Goal: Task Accomplishment & Management: Use online tool/utility

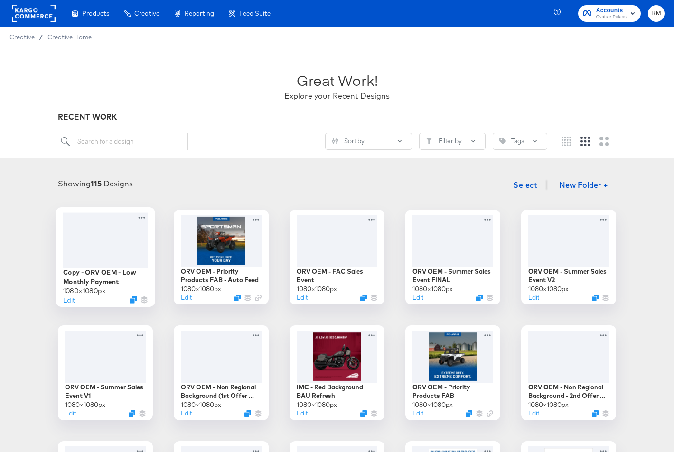
click at [118, 258] on div at bounding box center [105, 240] width 85 height 55
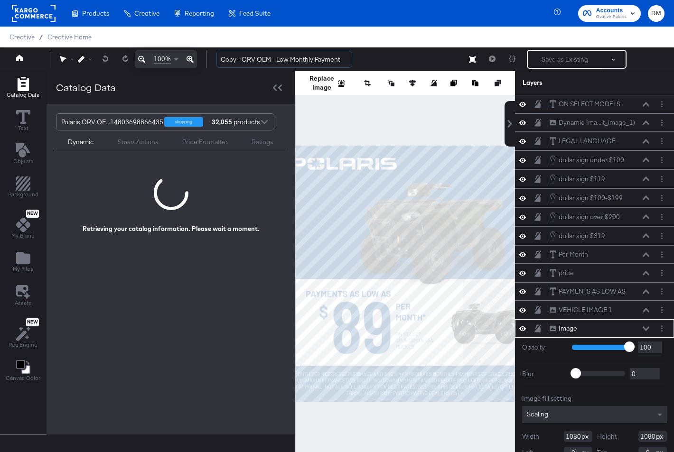
drag, startPoint x: 274, startPoint y: 59, endPoint x: 208, endPoint y: 57, distance: 66.5
click at [208, 57] on div "100% Copy - ORV OEM - Low Monthly Payment Save as Existing See more options" at bounding box center [337, 59] width 674 height 24
click at [323, 59] on input "Low Monthly Payment" at bounding box center [284, 60] width 136 height 18
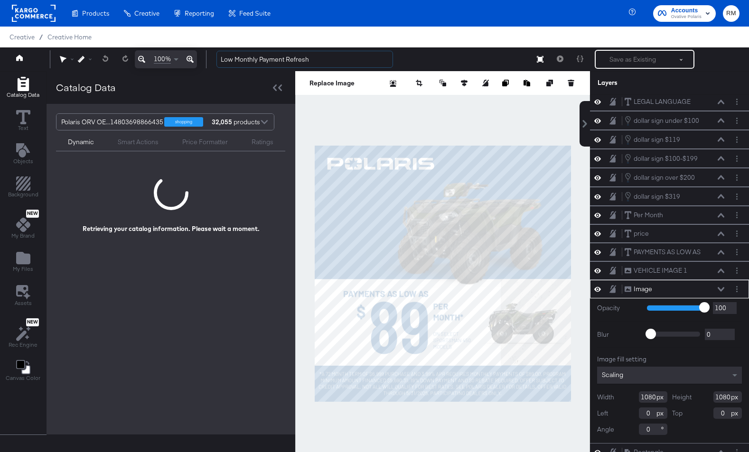
scroll to position [24, 0]
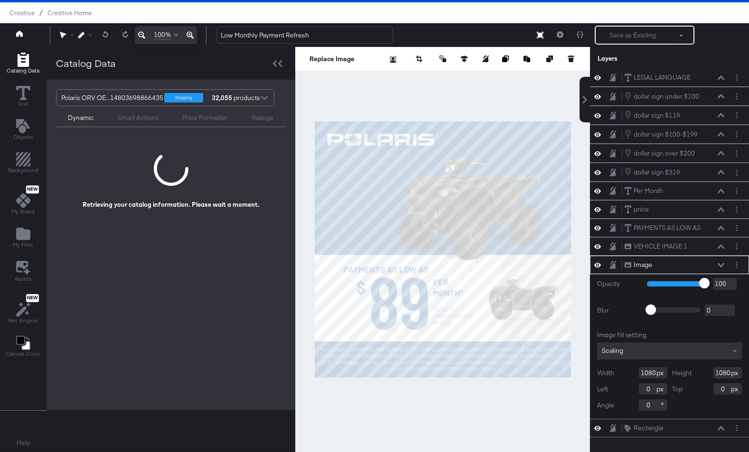
type input "Low Monthly Payment Refresh"
click at [674, 259] on div "Image Image" at bounding box center [669, 265] width 159 height 19
click at [674, 264] on div "Image Image" at bounding box center [677, 265] width 106 height 10
click at [674, 265] on icon at bounding box center [721, 265] width 7 height 4
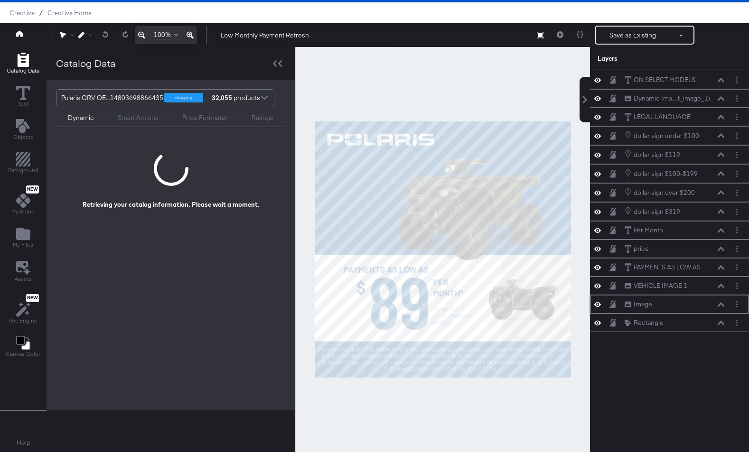
click at [600, 304] on icon at bounding box center [597, 304] width 7 height 5
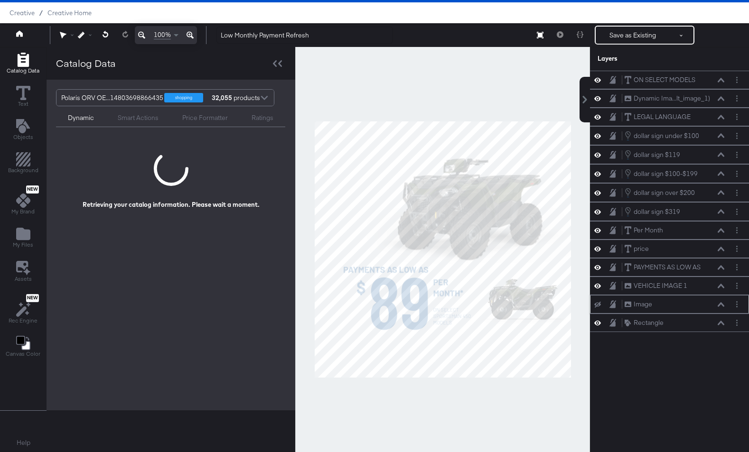
click at [600, 304] on icon at bounding box center [597, 305] width 7 height 6
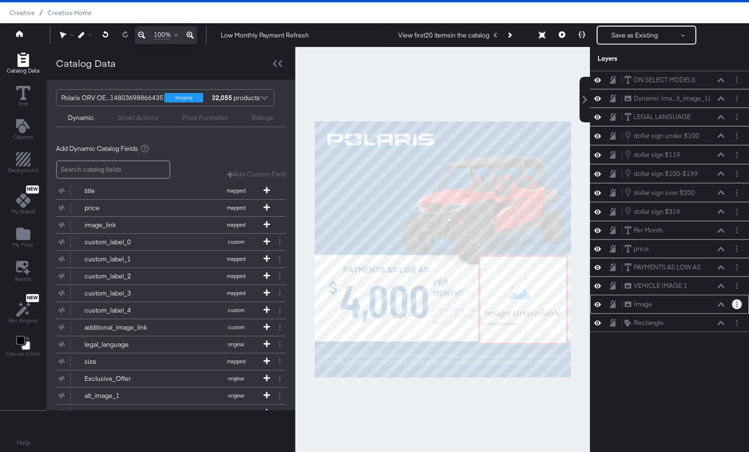
click at [674, 309] on button "Layer Options" at bounding box center [737, 305] width 10 height 10
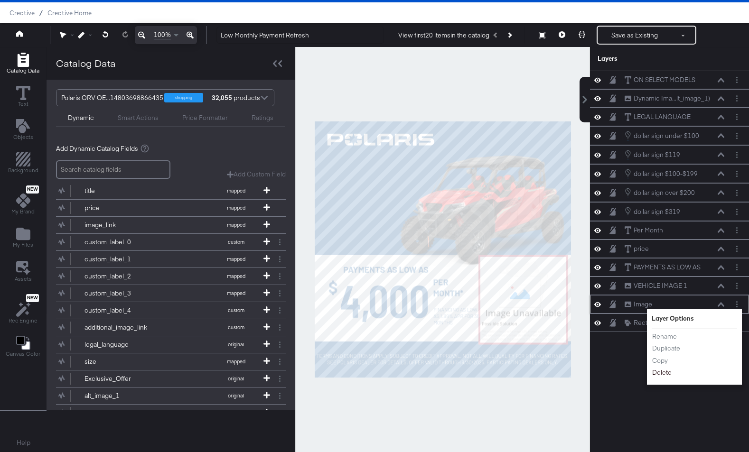
click at [661, 375] on button "Delete" at bounding box center [662, 373] width 20 height 10
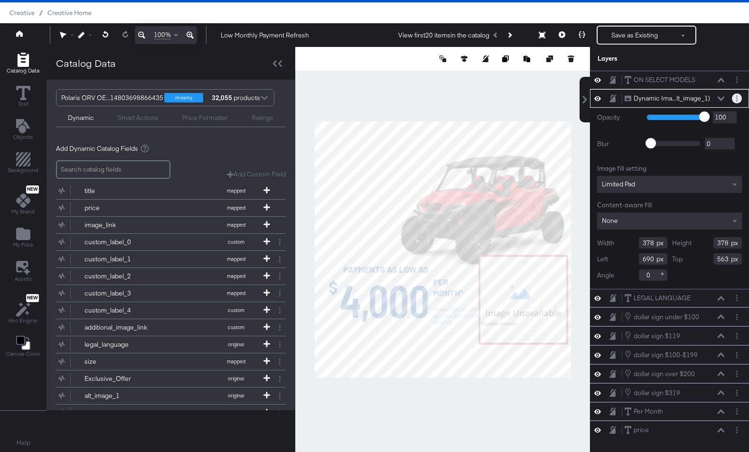
click at [674, 97] on button "Layer Options" at bounding box center [737, 99] width 10 height 10
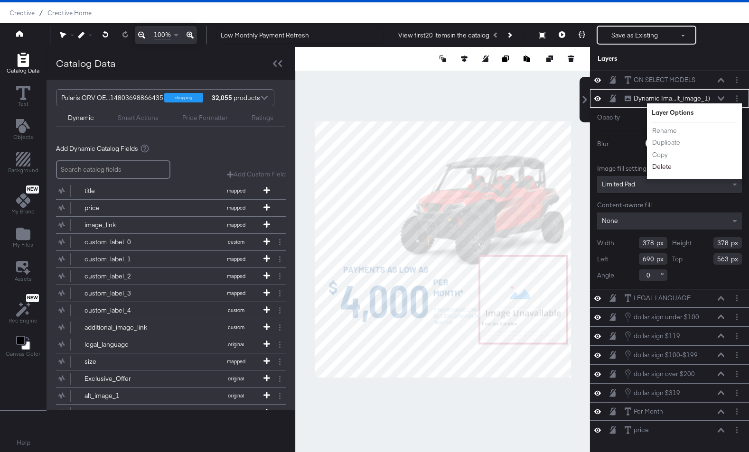
click at [661, 168] on button "Delete" at bounding box center [662, 167] width 20 height 10
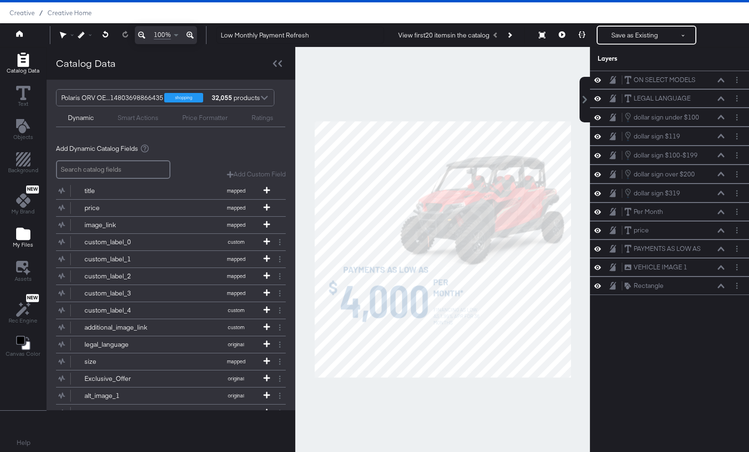
click at [36, 238] on button "My Files" at bounding box center [23, 238] width 32 height 27
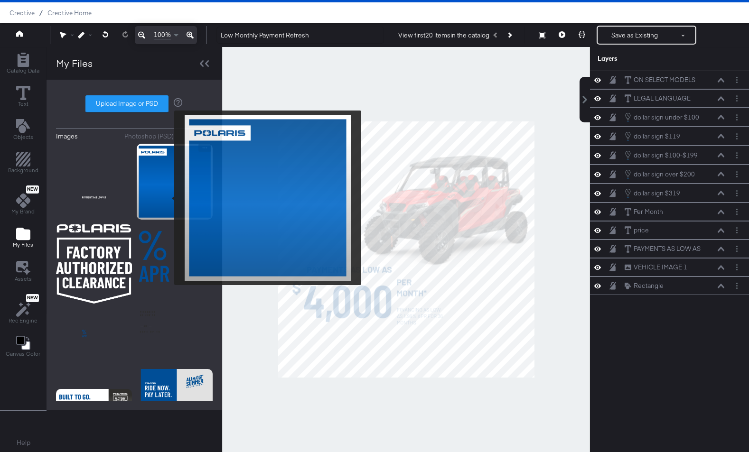
click at [168, 198] on img at bounding box center [175, 182] width 76 height 76
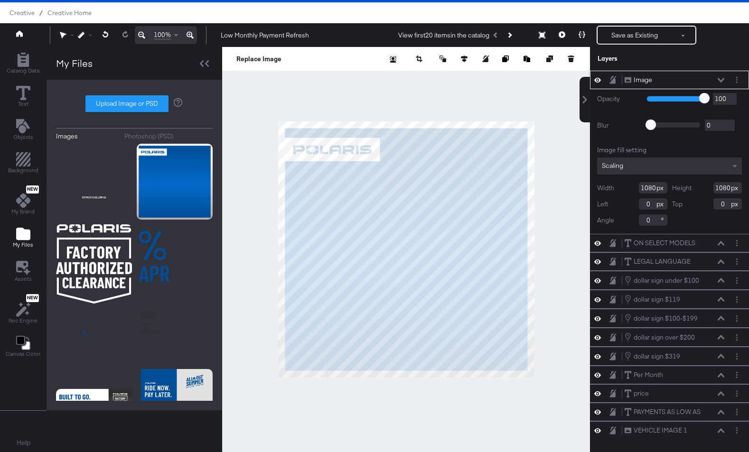
click at [654, 160] on div "Scaling" at bounding box center [669, 166] width 145 height 17
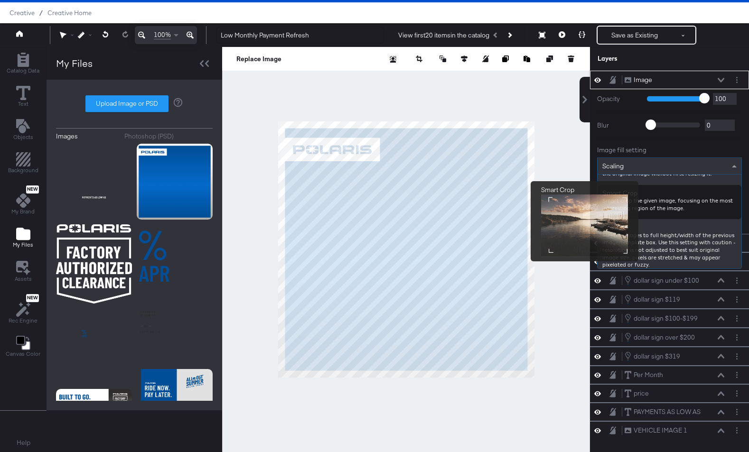
scroll to position [128, 0]
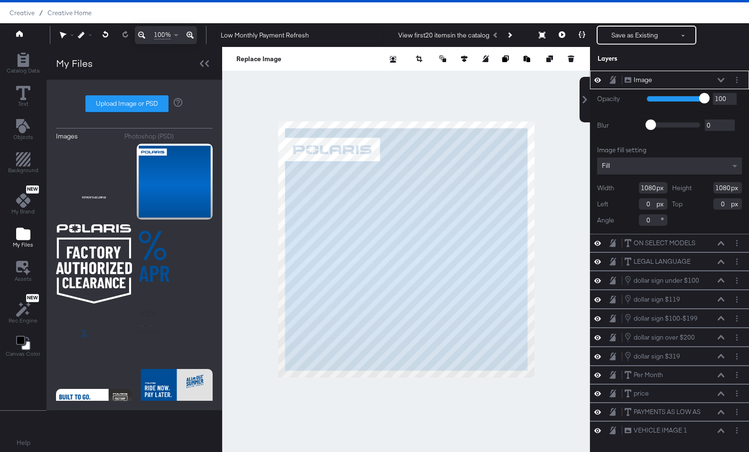
click at [674, 81] on icon at bounding box center [721, 80] width 7 height 5
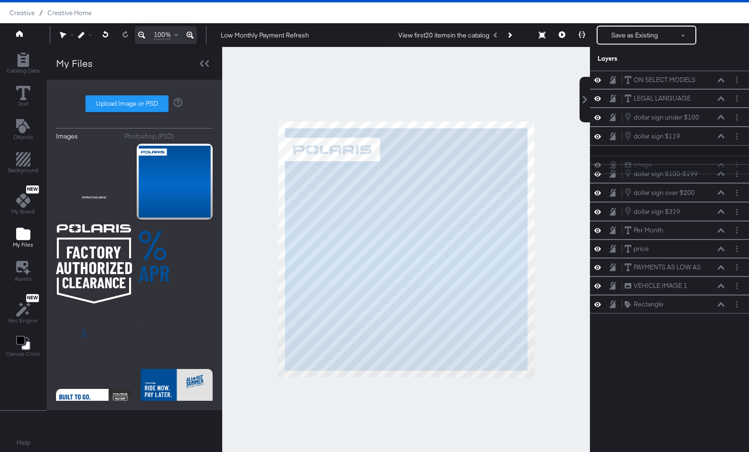
scroll to position [23, 0]
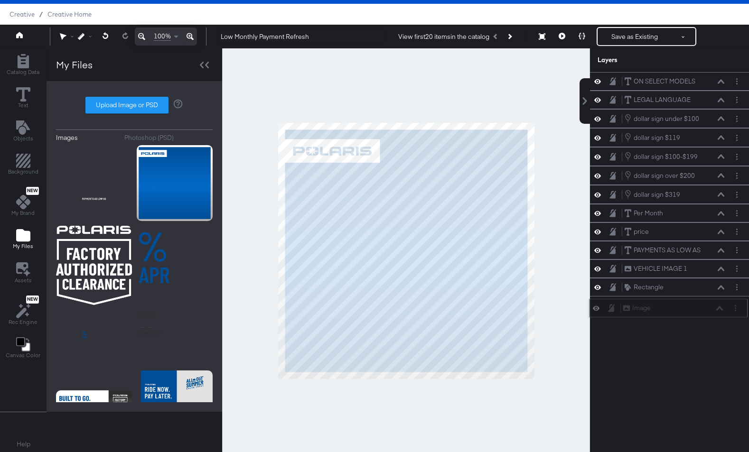
drag, startPoint x: 702, startPoint y: 75, endPoint x: 701, endPoint y: 308, distance: 233.1
click at [674, 308] on div "Image Image" at bounding box center [673, 308] width 101 height 10
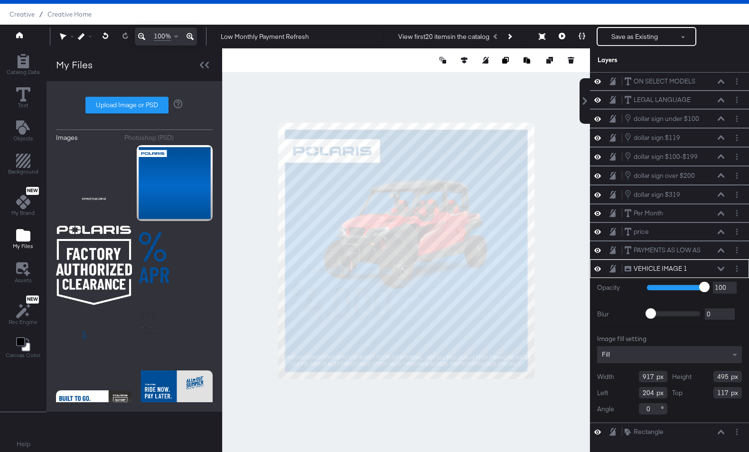
type input "82"
type input "207"
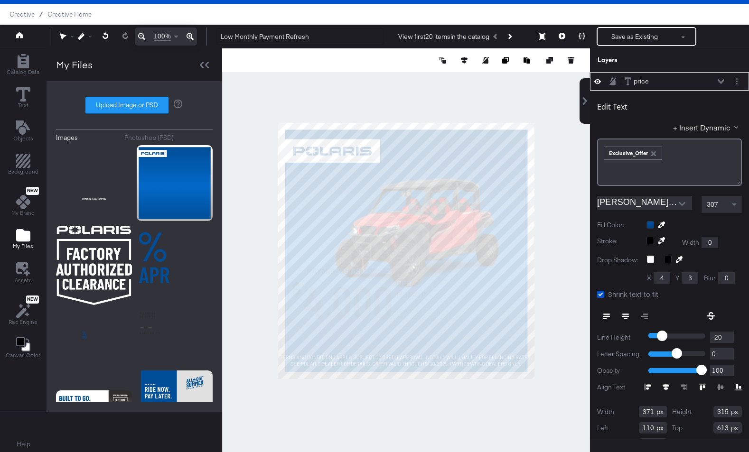
scroll to position [0, 0]
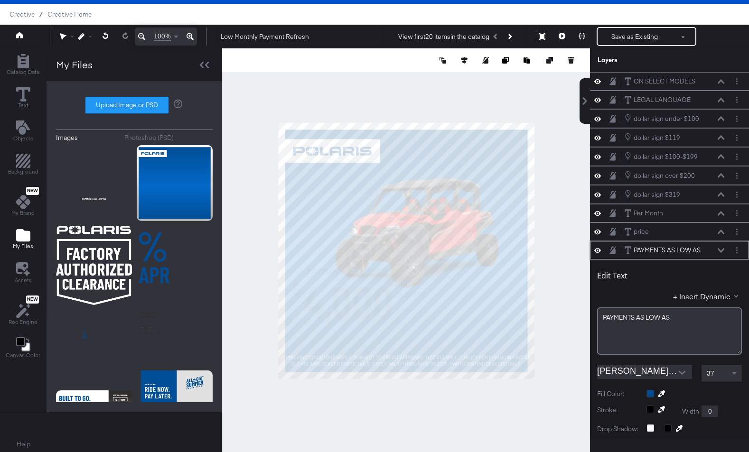
type input "127"
type input "579"
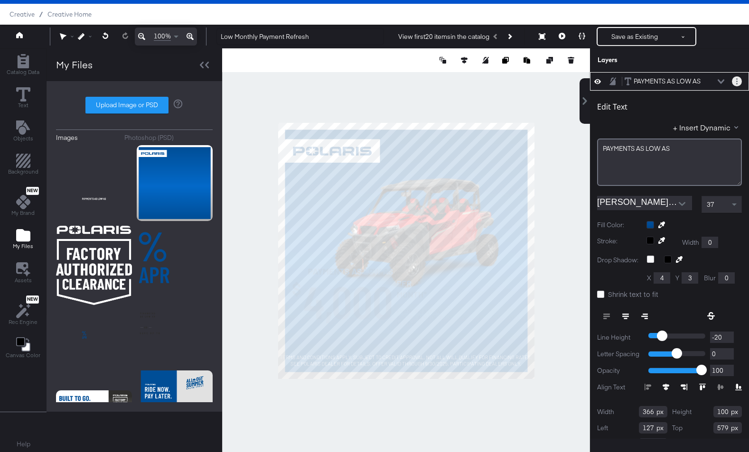
click at [674, 80] on button "Layer Options" at bounding box center [737, 81] width 10 height 10
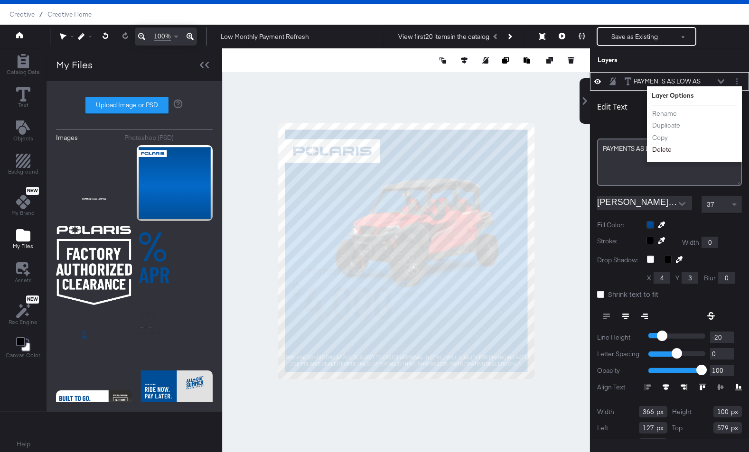
click at [669, 147] on button "Delete" at bounding box center [662, 150] width 20 height 10
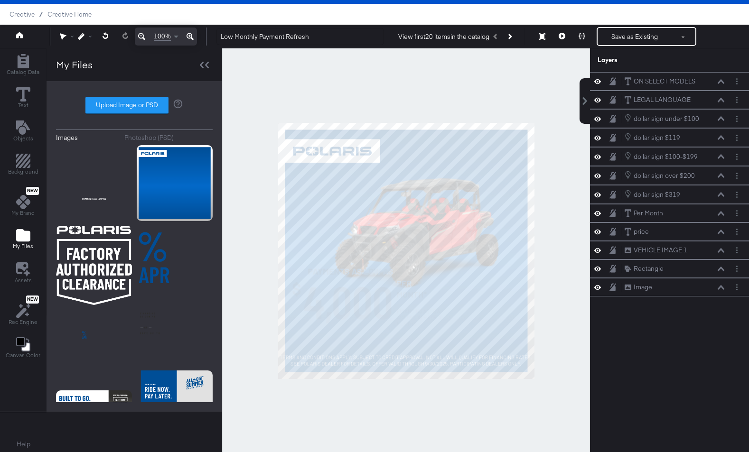
scroll to position [0, 0]
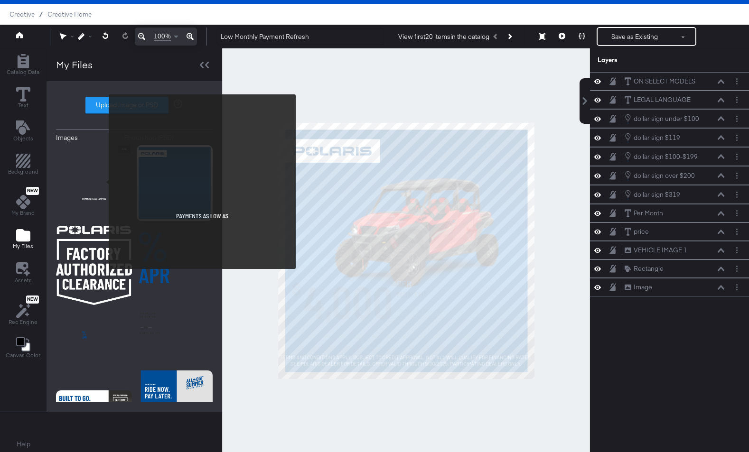
click at [105, 186] on img at bounding box center [94, 183] width 76 height 76
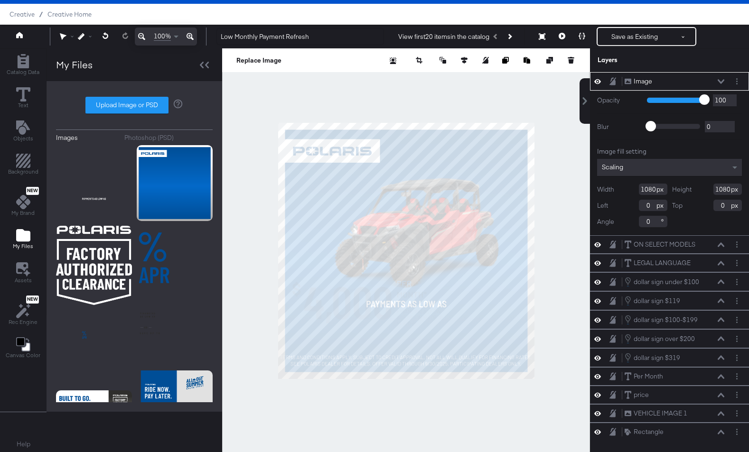
click at [635, 174] on div "Scaling" at bounding box center [669, 167] width 145 height 17
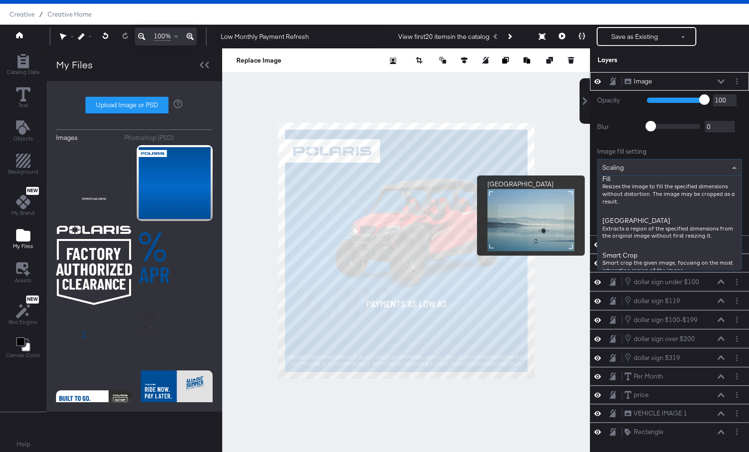
scroll to position [160, 0]
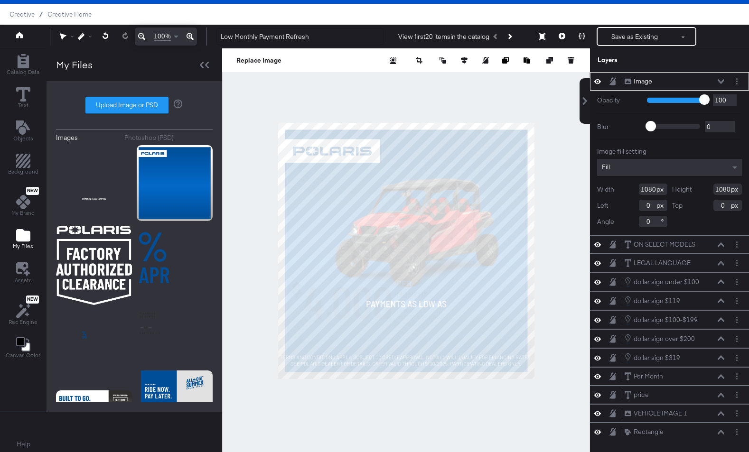
click at [674, 79] on icon at bounding box center [721, 81] width 7 height 5
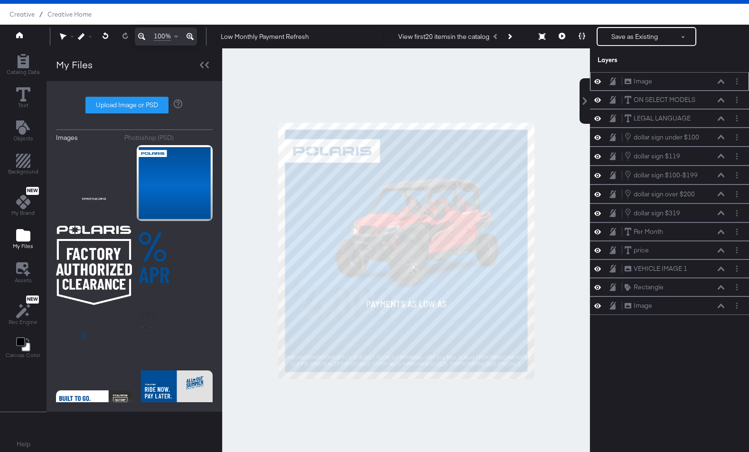
scroll to position [22, 0]
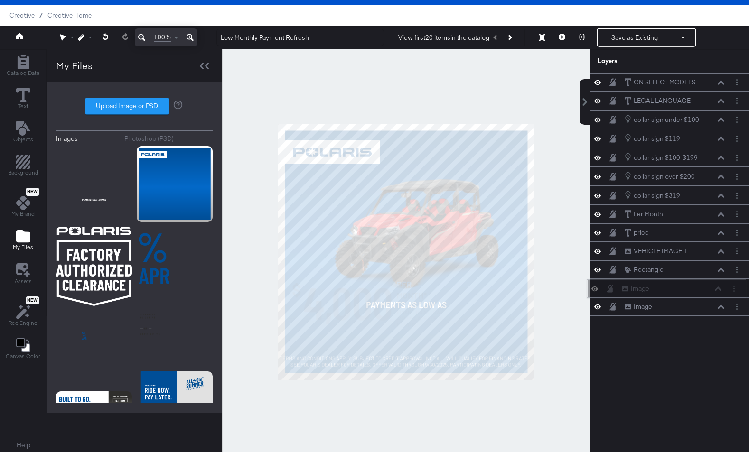
drag, startPoint x: 709, startPoint y: 75, endPoint x: 706, endPoint y: 286, distance: 211.3
click at [674, 286] on div "Image Image" at bounding box center [666, 289] width 159 height 19
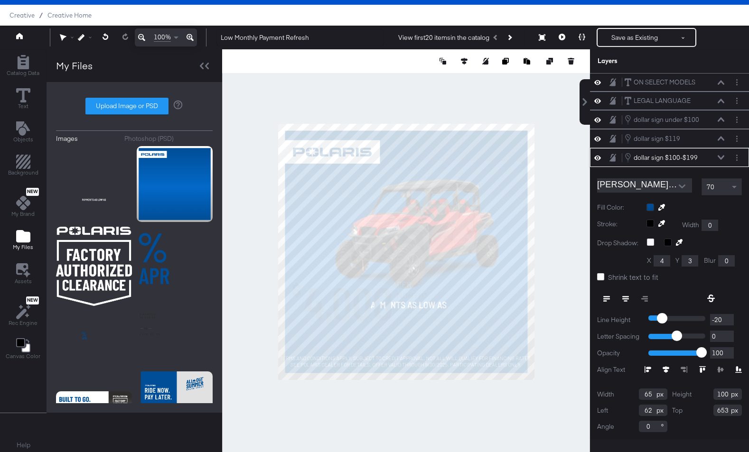
scroll to position [0, 0]
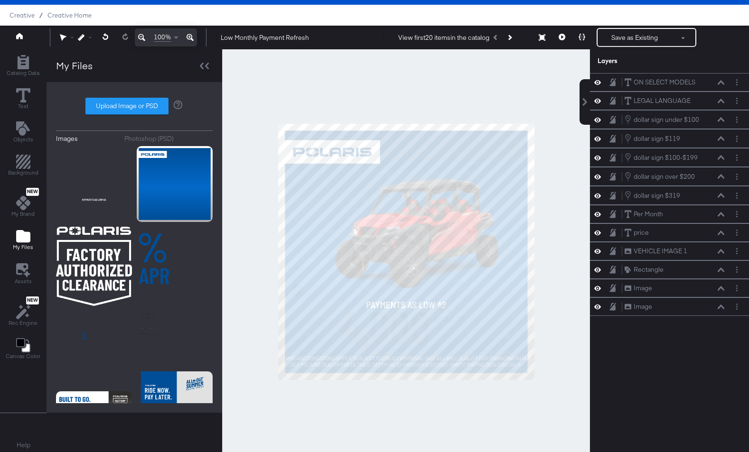
click at [394, 399] on div at bounding box center [406, 251] width 368 height 405
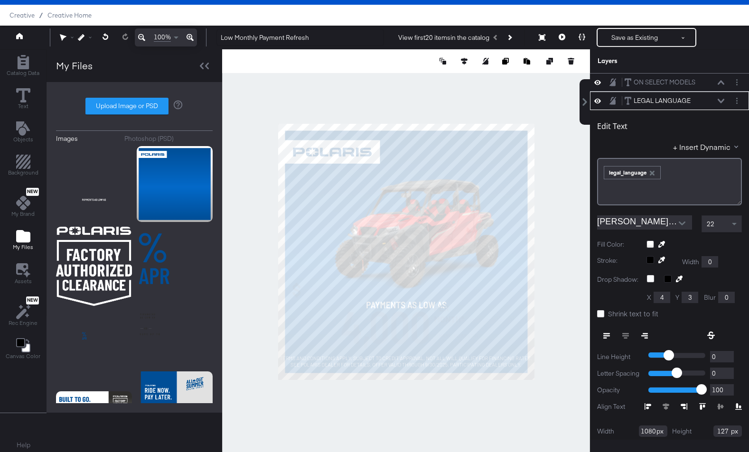
scroll to position [19, 0]
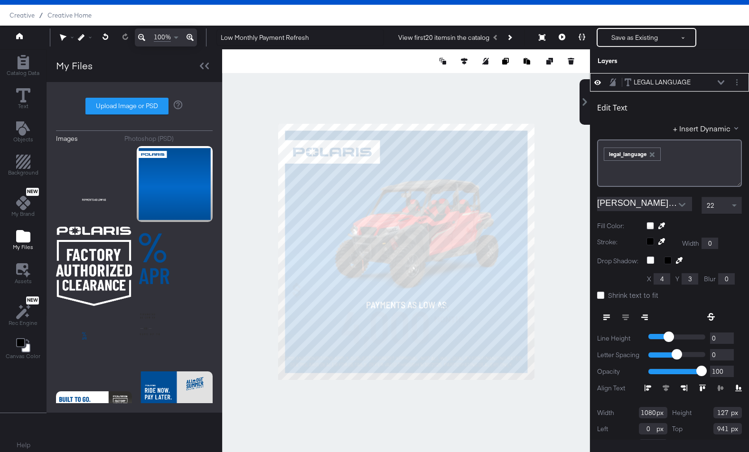
type input "1046"
type input "105"
type input "1012"
type input "34"
type input "106"
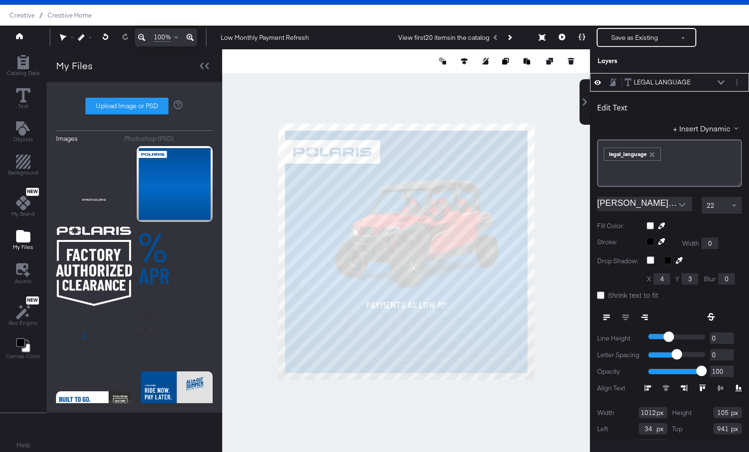
type input "940"
type input "78"
type input "968"
click at [674, 204] on button "Open" at bounding box center [682, 205] width 14 height 14
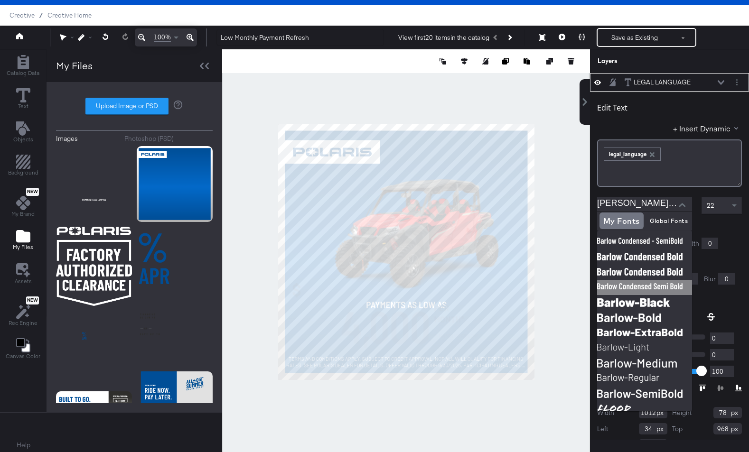
click at [641, 292] on img at bounding box center [644, 287] width 95 height 15
type input "[PERSON_NAME] Condensed - SemiBold"
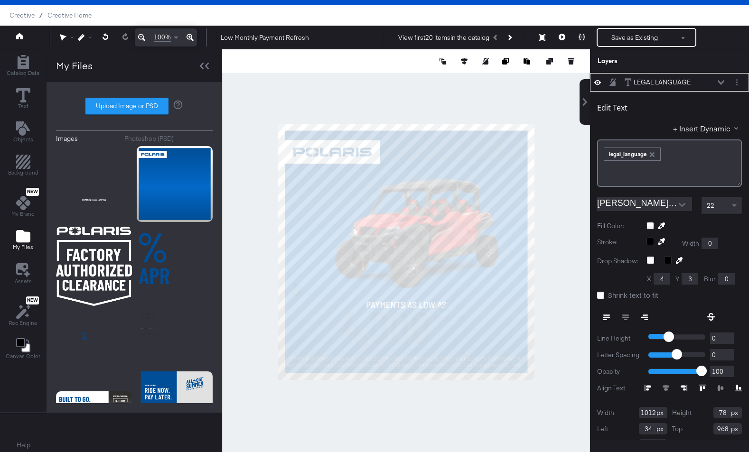
click at [674, 206] on div "22" at bounding box center [721, 206] width 39 height 16
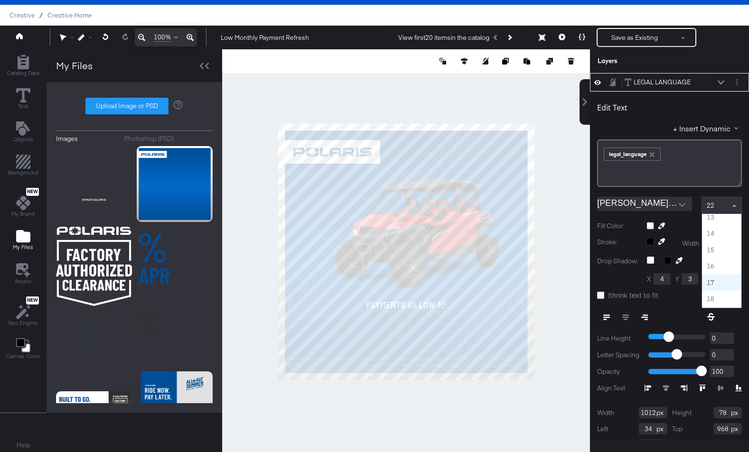
scroll to position [197, 0]
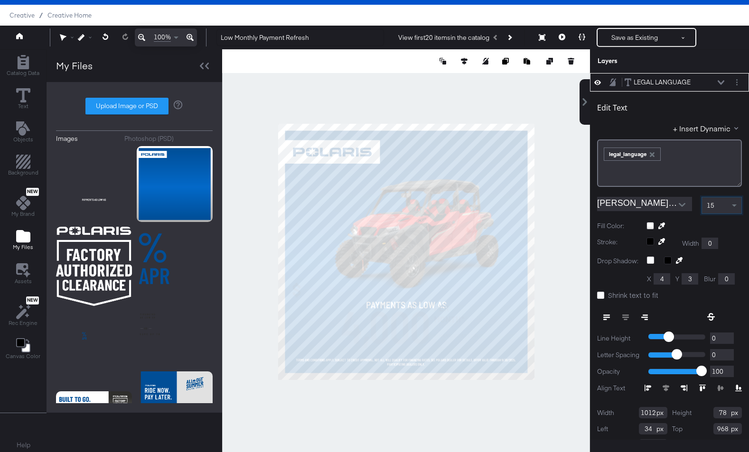
click at [485, 424] on div at bounding box center [406, 251] width 368 height 405
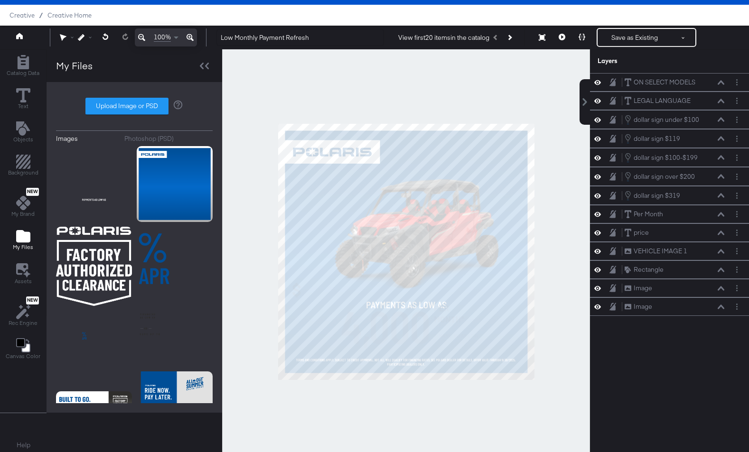
scroll to position [19, 0]
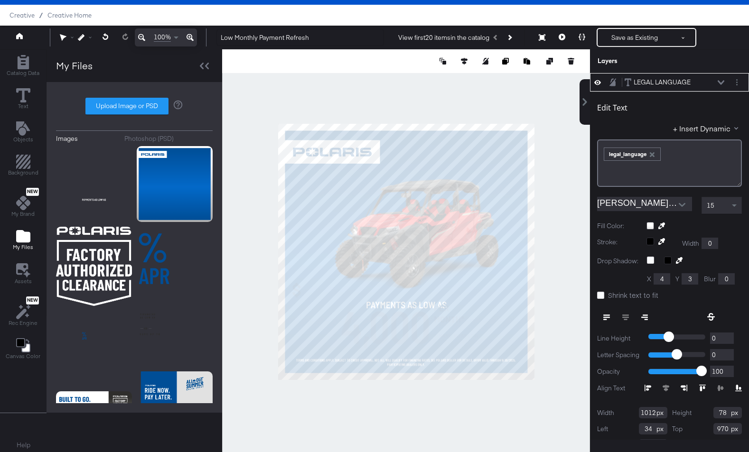
type input "971"
click at [417, 417] on div at bounding box center [406, 251] width 368 height 405
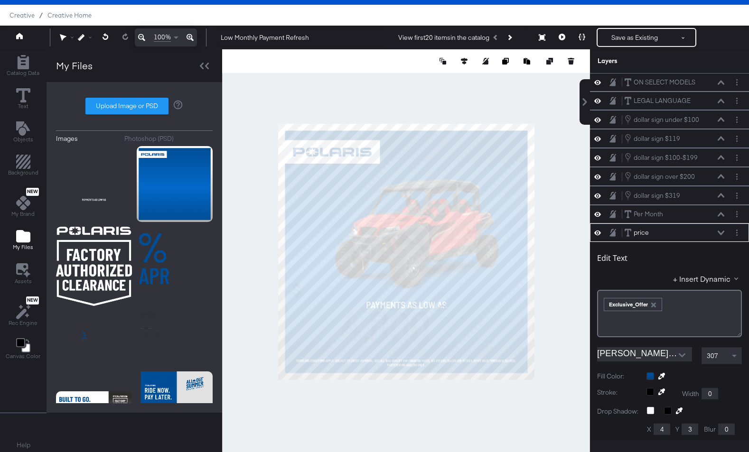
scroll to position [151, 0]
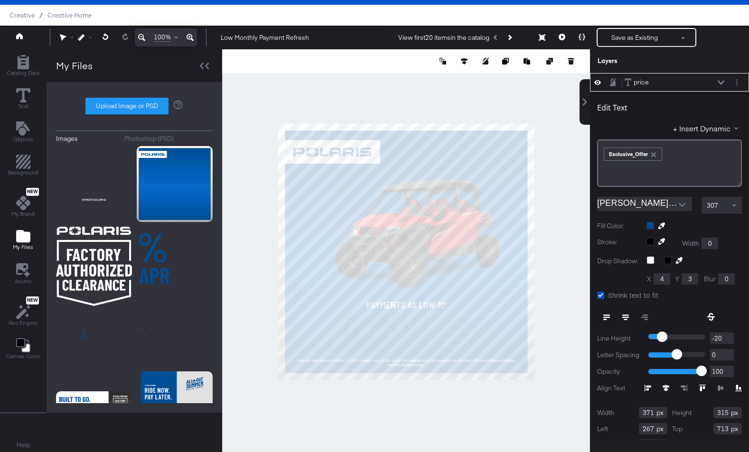
click at [431, 398] on div at bounding box center [406, 251] width 368 height 405
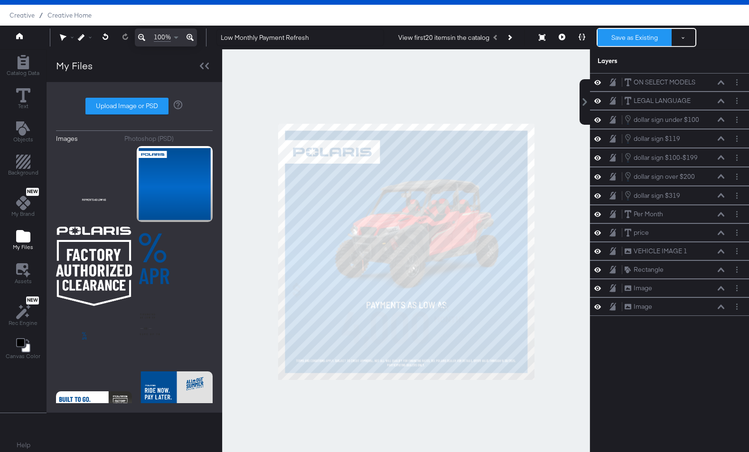
click at [637, 45] on button "Save as Existing" at bounding box center [635, 37] width 74 height 17
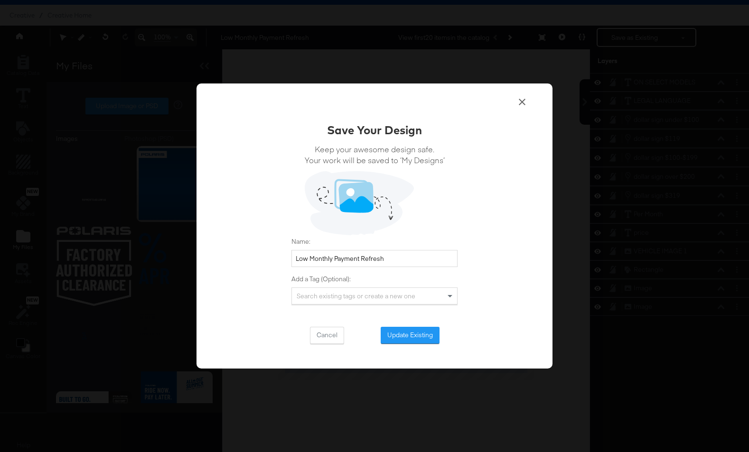
click at [425, 325] on div "Save Your Design Keep your awesome design safe. Your work will be saved to ‘My …" at bounding box center [375, 233] width 166 height 222
click at [423, 334] on button "Update Existing" at bounding box center [410, 335] width 59 height 17
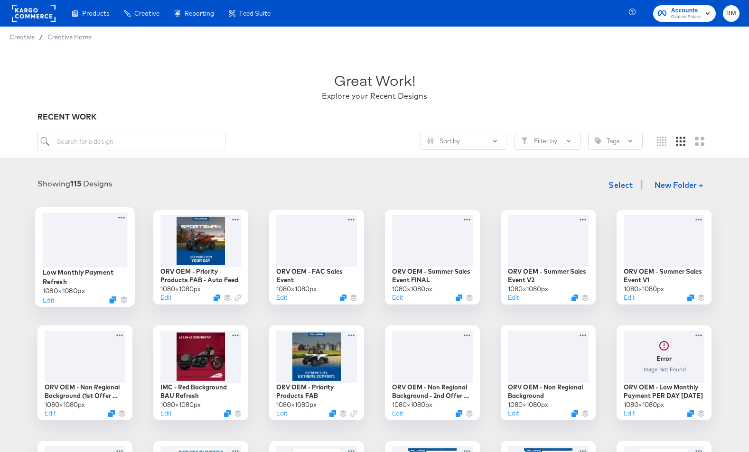
click at [82, 239] on div at bounding box center [85, 240] width 85 height 55
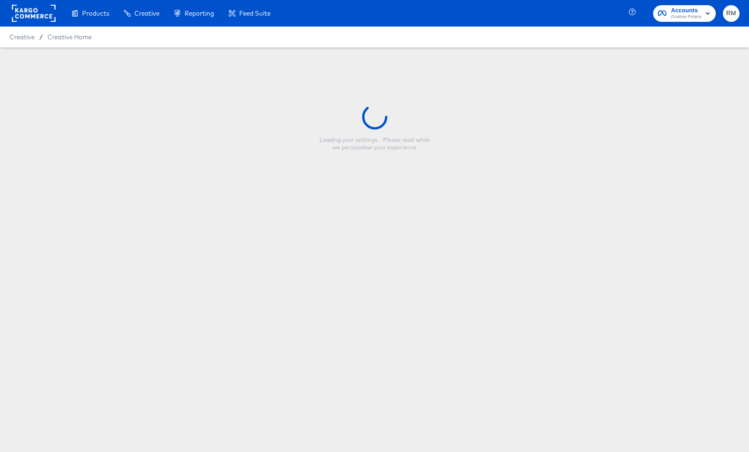
type input "Low Monthly Payment Refresh"
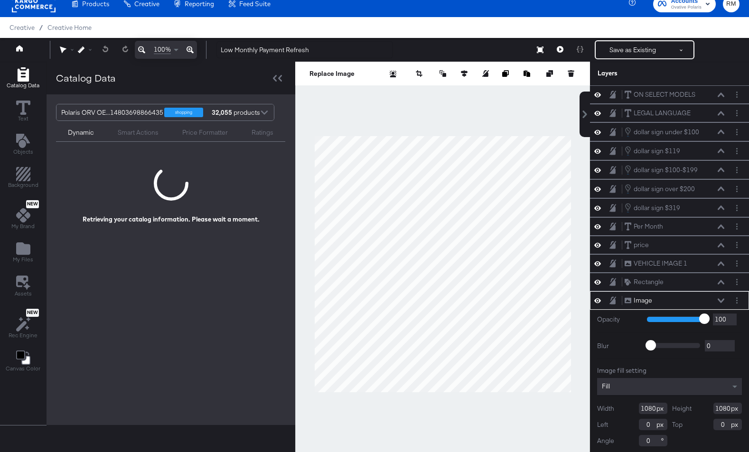
scroll to position [2, 0]
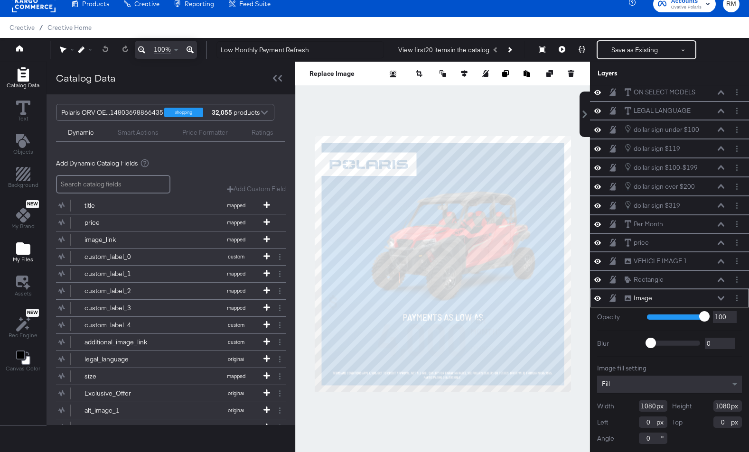
click at [26, 249] on icon "Add Files" at bounding box center [23, 249] width 14 height 12
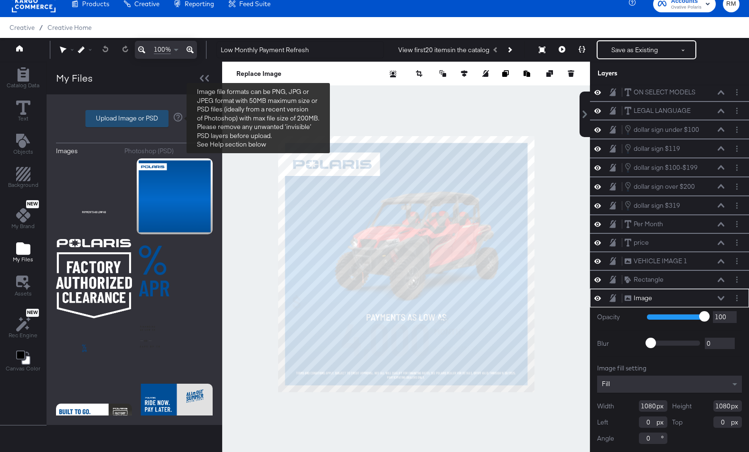
click at [139, 113] on label "Upload Image or PSD" at bounding box center [127, 119] width 82 height 16
click at [134, 119] on input "Upload Image or PSD" at bounding box center [134, 119] width 0 height 0
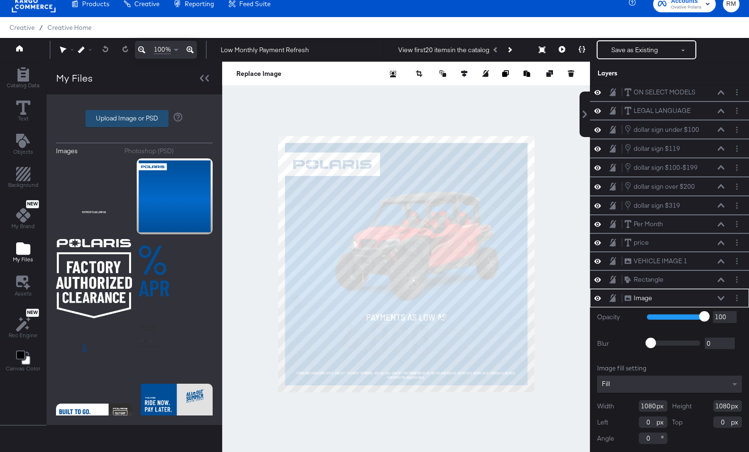
type input "C:\fakepath\V2.png"
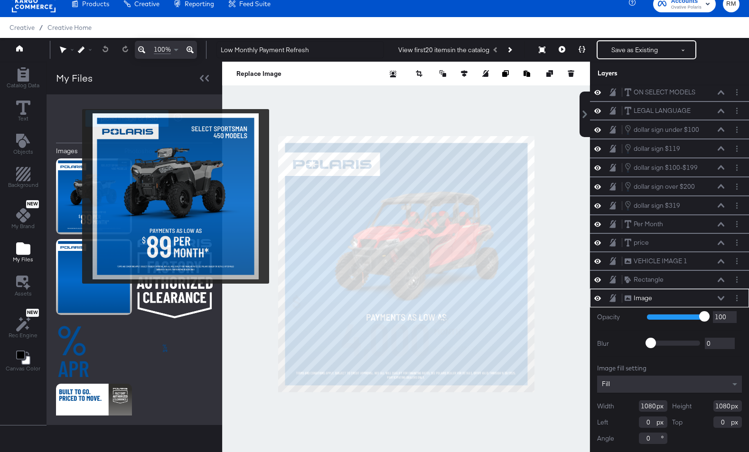
click at [77, 197] on img at bounding box center [94, 197] width 76 height 76
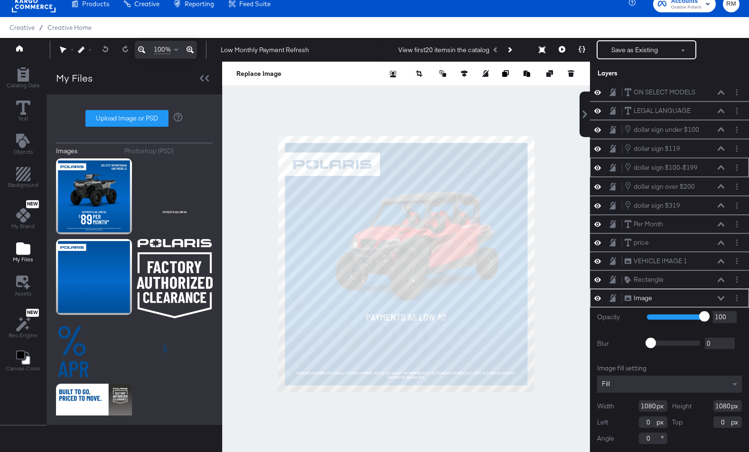
scroll to position [0, 0]
click at [674, 300] on icon at bounding box center [721, 301] width 7 height 4
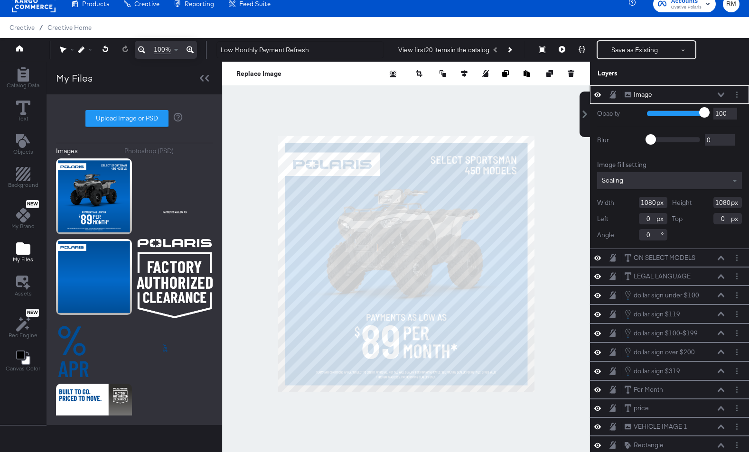
type input "75"
click at [674, 111] on input "range" at bounding box center [678, 113] width 62 height 6
type input "67"
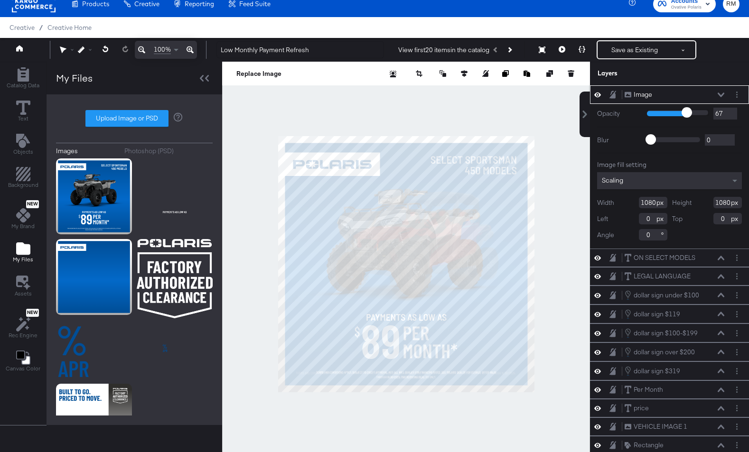
type input "67"
click at [674, 111] on input "range" at bounding box center [678, 113] width 62 height 6
click at [674, 93] on icon at bounding box center [721, 95] width 7 height 5
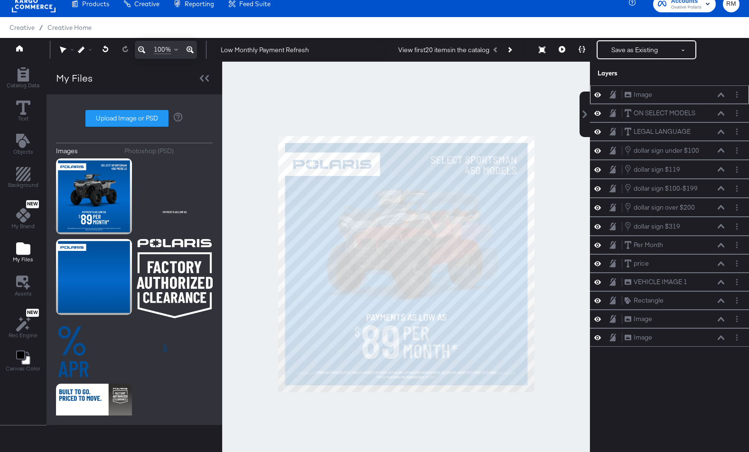
click at [674, 93] on icon at bounding box center [721, 95] width 7 height 4
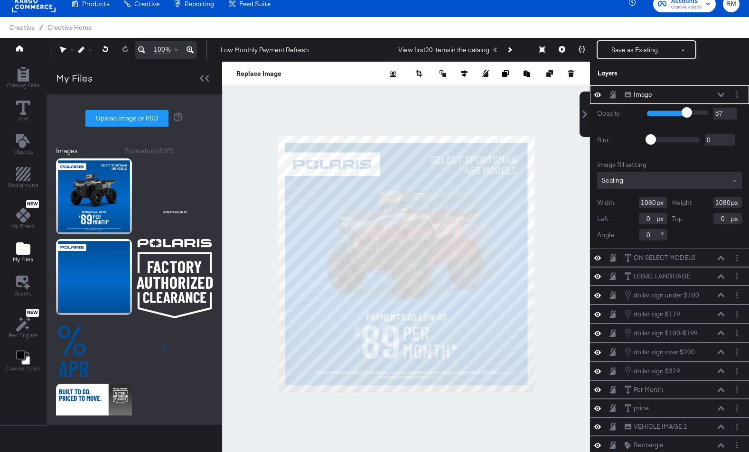
type input "46"
click at [674, 112] on input "range" at bounding box center [678, 113] width 62 height 6
click at [674, 94] on icon at bounding box center [721, 95] width 7 height 5
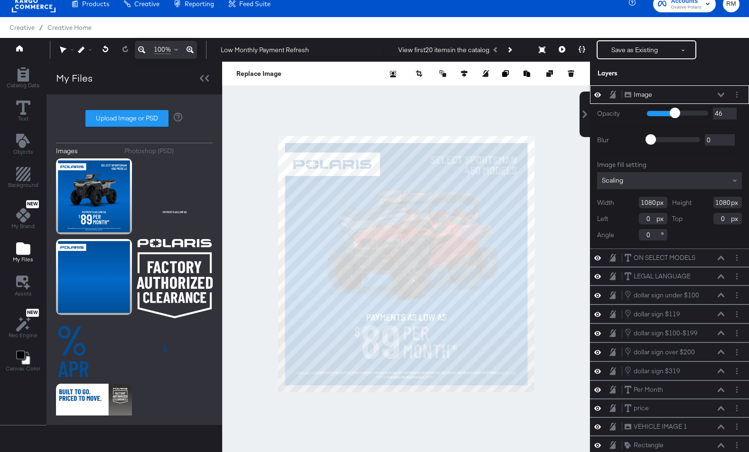
click at [674, 96] on icon at bounding box center [721, 95] width 7 height 4
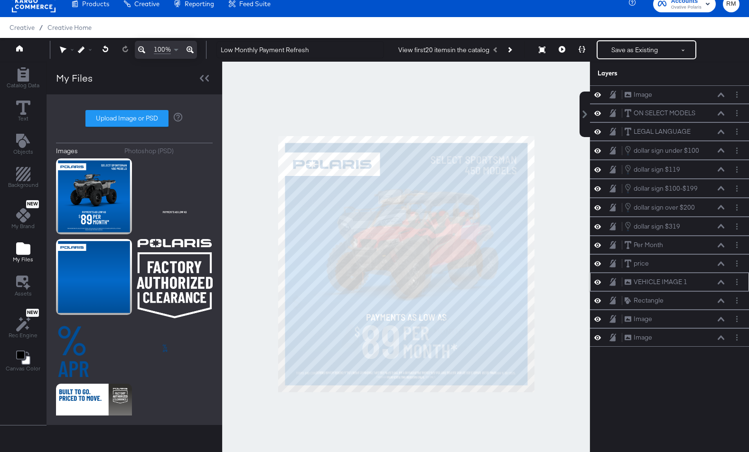
click at [674, 282] on icon at bounding box center [721, 282] width 7 height 4
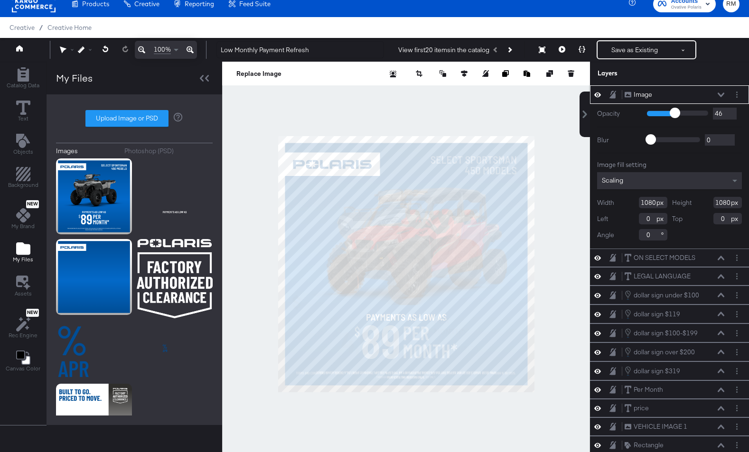
click at [596, 97] on icon at bounding box center [597, 95] width 7 height 5
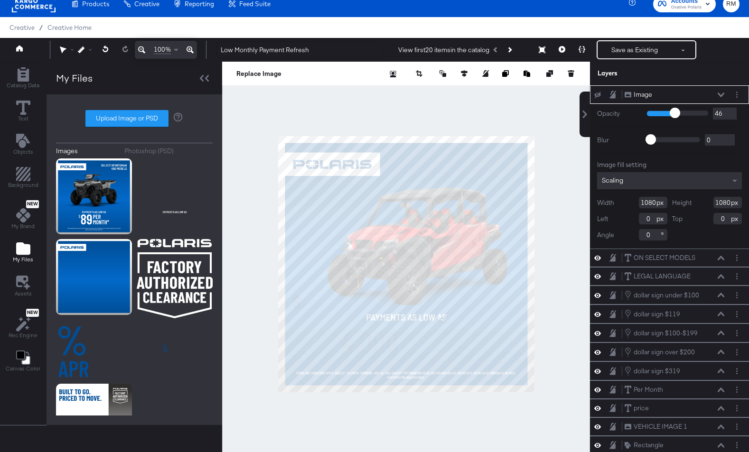
click at [719, 92] on button at bounding box center [721, 95] width 8 height 6
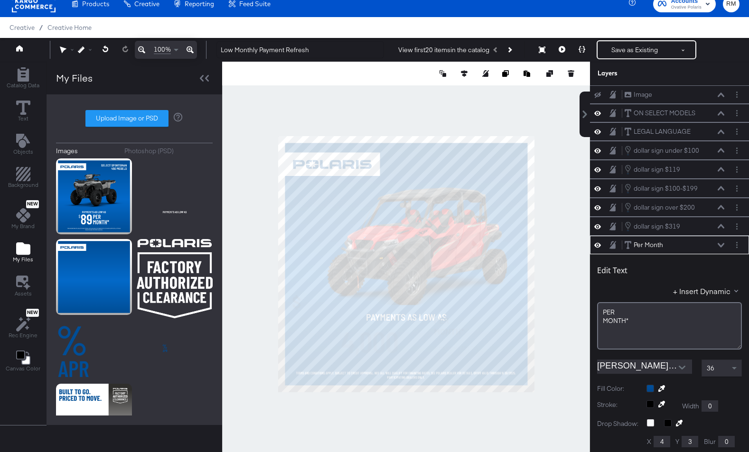
scroll to position [151, 0]
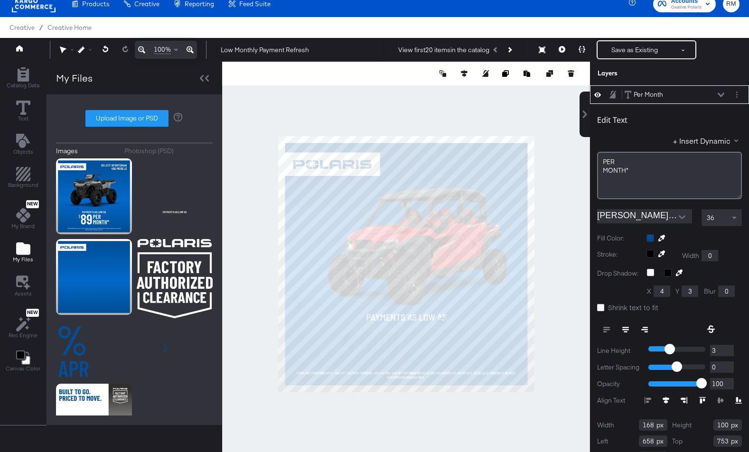
click at [719, 94] on icon at bounding box center [721, 95] width 7 height 5
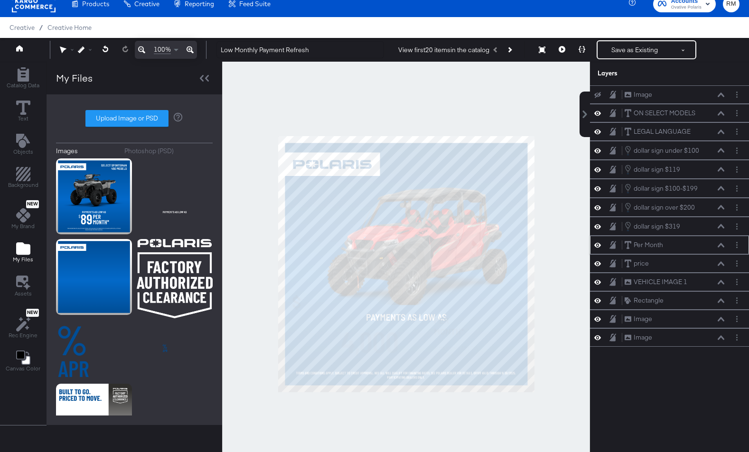
scroll to position [0, 0]
click at [723, 247] on icon at bounding box center [721, 245] width 7 height 4
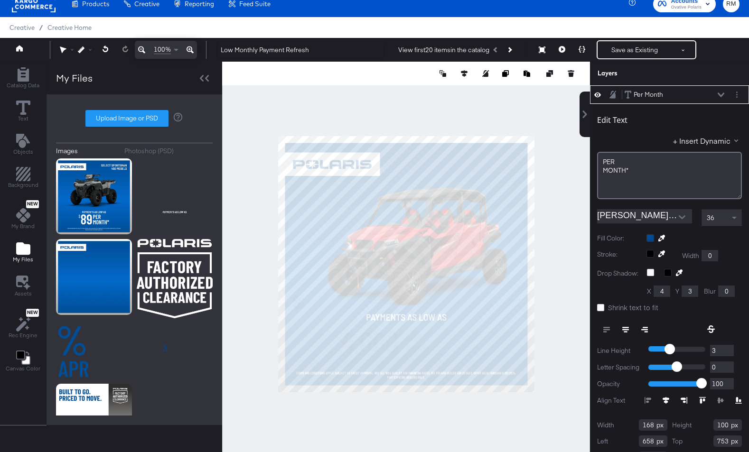
type input "550"
type input "827"
click at [718, 93] on icon at bounding box center [721, 95] width 7 height 4
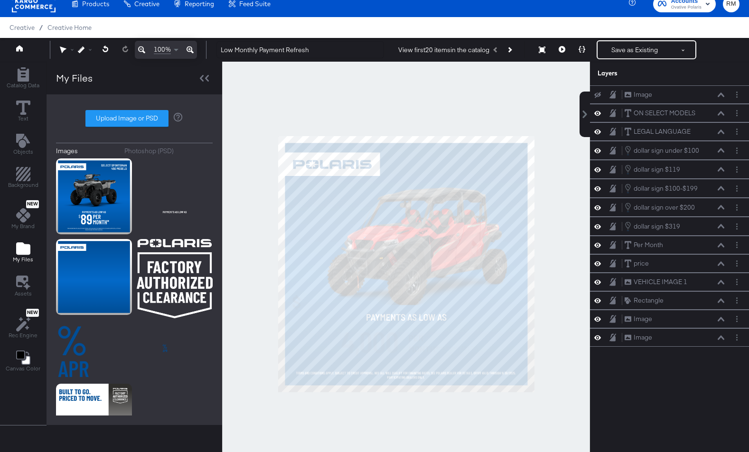
click at [598, 96] on icon at bounding box center [597, 95] width 7 height 6
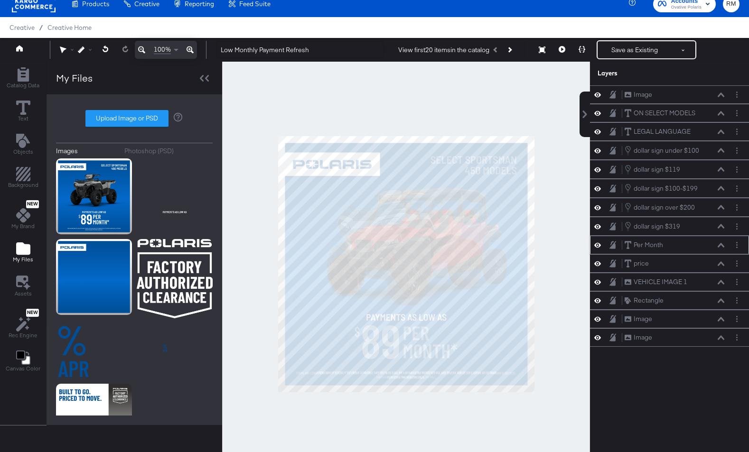
click at [721, 244] on icon at bounding box center [721, 245] width 7 height 4
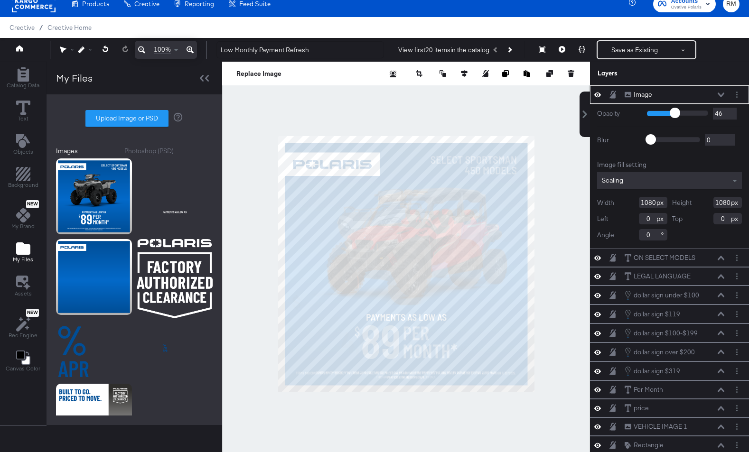
click at [718, 95] on icon at bounding box center [721, 95] width 7 height 5
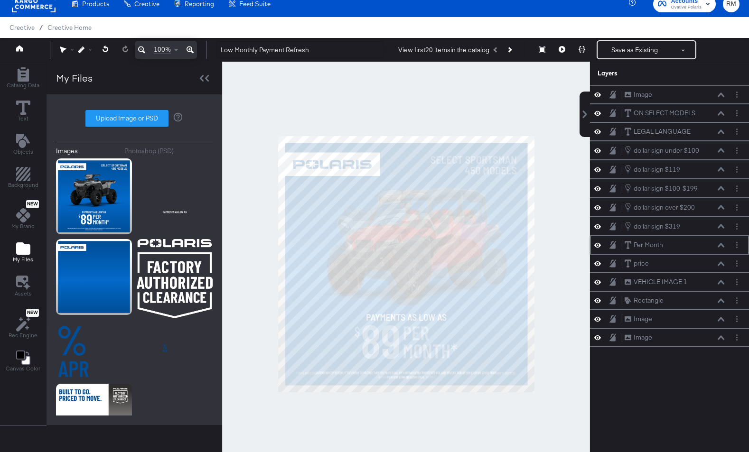
click at [722, 246] on icon at bounding box center [721, 245] width 7 height 5
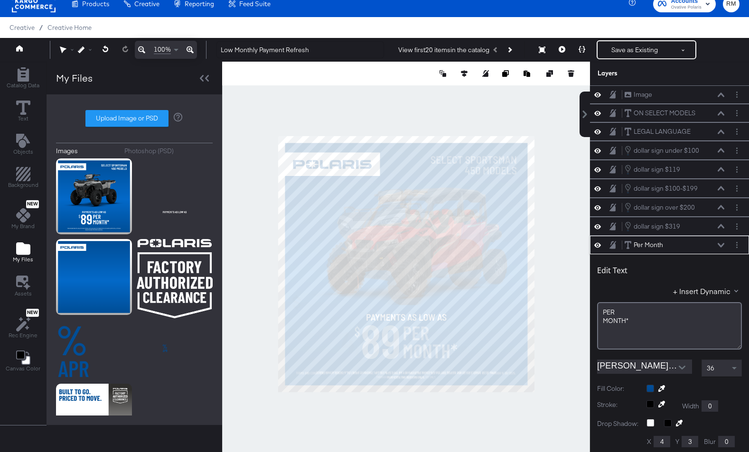
scroll to position [151, 0]
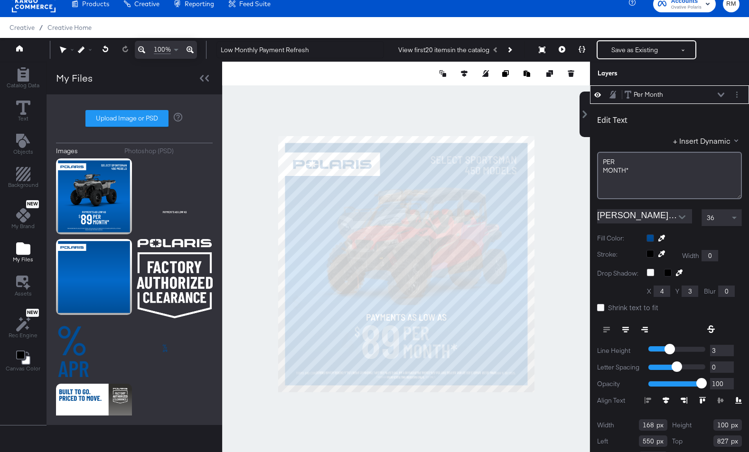
type input "166"
type input "133"
type input "552"
type input "820"
type input "155"
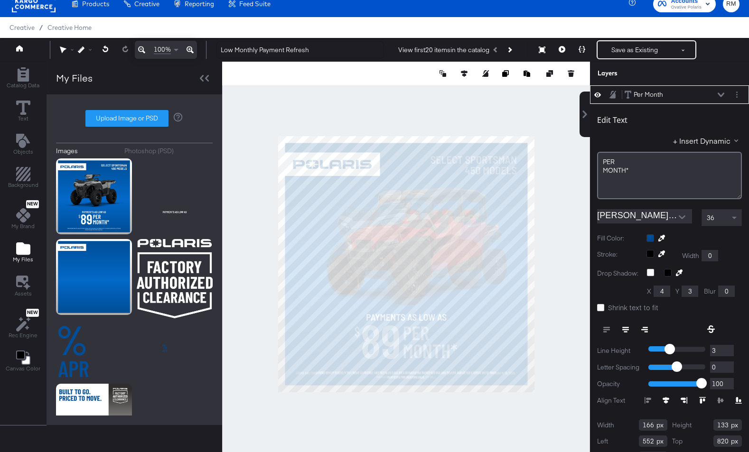
type input "798"
type input "194"
type input "524"
type input "236"
click at [653, 179] on div "PER MONTH*﻿" at bounding box center [669, 175] width 145 height 47
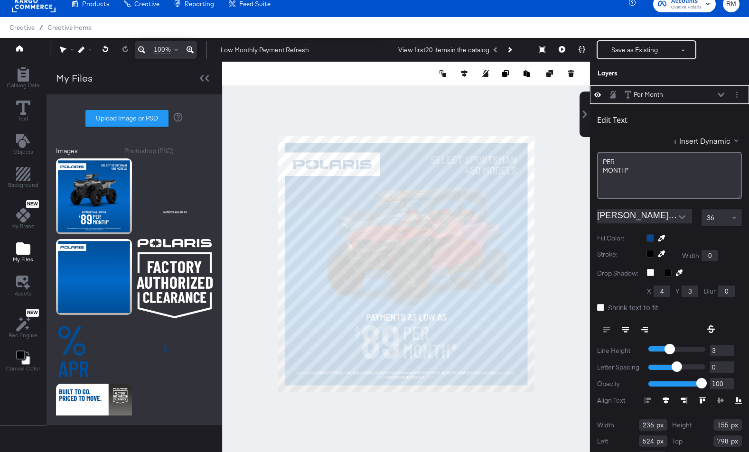
click at [667, 219] on input "Barlow-Bold" at bounding box center [637, 216] width 81 height 14
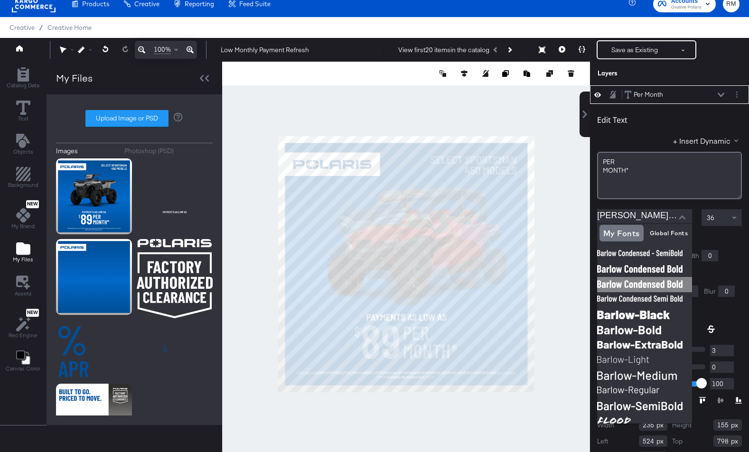
click at [639, 279] on img at bounding box center [644, 284] width 95 height 15
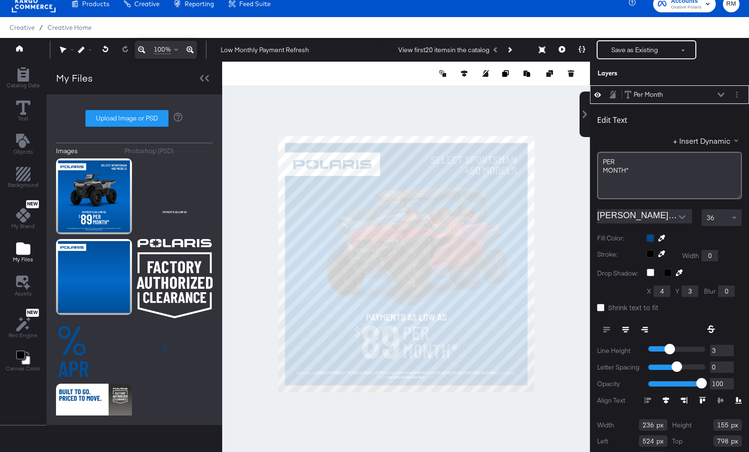
click at [672, 212] on div at bounding box center [682, 217] width 20 height 14
click at [682, 217] on icon "Open" at bounding box center [682, 218] width 7 height 4
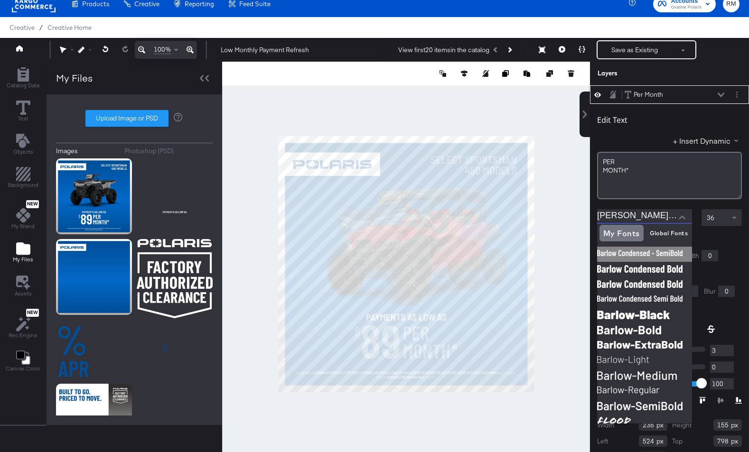
click at [668, 254] on img at bounding box center [644, 254] width 95 height 15
type input "[PERSON_NAME] Condensed - SemiBold"
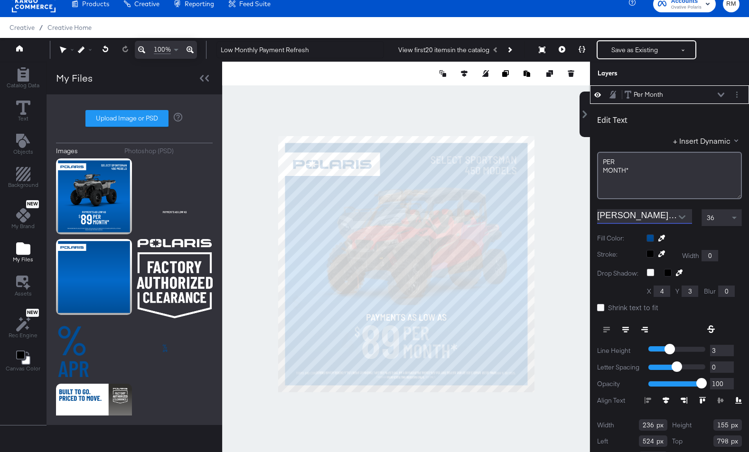
click at [727, 223] on div "36" at bounding box center [721, 218] width 39 height 16
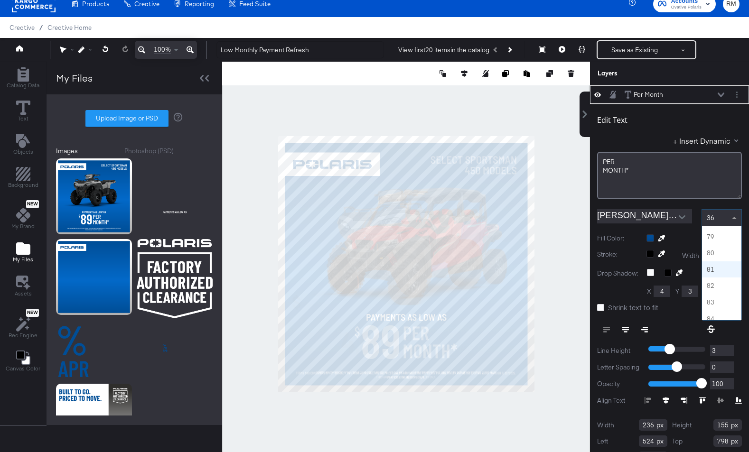
scroll to position [1276, 0]
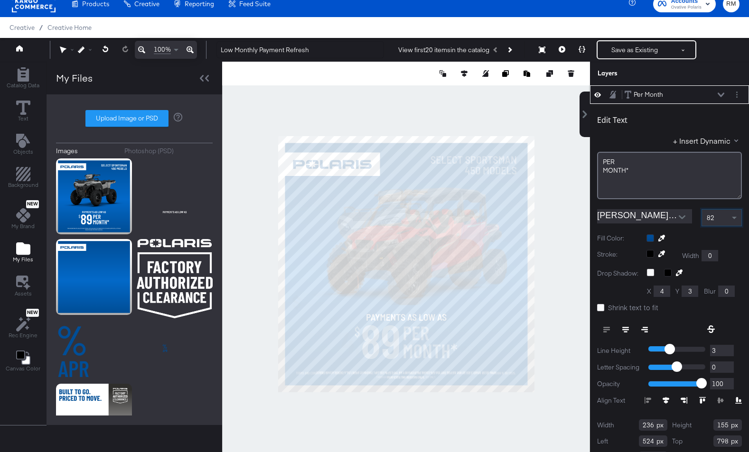
type input "2"
click at [732, 354] on input "2" at bounding box center [722, 351] width 24 height 12
type input "1"
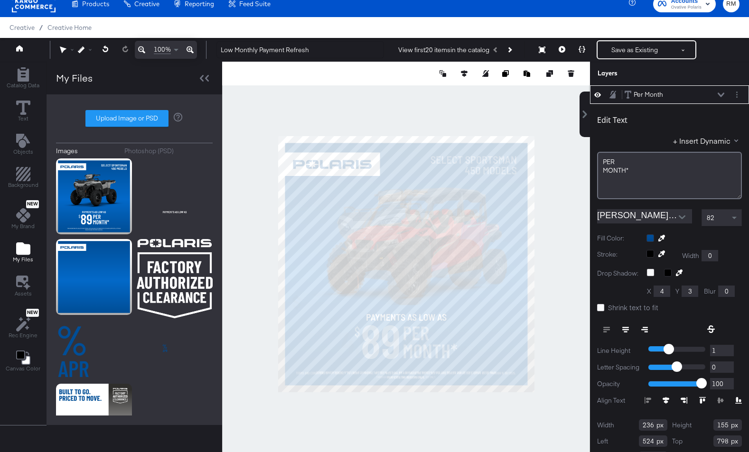
click at [732, 354] on input "1" at bounding box center [722, 351] width 24 height 12
type input "0"
click at [732, 354] on input "0" at bounding box center [722, 351] width 24 height 12
type input "173"
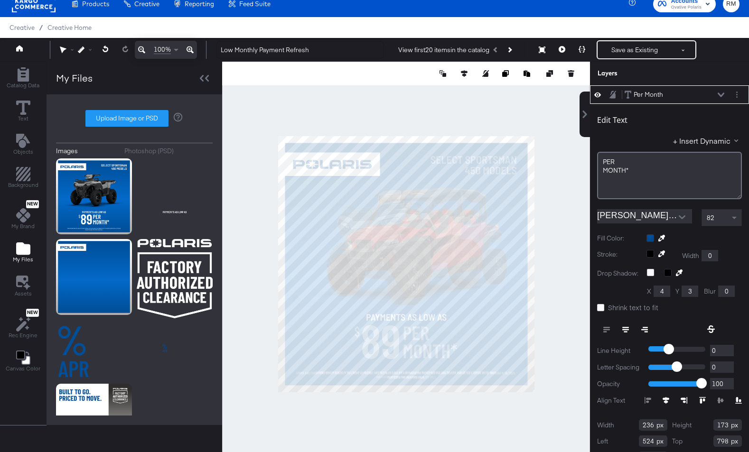
click at [719, 94] on icon at bounding box center [721, 95] width 7 height 4
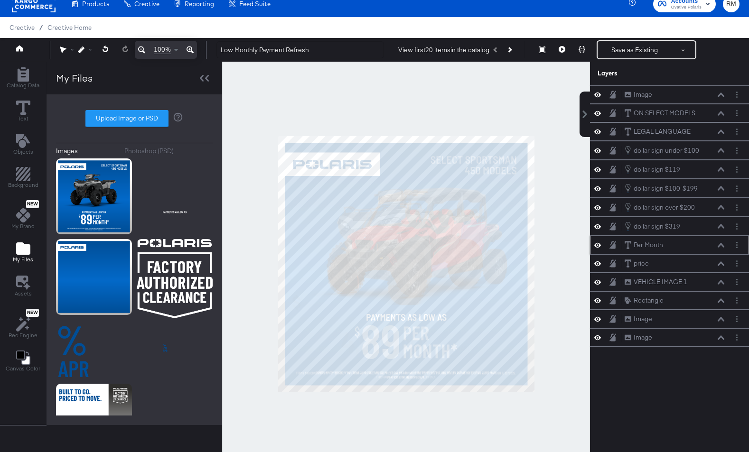
scroll to position [0, 0]
click at [597, 93] on icon at bounding box center [597, 95] width 7 height 5
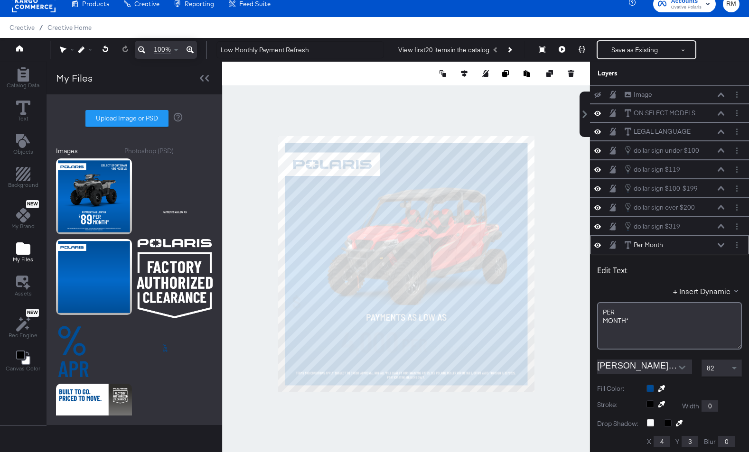
scroll to position [151, 0]
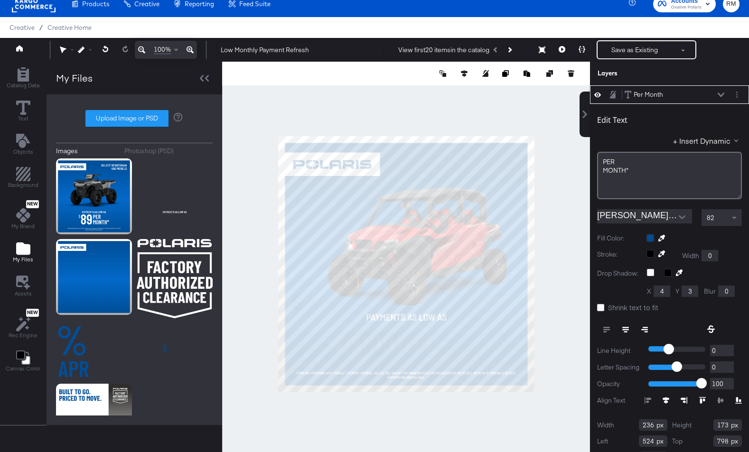
click at [726, 220] on div "82" at bounding box center [721, 218] width 39 height 16
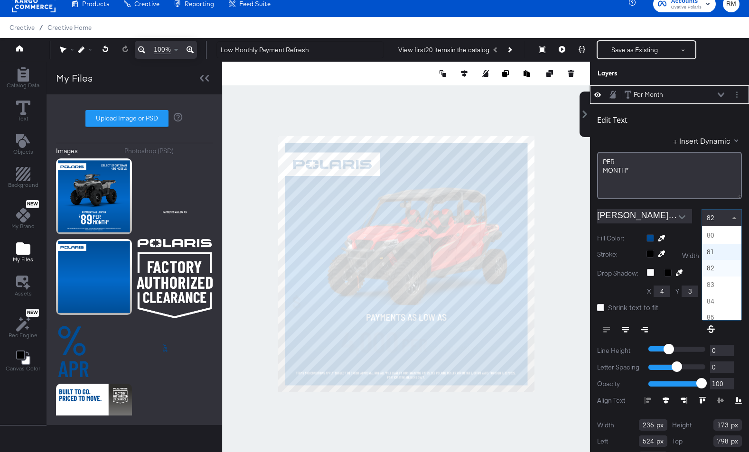
scroll to position [1295, 0]
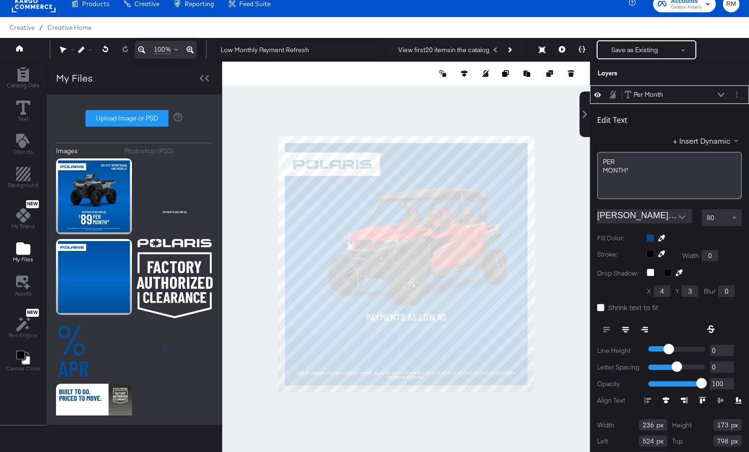
click at [721, 237] on div at bounding box center [694, 239] width 95 height 8
click at [715, 221] on div "80" at bounding box center [721, 218] width 39 height 16
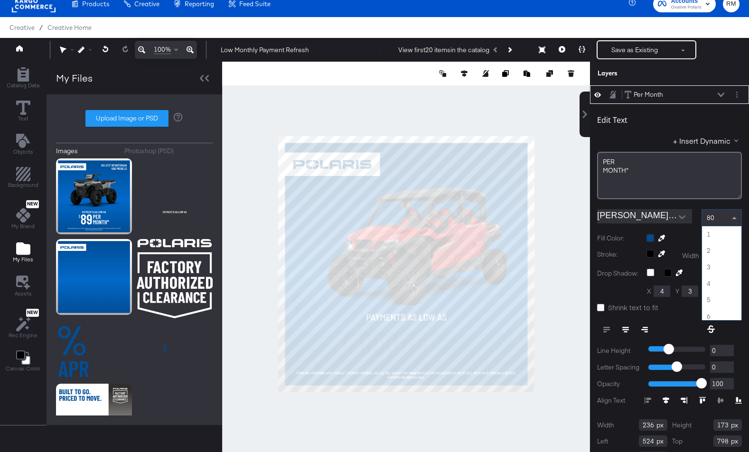
scroll to position [1297, 0]
click at [651, 238] on div at bounding box center [694, 239] width 95 height 8
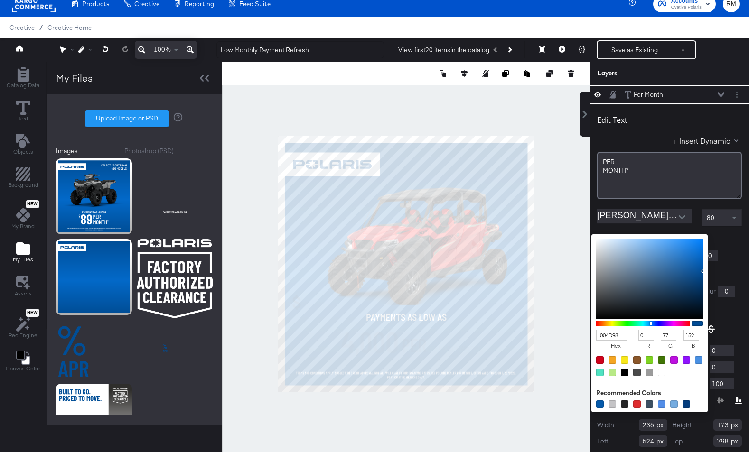
type input "8398AC"
type input "131"
type input "152"
type input "172"
type input "8297AB"
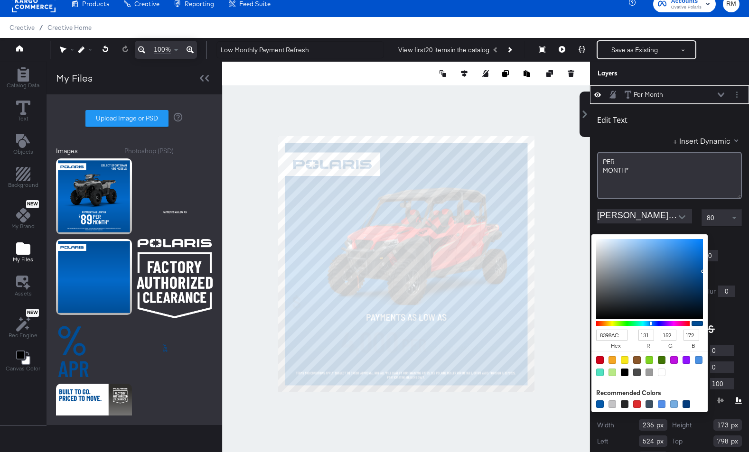
type input "130"
type input "151"
type input "171"
type input "8398AC"
type input "131"
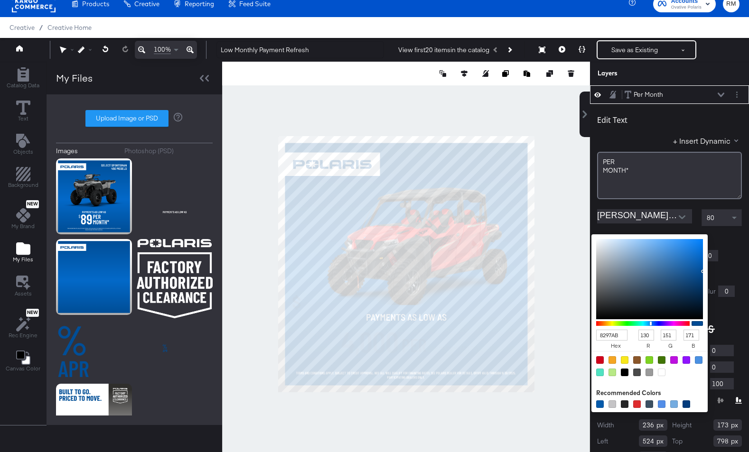
type input "152"
type input "172"
type input "FFFFFF"
type input "255"
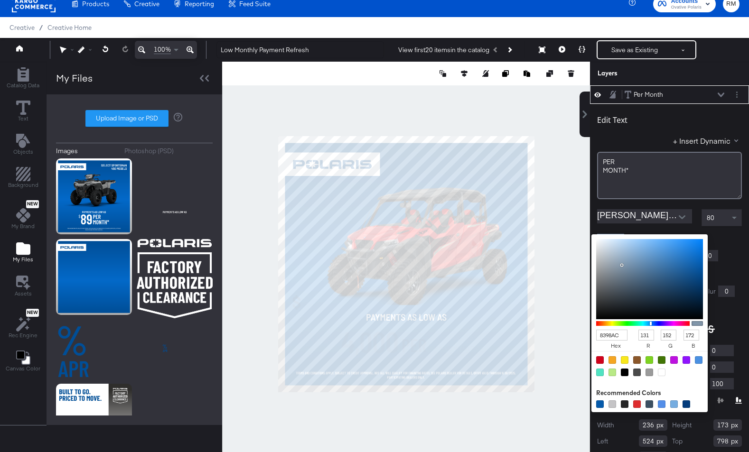
type input "255"
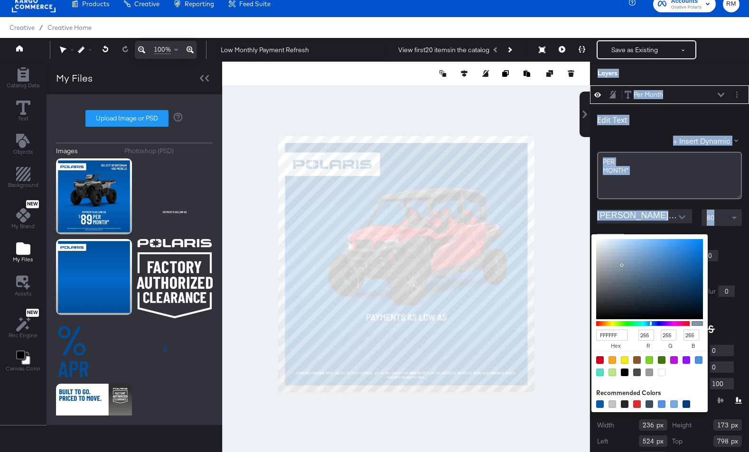
drag, startPoint x: 622, startPoint y: 266, endPoint x: 563, endPoint y: 182, distance: 102.2
click at [564, 85] on div "Catalog Data Text Objects Background New My Brand My Files Assets New Rec Engin…" at bounding box center [374, 74] width 749 height 24
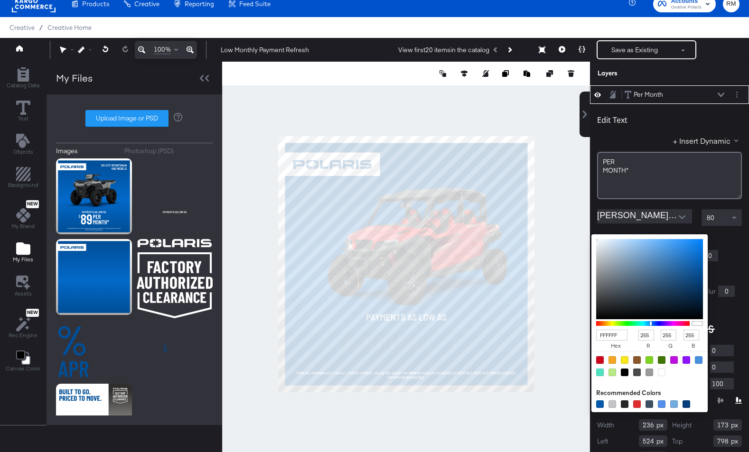
click at [733, 226] on div "80" at bounding box center [722, 217] width 40 height 17
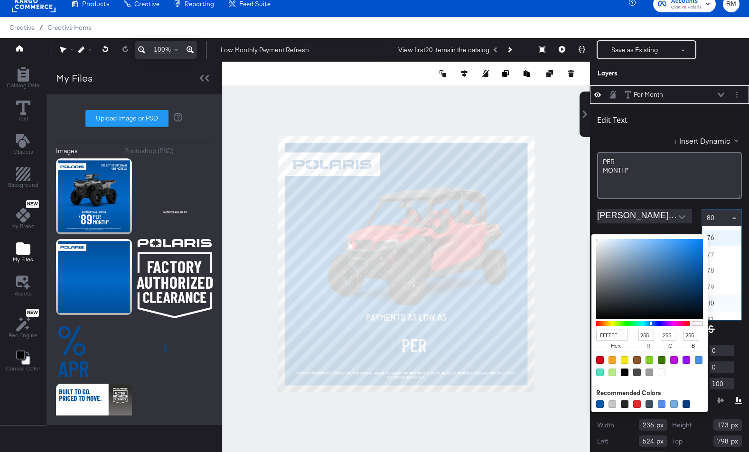
scroll to position [1219, 0]
click at [728, 238] on div "FFFFFF hex 255 r 255 g 255 b 100 a Recommended Colors" at bounding box center [694, 239] width 95 height 8
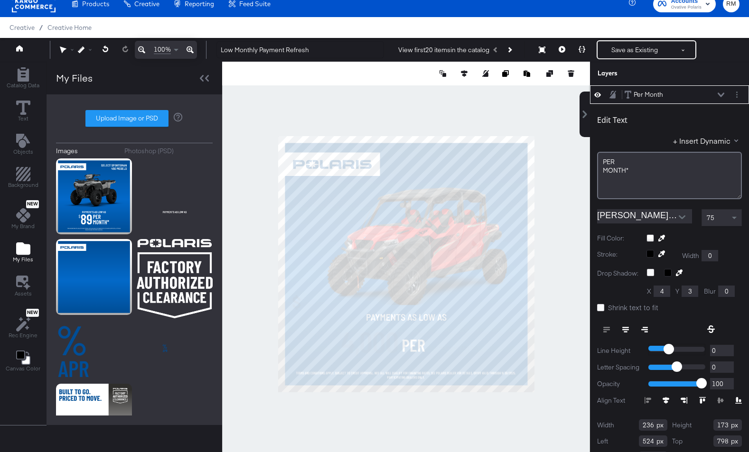
type input "-16"
click at [663, 348] on input "range" at bounding box center [677, 349] width 57 height 11
type input "-35"
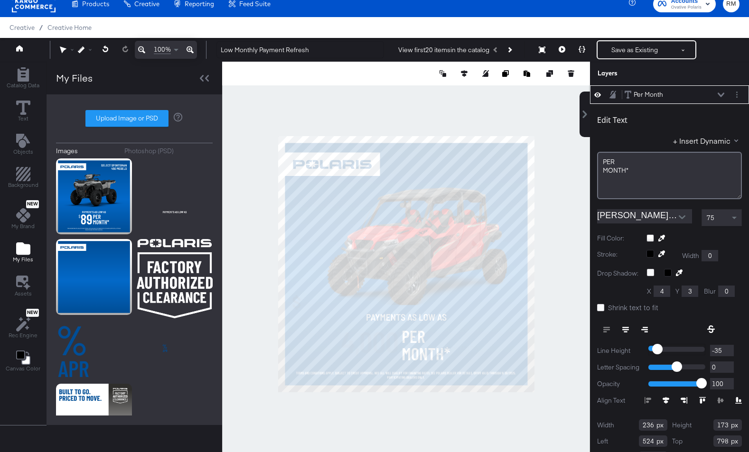
type input "-35"
click at [657, 347] on input "range" at bounding box center [677, 349] width 57 height 11
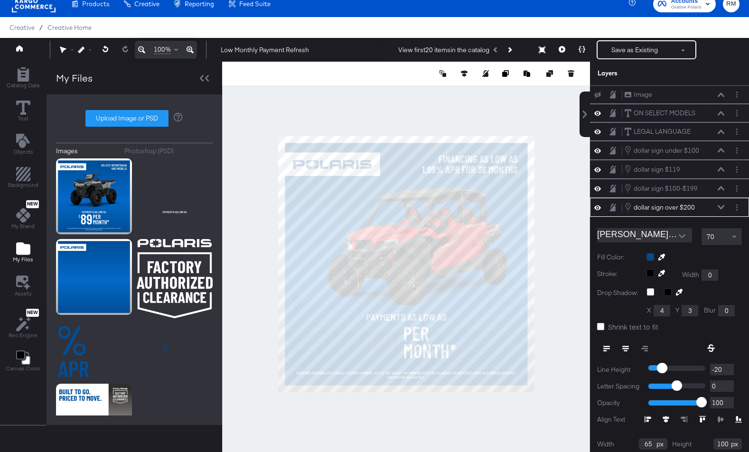
scroll to position [38, 0]
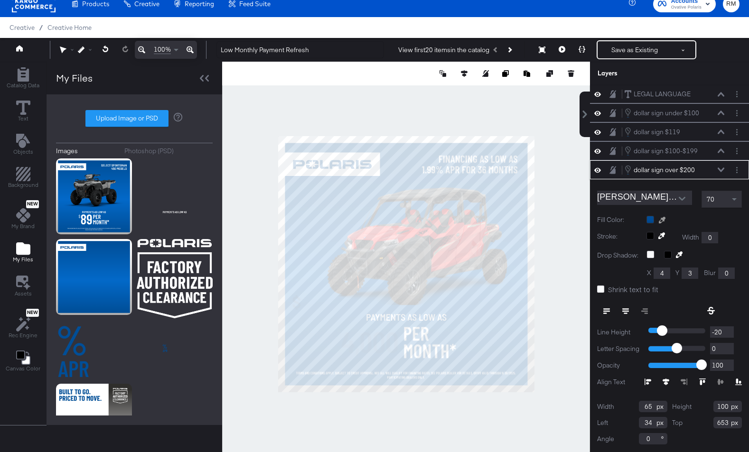
click at [655, 219] on button at bounding box center [662, 220] width 15 height 8
click at [650, 218] on div at bounding box center [694, 220] width 95 height 8
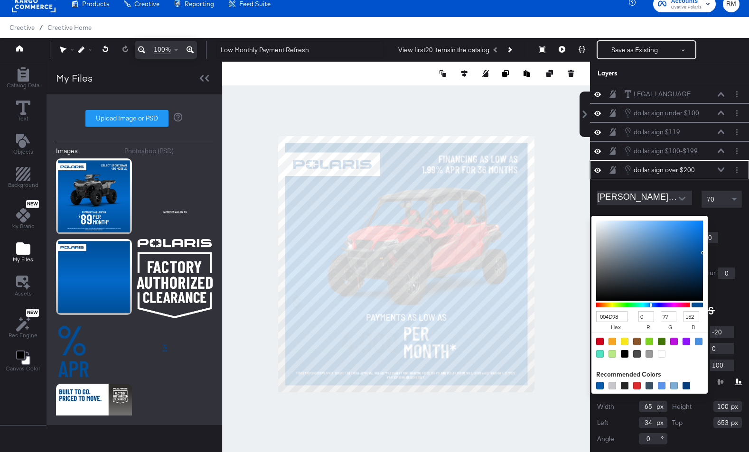
type input "85A7C8"
type input "133"
type input "167"
type input "200"
type input "A0BBD6"
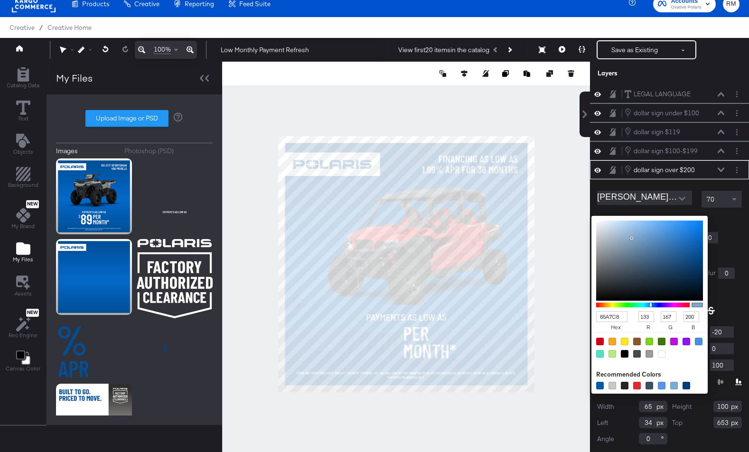
type input "160"
type input "187"
type input "214"
type input "D7E2EE"
type input "215"
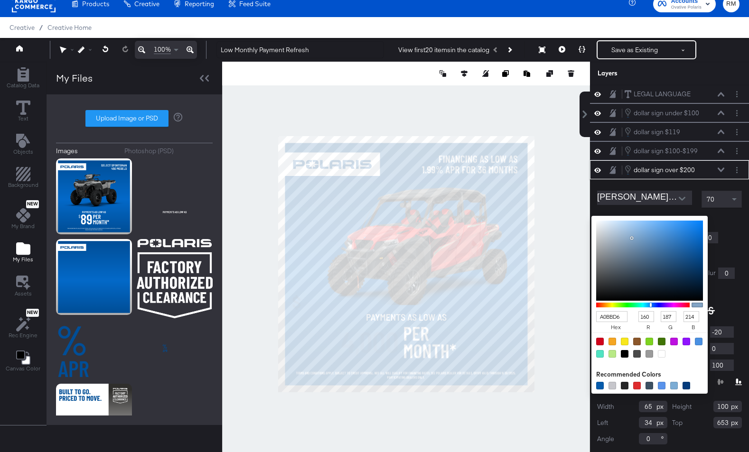
type input "226"
type input "238"
type input "FFFFFF"
type input "255"
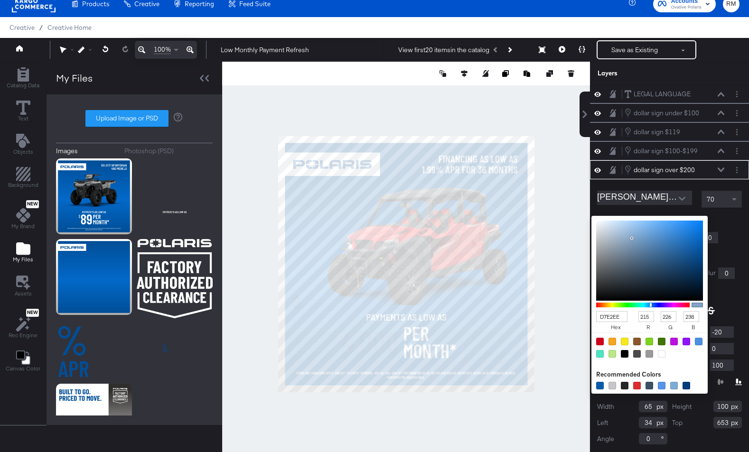
type input "255"
drag, startPoint x: 632, startPoint y: 238, endPoint x: 589, endPoint y: 212, distance: 50.6
click at [589, 212] on div "Image Image ON SELECT MODELS ON SELECT MODELS LEGAL LANGUAGE LEGAL LANGUAGE dol…" at bounding box center [663, 268] width 171 height 367
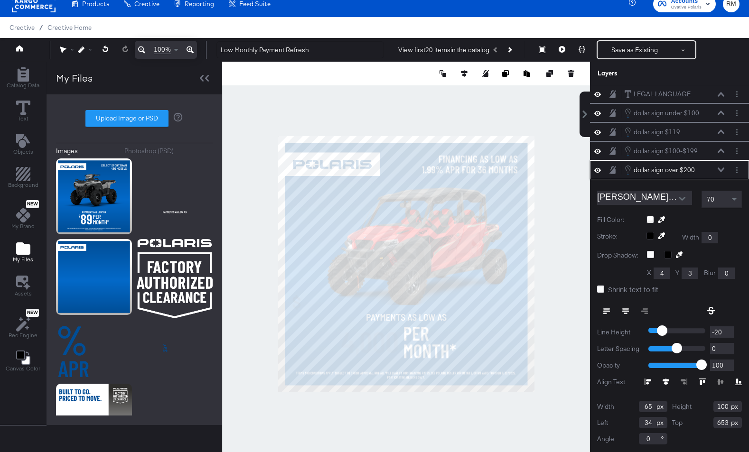
click at [710, 213] on div "Barlow-Bold 70 Fill Color: Stroke: Width 0 Drop Shadow: X 4 Y 3 Blur 0 Shrink t…" at bounding box center [669, 315] width 159 height 273
click at [722, 172] on icon at bounding box center [721, 170] width 7 height 5
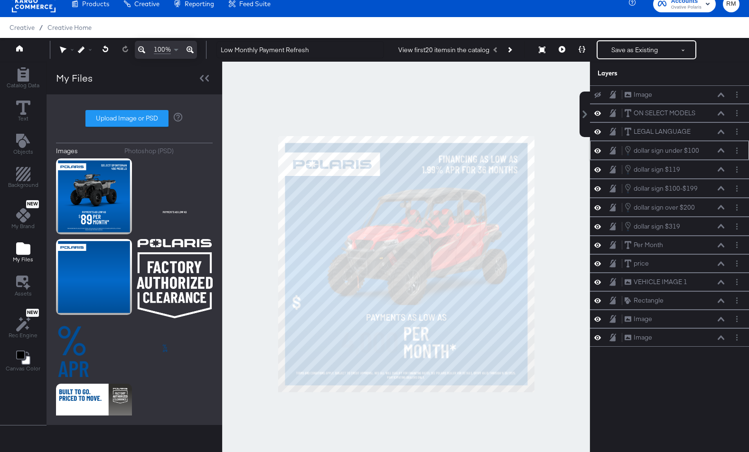
click at [720, 146] on div "dollar sign under $100 dollar sign under $100" at bounding box center [674, 150] width 101 height 10
click at [721, 152] on icon at bounding box center [721, 150] width 7 height 5
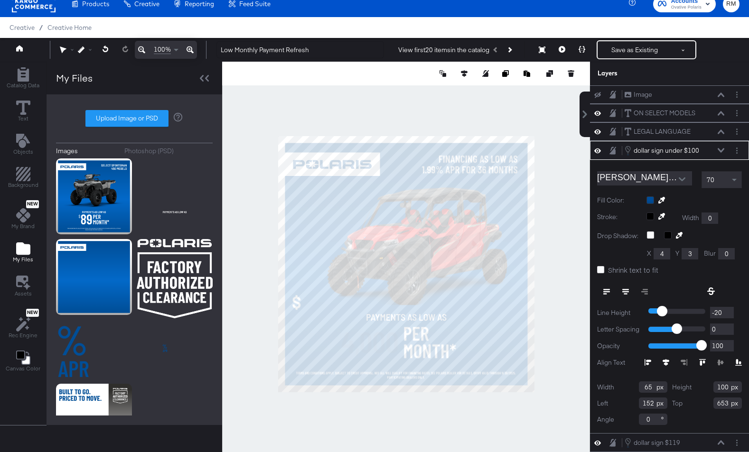
click at [651, 200] on div at bounding box center [694, 201] width 95 height 8
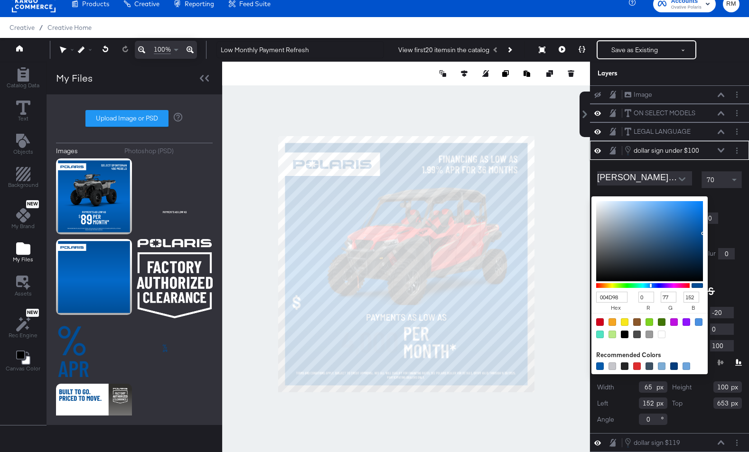
click at [662, 336] on div at bounding box center [662, 335] width 8 height 8
type input "FFFFFF"
type input "255"
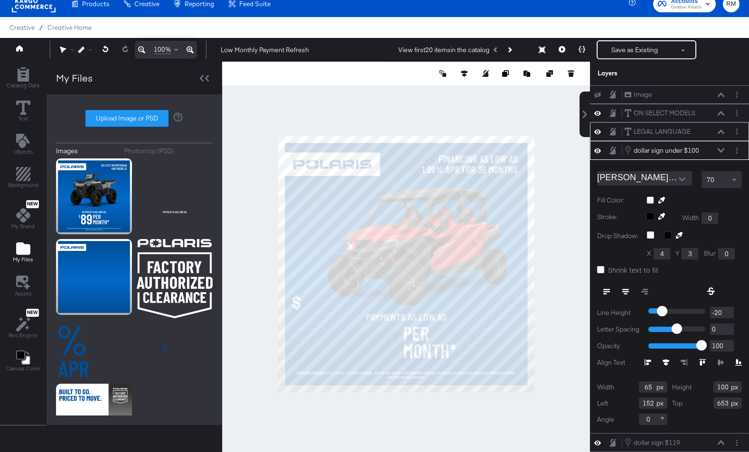
click at [721, 141] on div "LEGAL LANGUAGE LEGAL LANGUAGE" at bounding box center [669, 131] width 159 height 19
click at [721, 149] on icon at bounding box center [721, 150] width 7 height 5
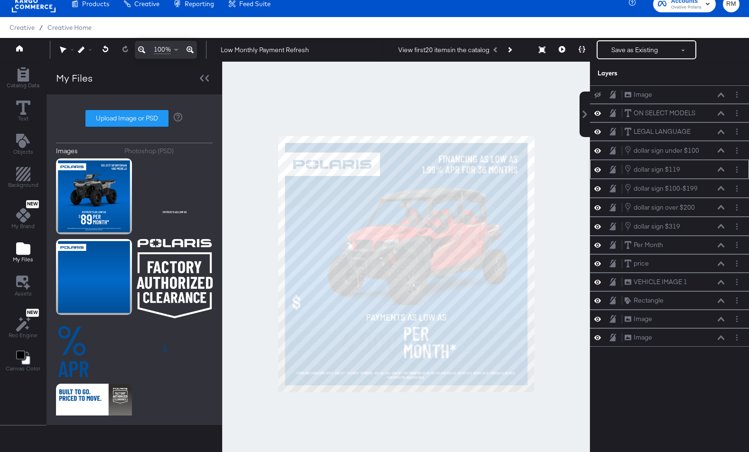
click at [724, 169] on icon at bounding box center [721, 169] width 7 height 5
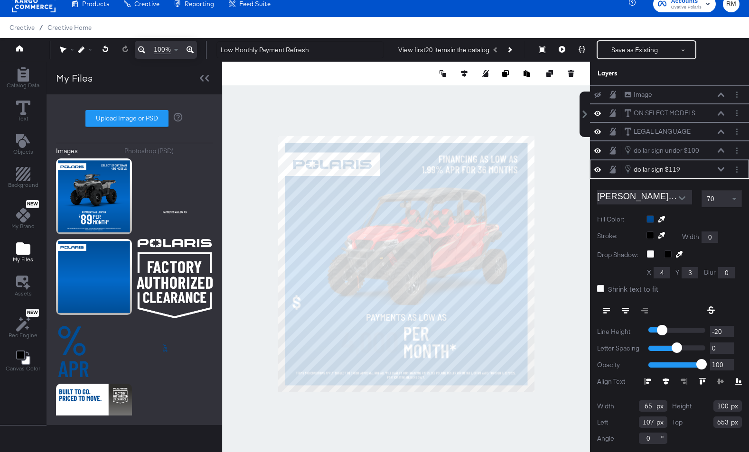
click at [650, 219] on div at bounding box center [694, 220] width 95 height 8
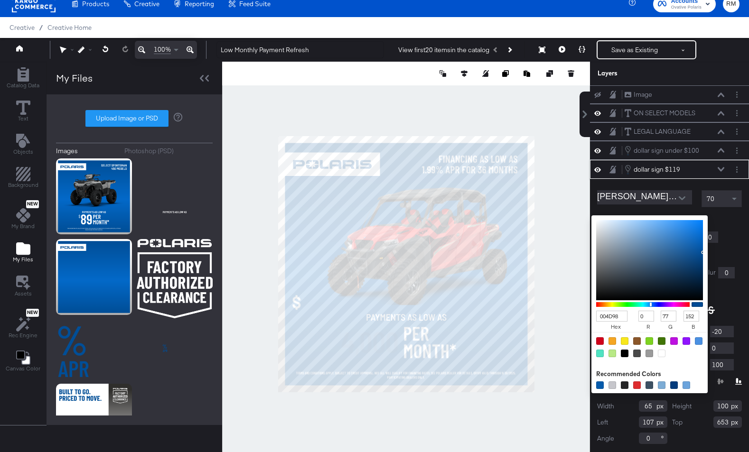
click at [662, 354] on div at bounding box center [662, 354] width 8 height 8
type input "FFFFFF"
type input "255"
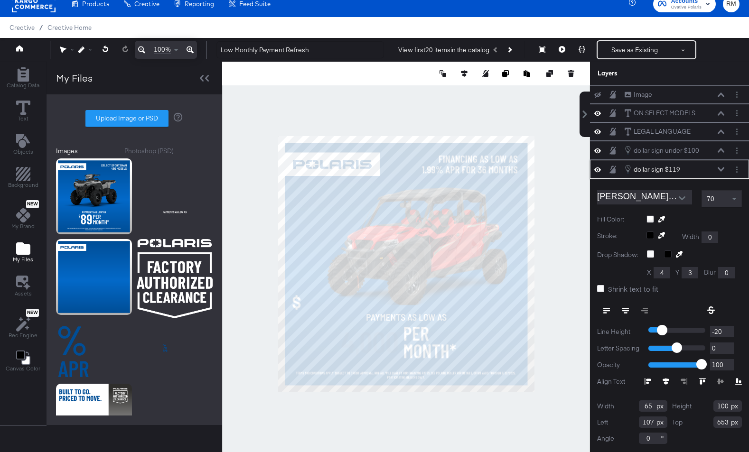
click at [722, 169] on icon at bounding box center [721, 169] width 7 height 4
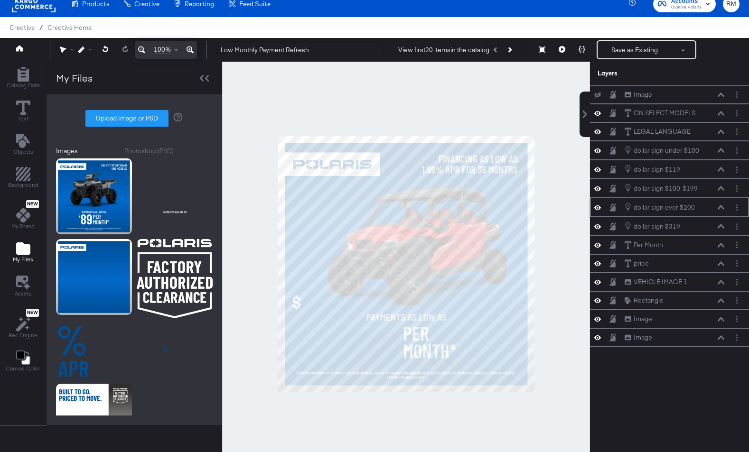
click at [726, 208] on div "dollar sign over $200 dollar sign over $200" at bounding box center [677, 207] width 106 height 10
click at [722, 208] on icon at bounding box center [721, 207] width 7 height 5
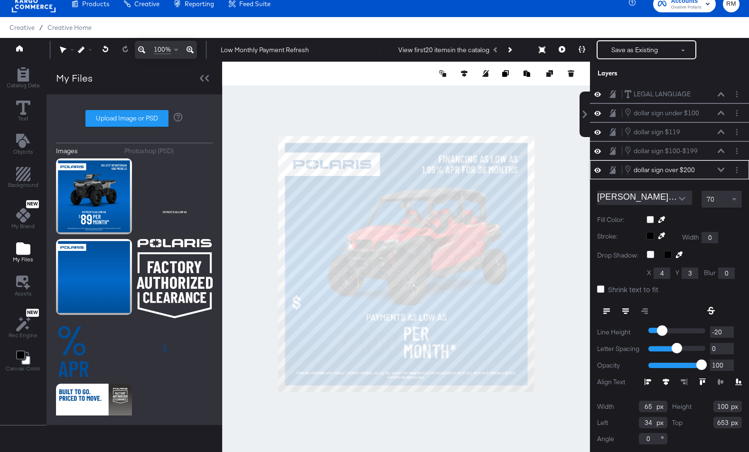
click at [720, 171] on icon at bounding box center [721, 170] width 7 height 5
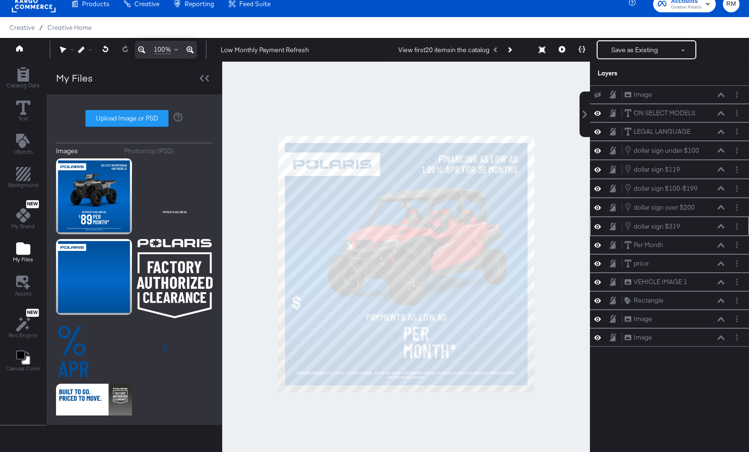
click at [722, 226] on icon at bounding box center [721, 226] width 7 height 5
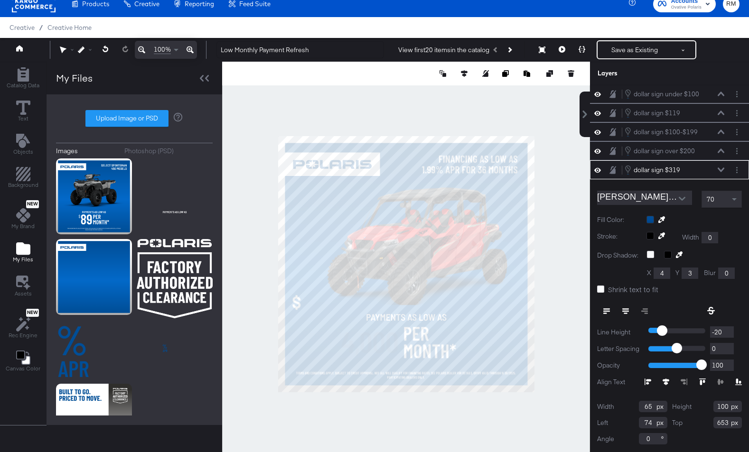
click at [651, 218] on div at bounding box center [694, 220] width 95 height 8
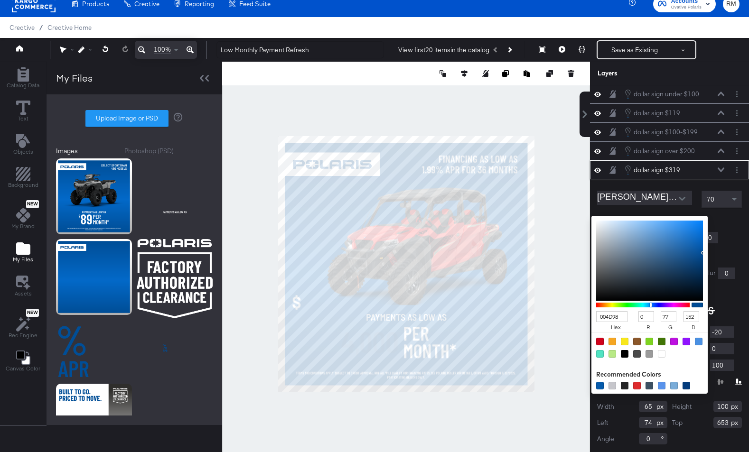
click at [661, 354] on div at bounding box center [662, 354] width 8 height 8
type input "FFFFFF"
type input "255"
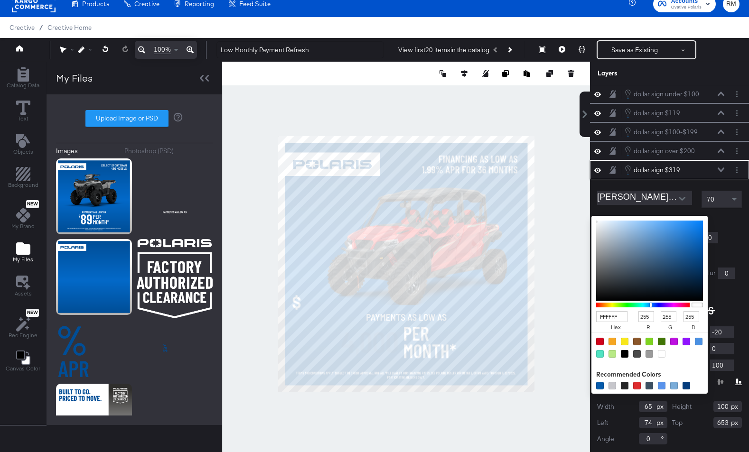
click at [718, 167] on button at bounding box center [721, 170] width 8 height 6
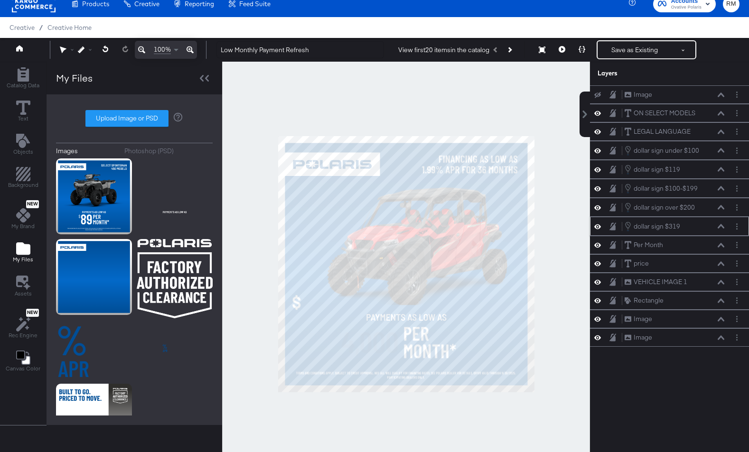
scroll to position [0, 0]
click at [719, 147] on div "dollar sign under $100 dollar sign under $100" at bounding box center [674, 150] width 101 height 10
click at [719, 149] on icon at bounding box center [721, 150] width 7 height 5
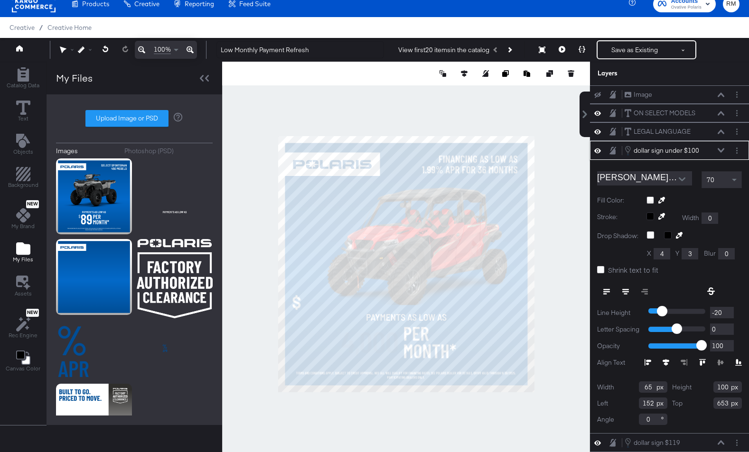
click at [719, 149] on icon at bounding box center [721, 150] width 7 height 4
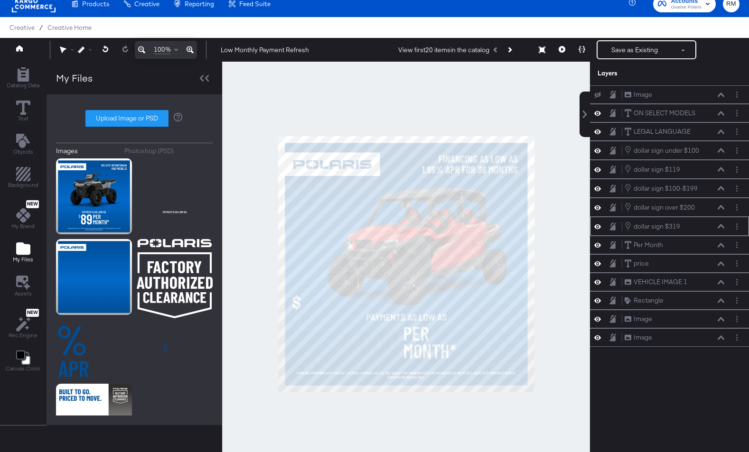
click at [719, 222] on div "dollar sign $319 dollar sign $319" at bounding box center [674, 226] width 101 height 10
click at [721, 227] on icon at bounding box center [721, 226] width 7 height 5
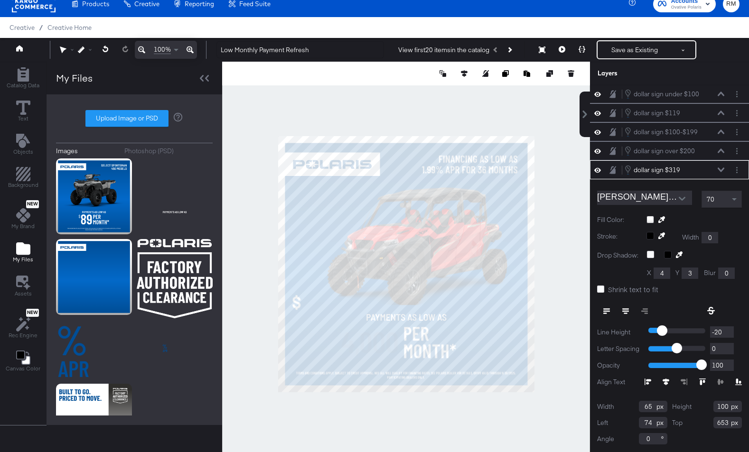
click at [392, 120] on div at bounding box center [406, 264] width 368 height 405
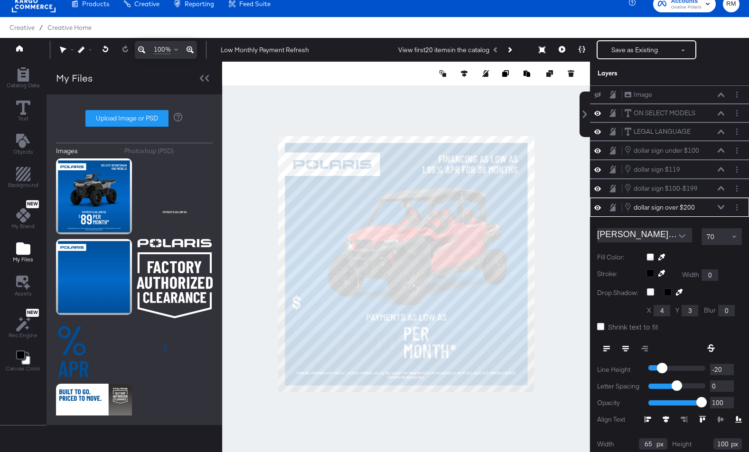
scroll to position [38, 0]
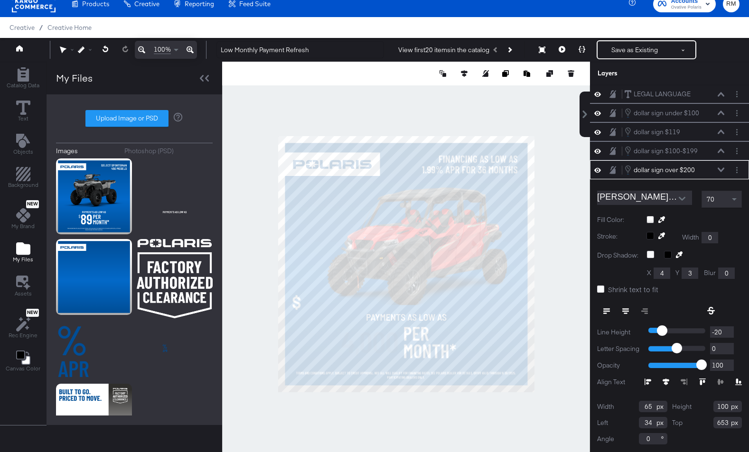
click at [252, 335] on div at bounding box center [406, 264] width 368 height 405
type input "202"
type input "802"
type input "200"
click at [388, 417] on div at bounding box center [406, 264] width 368 height 405
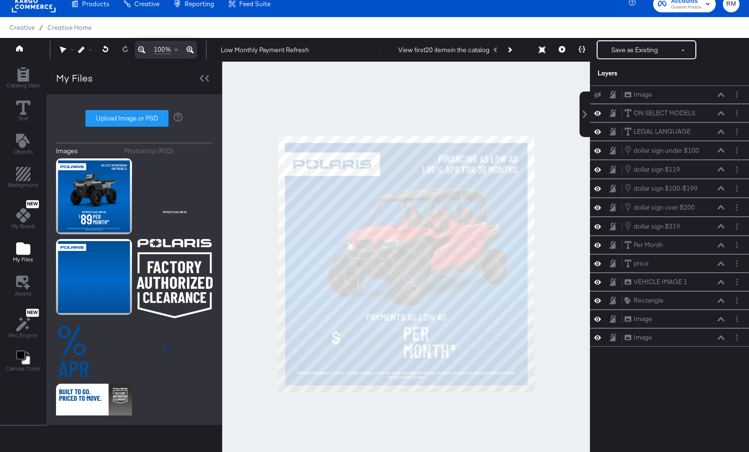
scroll to position [169, 0]
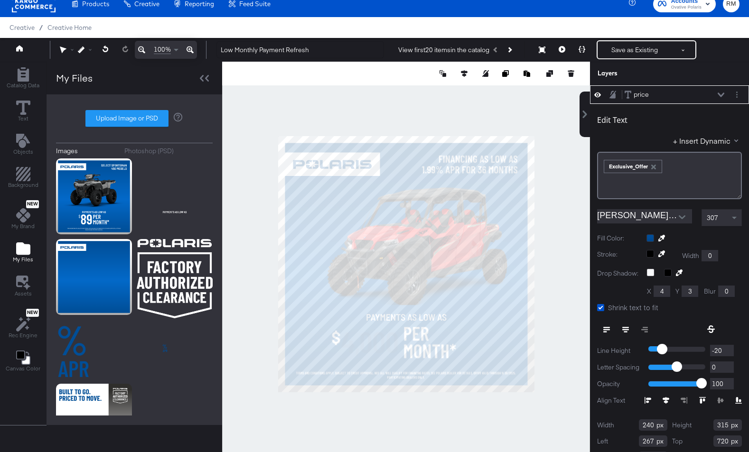
click at [651, 239] on div at bounding box center [694, 239] width 95 height 8
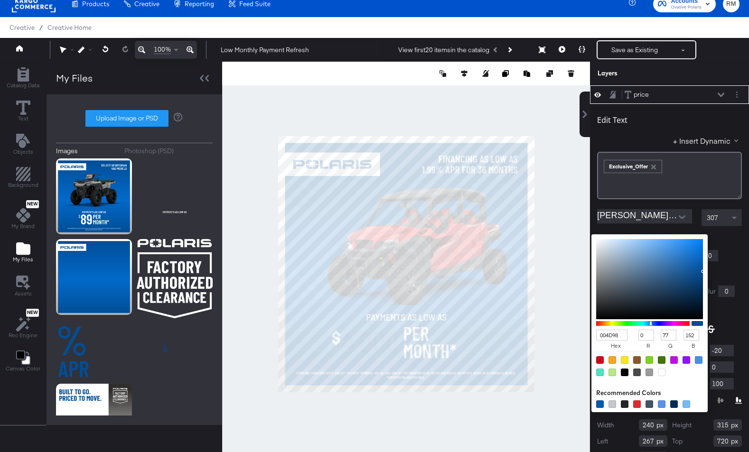
type input "B0B8C0"
type input "176"
type input "184"
type input "192"
type input "FFFFFF"
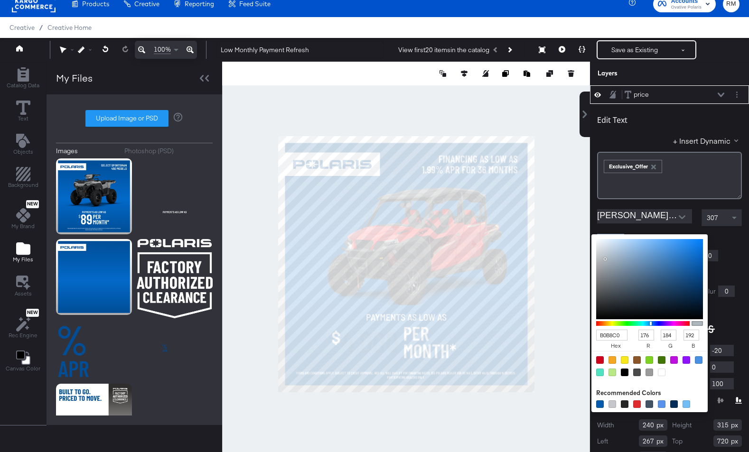
type input "255"
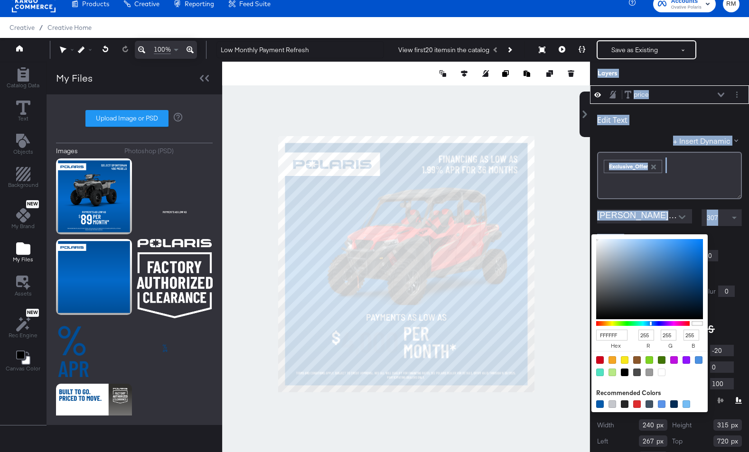
drag, startPoint x: 605, startPoint y: 259, endPoint x: 562, endPoint y: 178, distance: 92.6
click at [562, 85] on div "Catalog Data Text Objects Background New My Brand My Files Assets New Rec Engin…" at bounding box center [374, 74] width 749 height 24
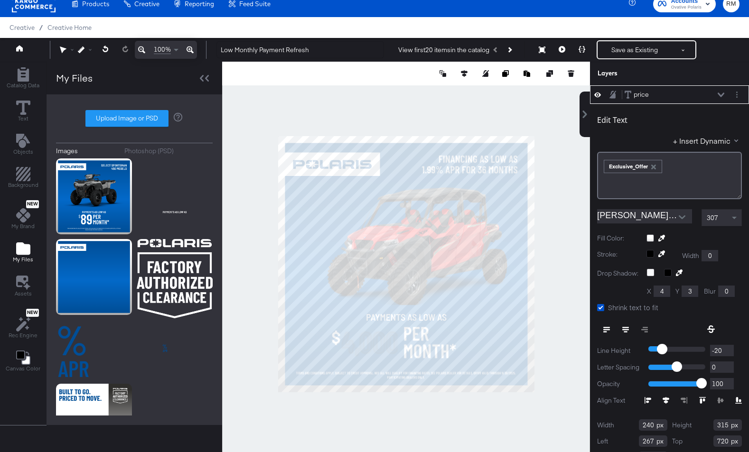
click at [717, 238] on div at bounding box center [694, 239] width 95 height 8
click at [425, 417] on div at bounding box center [406, 264] width 368 height 405
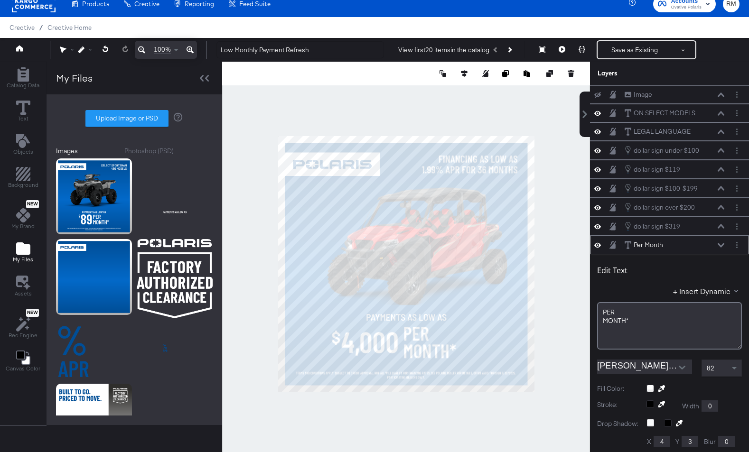
click at [430, 402] on div at bounding box center [406, 264] width 368 height 405
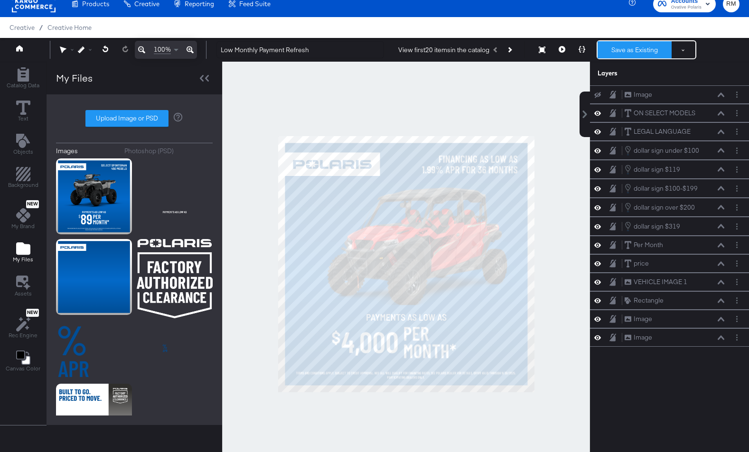
click at [612, 52] on button "Save as Existing" at bounding box center [635, 49] width 74 height 17
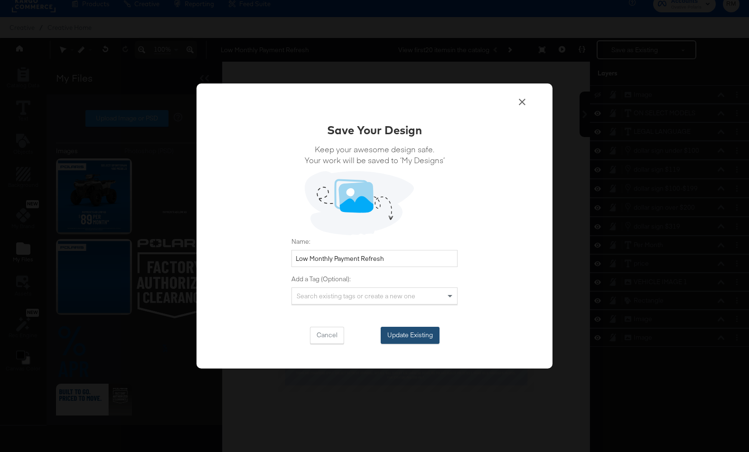
click at [403, 339] on button "Update Existing" at bounding box center [410, 335] width 59 height 17
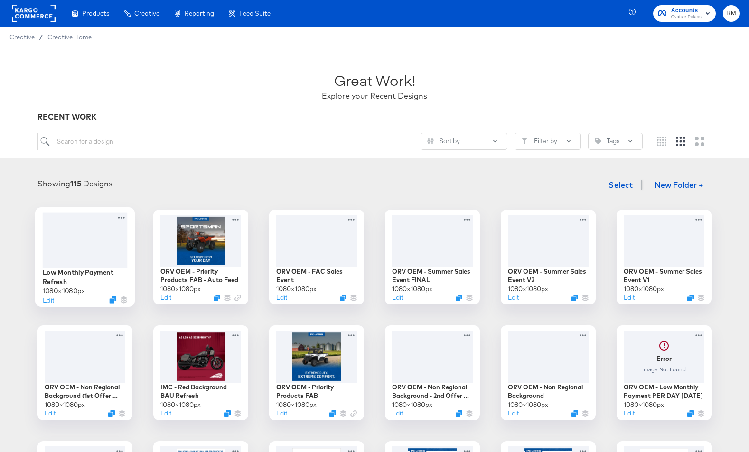
click at [101, 234] on div at bounding box center [85, 240] width 85 height 55
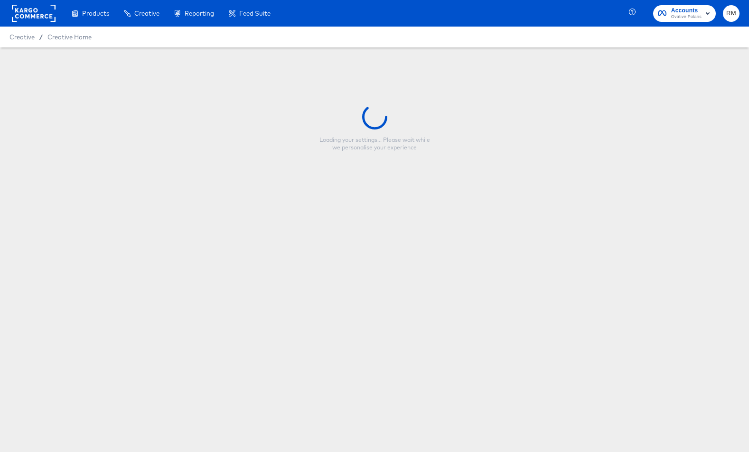
type input "Low Monthly Payment Refresh"
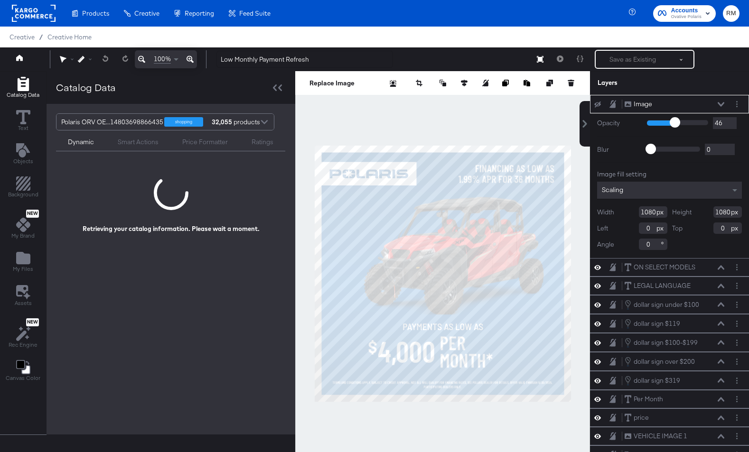
click at [496, 429] on div at bounding box center [442, 273] width 295 height 405
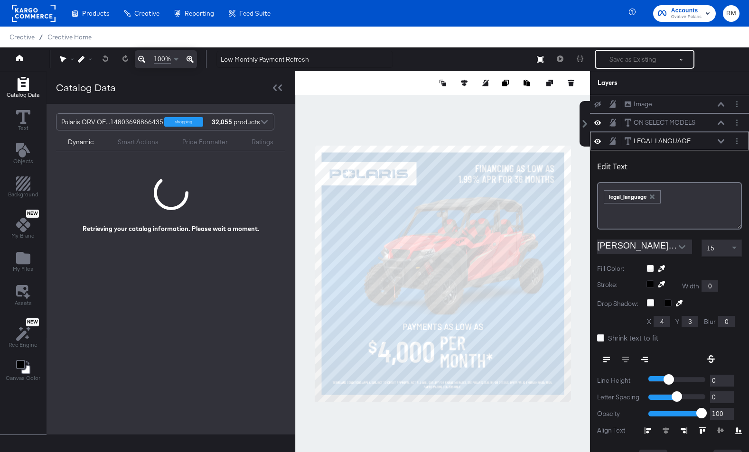
scroll to position [37, 0]
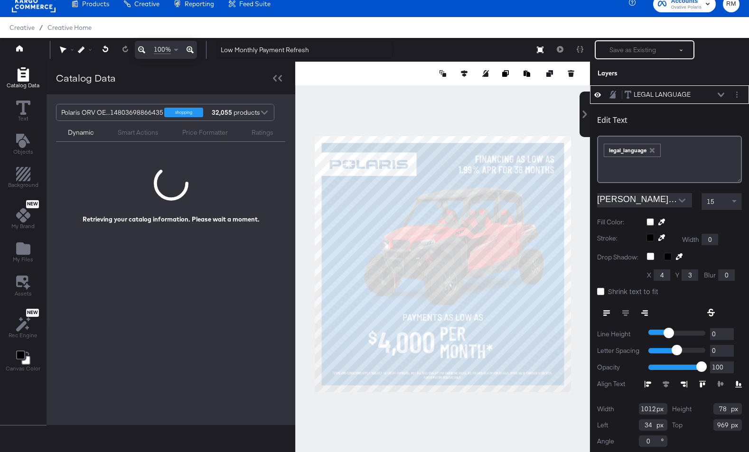
type input "968"
click at [466, 412] on div at bounding box center [442, 264] width 295 height 405
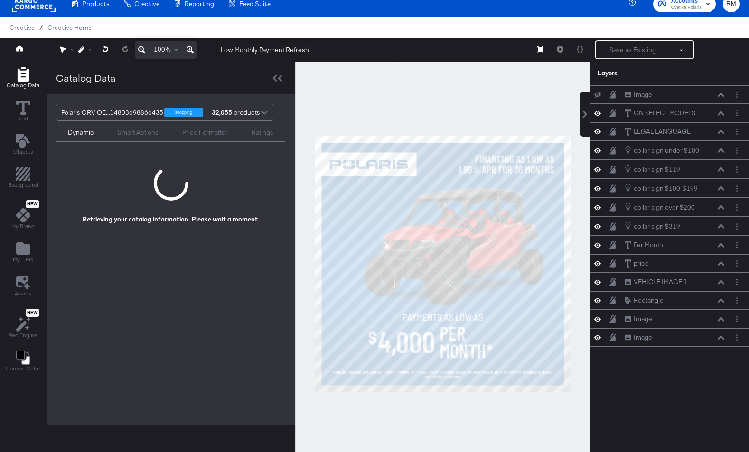
scroll to position [151, 0]
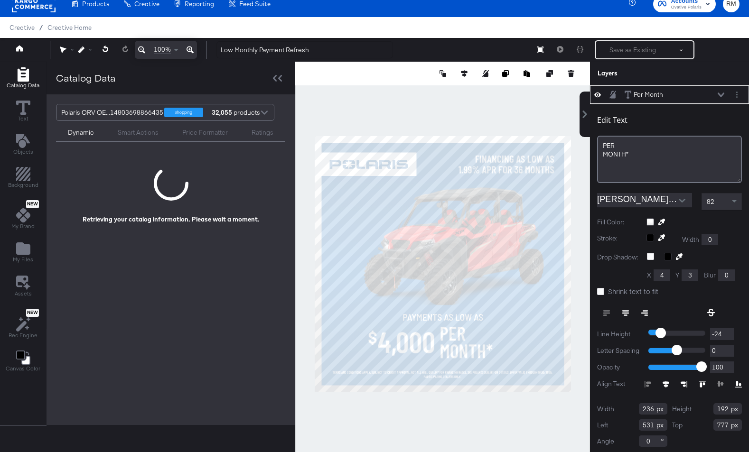
click at [144, 135] on div "Smart Actions" at bounding box center [138, 132] width 41 height 9
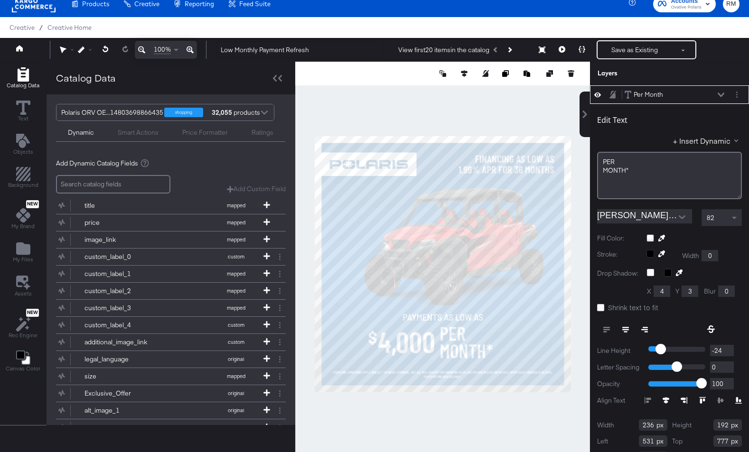
click at [722, 94] on icon at bounding box center [721, 95] width 7 height 5
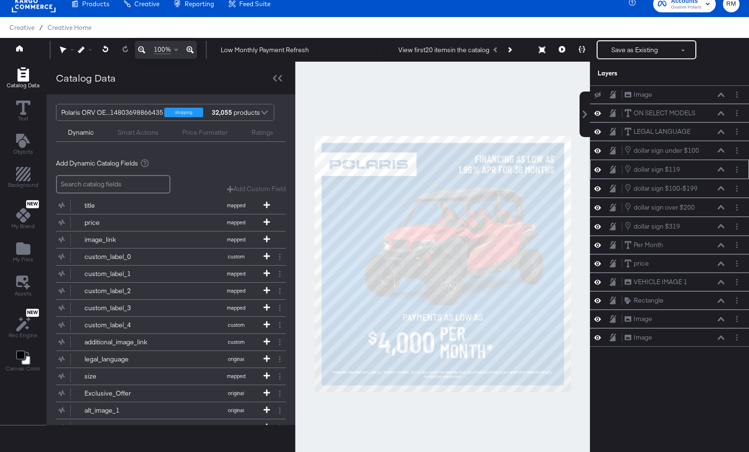
click at [722, 170] on icon at bounding box center [721, 169] width 7 height 4
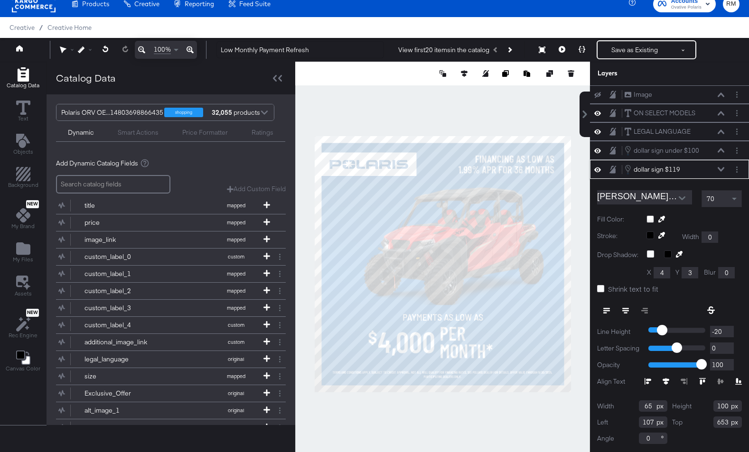
click at [722, 170] on icon at bounding box center [721, 169] width 7 height 4
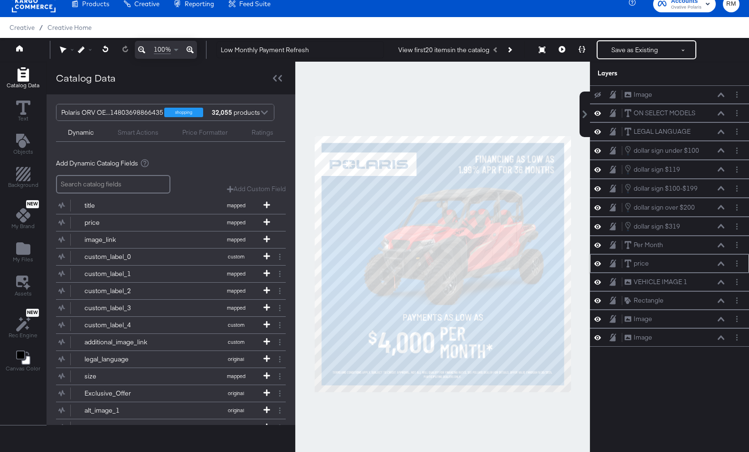
click at [724, 267] on div "price price" at bounding box center [674, 264] width 101 height 10
click at [720, 262] on icon at bounding box center [721, 264] width 7 height 5
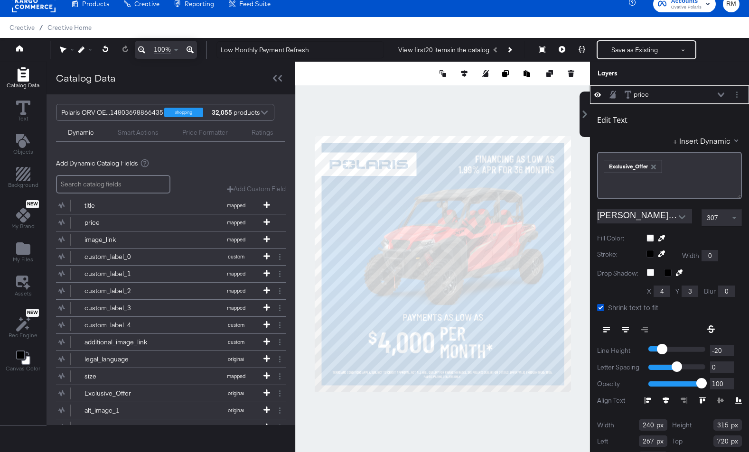
click at [721, 94] on icon at bounding box center [721, 95] width 7 height 5
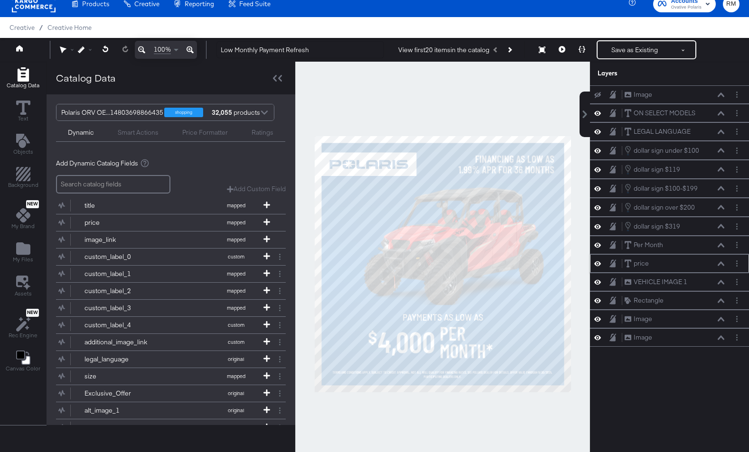
scroll to position [0, 0]
click at [149, 133] on div "Smart Actions" at bounding box center [138, 132] width 41 height 9
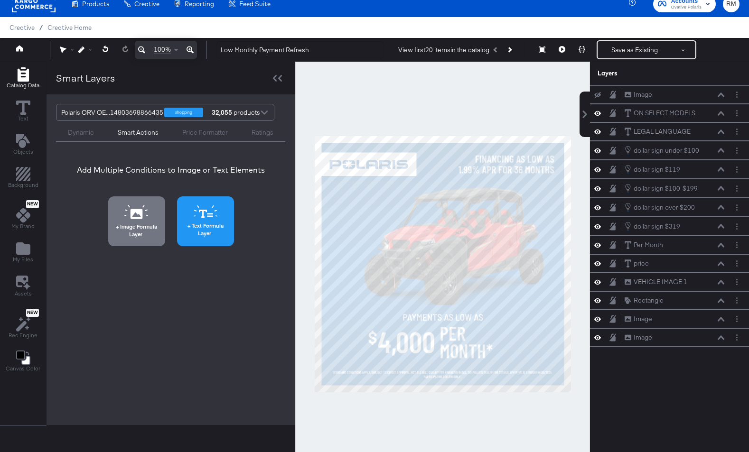
click at [206, 233] on span "Text Formula Layer" at bounding box center [205, 229] width 51 height 15
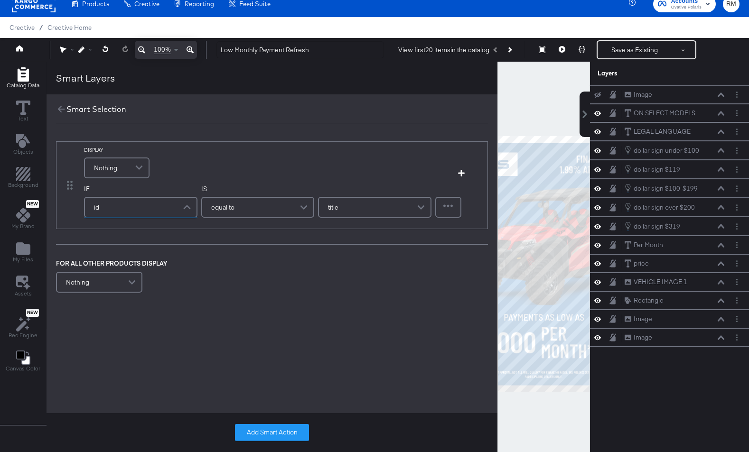
click at [119, 211] on div "id" at bounding box center [141, 207] width 112 height 19
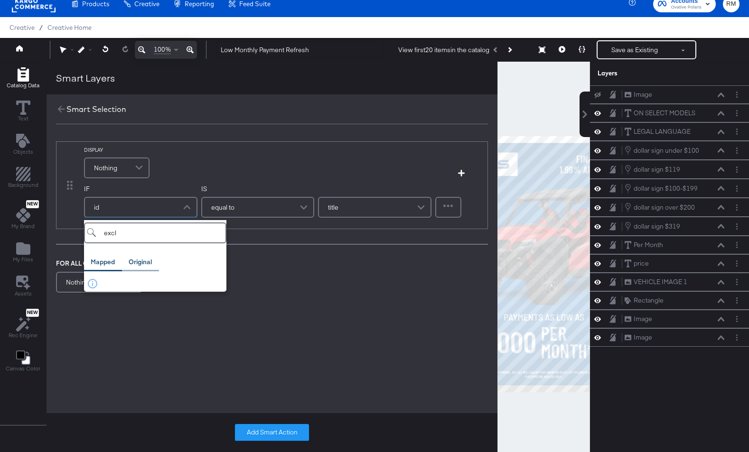
type input "excl"
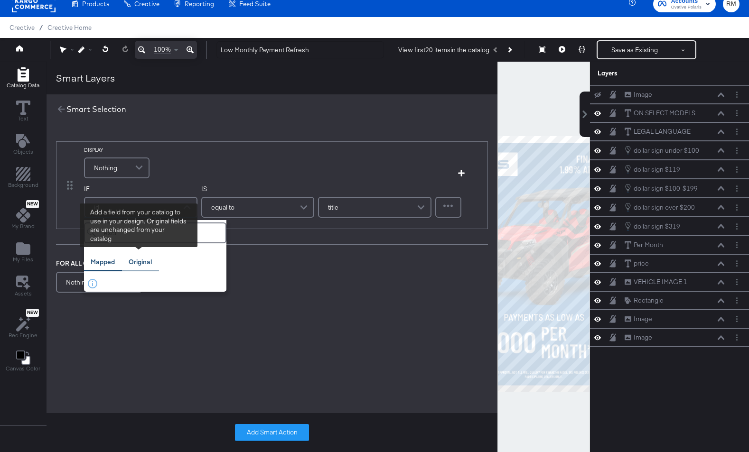
click at [143, 265] on div "Original" at bounding box center [140, 262] width 23 height 9
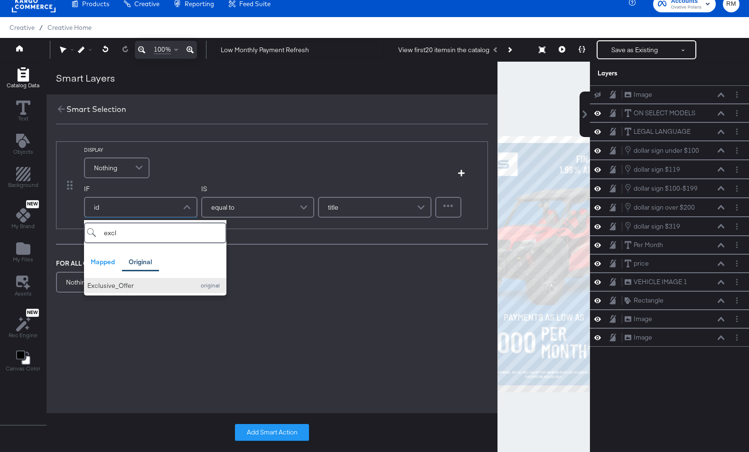
click at [145, 285] on div "Exclusive_Offer" at bounding box center [138, 286] width 103 height 9
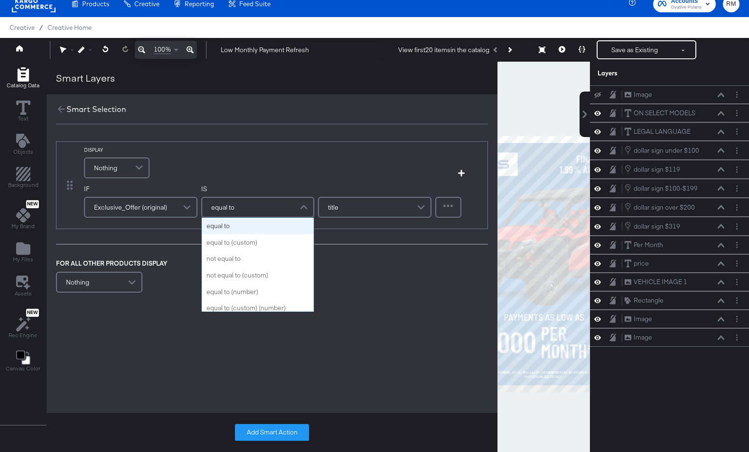
click at [265, 212] on div "equal to" at bounding box center [258, 207] width 112 height 19
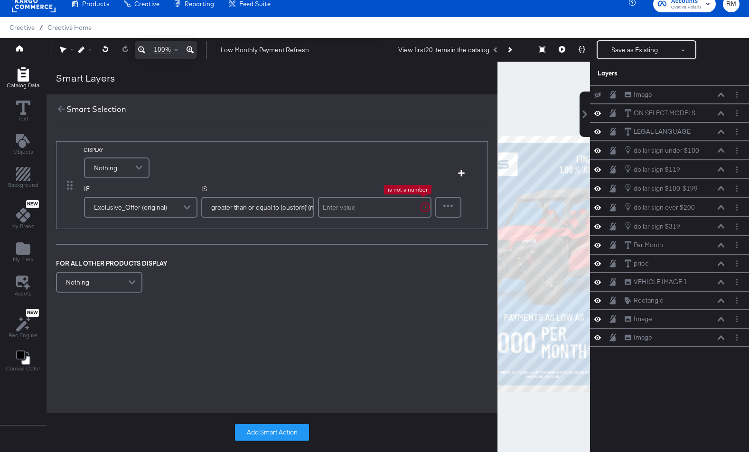
click at [353, 213] on input "text" at bounding box center [374, 207] width 113 height 21
type input "1000"
click at [132, 161] on span at bounding box center [140, 168] width 17 height 19
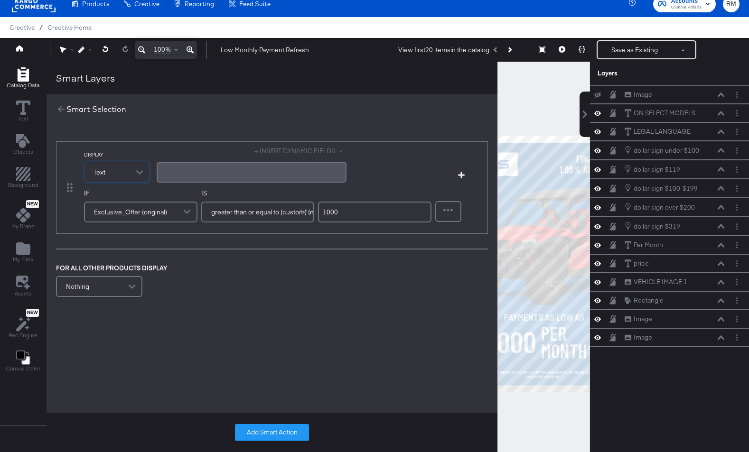
click at [234, 168] on div "﻿" at bounding box center [251, 172] width 179 height 9
click at [92, 295] on div "Nothing" at bounding box center [99, 286] width 85 height 19
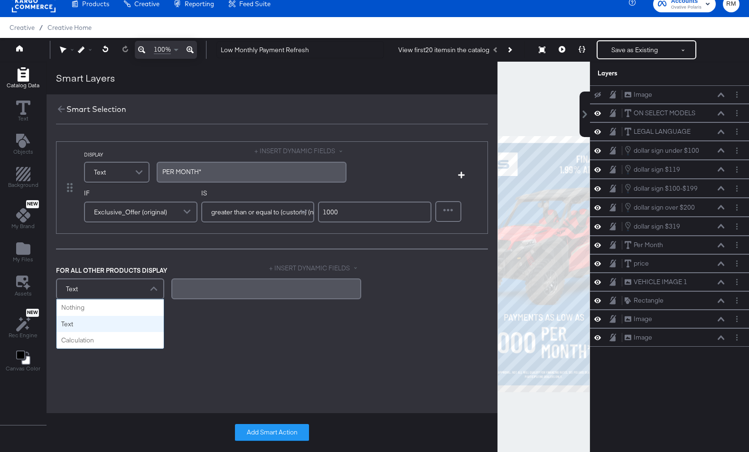
click at [153, 288] on span at bounding box center [155, 289] width 17 height 19
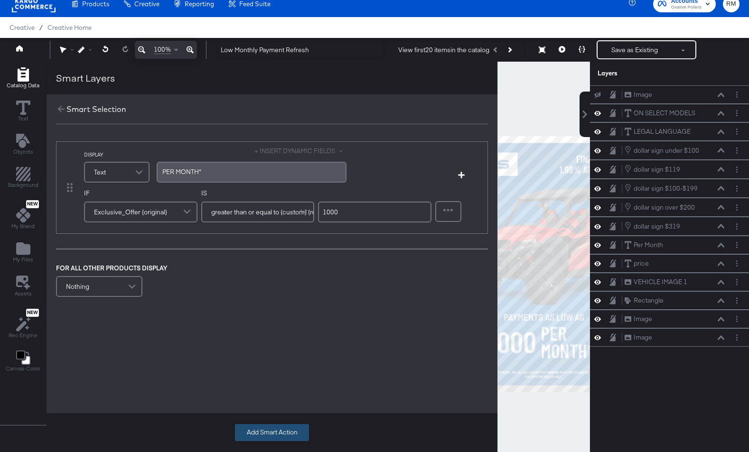
click at [286, 436] on button "Add Smart Action" at bounding box center [272, 432] width 74 height 17
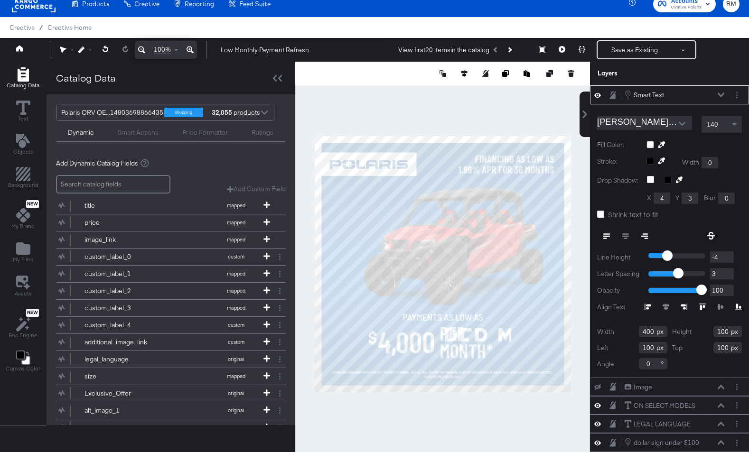
type input "490"
type input "790"
click at [674, 122] on div at bounding box center [682, 124] width 20 height 14
click at [743, 92] on div at bounding box center [738, 95] width 13 height 10
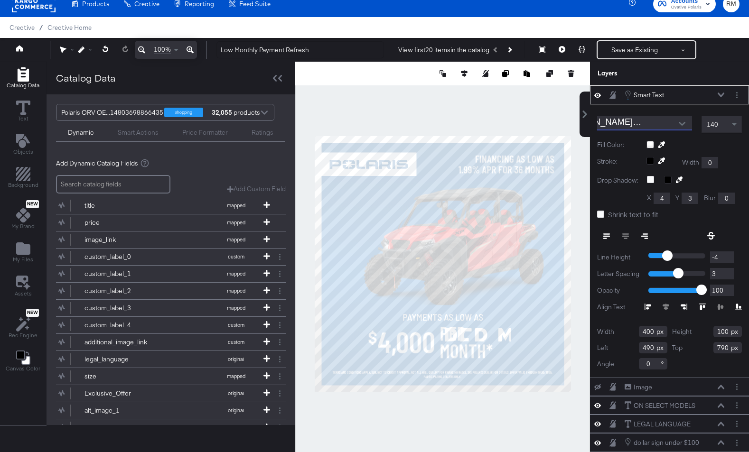
scroll to position [0, 0]
click at [739, 93] on button "Layer Options" at bounding box center [737, 95] width 10 height 10
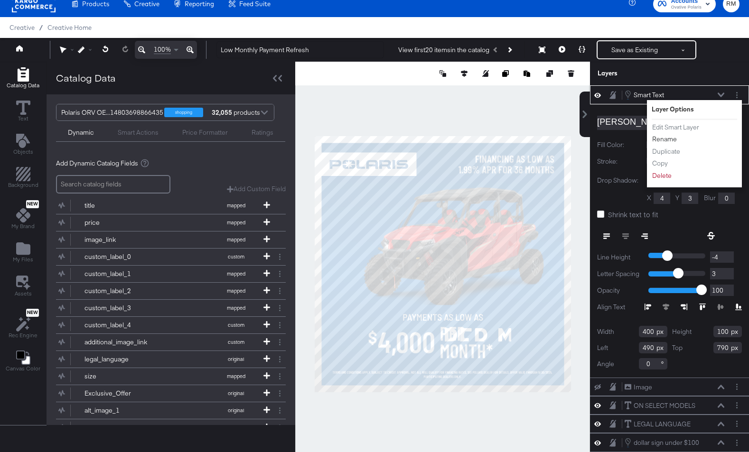
click at [669, 139] on button "Rename" at bounding box center [665, 139] width 26 height 10
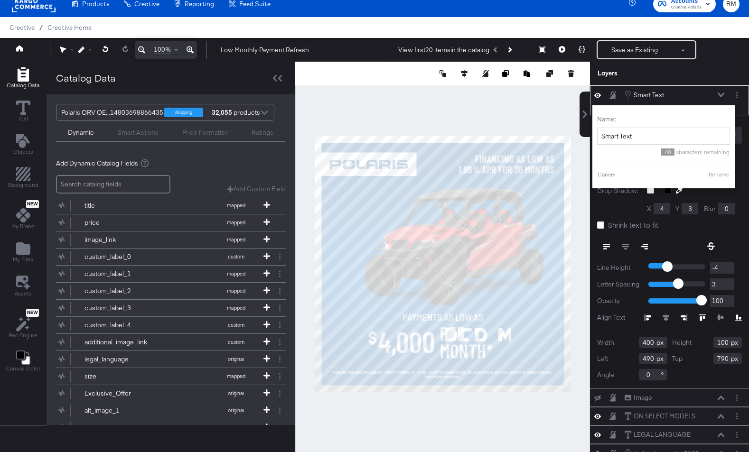
click at [669, 139] on input "Smart Text" at bounding box center [663, 137] width 133 height 18
type input "per month 1000+"
click at [707, 172] on button "Rename" at bounding box center [707, 174] width 22 height 9
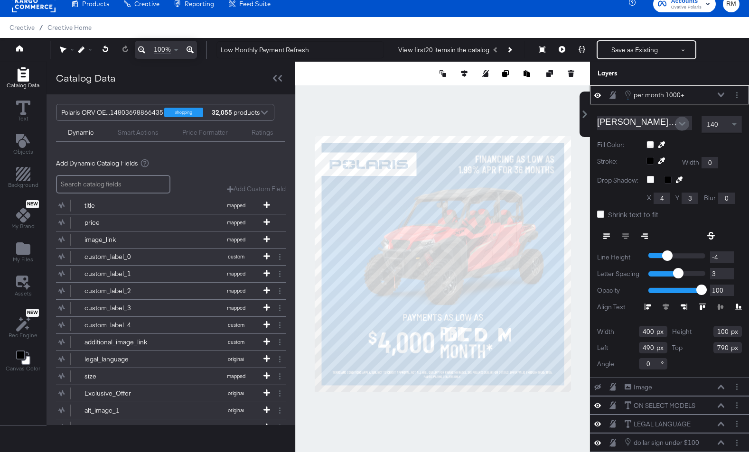
click at [686, 124] on button "Open" at bounding box center [682, 124] width 14 height 14
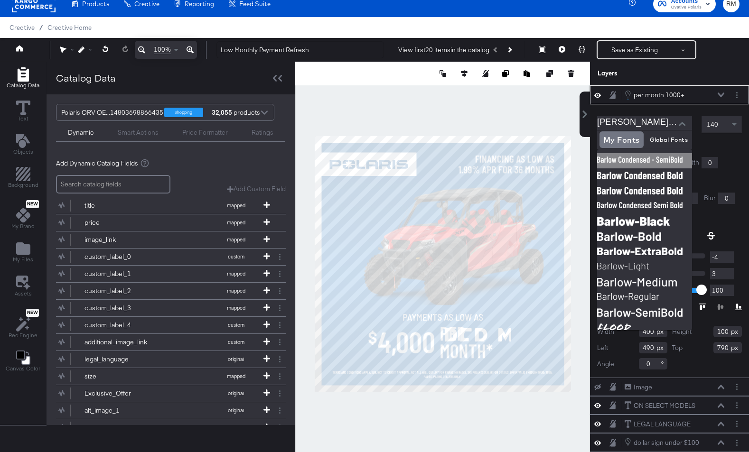
click at [645, 162] on img at bounding box center [644, 160] width 95 height 15
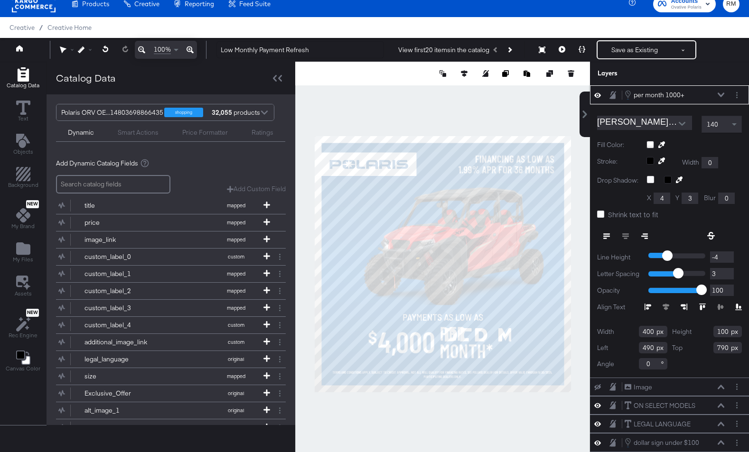
type input "178"
type input "359"
type input "531"
click at [721, 130] on div "140" at bounding box center [721, 124] width 39 height 16
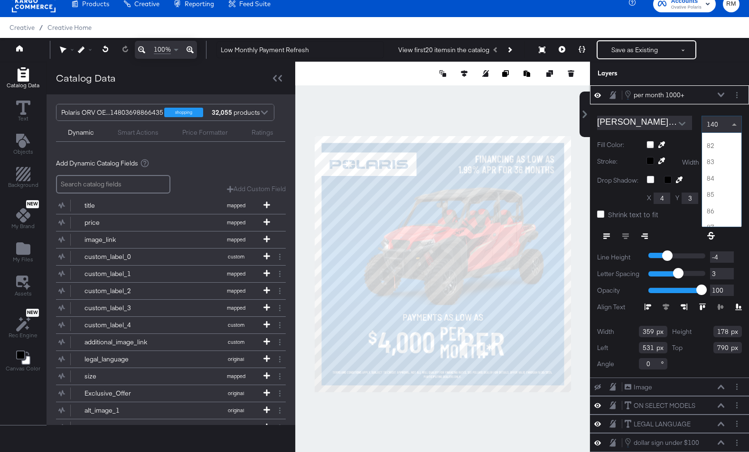
scroll to position [1316, 0]
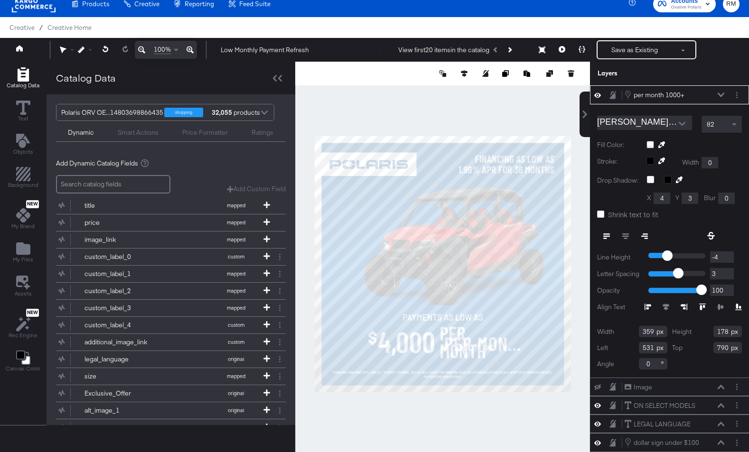
click at [609, 239] on icon at bounding box center [606, 236] width 7 height 7
type input "287"
click at [740, 97] on button "Layer Options" at bounding box center [737, 95] width 10 height 10
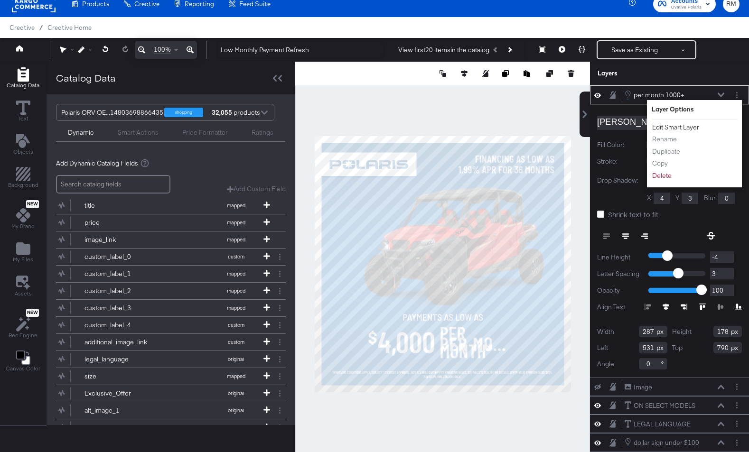
click at [695, 129] on button "Edit Smart Layer" at bounding box center [676, 127] width 48 height 10
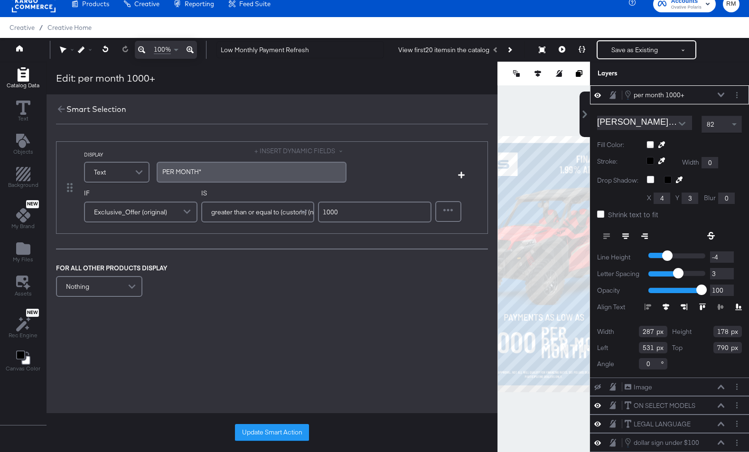
click at [178, 171] on span "PER ﻿MONTH*" at bounding box center [181, 172] width 39 height 9
click at [175, 170] on span "PER ﻿MONTH*" at bounding box center [181, 172] width 39 height 9
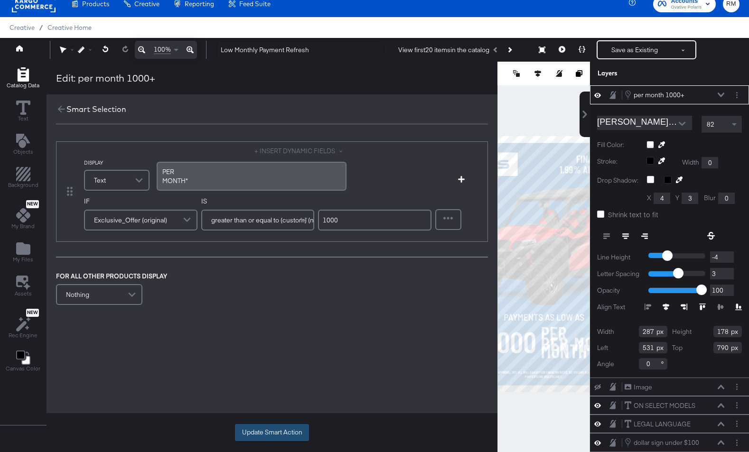
click at [269, 437] on button "Update Smart Action" at bounding box center [272, 432] width 74 height 17
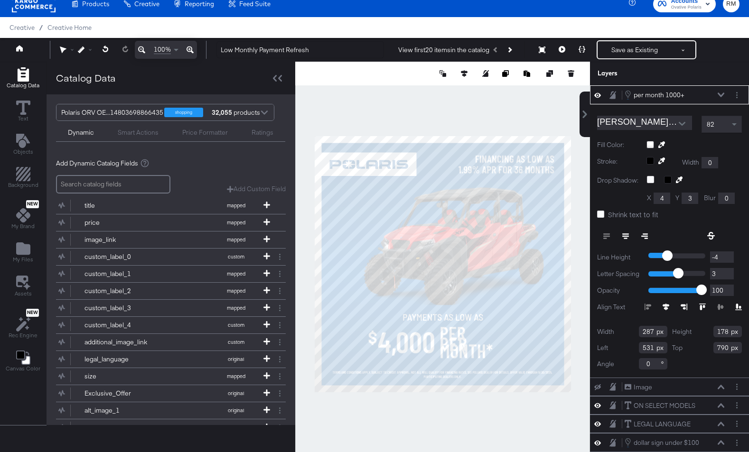
type input "194"
type input "-22"
click at [661, 254] on input "range" at bounding box center [677, 256] width 57 height 11
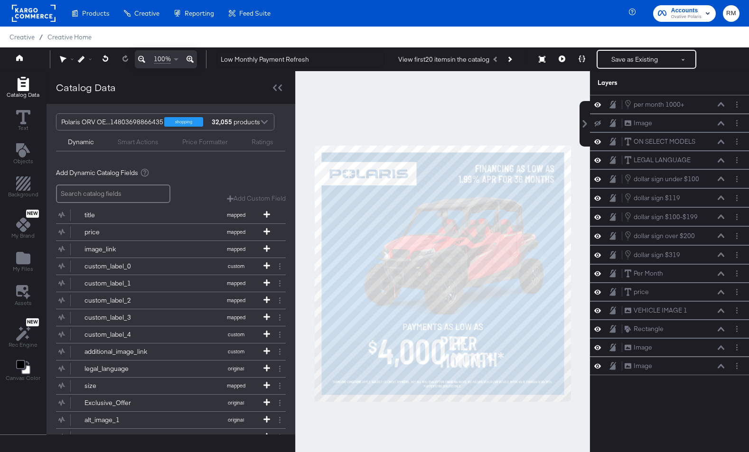
scroll to position [9, 0]
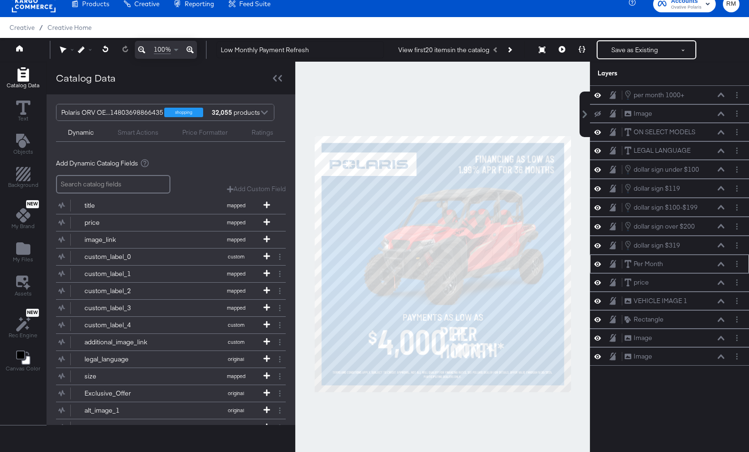
click at [597, 264] on icon at bounding box center [597, 264] width 7 height 8
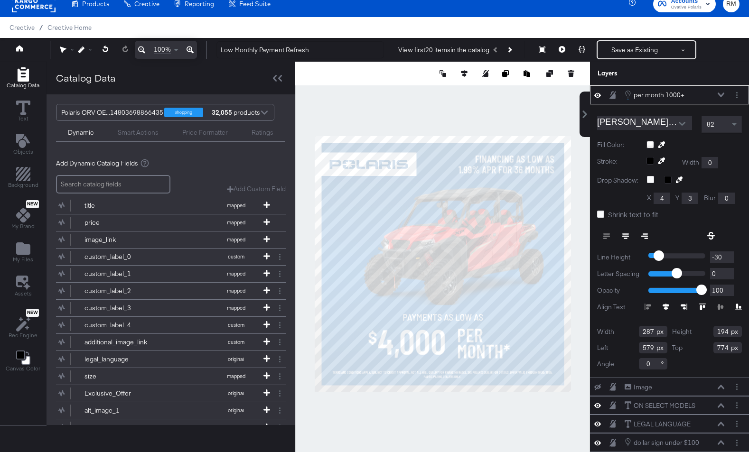
type input "604"
type input "772"
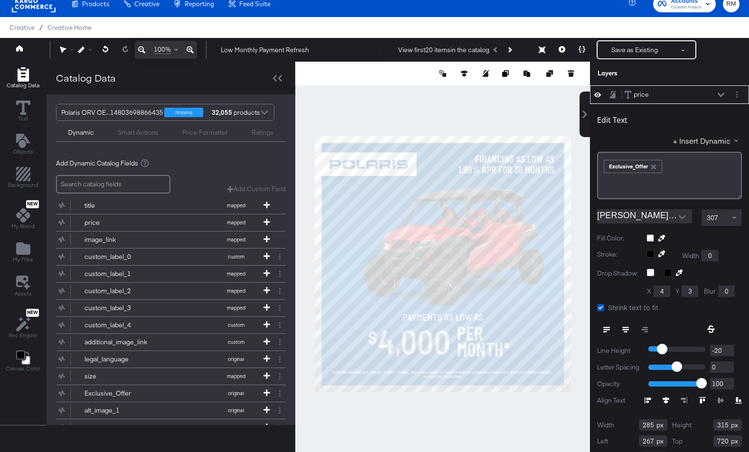
type input "308"
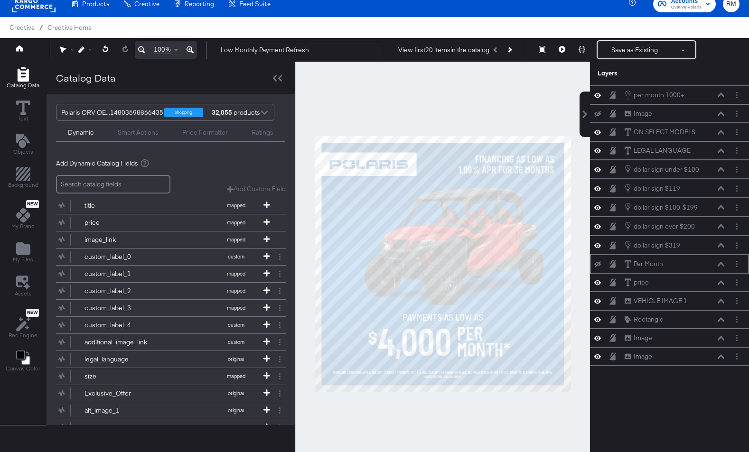
click at [454, 421] on div at bounding box center [442, 264] width 295 height 405
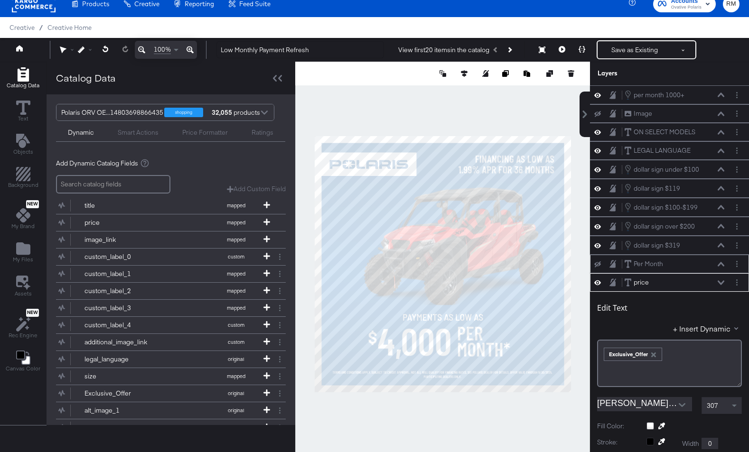
type input "712"
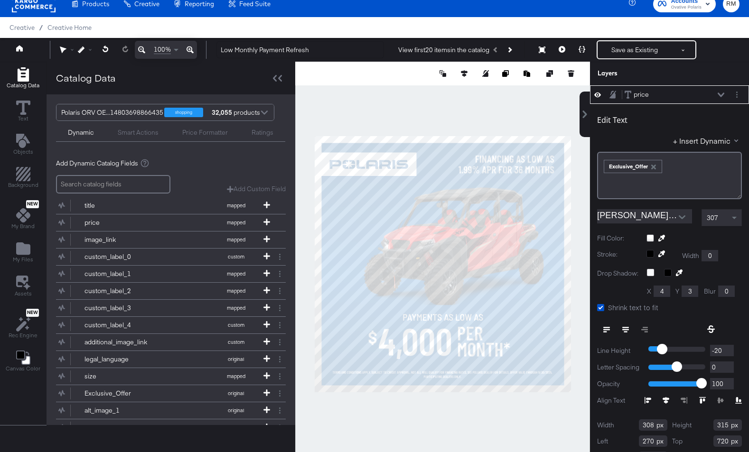
type input "271"
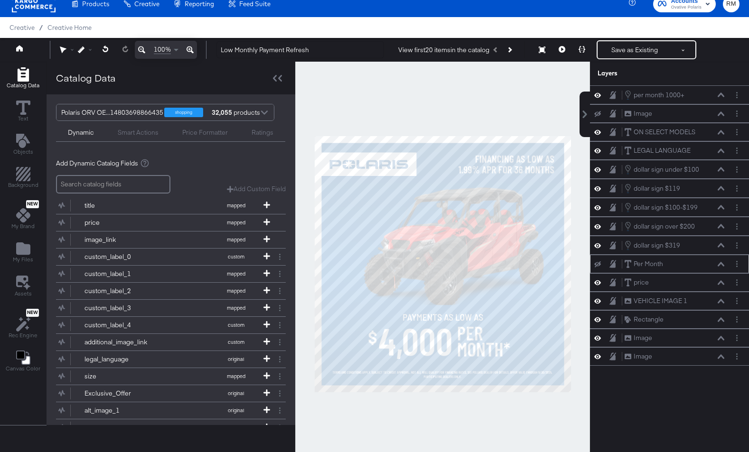
scroll to position [0, 0]
click at [471, 445] on div at bounding box center [442, 264] width 295 height 405
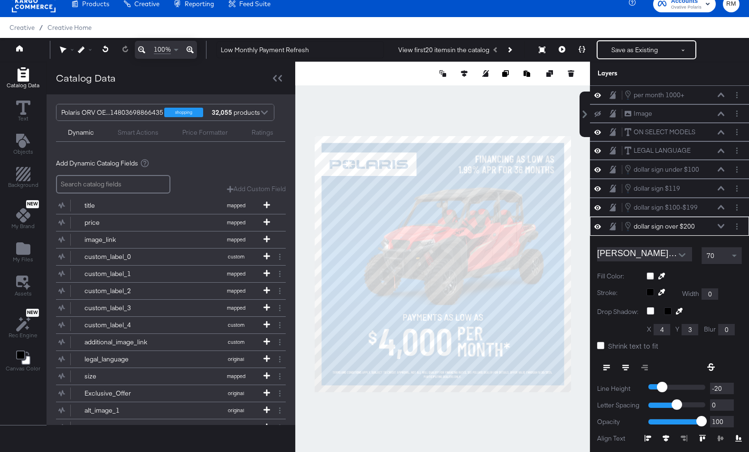
scroll to position [56, 0]
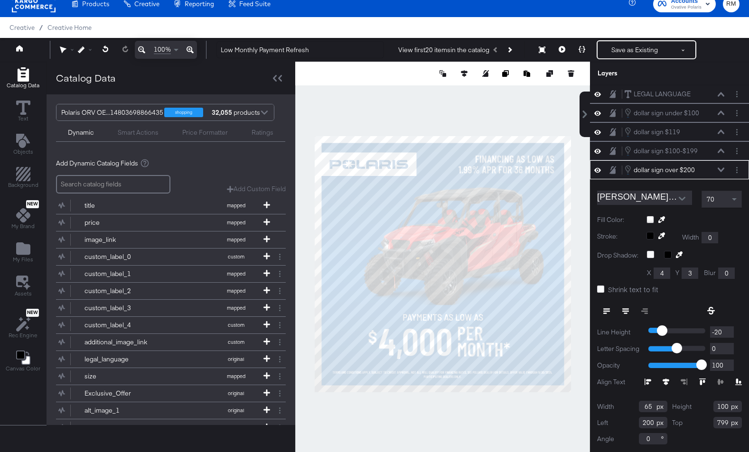
type input "798"
type input "198"
click at [722, 168] on icon at bounding box center [721, 170] width 7 height 5
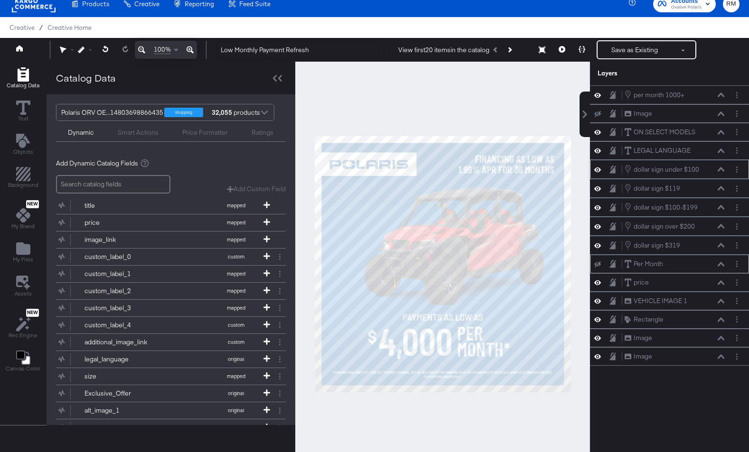
scroll to position [0, 0]
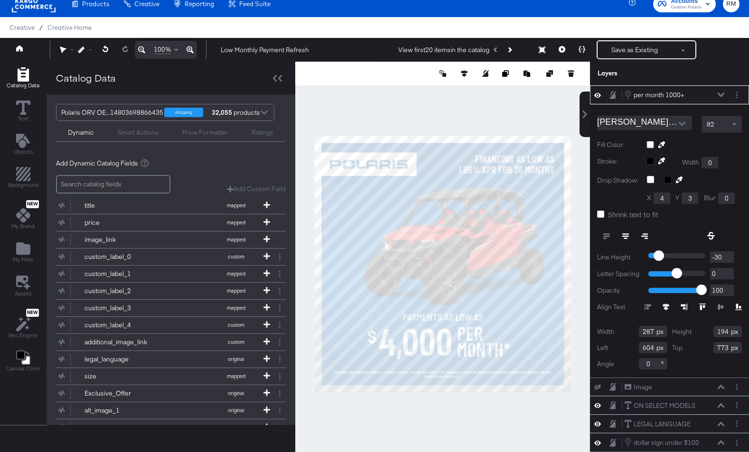
type input "774"
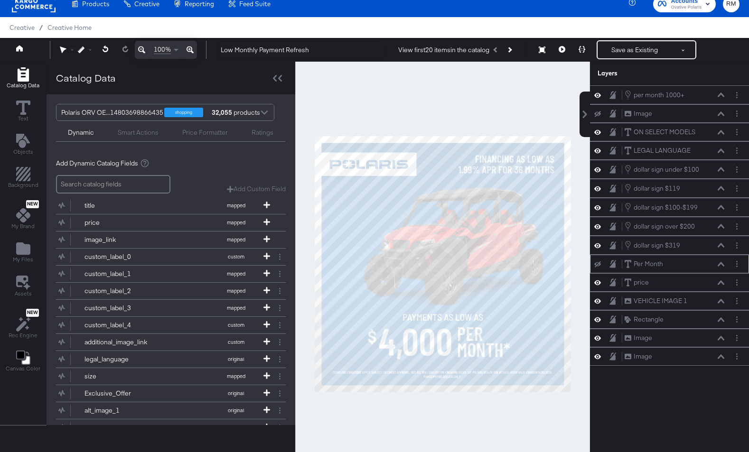
click at [478, 451] on div at bounding box center [442, 264] width 295 height 405
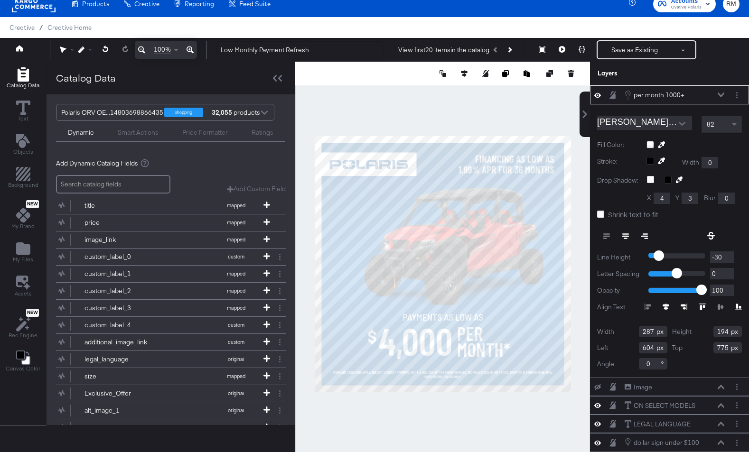
type input "776"
click at [502, 422] on div at bounding box center [442, 264] width 295 height 405
type input "777"
click at [729, 126] on div "82" at bounding box center [721, 124] width 39 height 16
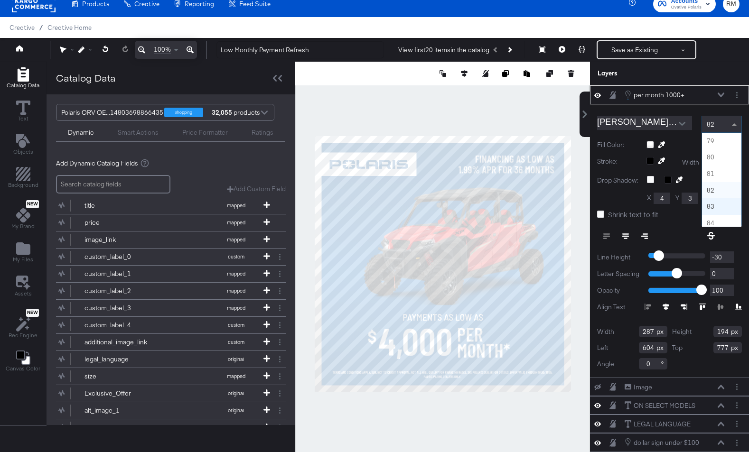
scroll to position [1274, 0]
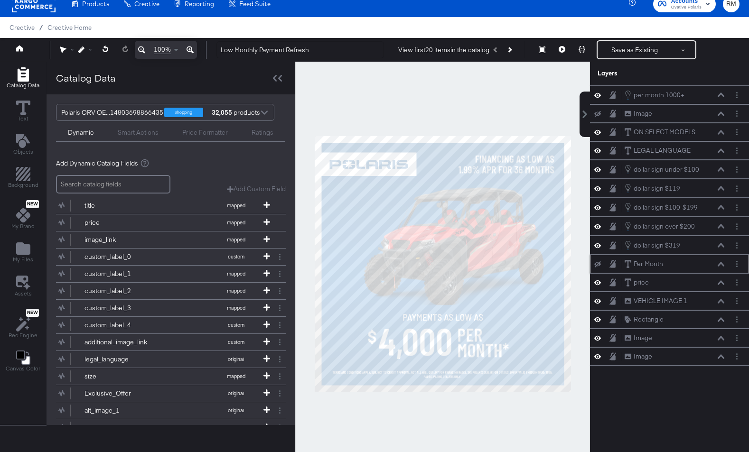
click at [503, 417] on div at bounding box center [442, 264] width 295 height 405
click at [560, 49] on icon at bounding box center [562, 49] width 7 height 7
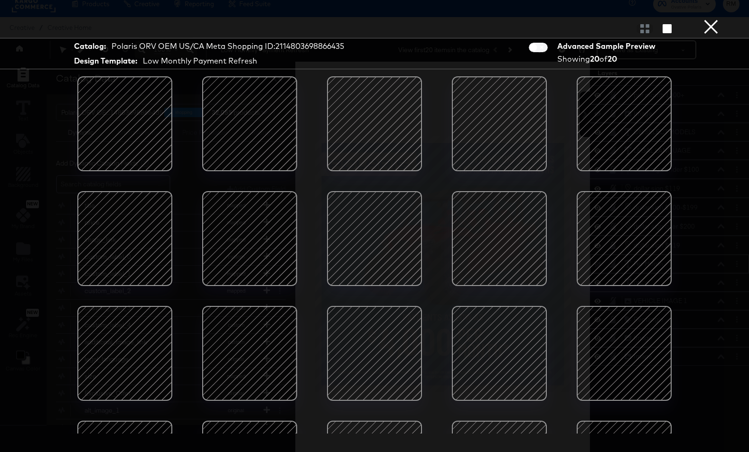
scroll to position [82, 0]
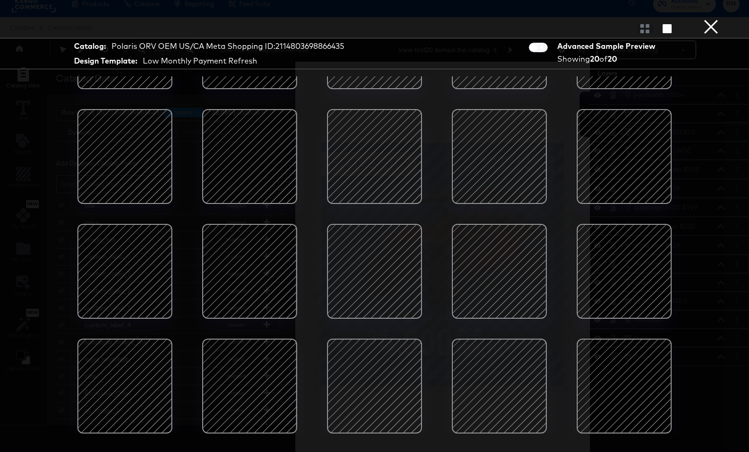
click at [496, 370] on div at bounding box center [499, 386] width 81 height 81
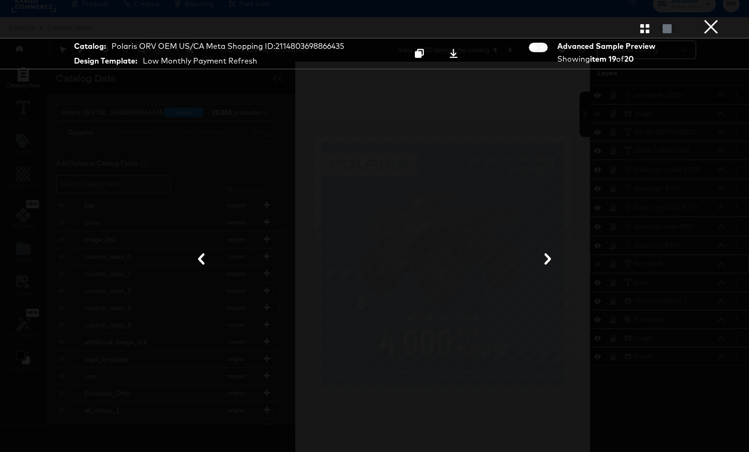
click at [715, 19] on button "×" at bounding box center [711, 9] width 19 height 19
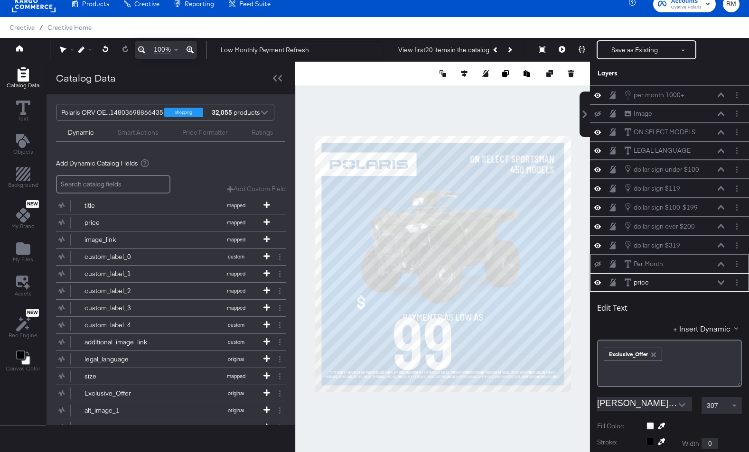
scroll to position [188, 0]
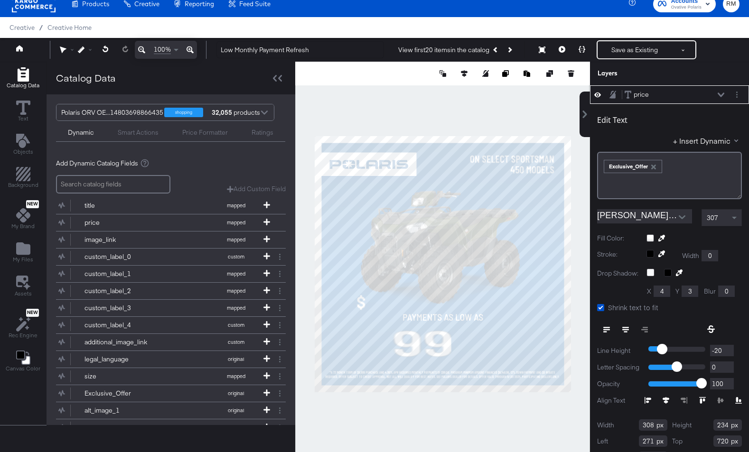
type input "156"
type input "798"
click at [401, 418] on div at bounding box center [442, 264] width 295 height 405
type input "140"
click at [559, 49] on icon at bounding box center [562, 49] width 7 height 7
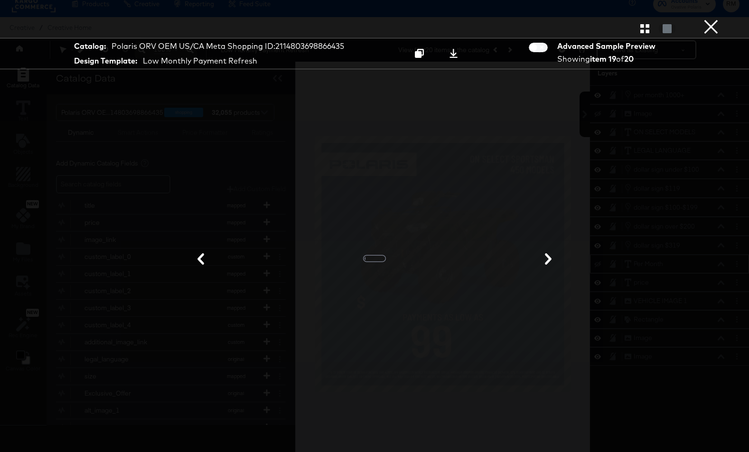
scroll to position [0, 0]
click at [643, 28] on icon "button" at bounding box center [644, 28] width 9 height 9
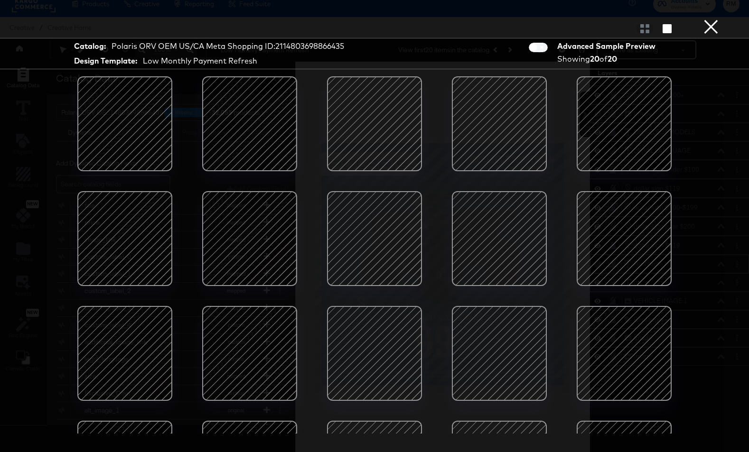
click at [506, 249] on div at bounding box center [499, 238] width 81 height 81
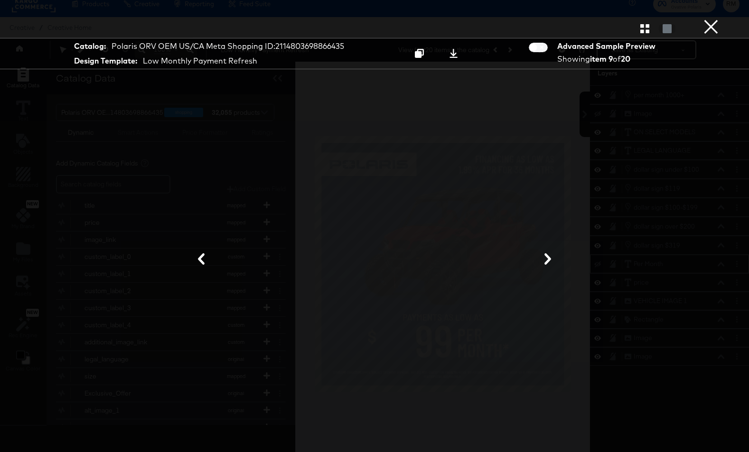
click at [717, 19] on button "×" at bounding box center [711, 9] width 19 height 19
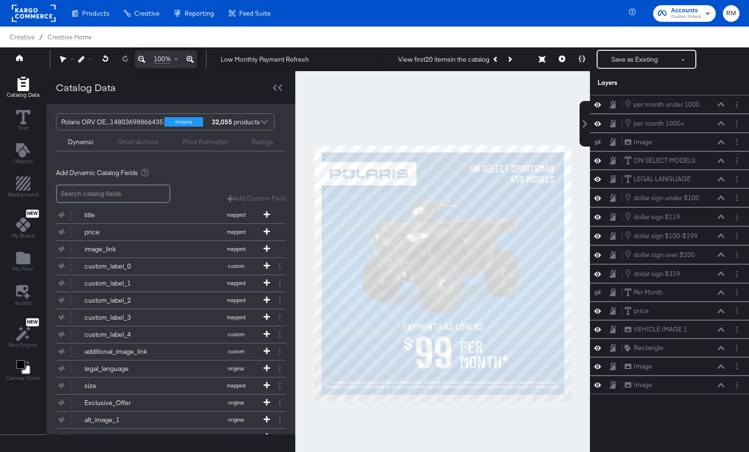
scroll to position [9, 0]
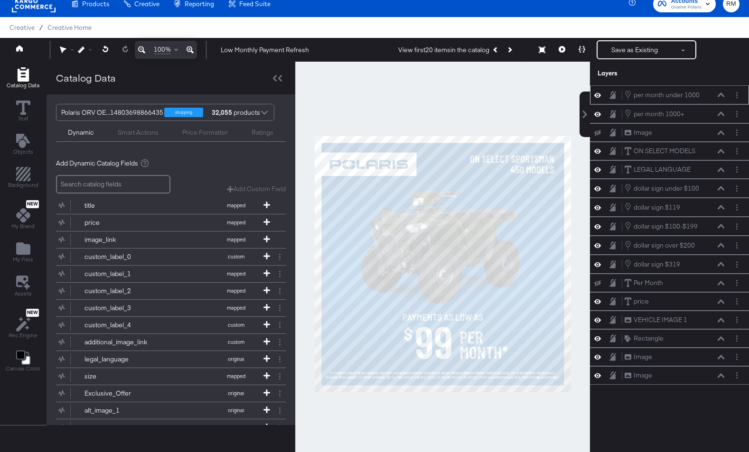
click at [722, 94] on icon at bounding box center [721, 95] width 7 height 4
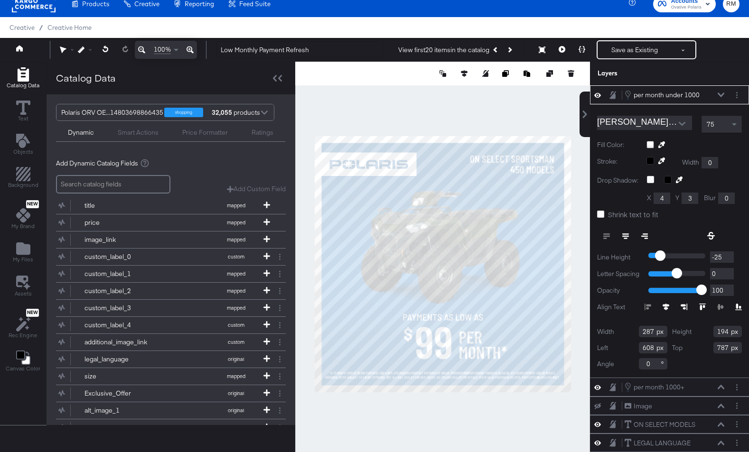
type input "607"
type input "781"
type input "605"
click at [514, 434] on div at bounding box center [442, 264] width 295 height 405
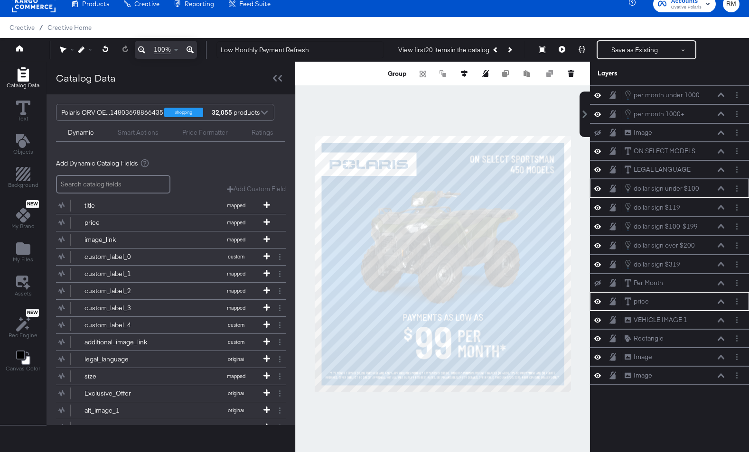
scroll to position [0, 0]
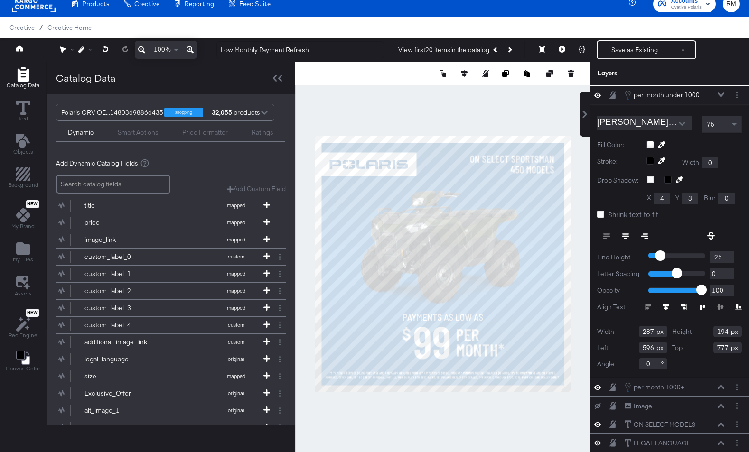
type input "595"
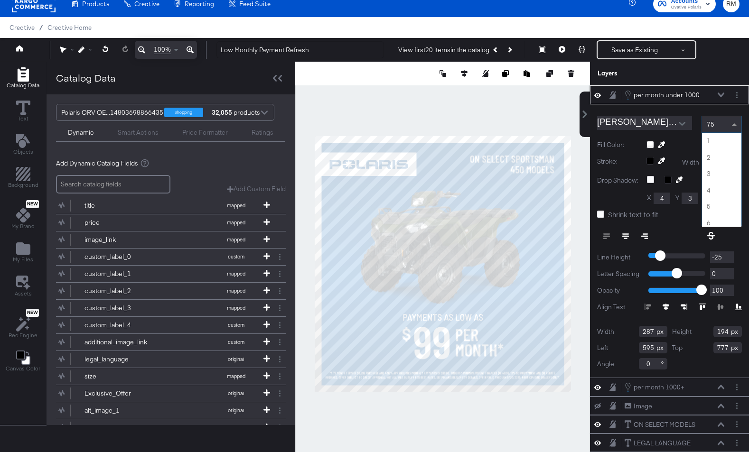
click at [722, 132] on div "75" at bounding box center [721, 124] width 39 height 16
click at [461, 421] on div at bounding box center [442, 264] width 295 height 405
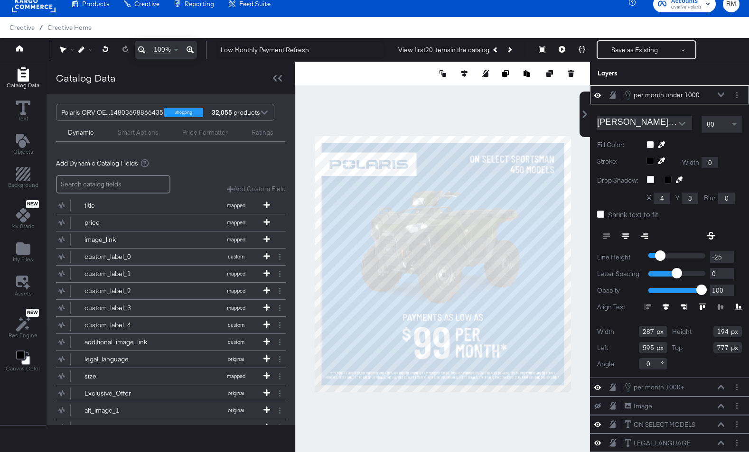
type input "778"
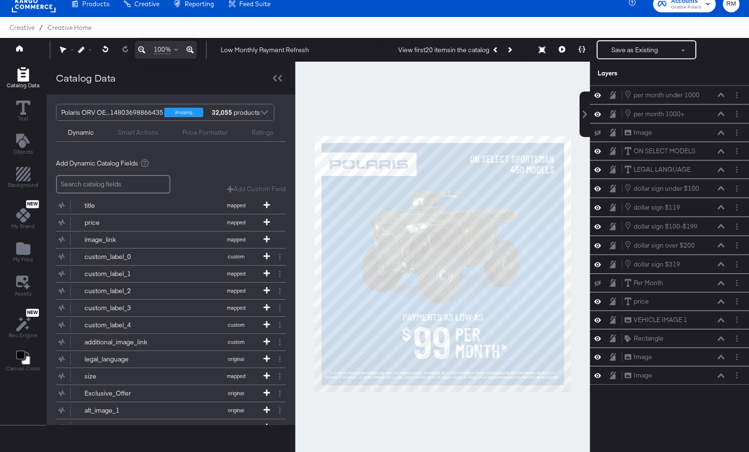
click at [474, 420] on div at bounding box center [442, 264] width 295 height 405
click at [559, 51] on icon at bounding box center [562, 49] width 7 height 7
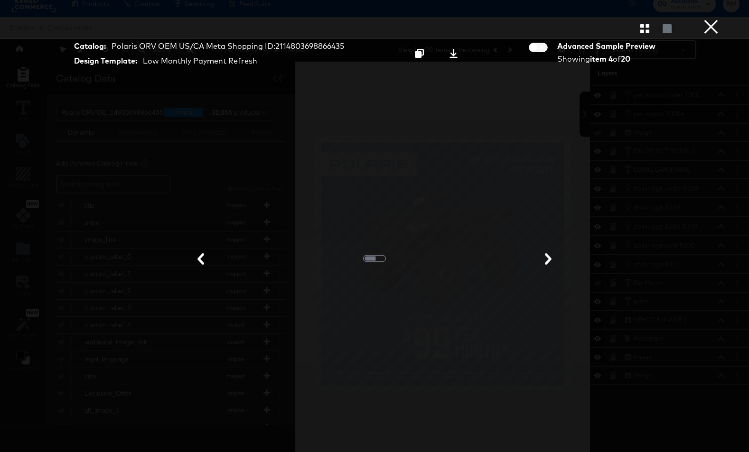
click at [645, 28] on icon "button" at bounding box center [644, 28] width 9 height 9
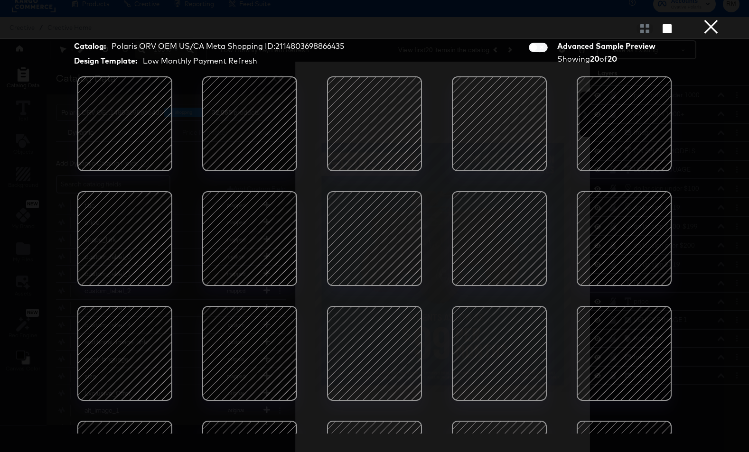
click at [502, 256] on div at bounding box center [499, 238] width 81 height 81
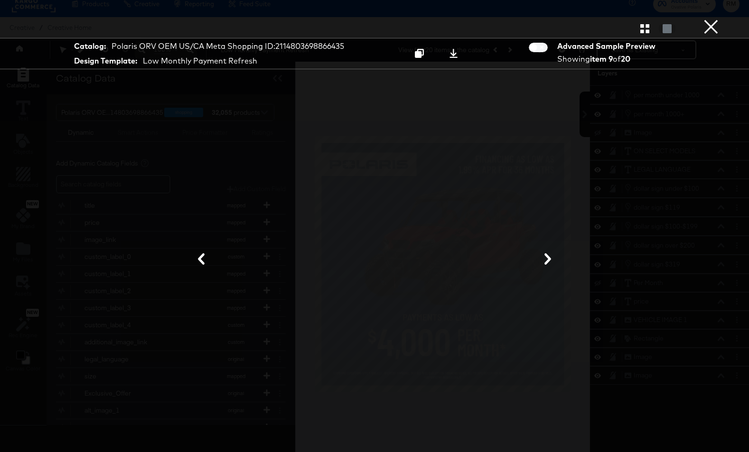
click at [543, 259] on icon at bounding box center [547, 259] width 11 height 11
click at [718, 19] on button "×" at bounding box center [711, 9] width 19 height 19
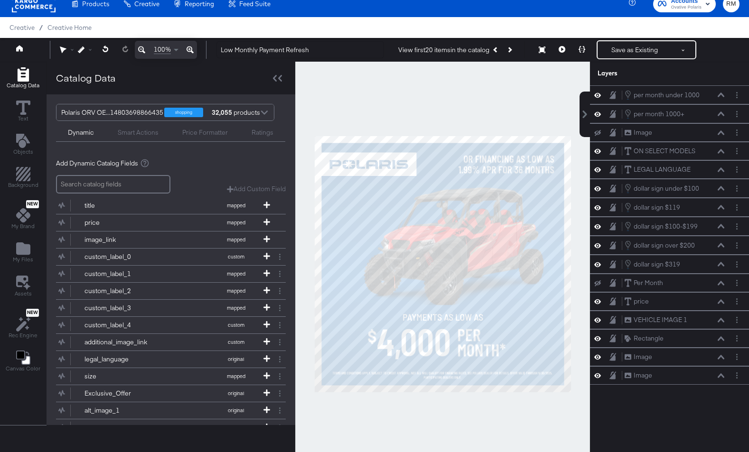
scroll to position [207, 0]
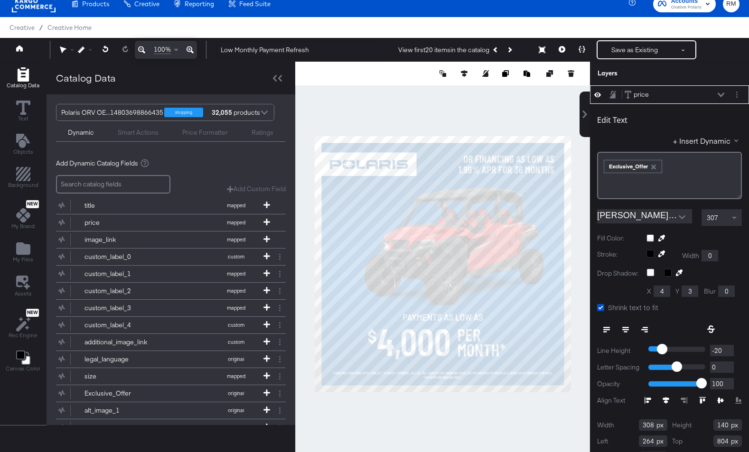
type input "265"
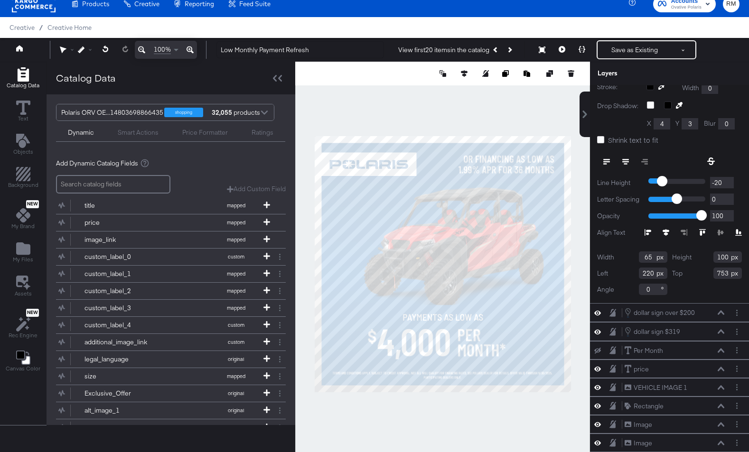
scroll to position [132, 0]
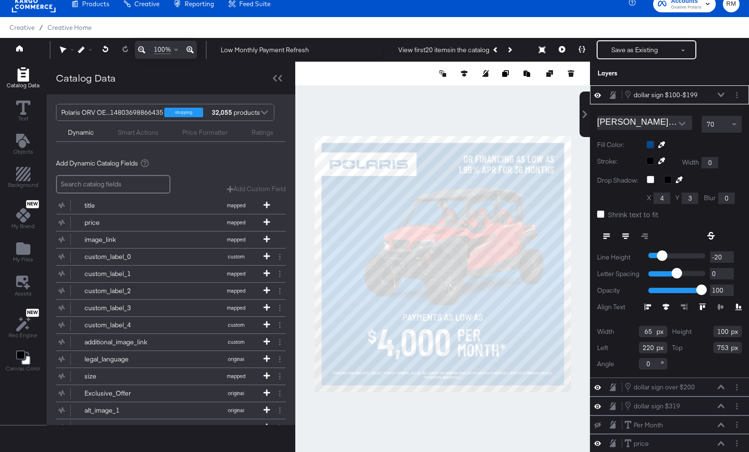
click at [361, 426] on div at bounding box center [442, 264] width 295 height 405
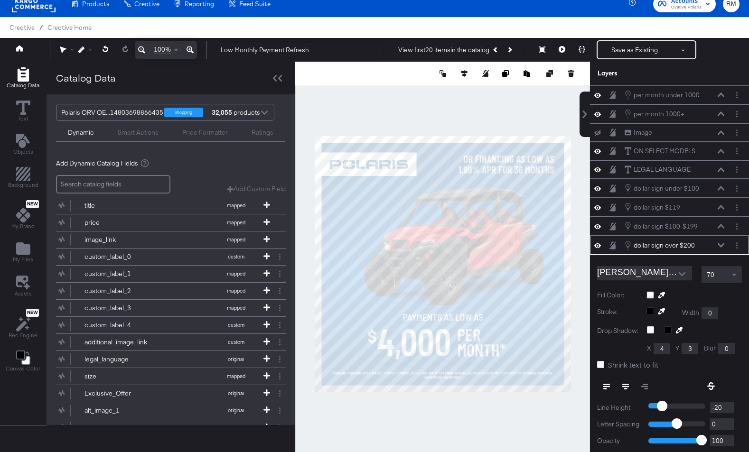
scroll to position [75, 0]
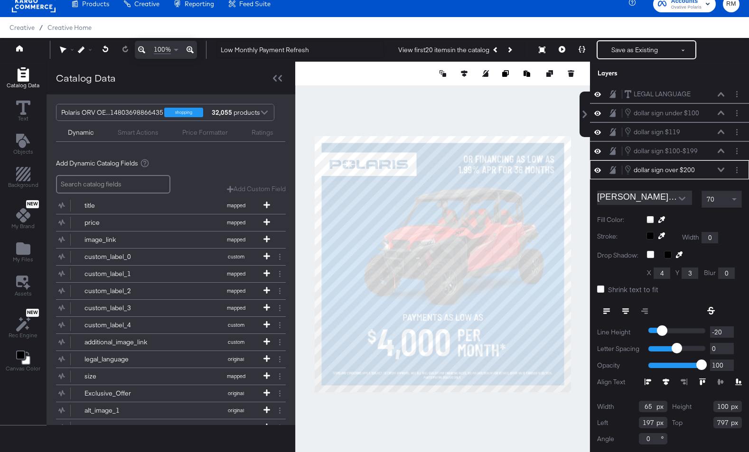
type input "196"
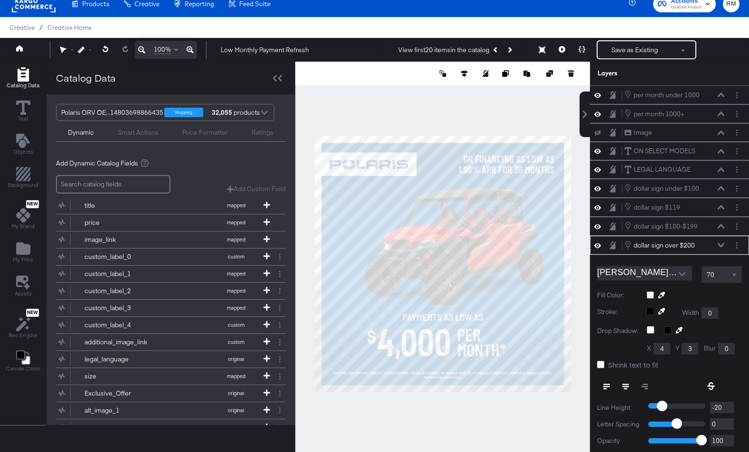
click at [391, 408] on div at bounding box center [442, 264] width 295 height 405
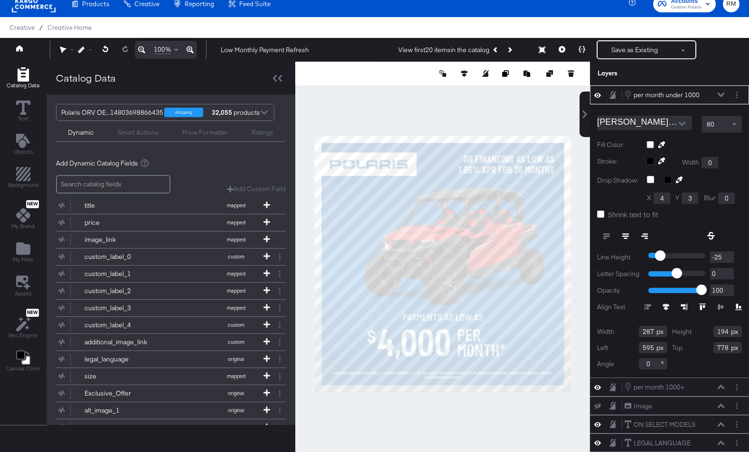
type input "777"
click at [480, 421] on div at bounding box center [442, 264] width 295 height 405
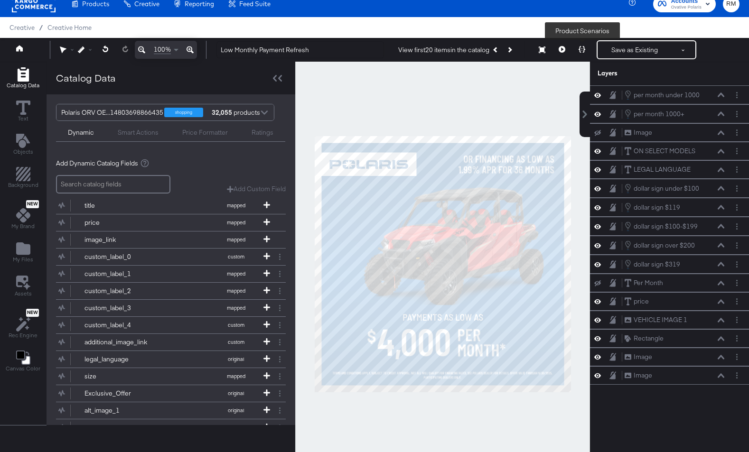
click at [584, 52] on icon at bounding box center [582, 49] width 7 height 7
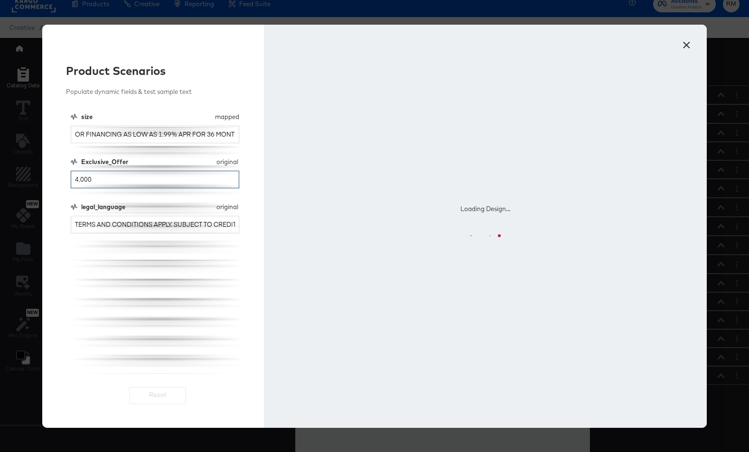
click at [94, 180] on input "4,000" at bounding box center [155, 180] width 169 height 18
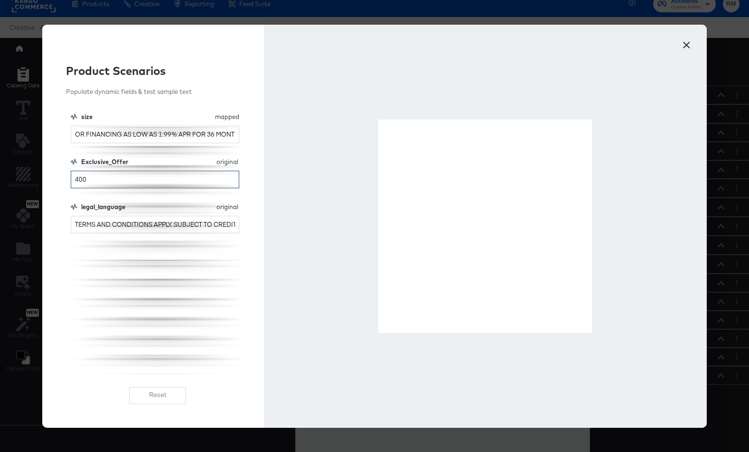
type input "400"
click at [688, 42] on button "×" at bounding box center [686, 42] width 17 height 17
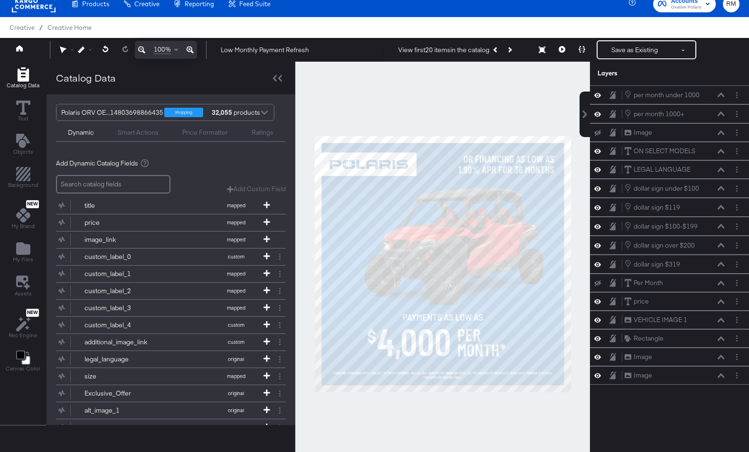
scroll to position [56, 0]
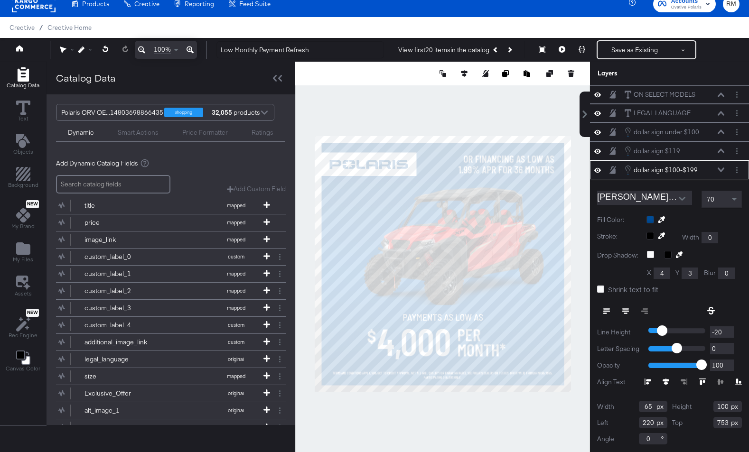
click at [731, 171] on div "dollar sign $100-$199 dollar sign $100-$199" at bounding box center [669, 170] width 151 height 10
click at [737, 171] on icon "Layer Options" at bounding box center [736, 170] width 1 height 6
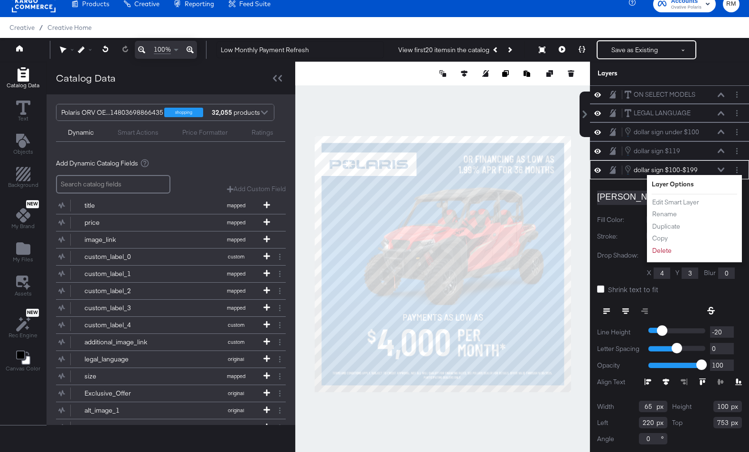
click at [678, 208] on ul "Edit Smart Layer Rename Duplicate Copy Delete" at bounding box center [678, 227] width 52 height 58
click at [678, 203] on button "Edit Smart Layer" at bounding box center [676, 203] width 48 height 10
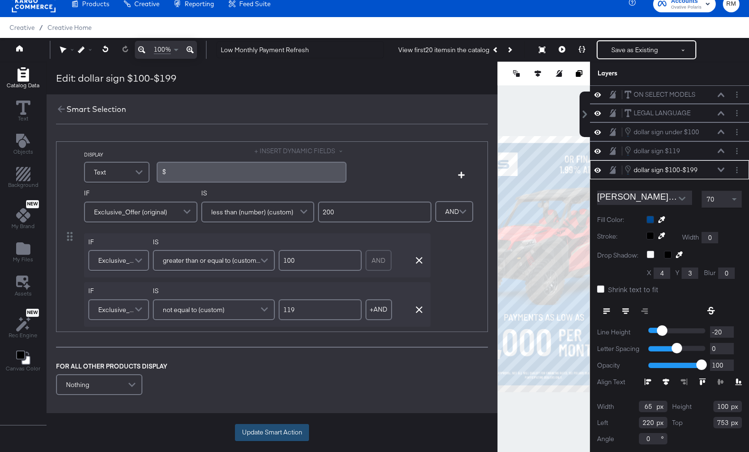
click at [266, 435] on button "Update Smart Action" at bounding box center [272, 432] width 74 height 17
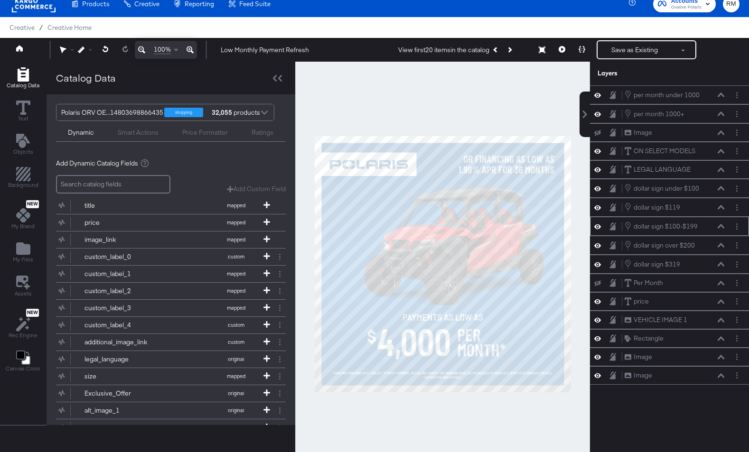
scroll to position [0, 0]
click at [719, 183] on div "dollar sign under $100 dollar sign under $100" at bounding box center [674, 188] width 101 height 10
click at [720, 186] on button at bounding box center [721, 189] width 8 height 6
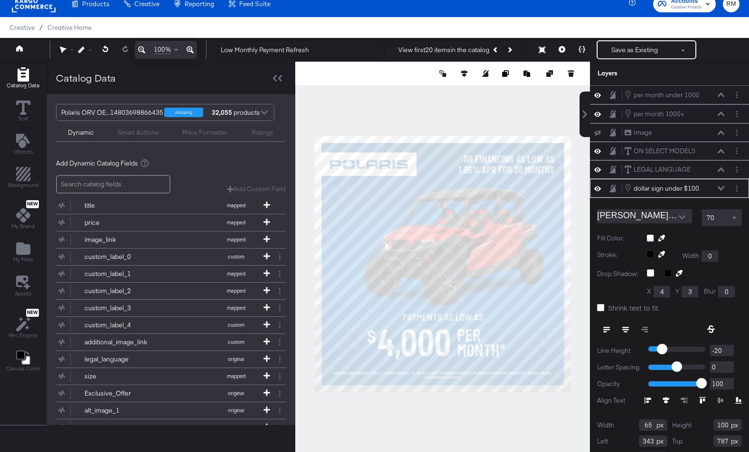
scroll to position [19, 0]
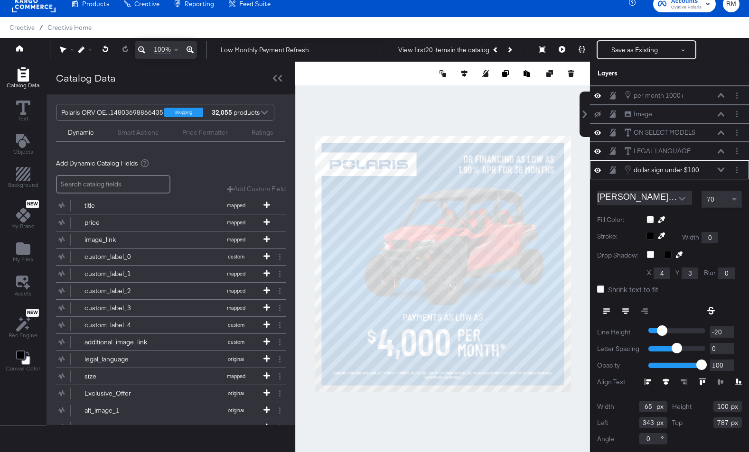
click at [719, 173] on div "dollar sign under $100 dollar sign under $100" at bounding box center [674, 170] width 101 height 10
click at [722, 167] on div "dollar sign under $100 dollar sign under $100" at bounding box center [674, 170] width 101 height 10
click at [722, 170] on icon at bounding box center [721, 170] width 7 height 4
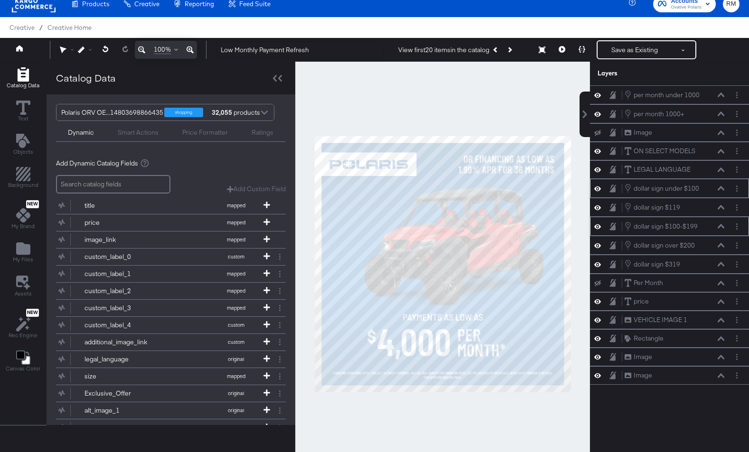
click at [719, 192] on div "dollar sign under $100 dollar sign under $100" at bounding box center [674, 188] width 101 height 10
click at [722, 189] on icon at bounding box center [721, 188] width 7 height 5
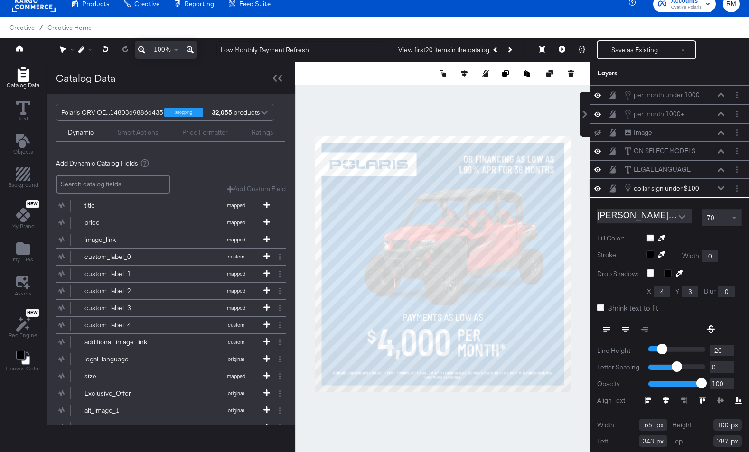
scroll to position [19, 0]
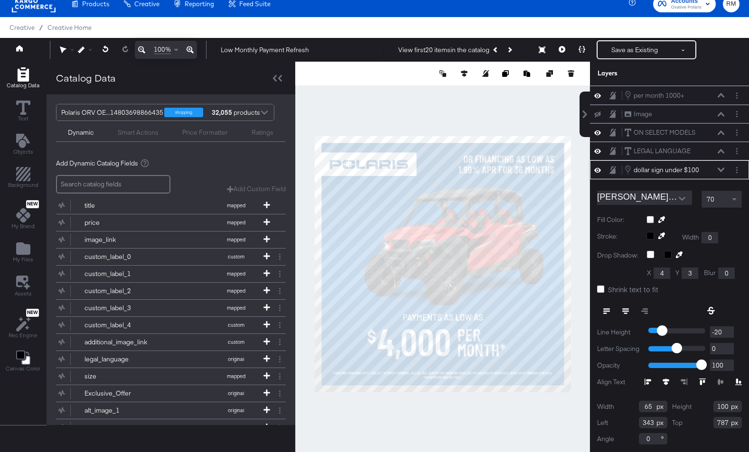
click at [721, 169] on icon at bounding box center [721, 170] width 7 height 5
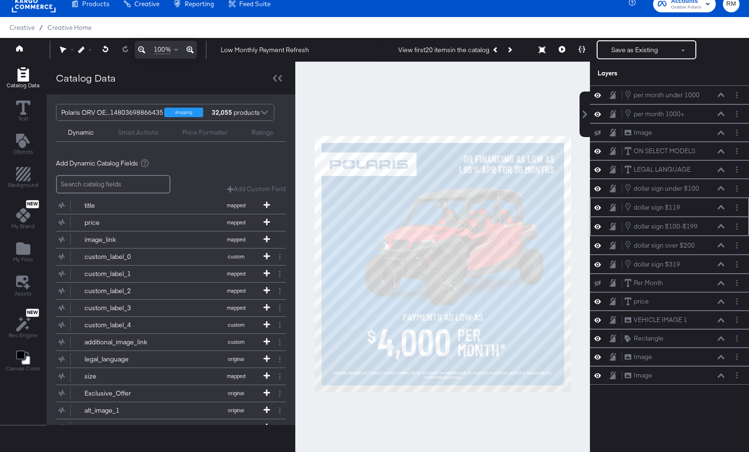
click at [722, 207] on icon at bounding box center [721, 207] width 7 height 4
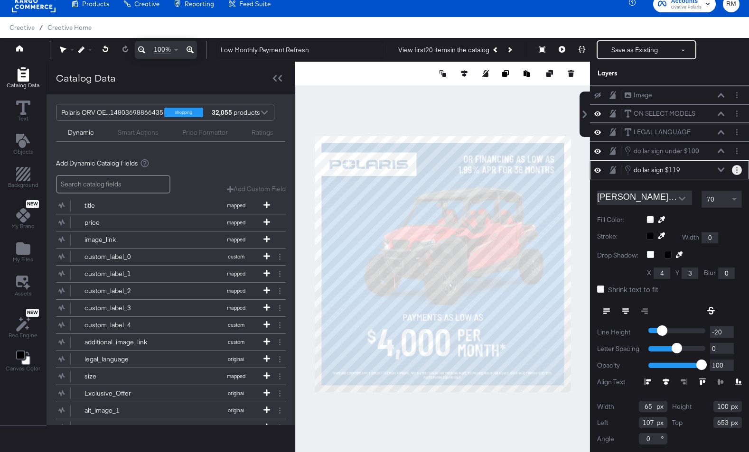
click at [734, 172] on button "Layer Options" at bounding box center [737, 170] width 10 height 10
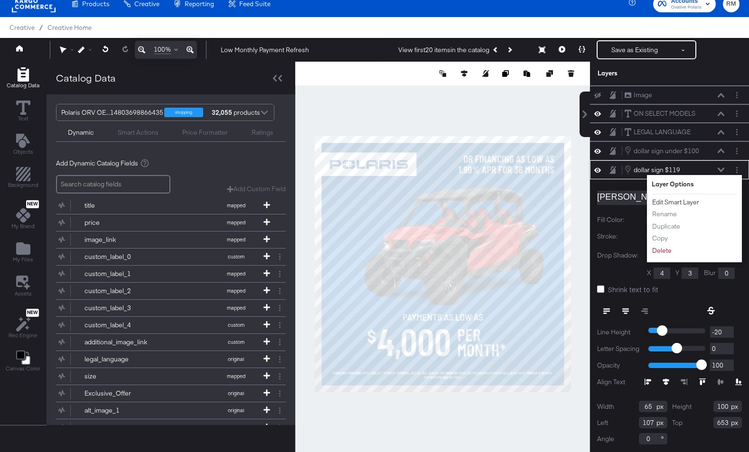
click at [689, 201] on button "Edit Smart Layer" at bounding box center [676, 203] width 48 height 10
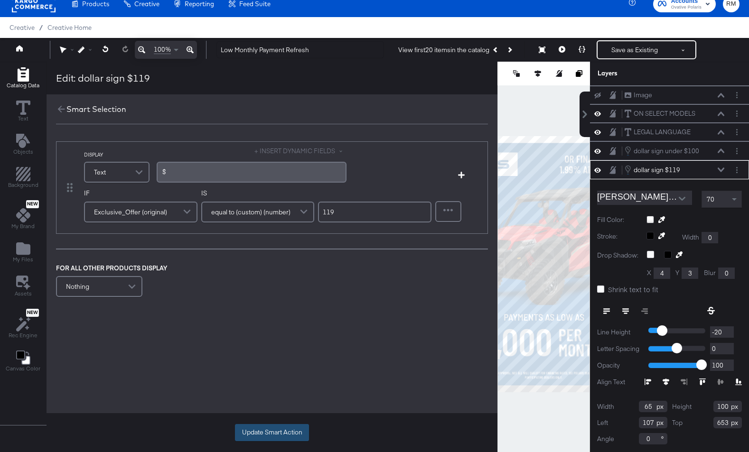
click at [254, 431] on button "Update Smart Action" at bounding box center [272, 432] width 74 height 17
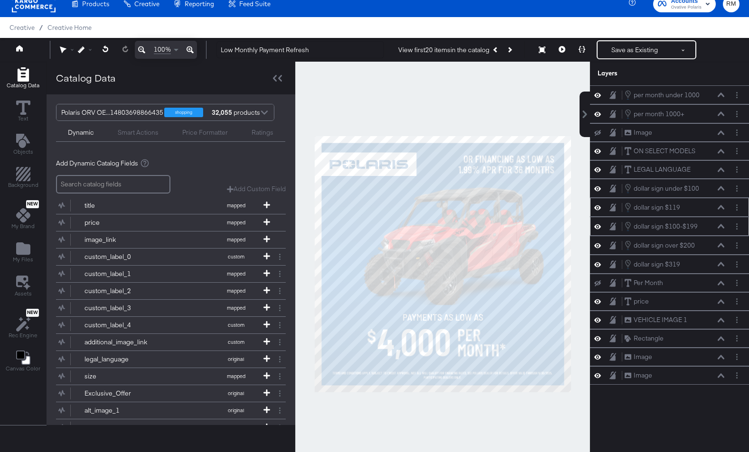
scroll to position [0, 0]
click at [731, 208] on div "dollar sign $119 dollar sign $119" at bounding box center [669, 207] width 151 height 10
click at [737, 209] on icon "Layer Options" at bounding box center [736, 208] width 1 height 6
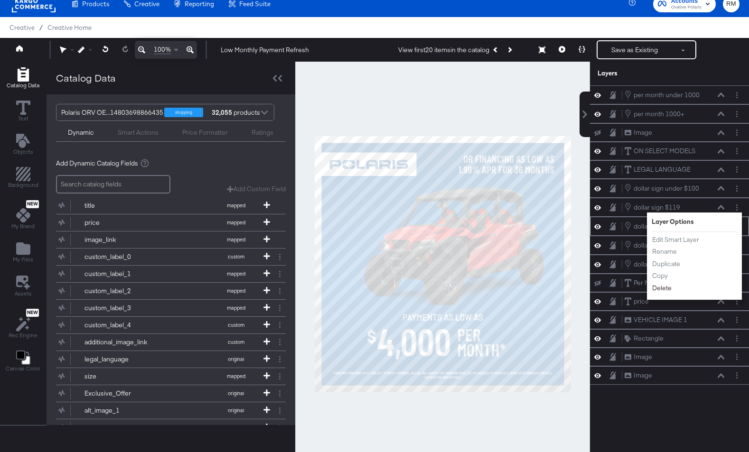
click at [667, 291] on button "Delete" at bounding box center [662, 288] width 20 height 10
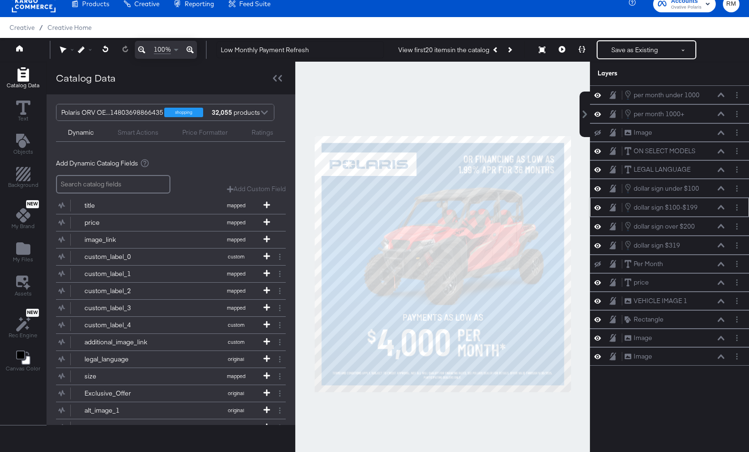
click at [720, 203] on div "dollar sign $100-$199 dollar sign $100-$199" at bounding box center [674, 207] width 101 height 10
click at [720, 207] on icon at bounding box center [721, 207] width 7 height 5
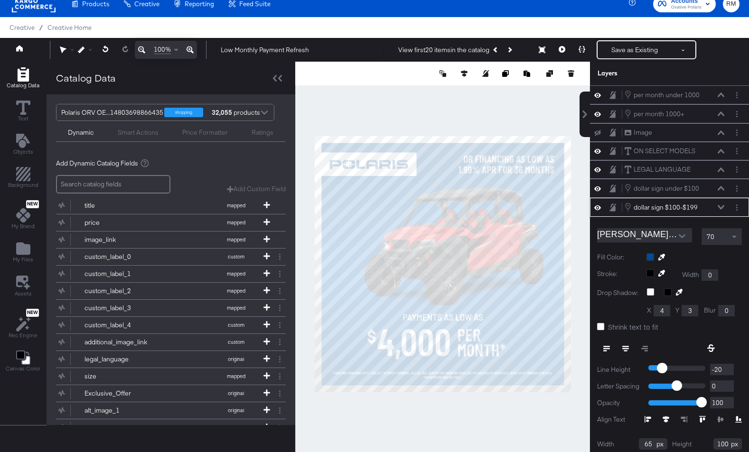
scroll to position [38, 0]
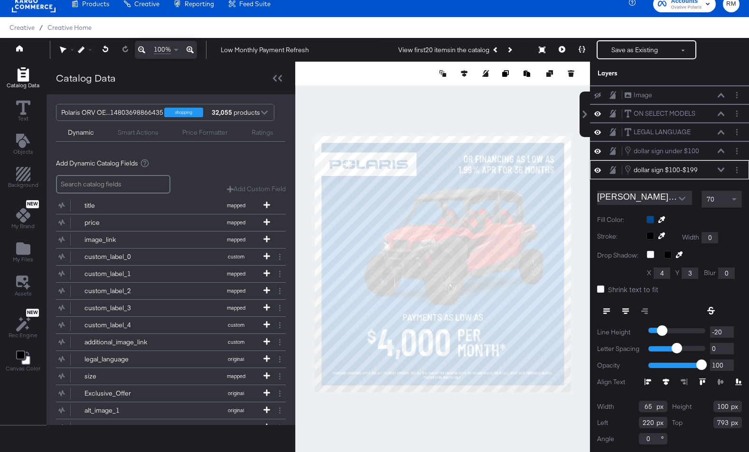
type input "794"
type input "239"
click at [580, 51] on icon at bounding box center [582, 49] width 7 height 7
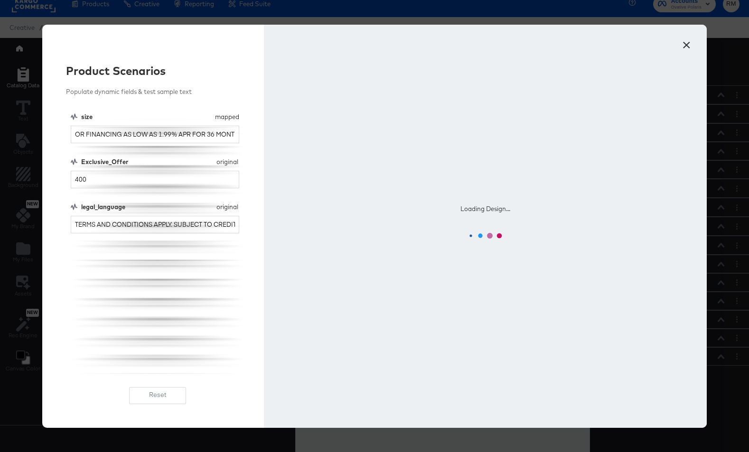
scroll to position [0, 0]
click at [114, 188] on div "size mapped size OR FINANCING AS LOW AS 1.99% APR FOR 36 MONTHS Exclusive_Offer…" at bounding box center [158, 244] width 174 height 262
click at [115, 169] on div "Exclusive_Offer original Exclusive_Offer 400" at bounding box center [155, 173] width 169 height 31
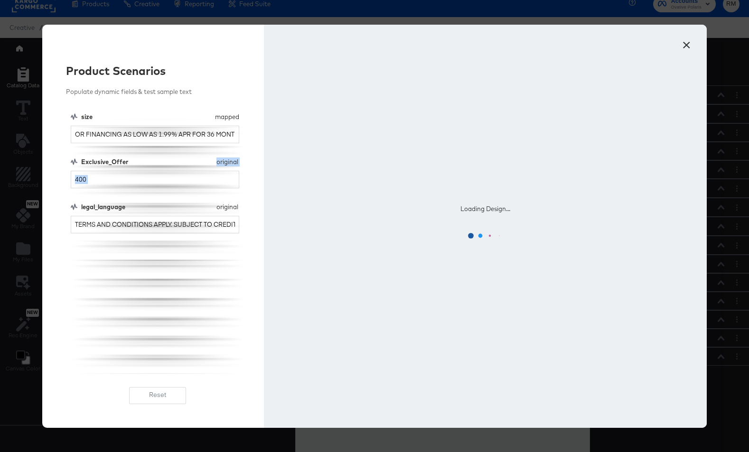
click at [115, 169] on div "Exclusive_Offer original Exclusive_Offer 400" at bounding box center [155, 173] width 169 height 31
click at [104, 180] on input "400" at bounding box center [155, 180] width 169 height 18
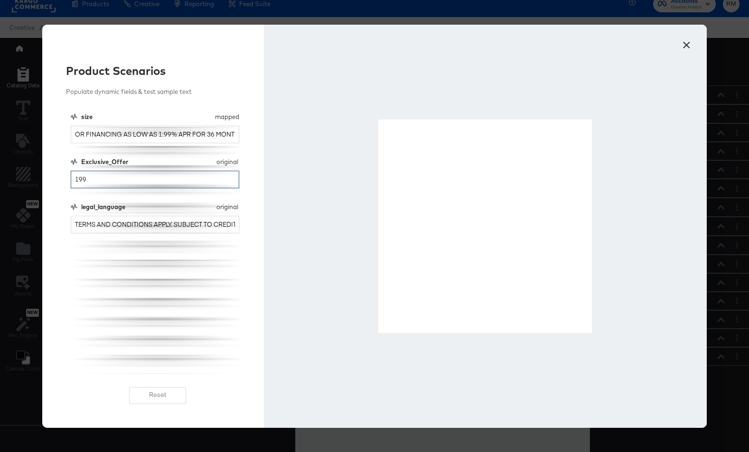
type input "199"
click at [689, 41] on button "×" at bounding box center [686, 42] width 17 height 17
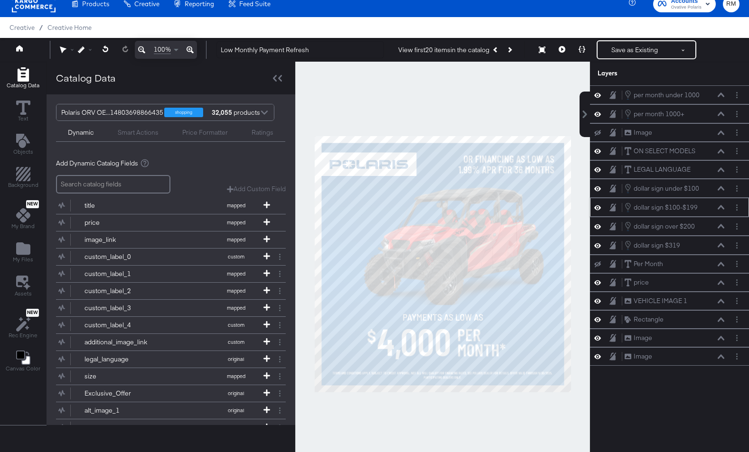
click at [720, 207] on icon at bounding box center [721, 207] width 7 height 5
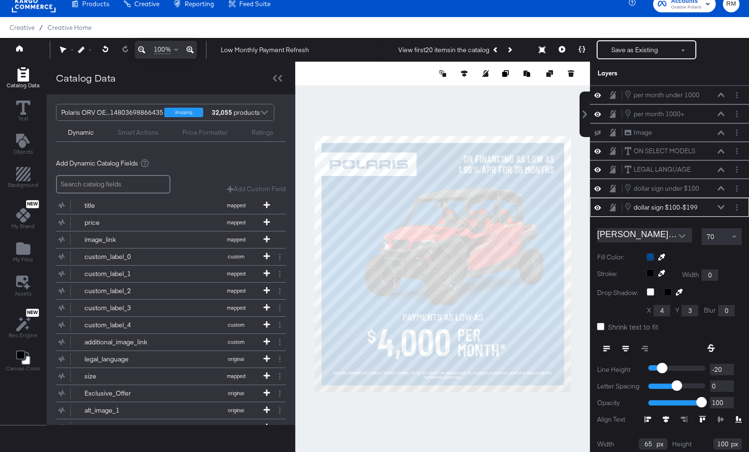
scroll to position [38, 0]
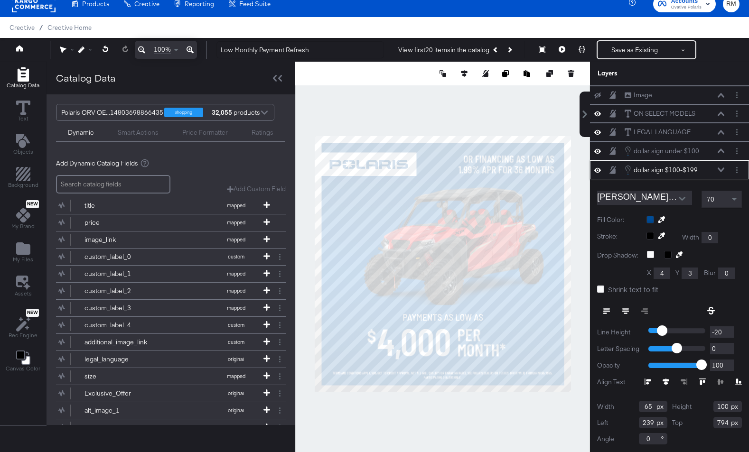
click at [650, 221] on div at bounding box center [694, 220] width 95 height 8
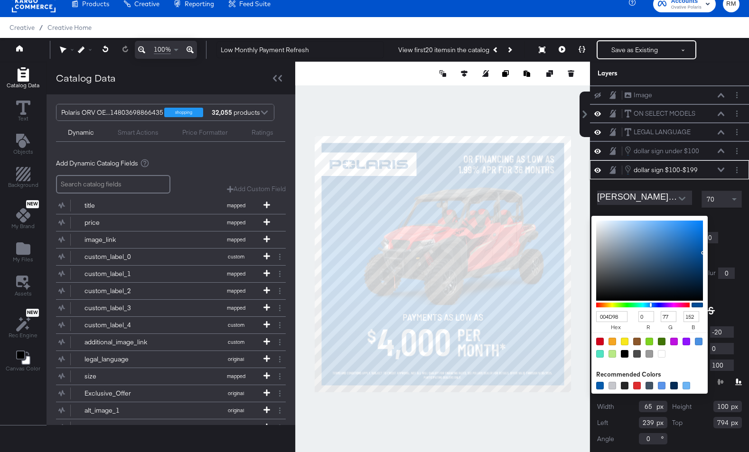
type input "D2D8DD"
type input "210"
type input "216"
type input "221"
type input "D9DFE3"
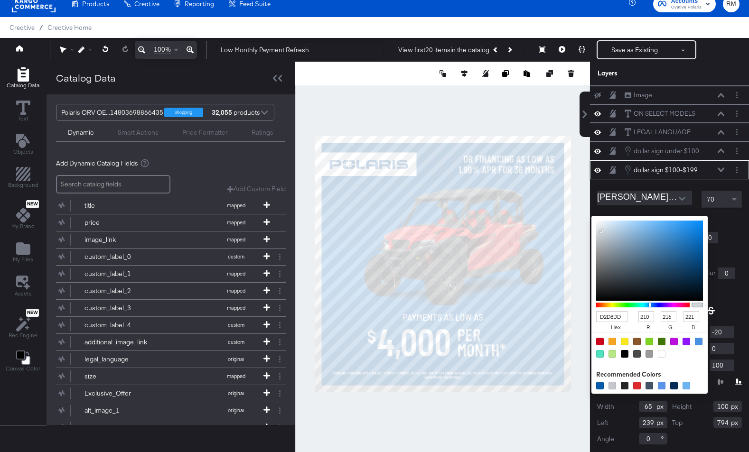
type input "217"
type input "223"
type input "227"
type input "DDE3E6"
type input "221"
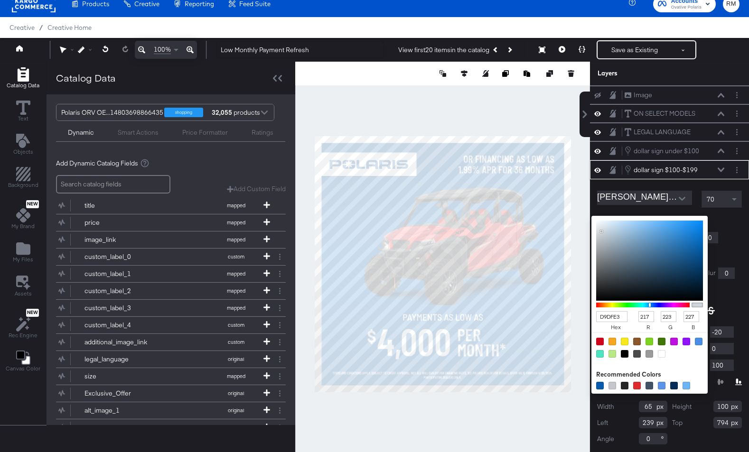
type input "227"
type input "230"
type input "E2E7EA"
type input "226"
type input "231"
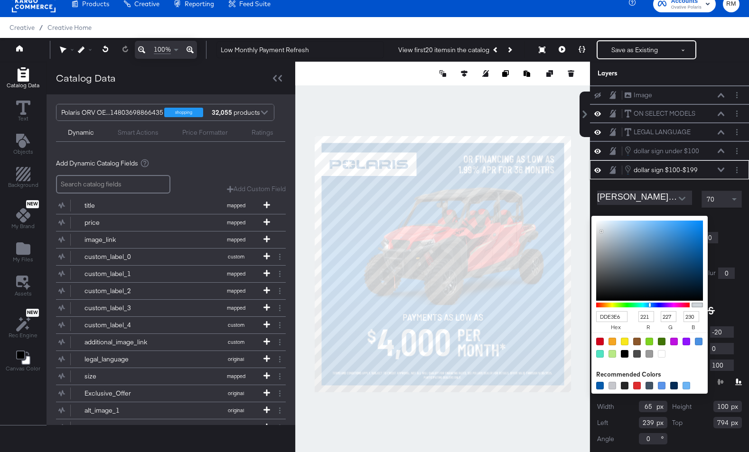
type input "234"
type input "E9ECEE"
type input "233"
type input "236"
type input "238"
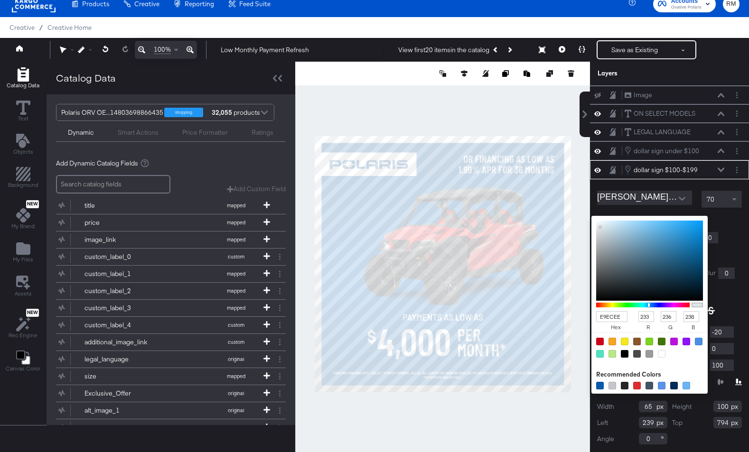
type input "EDEFF1"
type input "237"
type input "239"
type input "241"
type input "F0F1F3"
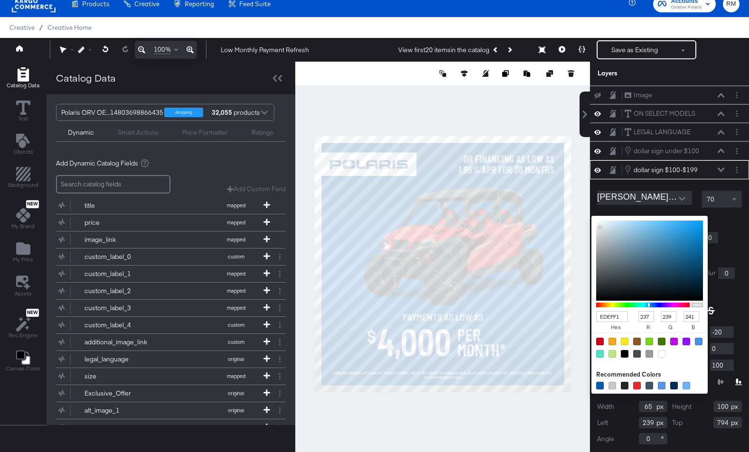
type input "240"
type input "241"
type input "243"
type input "F5F5F6"
type input "245"
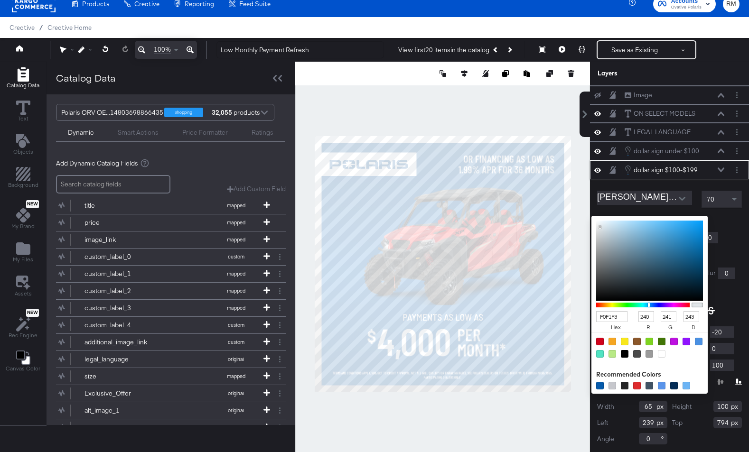
type input "245"
type input "246"
type input "F9F9F9"
type input "249"
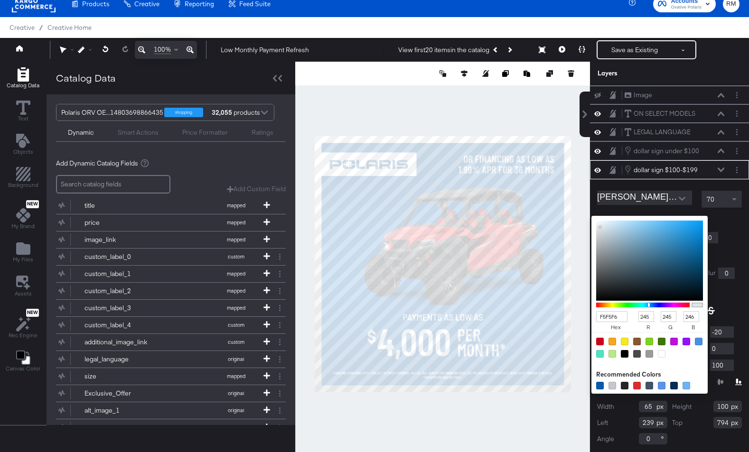
type input "249"
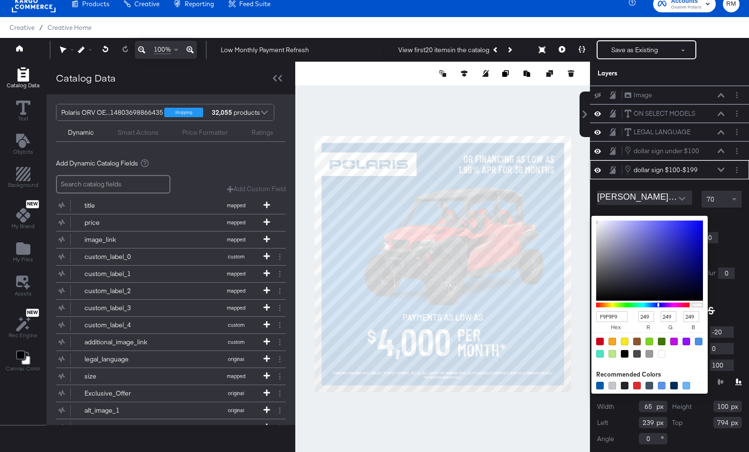
type input "FAFAFA"
type input "250"
type input "FCFCFC"
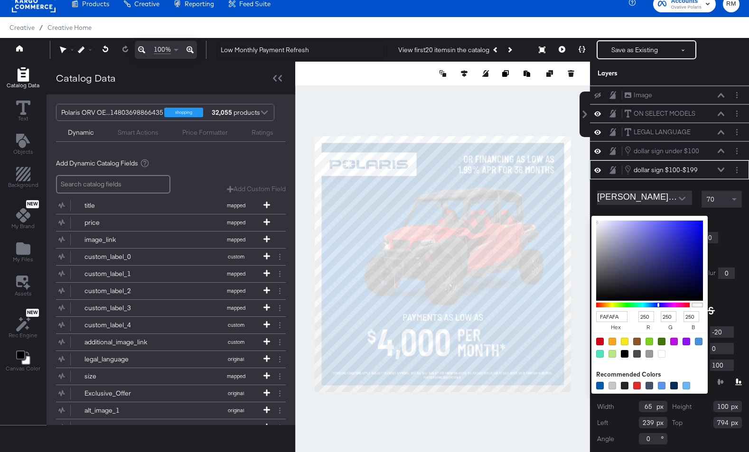
type input "252"
type input "FDFDFD"
type input "253"
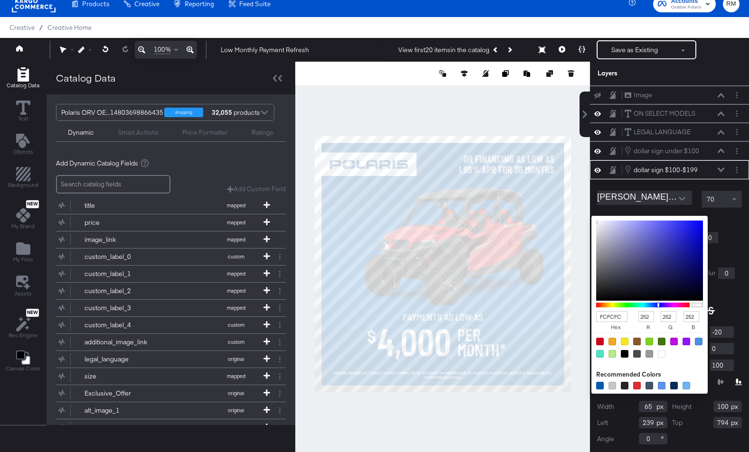
type input "253"
drag, startPoint x: 602, startPoint y: 231, endPoint x: 594, endPoint y: 220, distance: 14.0
click at [594, 220] on div "FDFDFD hex 253 r 253 g 253 b 100 a" at bounding box center [650, 305] width 116 height 178
type input "FFFFFF"
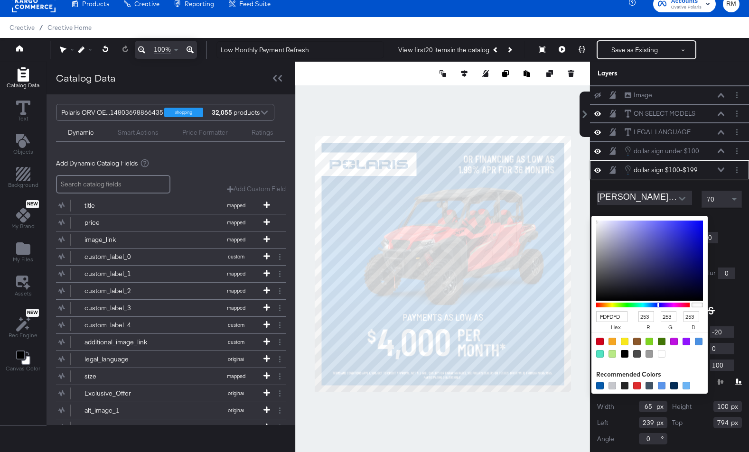
type input "255"
click at [720, 172] on icon at bounding box center [721, 170] width 7 height 5
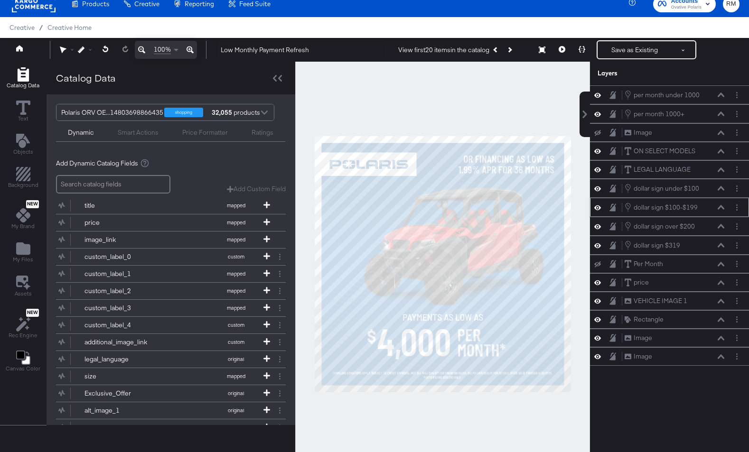
scroll to position [0, 0]
click at [720, 204] on div "dollar sign $100-$199 dollar sign $100-$199" at bounding box center [674, 207] width 101 height 10
click at [722, 208] on icon at bounding box center [721, 207] width 7 height 4
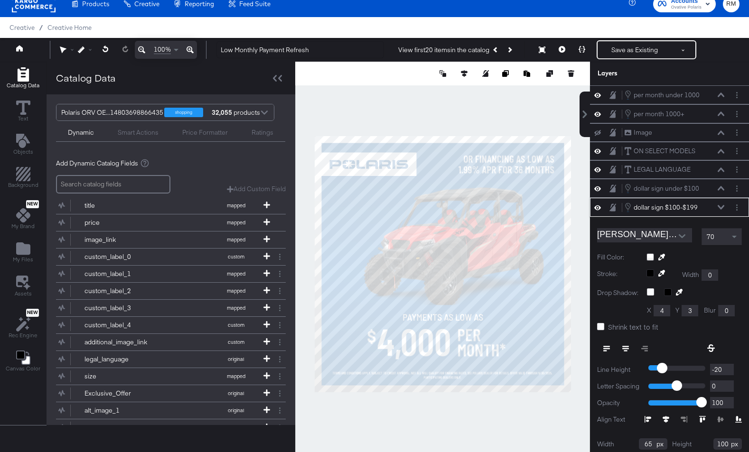
scroll to position [38, 0]
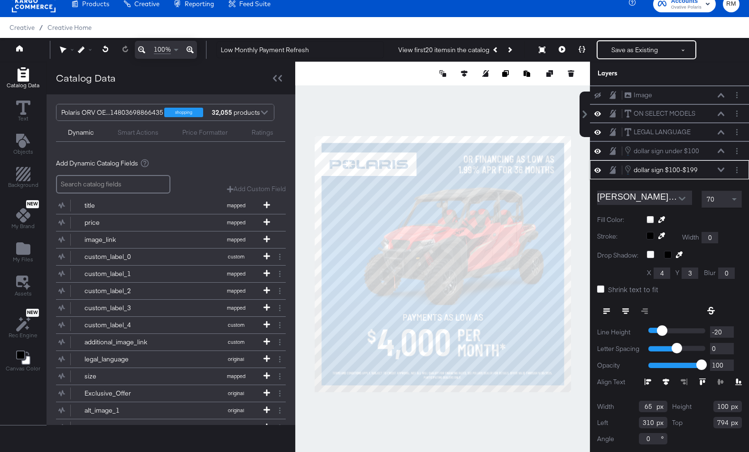
type input "311"
click at [587, 52] on button at bounding box center [582, 49] width 20 height 19
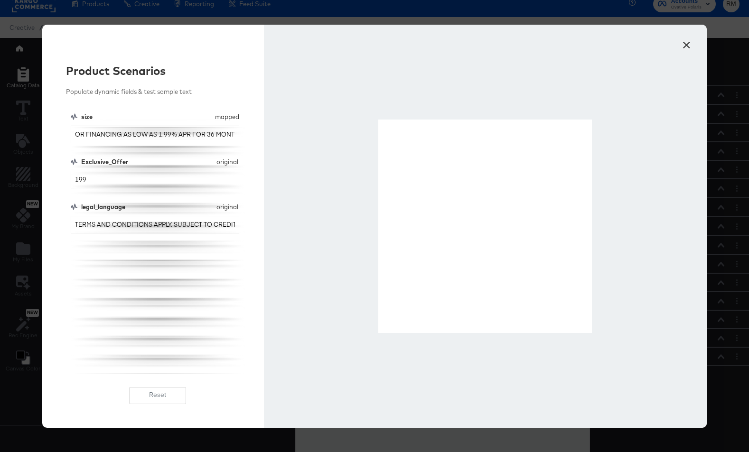
click at [687, 48] on button "×" at bounding box center [686, 42] width 17 height 17
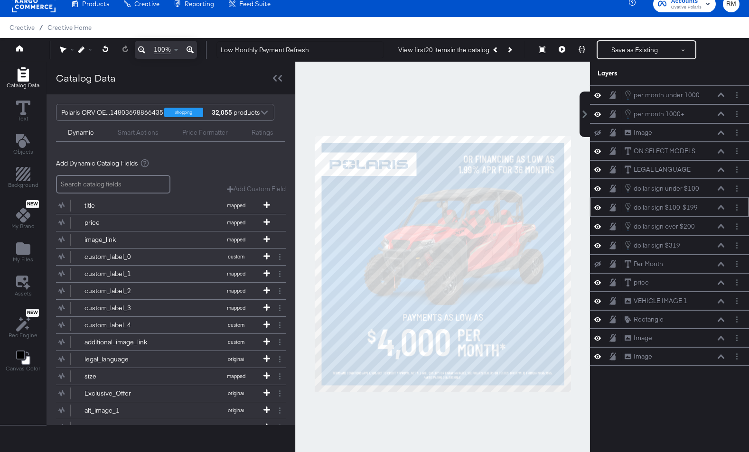
click at [722, 208] on icon at bounding box center [721, 207] width 7 height 5
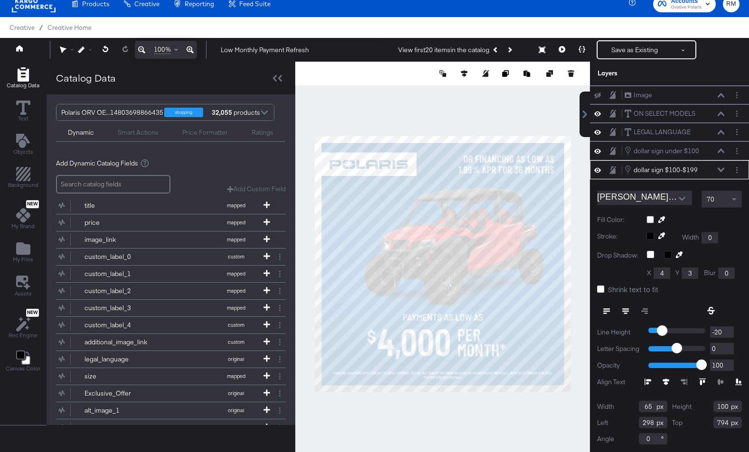
type input "297"
click at [583, 49] on icon at bounding box center [582, 49] width 7 height 7
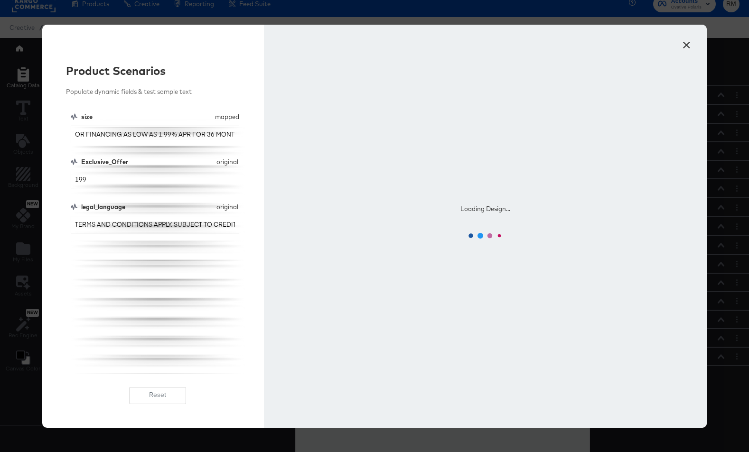
scroll to position [0, 0]
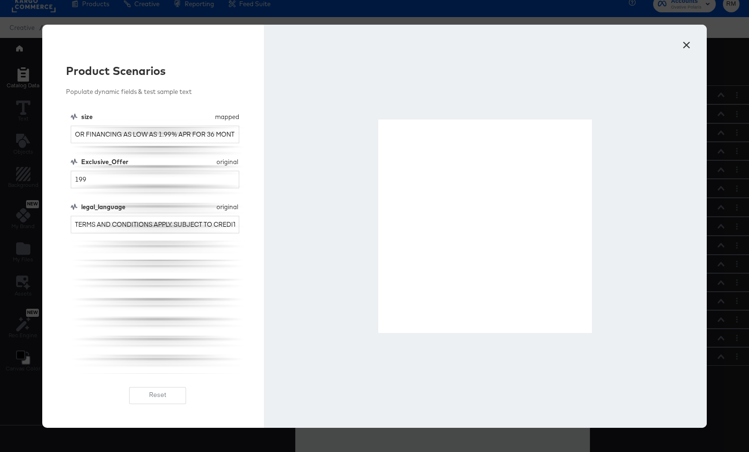
click at [688, 43] on button "×" at bounding box center [686, 42] width 17 height 17
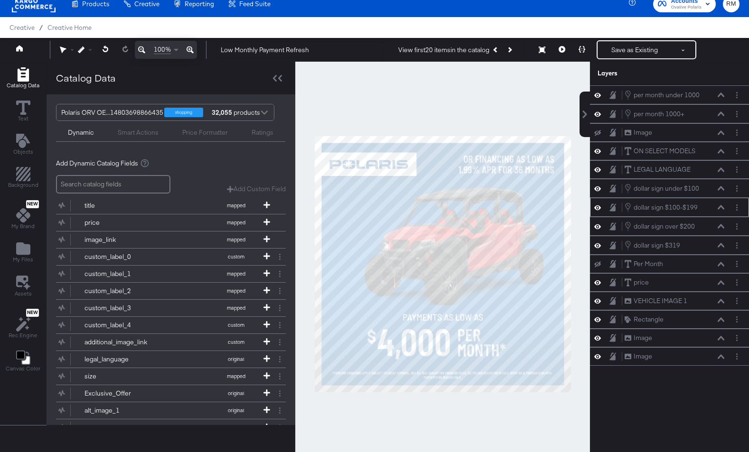
click at [719, 208] on icon at bounding box center [721, 207] width 7 height 4
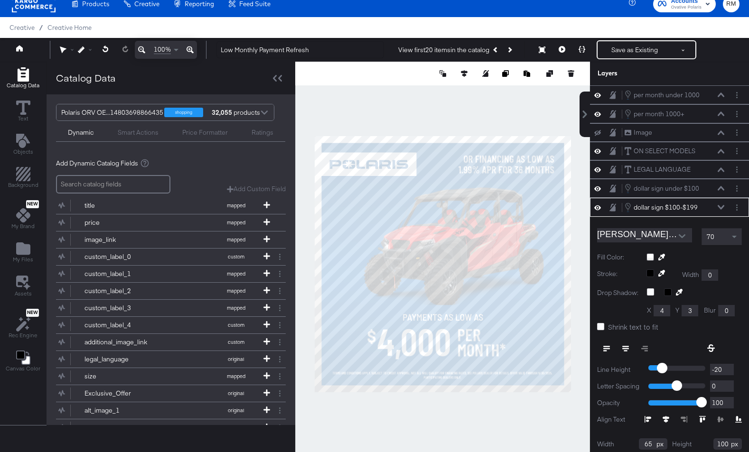
scroll to position [38, 0]
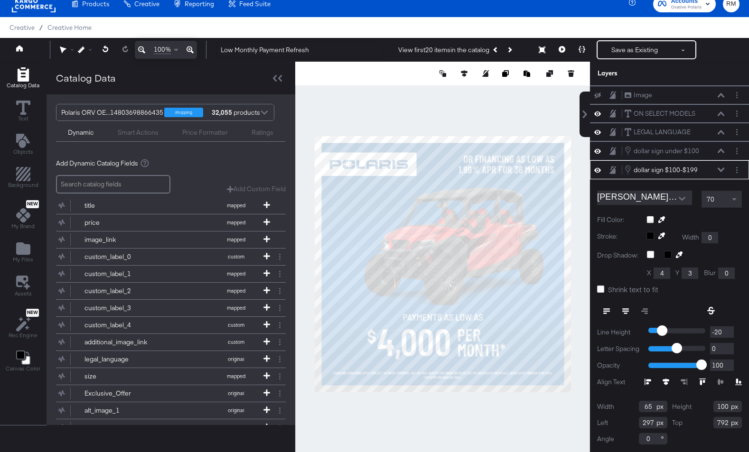
type input "791"
type input "286"
click at [582, 47] on icon at bounding box center [582, 49] width 7 height 7
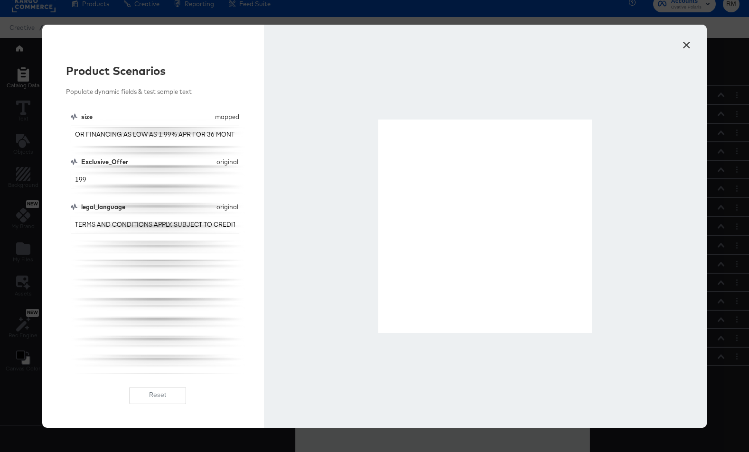
click at [688, 47] on button "×" at bounding box center [686, 42] width 17 height 17
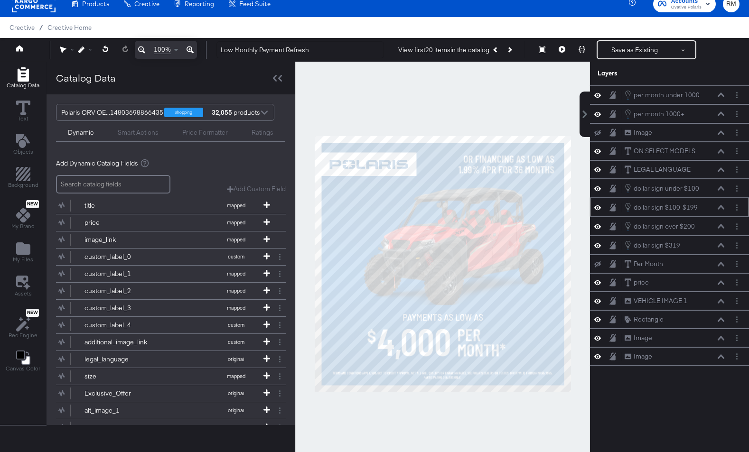
click at [725, 212] on div "dollar sign $100-$199 dollar sign $100-$199" at bounding box center [677, 207] width 106 height 10
click at [723, 208] on icon at bounding box center [721, 207] width 7 height 5
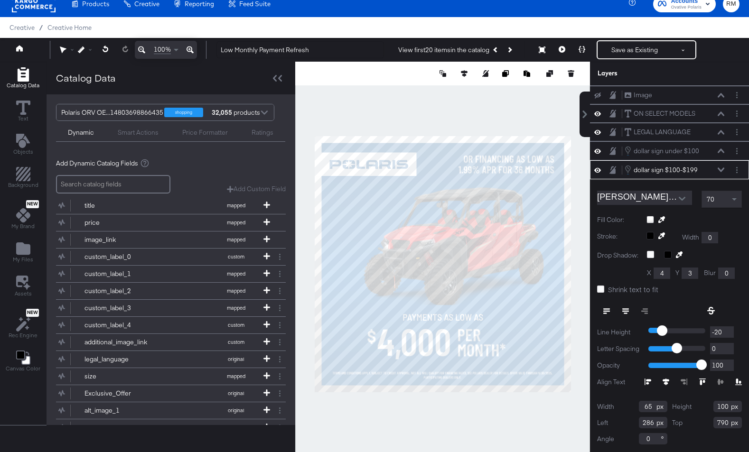
type input "789"
type input "285"
click at [585, 44] on button at bounding box center [582, 49] width 20 height 19
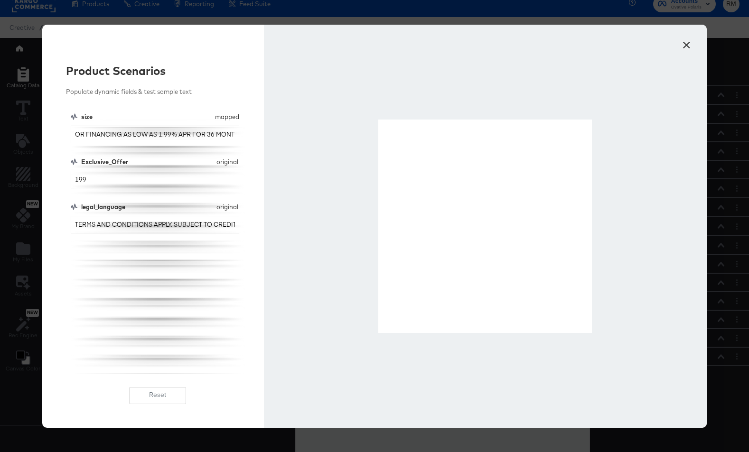
click at [686, 48] on button "×" at bounding box center [686, 42] width 17 height 17
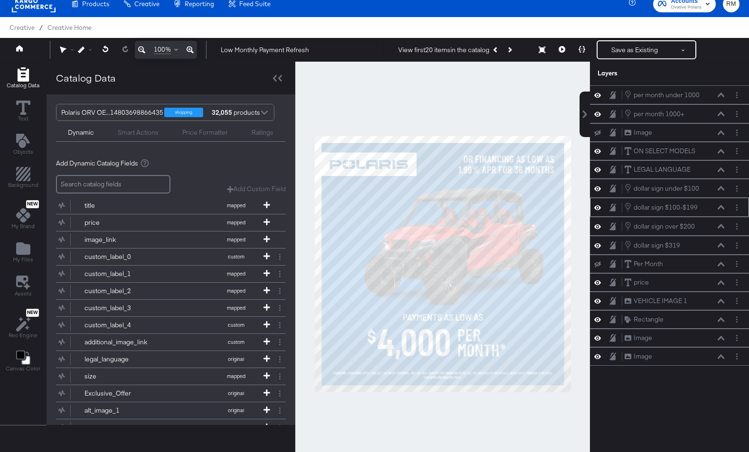
click at [721, 208] on icon at bounding box center [721, 207] width 7 height 5
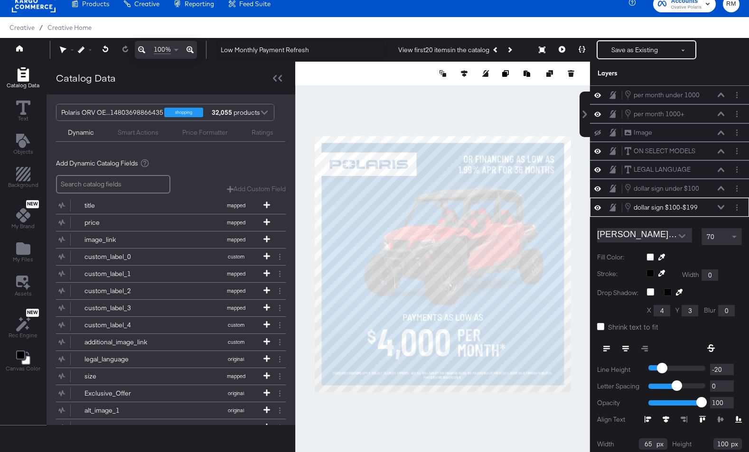
scroll to position [38, 0]
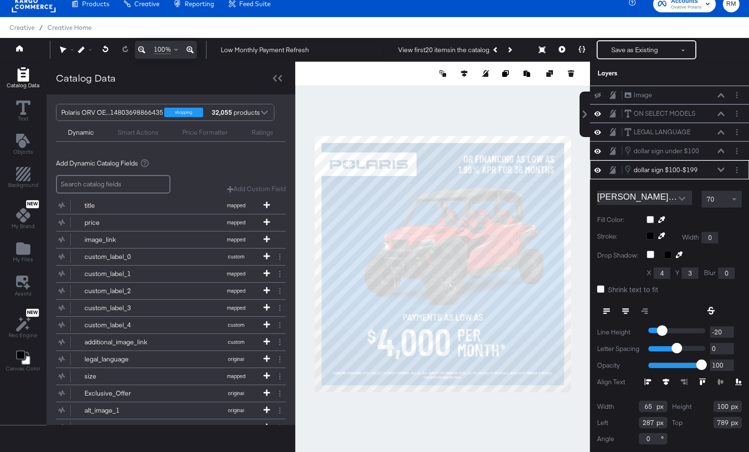
type input "288"
click at [579, 49] on button at bounding box center [582, 49] width 20 height 19
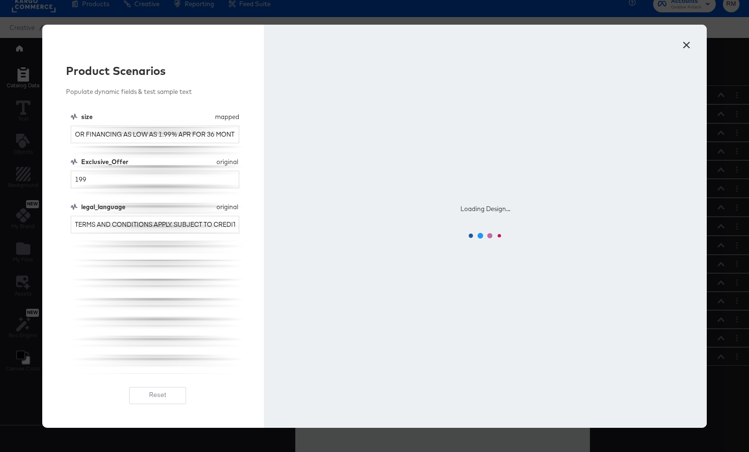
scroll to position [0, 0]
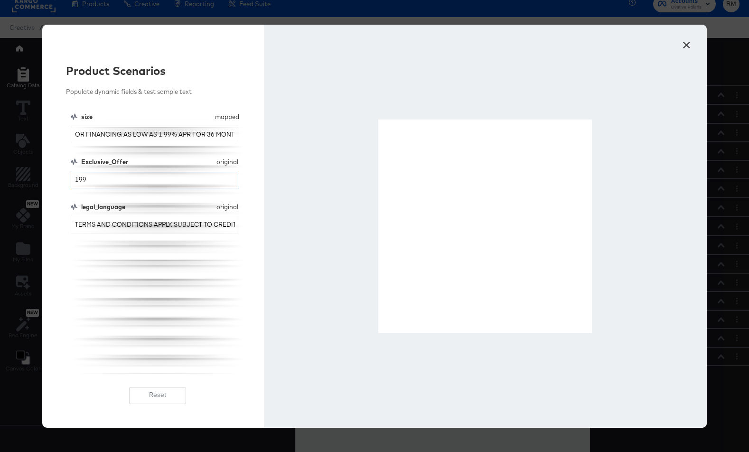
click at [77, 179] on input "199" at bounding box center [155, 180] width 169 height 18
type input "299"
click at [692, 42] on button "×" at bounding box center [686, 42] width 17 height 17
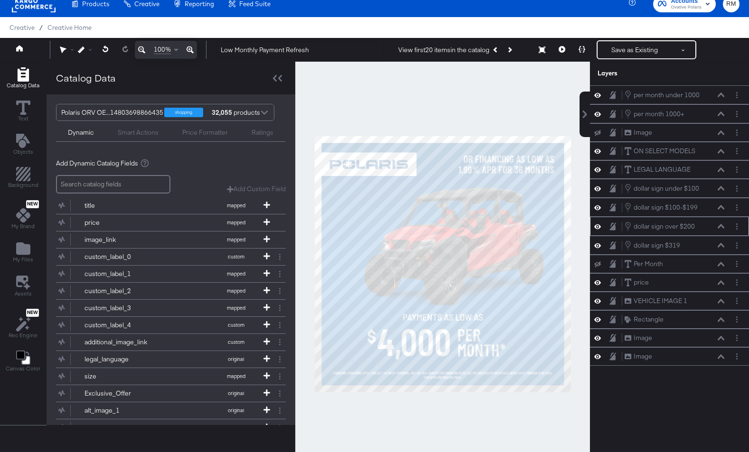
click at [718, 227] on icon at bounding box center [721, 226] width 7 height 4
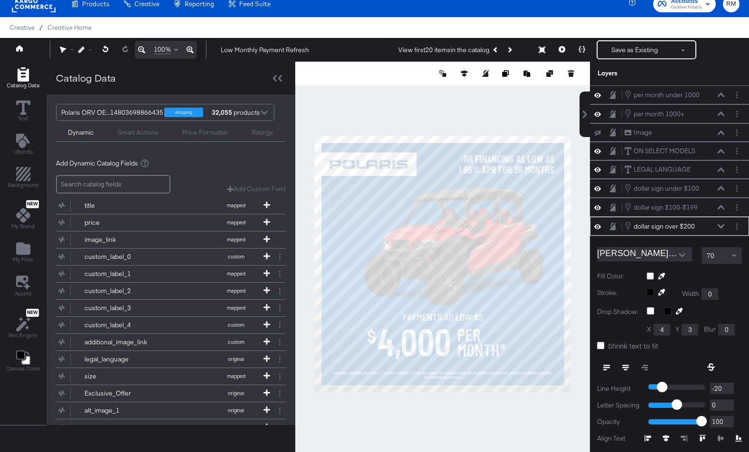
scroll to position [56, 0]
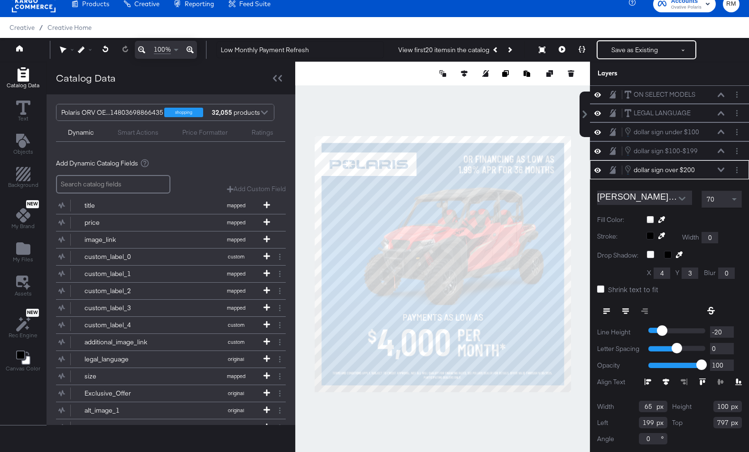
type input "200"
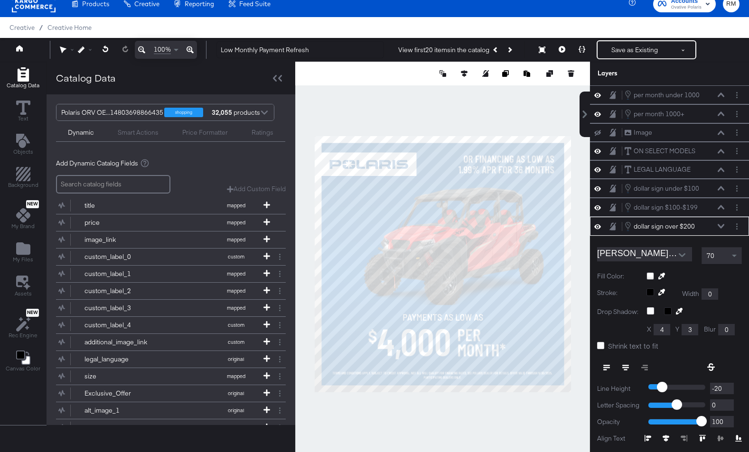
scroll to position [56, 0]
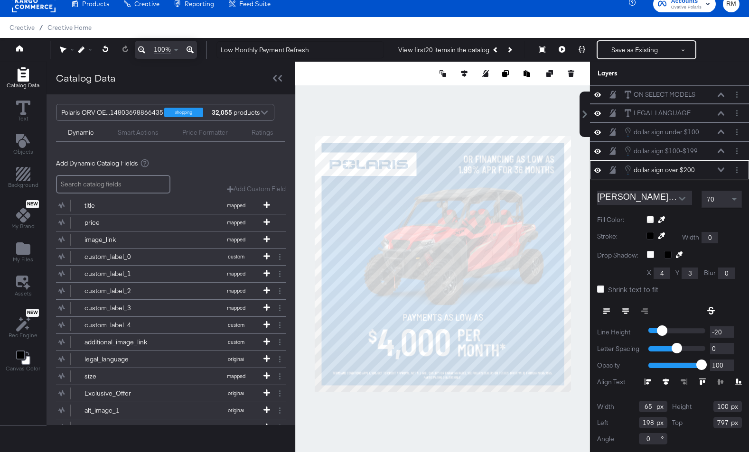
type input "197"
click at [719, 169] on icon at bounding box center [721, 170] width 7 height 4
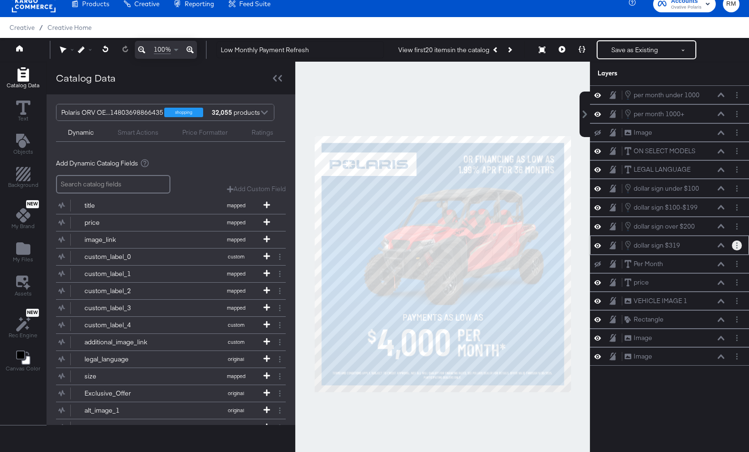
click at [739, 243] on button "Layer Options" at bounding box center [737, 246] width 10 height 10
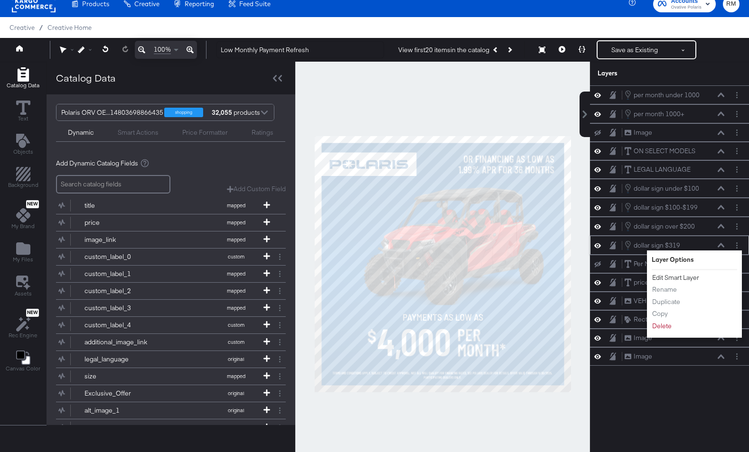
click at [689, 276] on button "Edit Smart Layer" at bounding box center [676, 278] width 48 height 10
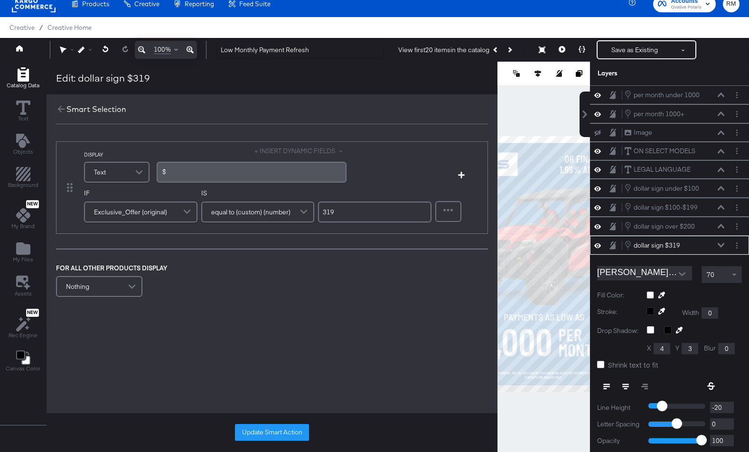
scroll to position [75, 0]
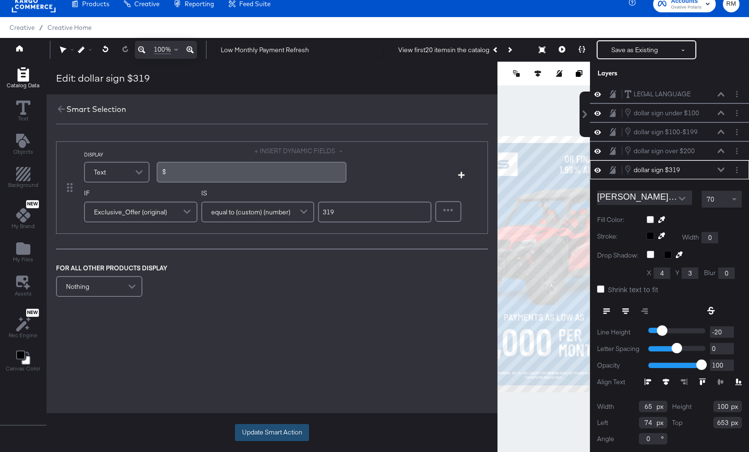
click at [258, 436] on button "Update Smart Action" at bounding box center [272, 432] width 74 height 17
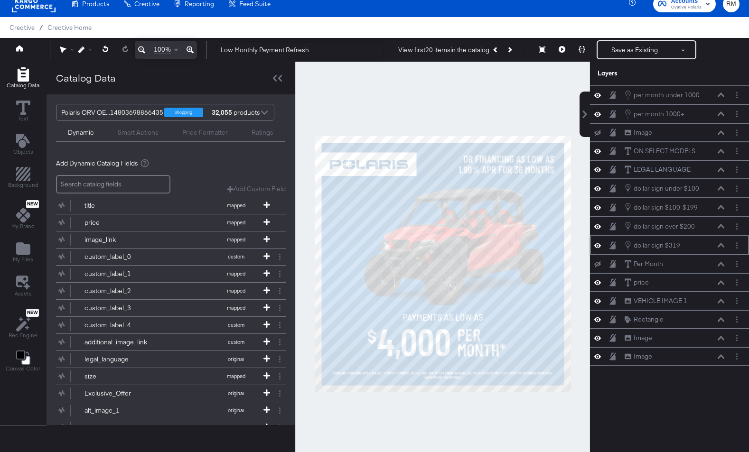
scroll to position [0, 0]
click at [737, 248] on circle "Layer Options" at bounding box center [736, 247] width 1 height 1
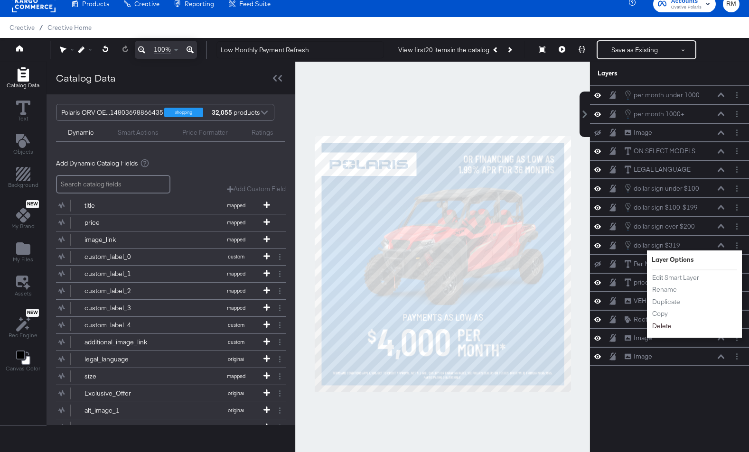
click at [657, 329] on button "Delete" at bounding box center [662, 326] width 20 height 10
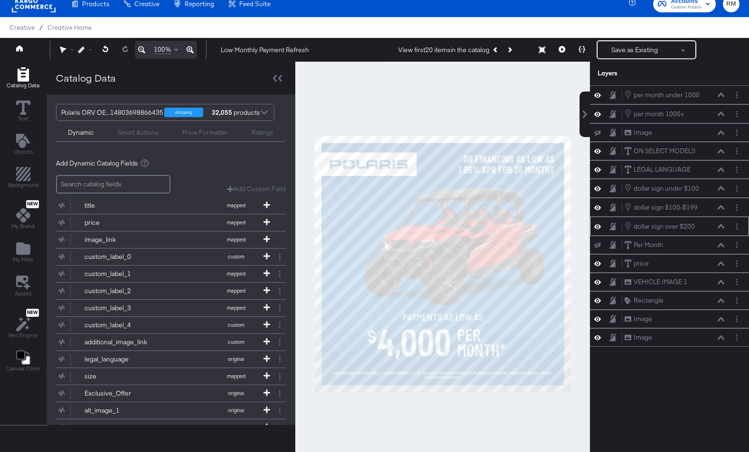
click at [723, 226] on icon at bounding box center [721, 226] width 7 height 4
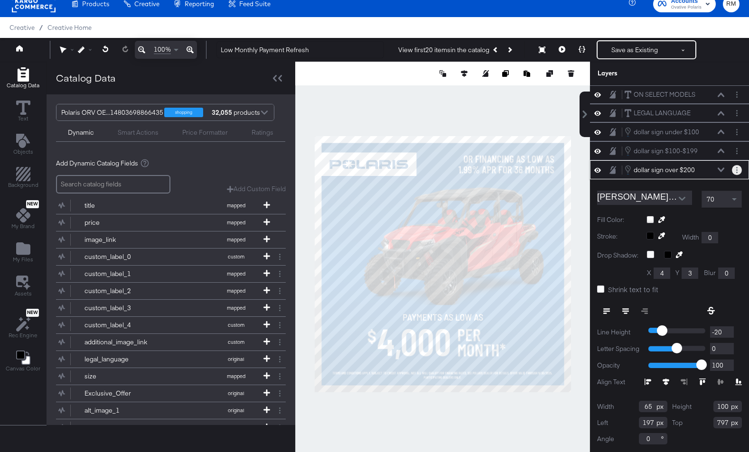
click at [738, 170] on button "Layer Options" at bounding box center [737, 170] width 10 height 10
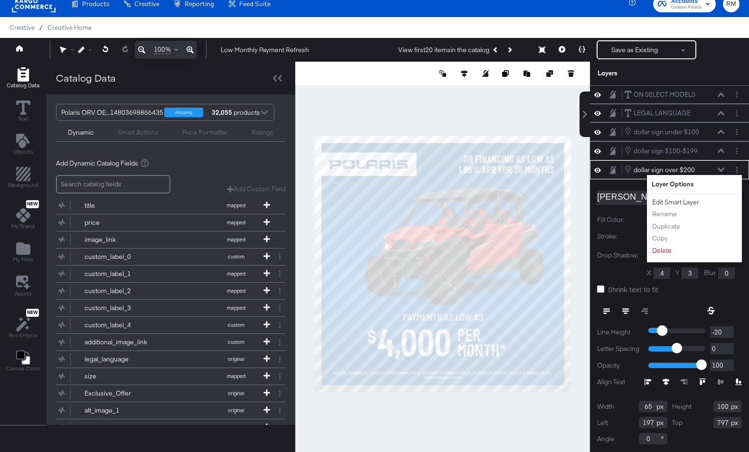
click at [662, 201] on button "Edit Smart Layer" at bounding box center [676, 203] width 48 height 10
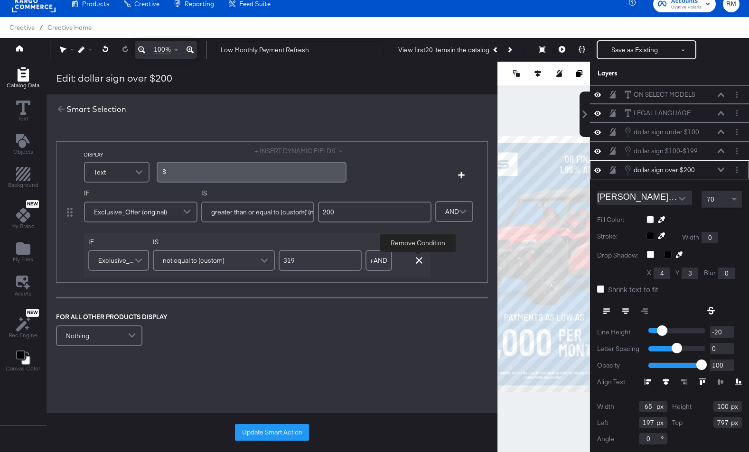
click at [416, 258] on icon "button" at bounding box center [419, 260] width 7 height 7
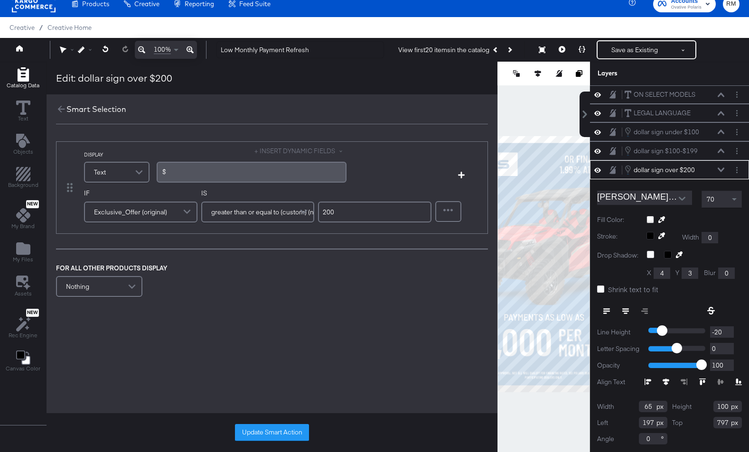
click at [371, 219] on input "200" at bounding box center [374, 212] width 113 height 21
click at [309, 211] on span at bounding box center [305, 212] width 17 height 19
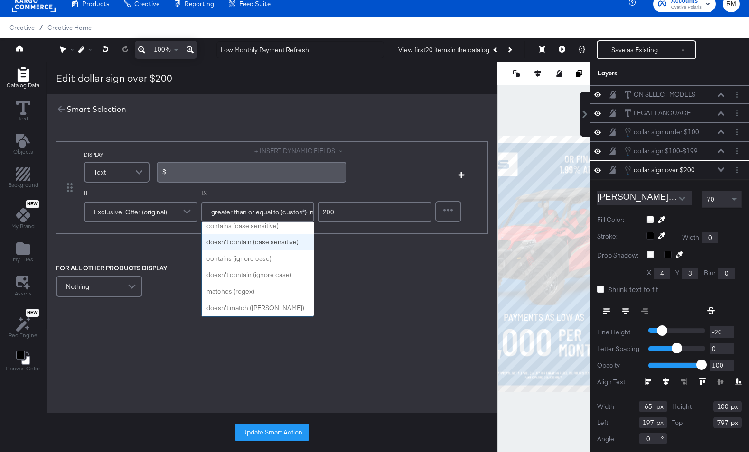
scroll to position [301, 0]
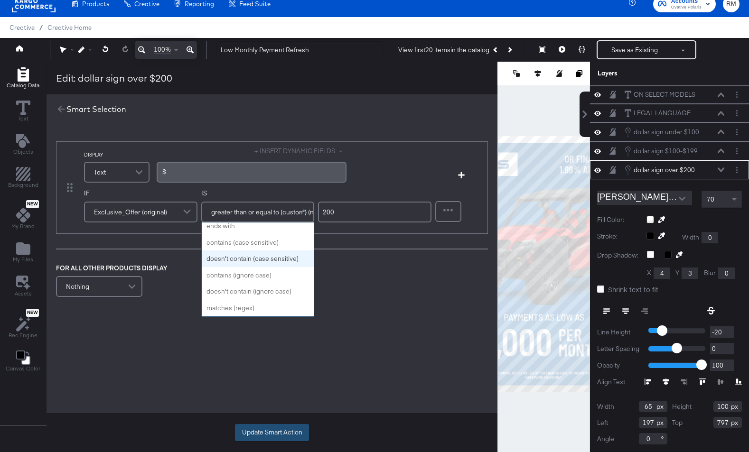
click at [278, 433] on button "Update Smart Action" at bounding box center [272, 432] width 74 height 17
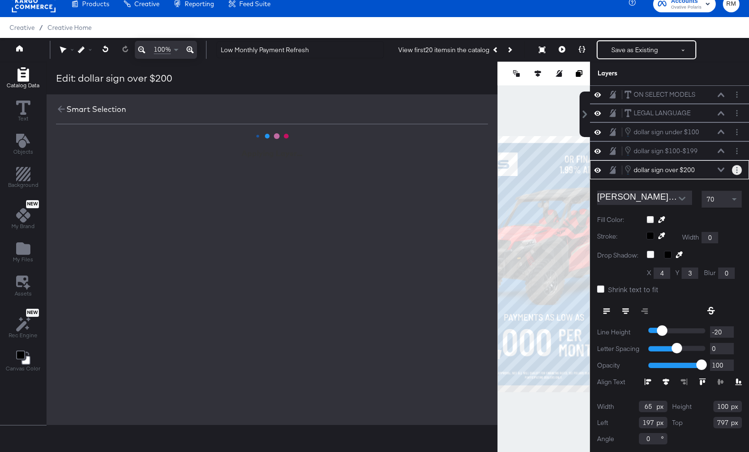
click at [740, 169] on button "Layer Options" at bounding box center [737, 170] width 10 height 10
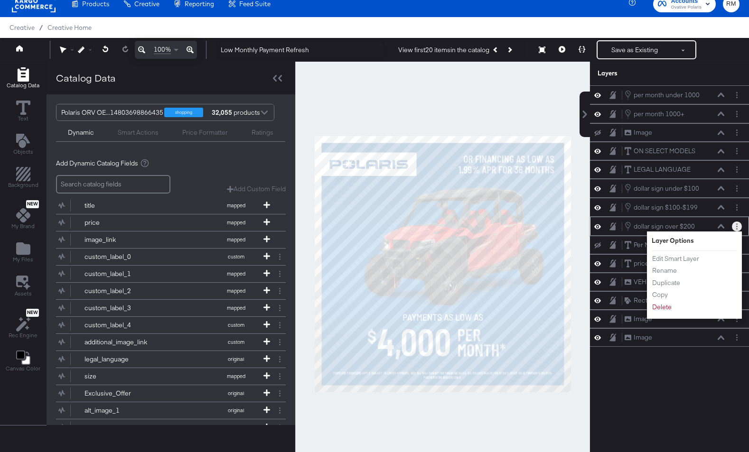
scroll to position [0, 0]
click at [666, 308] on button "Delete" at bounding box center [662, 307] width 20 height 10
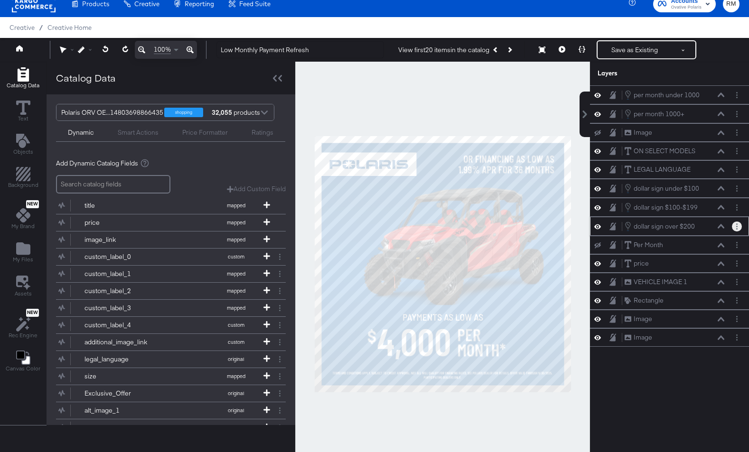
click at [735, 226] on button "Layer Options" at bounding box center [737, 227] width 10 height 10
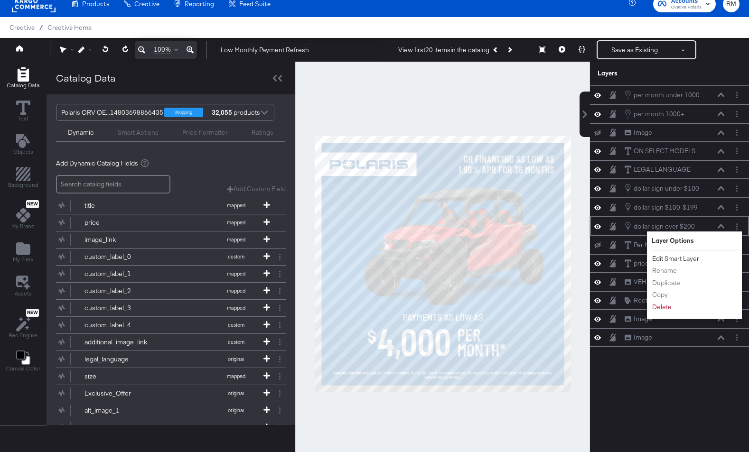
click at [700, 258] on button "Edit Smart Layer" at bounding box center [676, 259] width 48 height 10
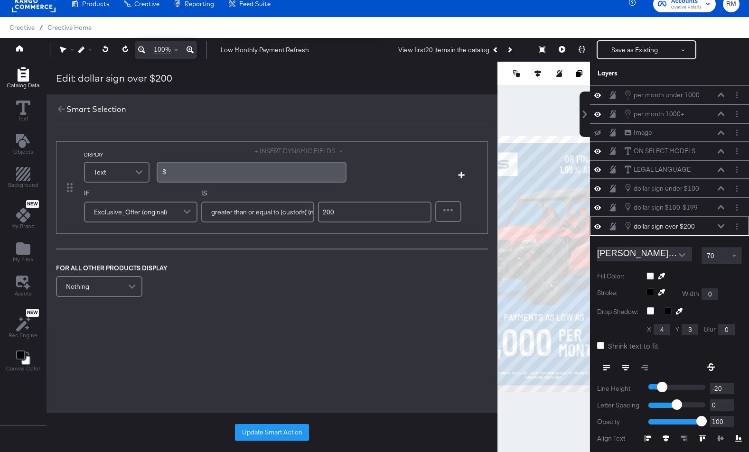
scroll to position [56, 0]
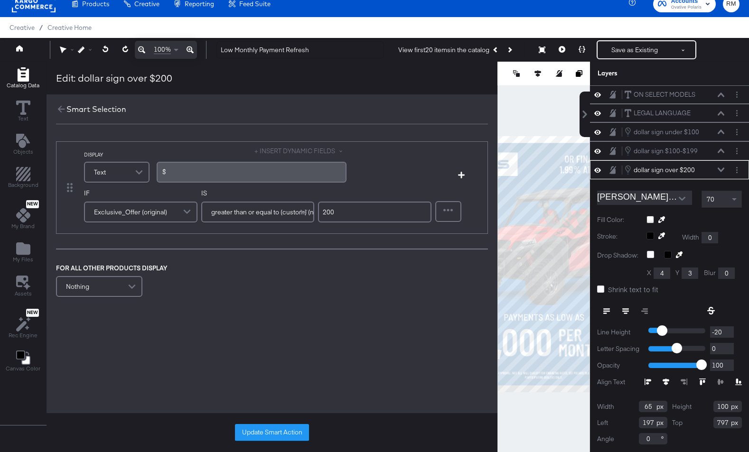
click at [342, 212] on input "200" at bounding box center [374, 212] width 113 height 21
type input "1"
type input "999"
click at [252, 433] on button "Update Smart Action" at bounding box center [272, 432] width 74 height 17
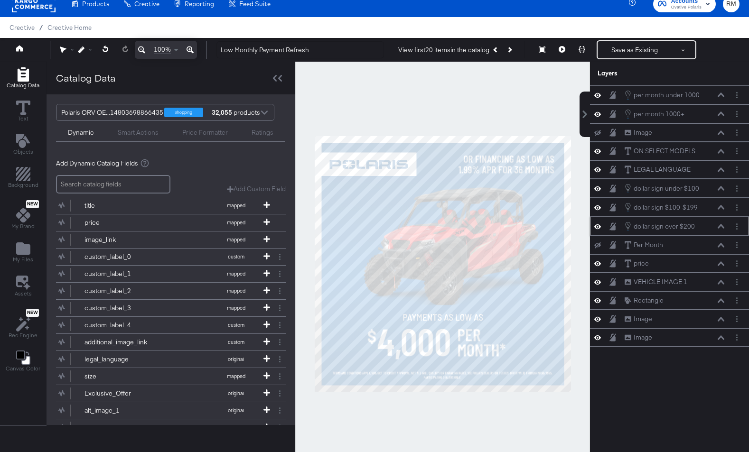
scroll to position [0, 0]
click at [736, 209] on icon "Layer Options" at bounding box center [736, 208] width 1 height 6
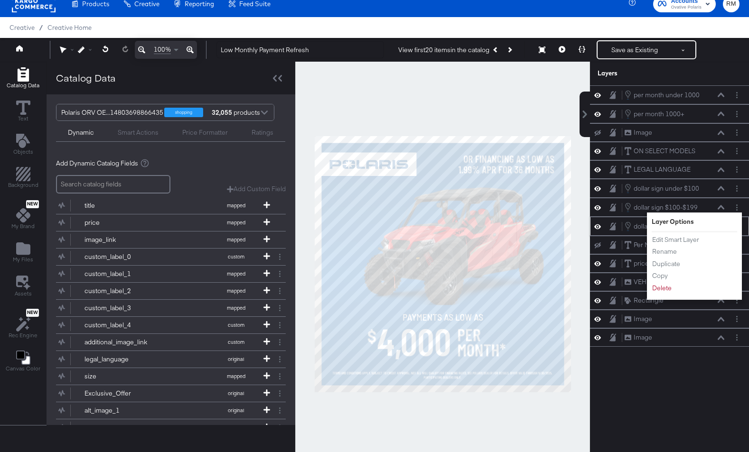
click at [619, 227] on div at bounding box center [615, 226] width 13 height 9
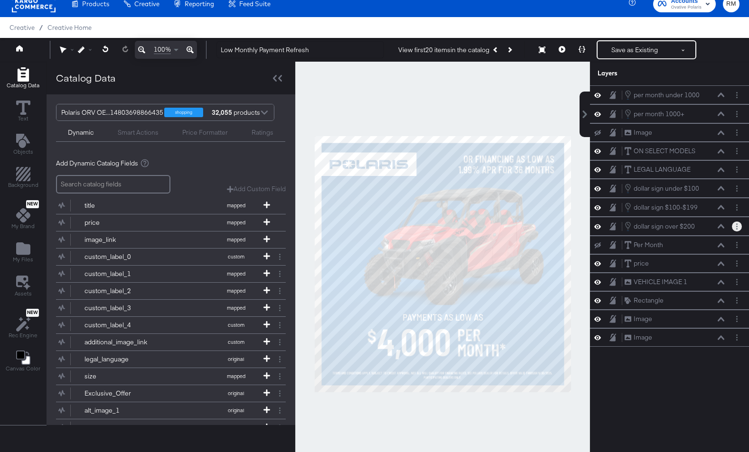
click at [740, 226] on button "Layer Options" at bounding box center [737, 227] width 10 height 10
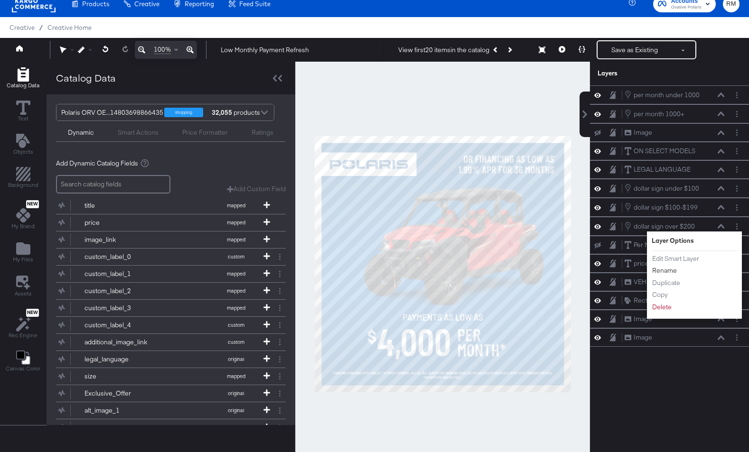
click at [672, 271] on button "Rename" at bounding box center [665, 271] width 26 height 10
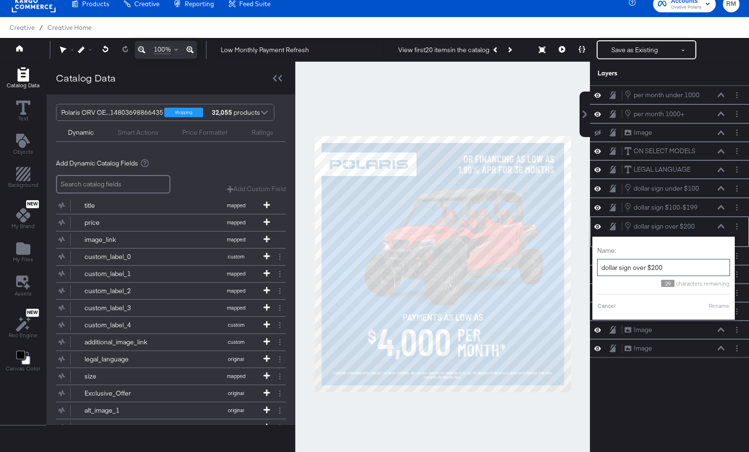
click at [666, 271] on input "dollar sign over $200" at bounding box center [663, 268] width 133 height 18
type input "dollar sign over $999"
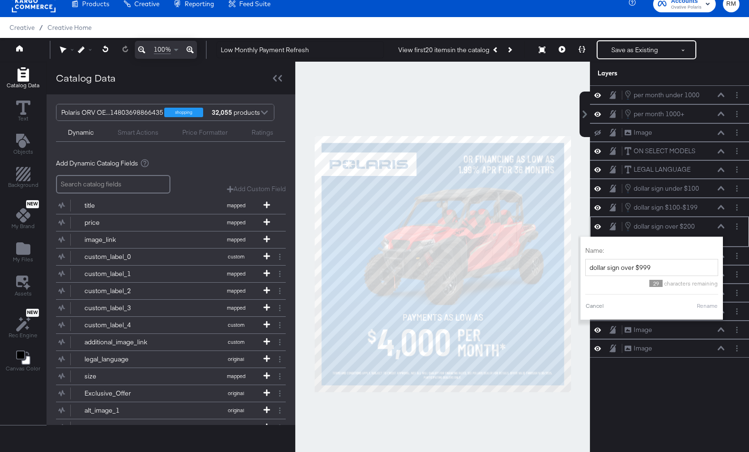
click at [704, 309] on button "Rename" at bounding box center [707, 306] width 22 height 9
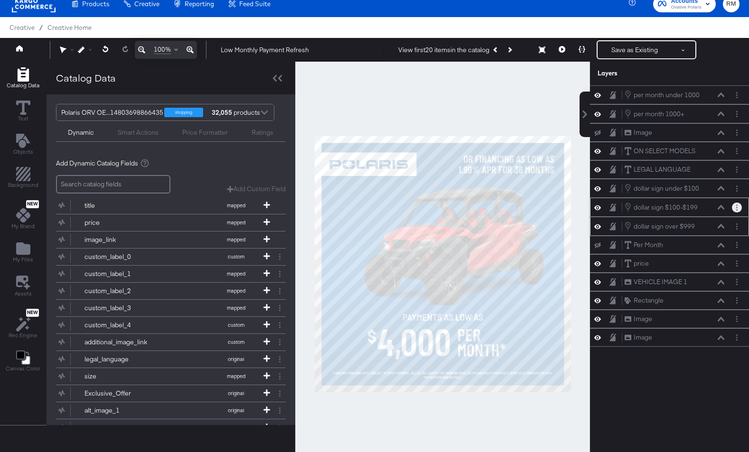
click at [740, 208] on button "Layer Options" at bounding box center [737, 208] width 10 height 10
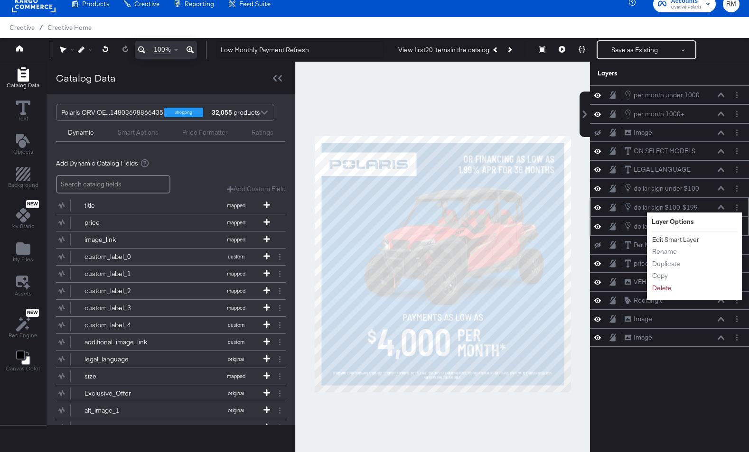
click at [693, 240] on button "Edit Smart Layer" at bounding box center [676, 240] width 48 height 10
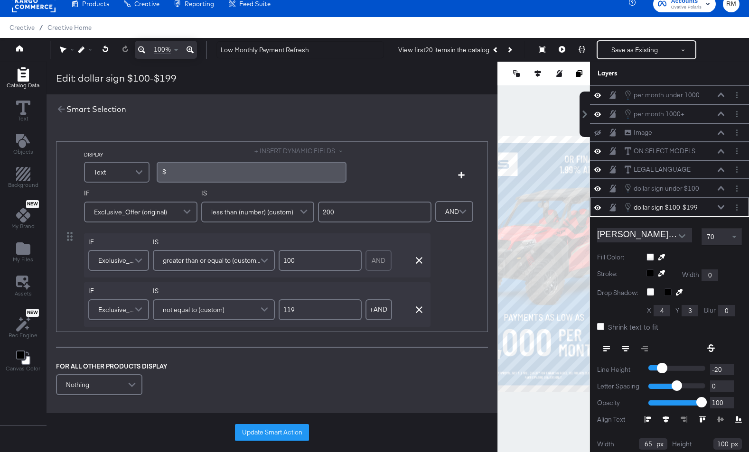
scroll to position [38, 0]
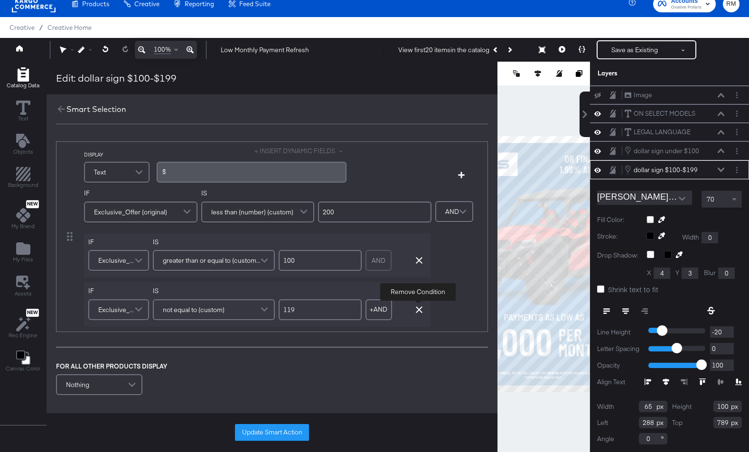
click at [420, 307] on icon "button" at bounding box center [419, 310] width 7 height 7
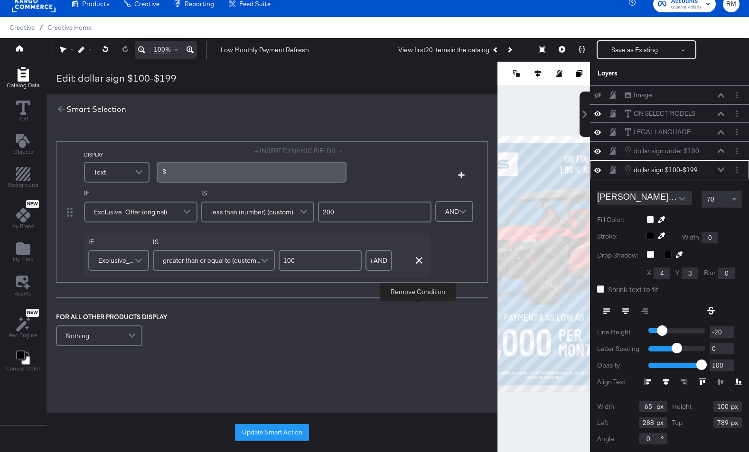
click at [306, 210] on span at bounding box center [305, 212] width 17 height 19
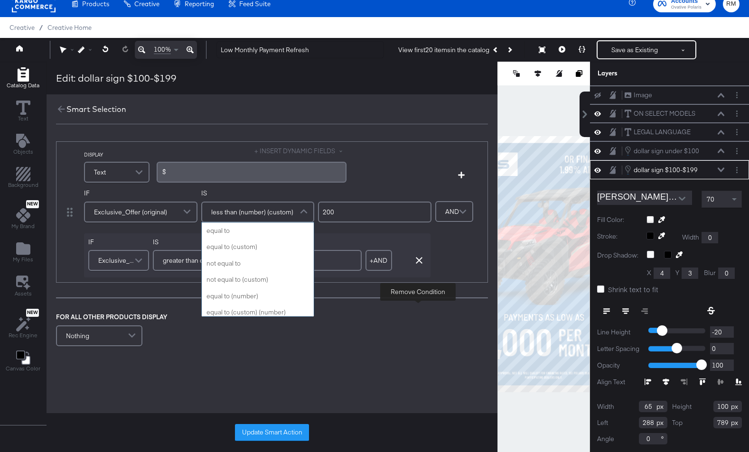
scroll to position [115, 0]
click at [345, 213] on input "200" at bounding box center [374, 212] width 113 height 21
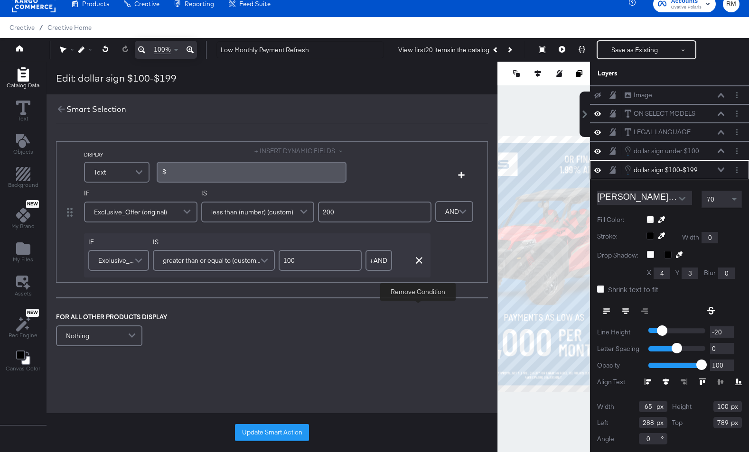
click at [345, 213] on input "200" at bounding box center [374, 212] width 113 height 21
type input "999"
click at [269, 431] on button "Update Smart Action" at bounding box center [272, 432] width 74 height 17
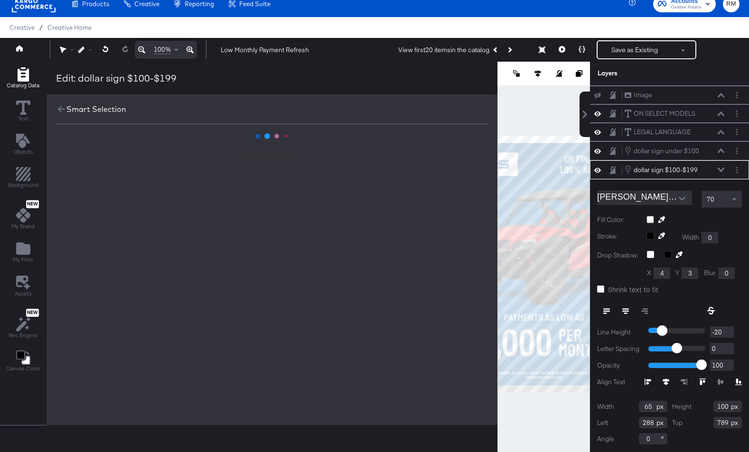
scroll to position [0, 0]
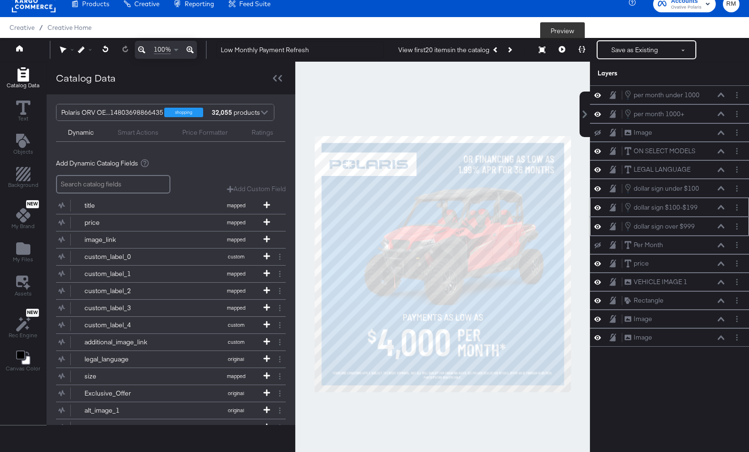
click at [568, 49] on button at bounding box center [562, 49] width 20 height 19
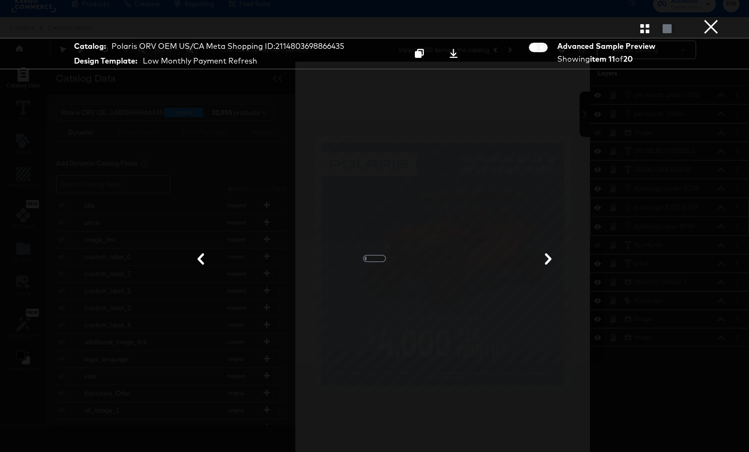
click at [722, 34] on div "Product View" at bounding box center [374, 28] width 749 height 19
click at [718, 19] on button "×" at bounding box center [711, 9] width 19 height 19
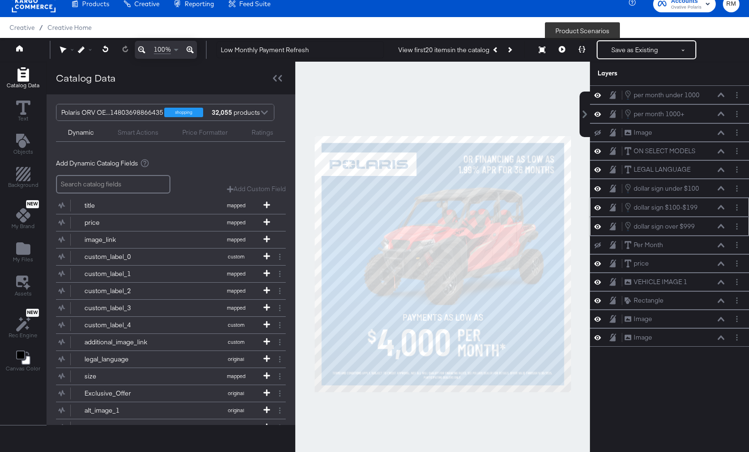
click at [579, 54] on button at bounding box center [582, 49] width 20 height 19
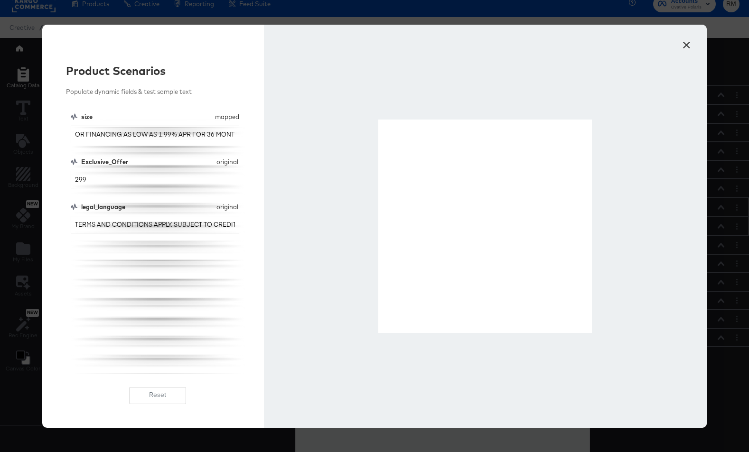
click at [690, 43] on button "×" at bounding box center [686, 42] width 17 height 17
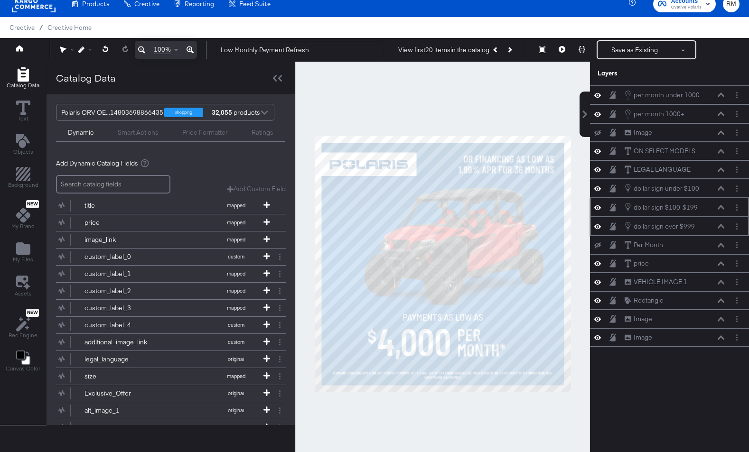
click at [721, 224] on icon at bounding box center [721, 226] width 7 height 5
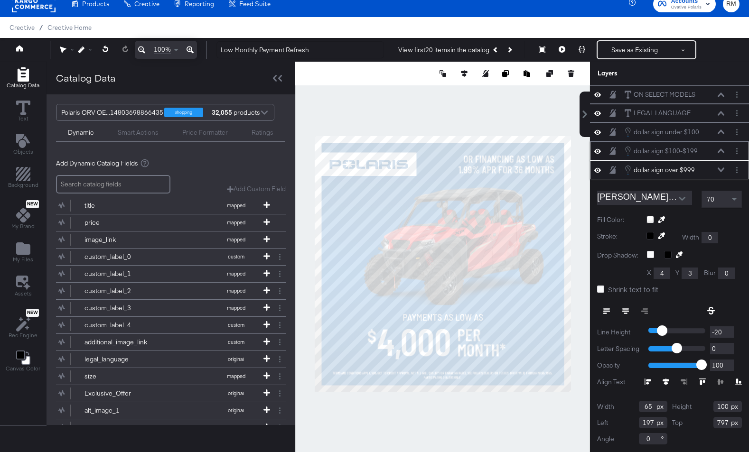
click at [719, 174] on div "dollar sign over $999 dollar sign over $999" at bounding box center [674, 170] width 101 height 10
click at [719, 170] on icon at bounding box center [721, 170] width 7 height 4
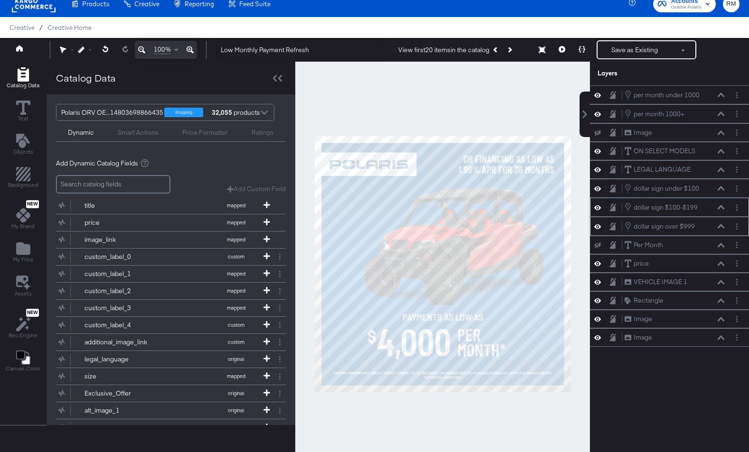
scroll to position [0, 0]
click at [724, 208] on icon at bounding box center [721, 207] width 7 height 4
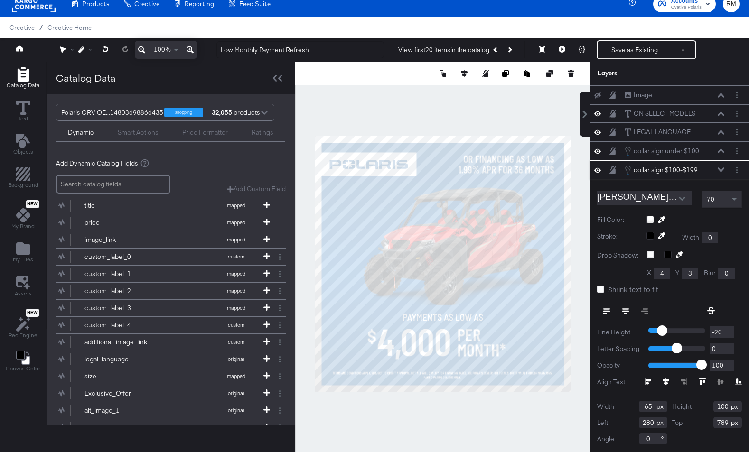
type input "279"
click at [583, 42] on button at bounding box center [582, 49] width 20 height 19
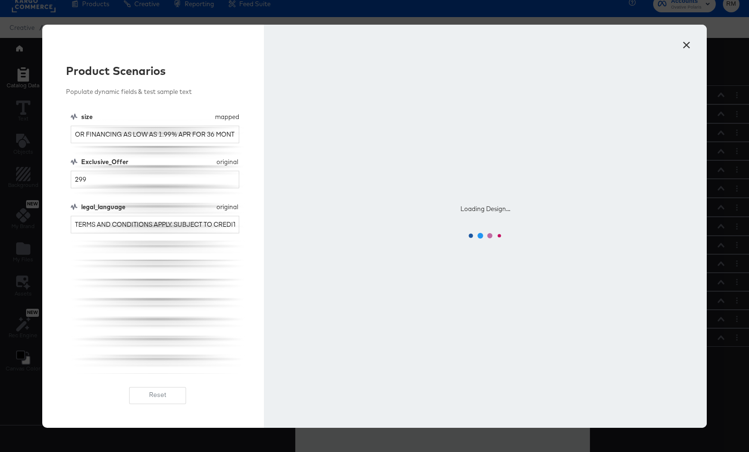
scroll to position [0, 0]
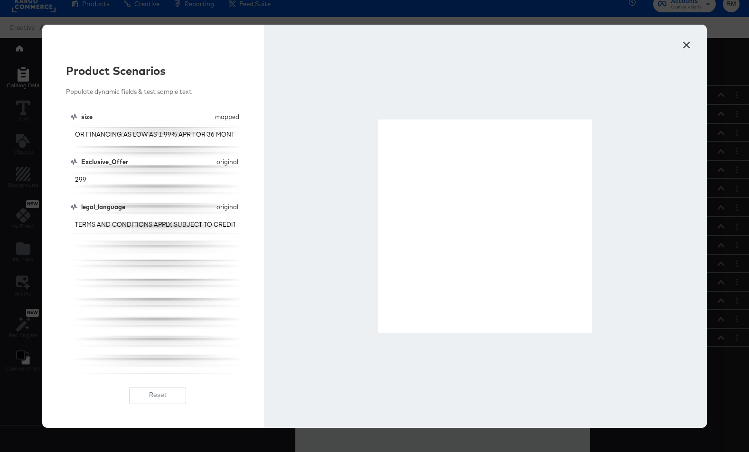
click at [685, 43] on button "×" at bounding box center [686, 42] width 17 height 17
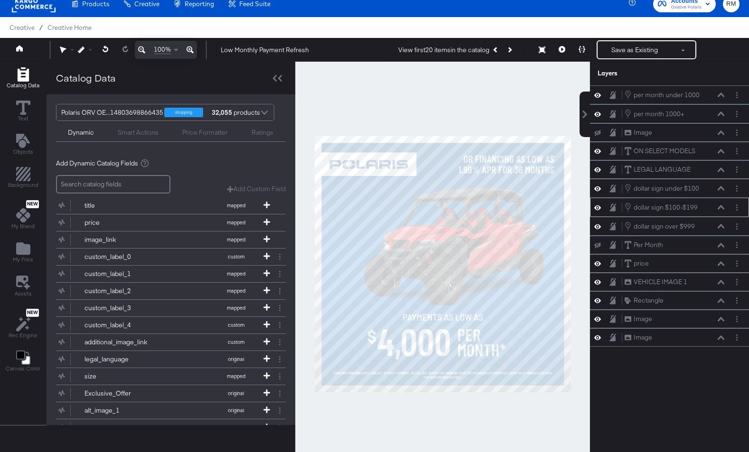
click at [725, 207] on div "dollar sign $100-$199 dollar sign $100-$199" at bounding box center [677, 207] width 106 height 10
click at [721, 209] on icon at bounding box center [721, 207] width 7 height 5
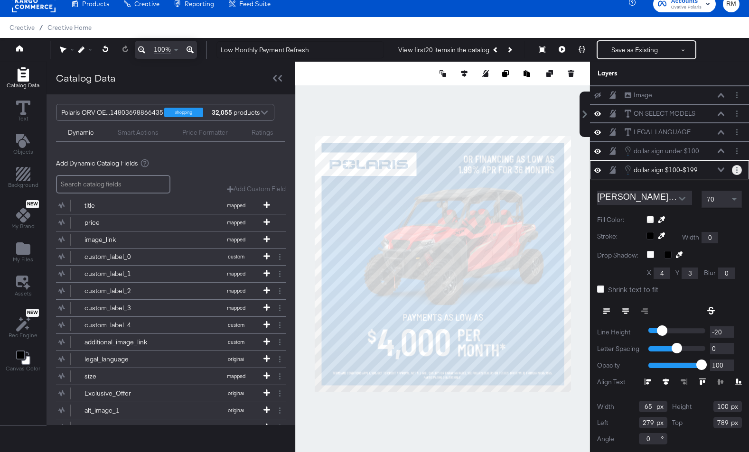
click at [738, 169] on button "Layer Options" at bounding box center [737, 170] width 10 height 10
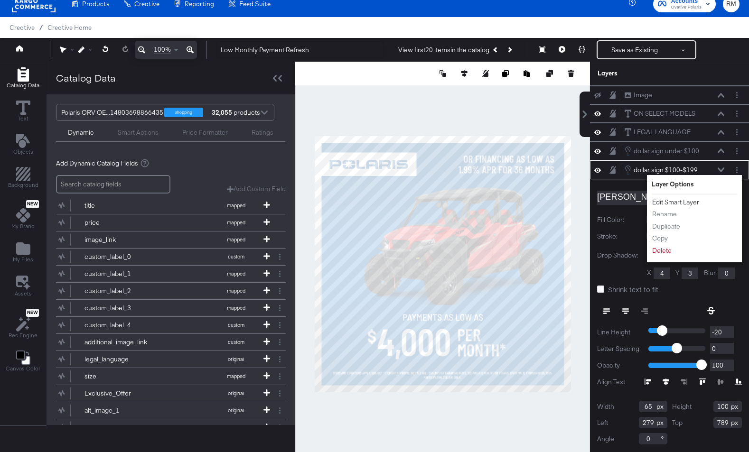
click at [675, 200] on button "Edit Smart Layer" at bounding box center [676, 203] width 48 height 10
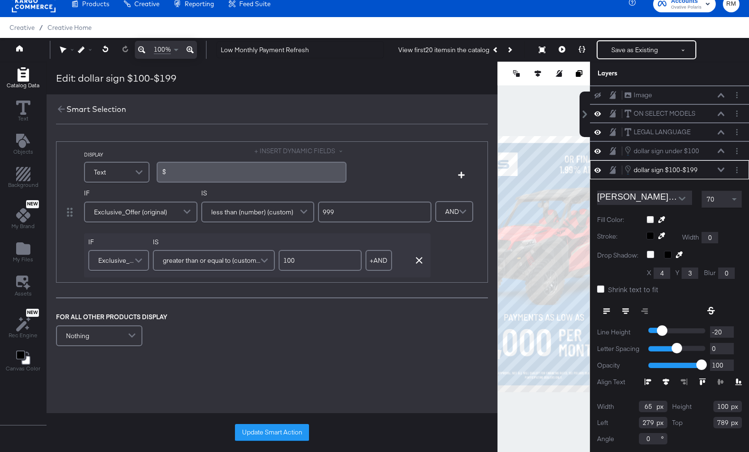
click at [290, 260] on input "100" at bounding box center [320, 260] width 83 height 21
type input "200"
click at [283, 425] on button "Update Smart Action" at bounding box center [272, 432] width 74 height 17
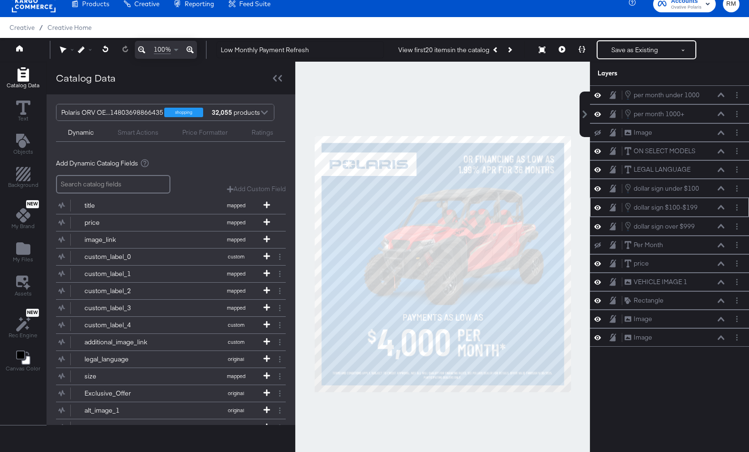
scroll to position [0, 0]
click at [735, 207] on button "Layer Options" at bounding box center [737, 208] width 10 height 10
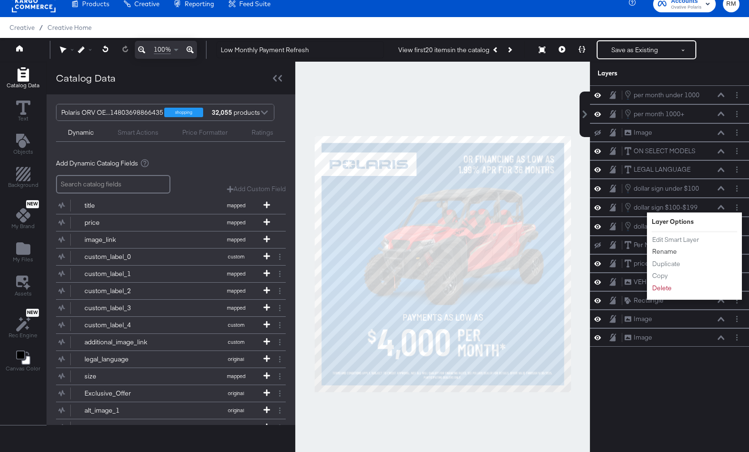
click at [671, 249] on button "Rename" at bounding box center [665, 252] width 26 height 10
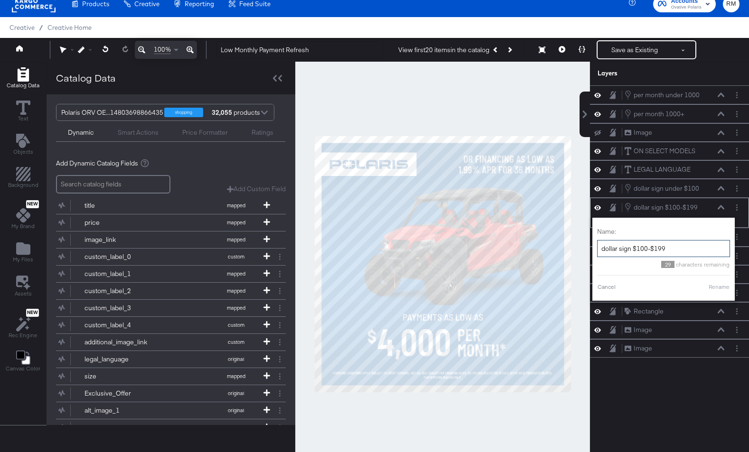
click at [640, 248] on input "dollar sign $100-$199" at bounding box center [663, 249] width 133 height 18
click at [646, 250] on input "dollar sign $200-$199" at bounding box center [651, 249] width 133 height 18
type input "dollar sign $200-$999"
click at [706, 287] on button "Rename" at bounding box center [707, 287] width 22 height 9
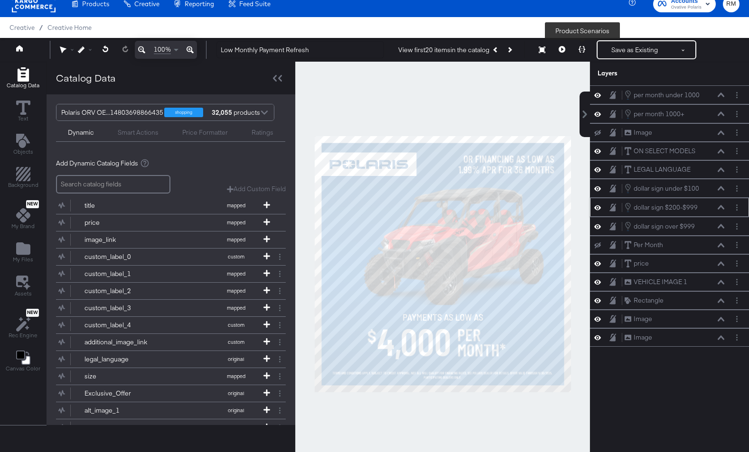
click at [583, 52] on icon at bounding box center [582, 49] width 7 height 7
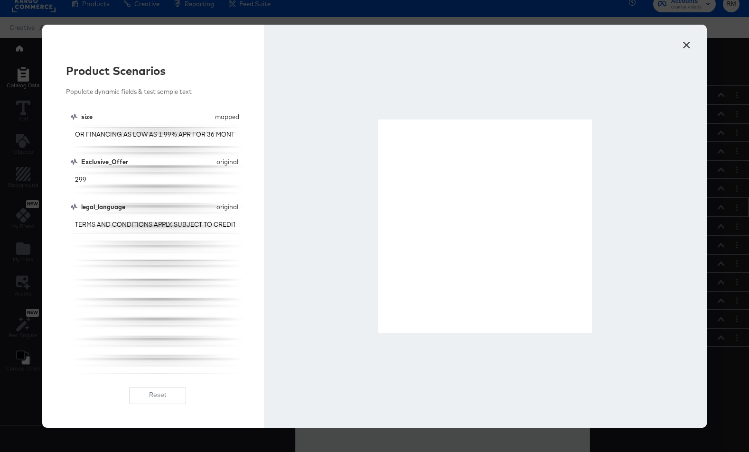
click at [689, 47] on button "×" at bounding box center [686, 42] width 17 height 17
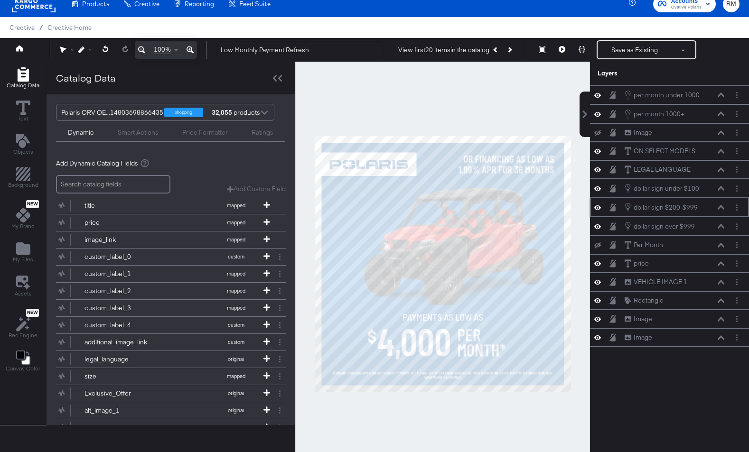
click at [722, 207] on icon at bounding box center [721, 207] width 7 height 4
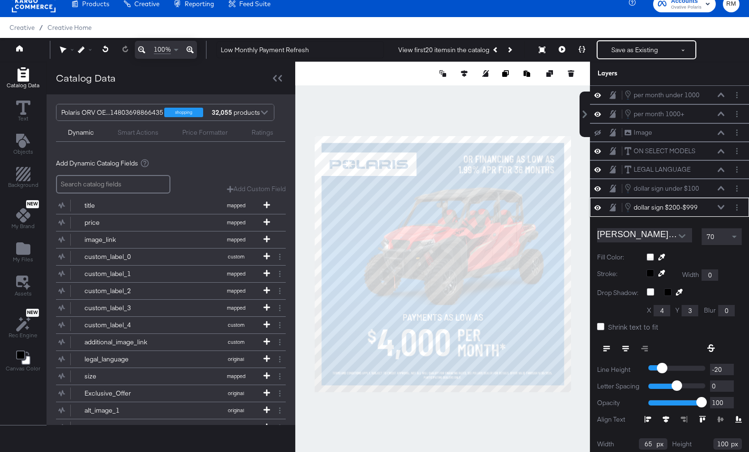
scroll to position [38, 0]
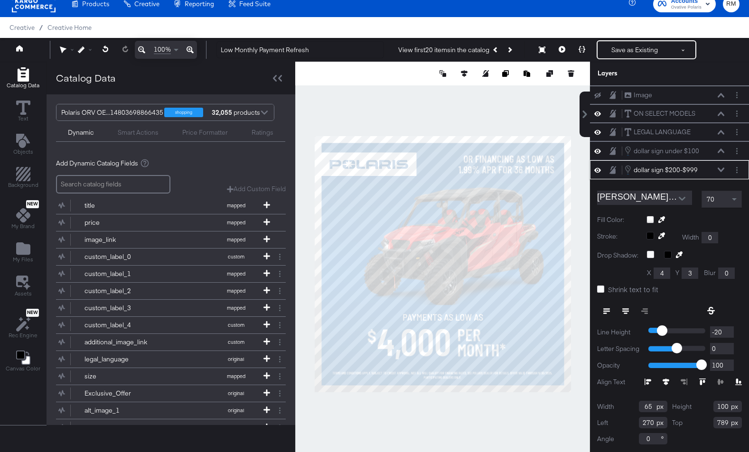
type input "269"
click at [576, 49] on button at bounding box center [582, 49] width 20 height 19
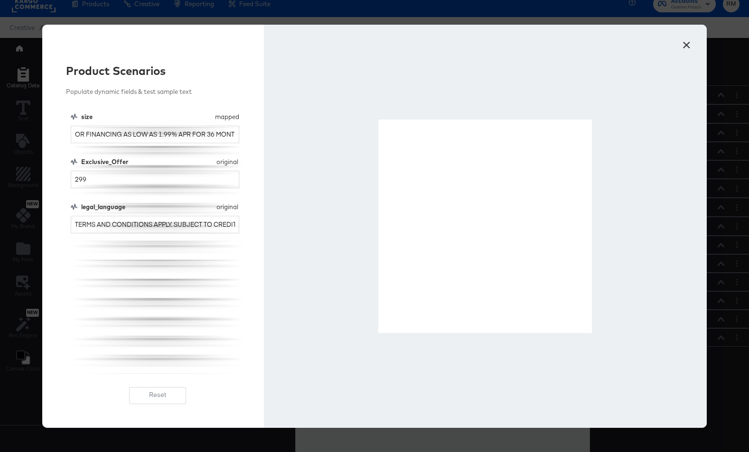
click at [687, 45] on button "×" at bounding box center [686, 42] width 17 height 17
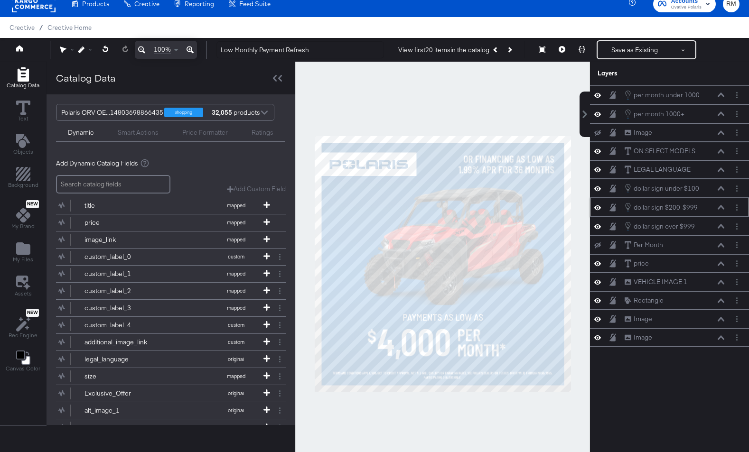
click at [721, 207] on icon at bounding box center [721, 207] width 7 height 4
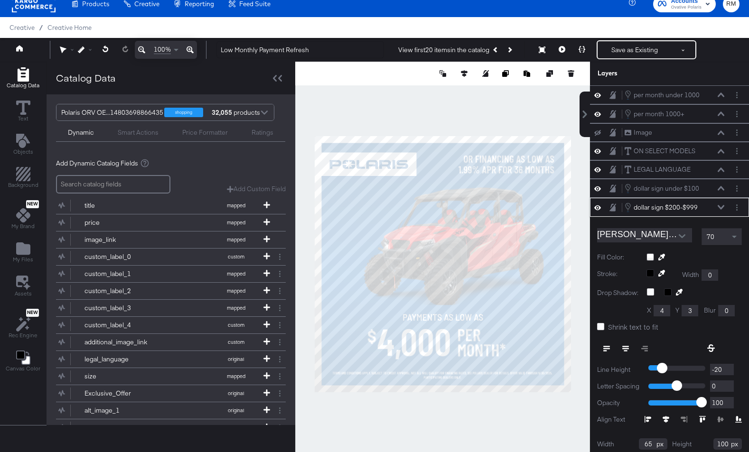
scroll to position [38, 0]
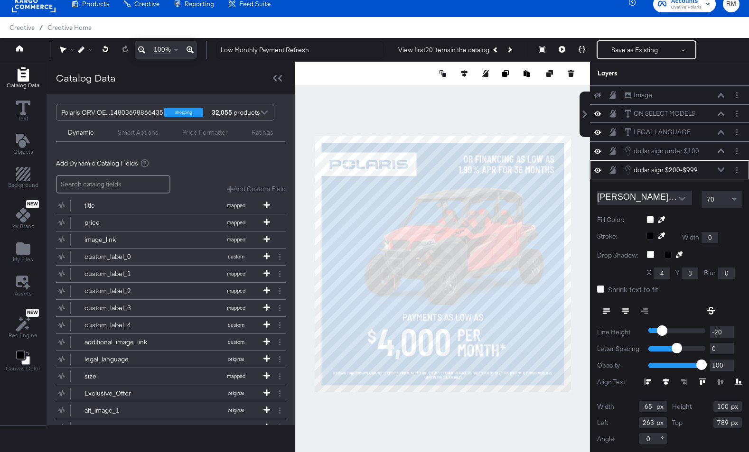
type input "262"
click at [578, 50] on button at bounding box center [582, 49] width 20 height 19
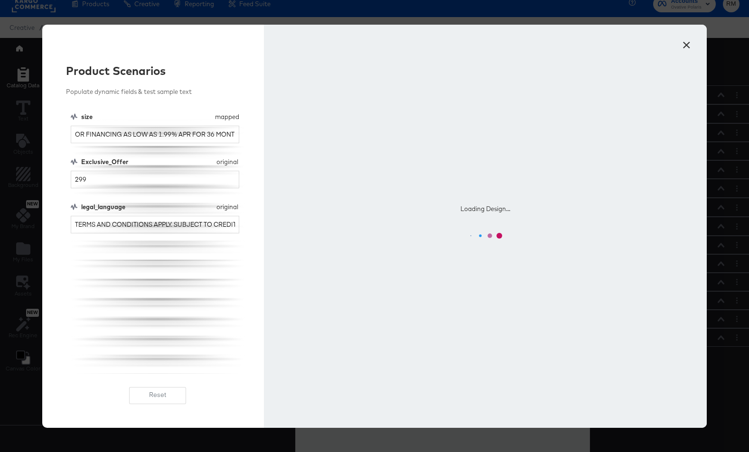
scroll to position [0, 0]
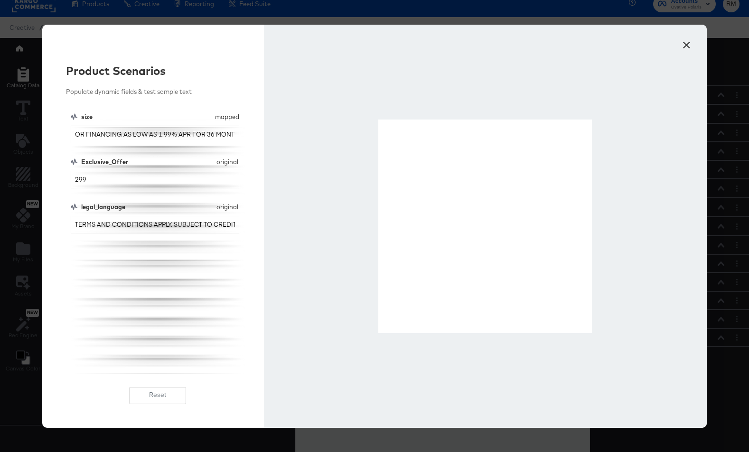
click at [690, 40] on button "×" at bounding box center [686, 42] width 17 height 17
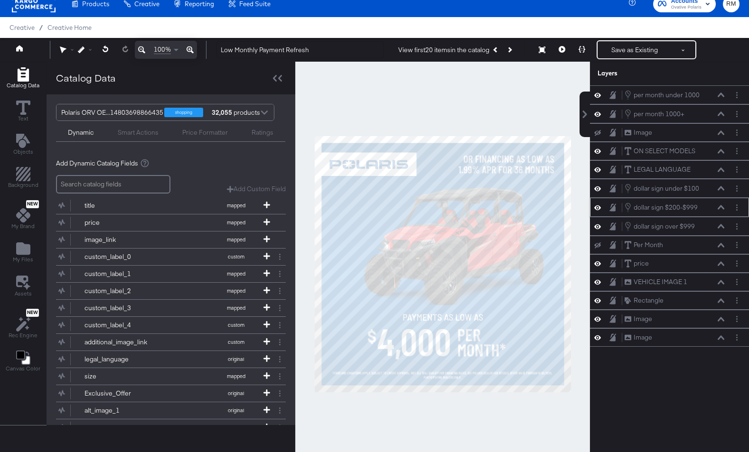
click at [720, 208] on icon at bounding box center [721, 207] width 7 height 5
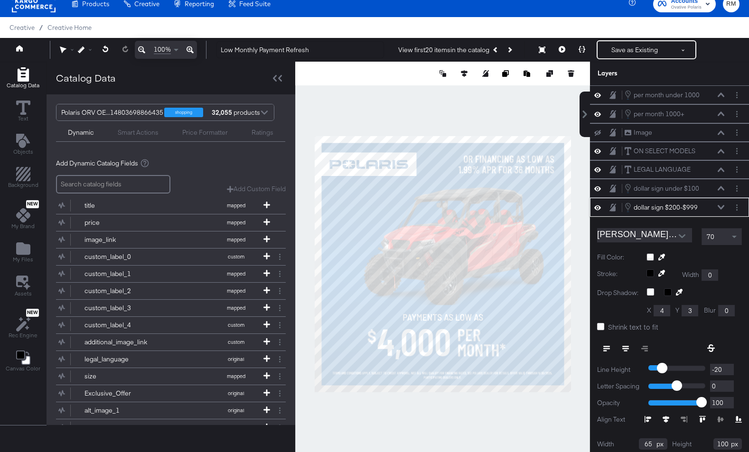
scroll to position [38, 0]
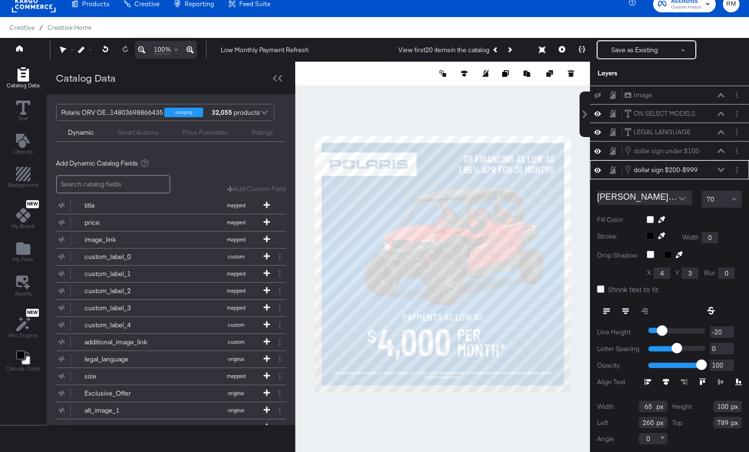
type input "259"
click at [735, 170] on button "Layer Options" at bounding box center [737, 170] width 10 height 10
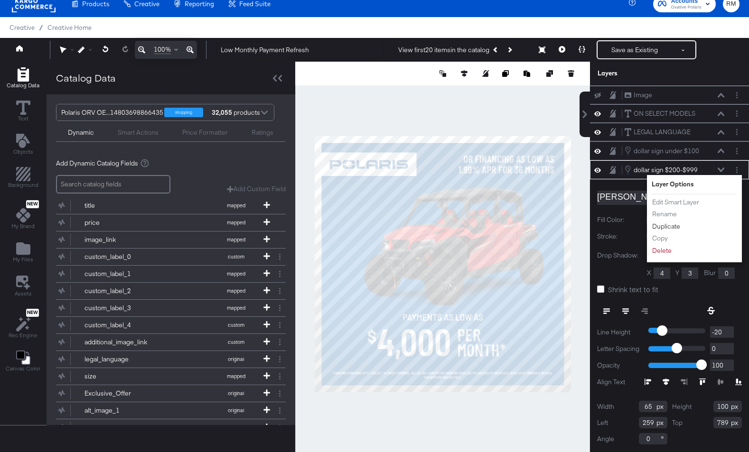
click at [675, 225] on button "Duplicate" at bounding box center [666, 227] width 29 height 10
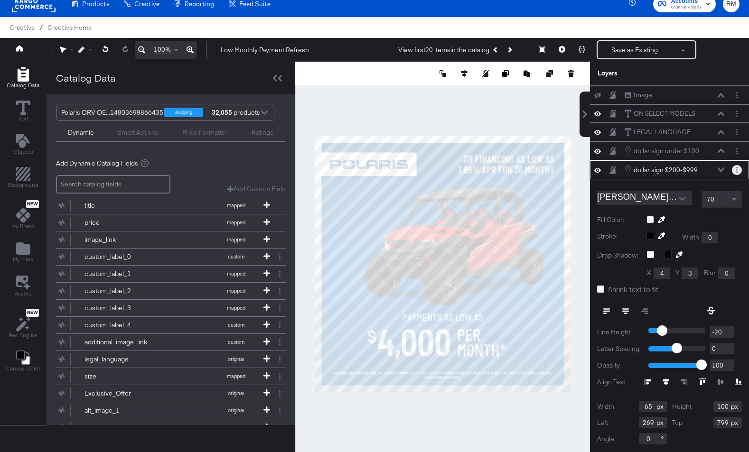
click at [737, 169] on icon "Layer Options" at bounding box center [736, 170] width 1 height 6
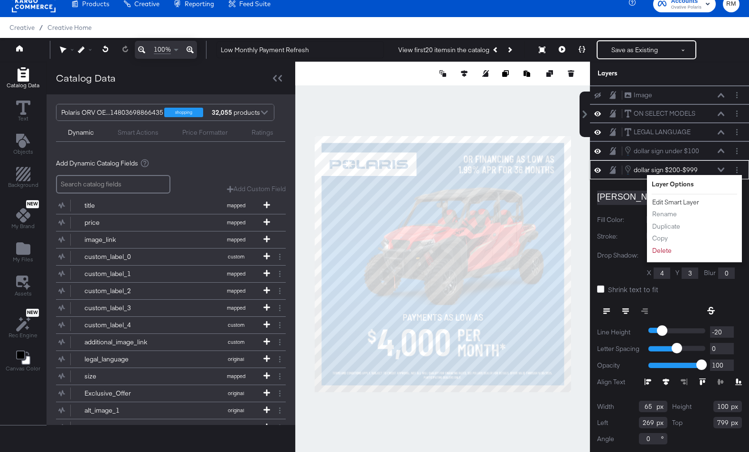
click at [690, 201] on button "Edit Smart Layer" at bounding box center [676, 203] width 48 height 10
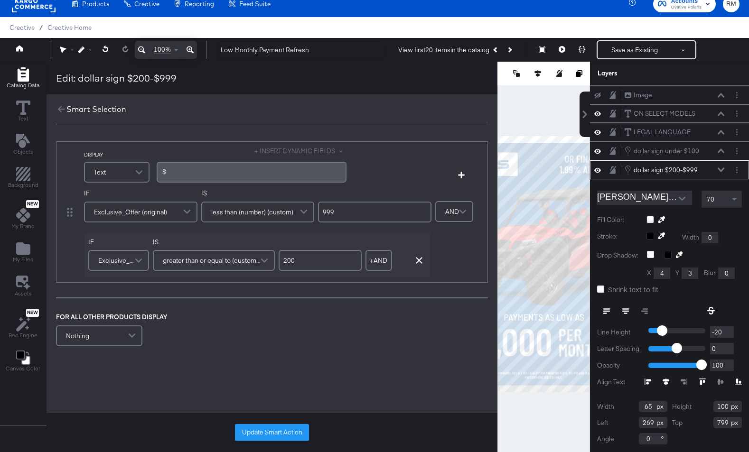
click at [296, 261] on input "200" at bounding box center [320, 260] width 83 height 21
type input "100"
click at [355, 215] on input "999" at bounding box center [374, 212] width 113 height 21
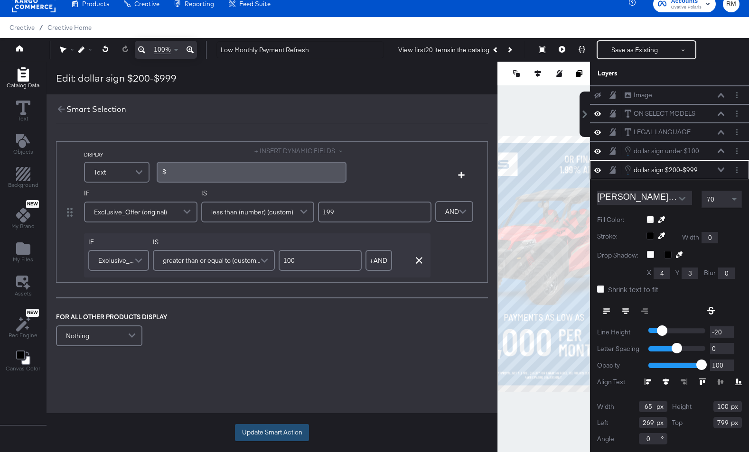
type input "199"
click at [269, 432] on button "Update Smart Action" at bounding box center [272, 432] width 74 height 17
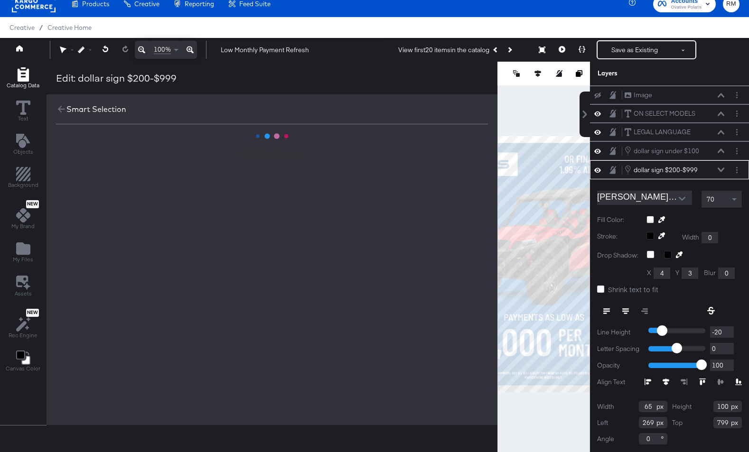
scroll to position [0, 0]
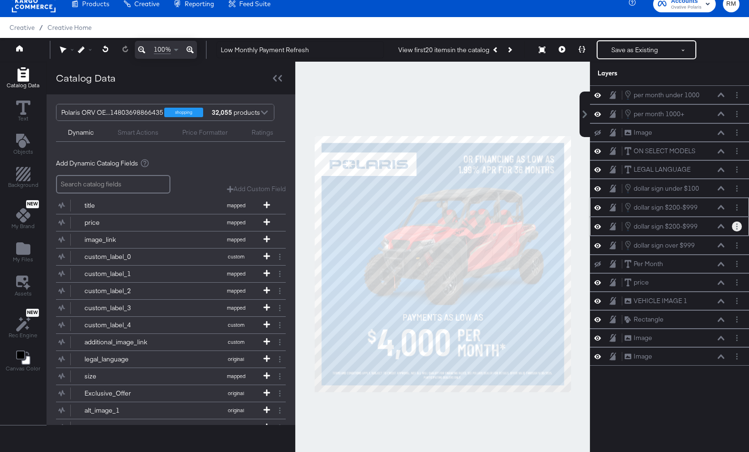
click at [737, 226] on circle "Layer Options" at bounding box center [736, 226] width 1 height 1
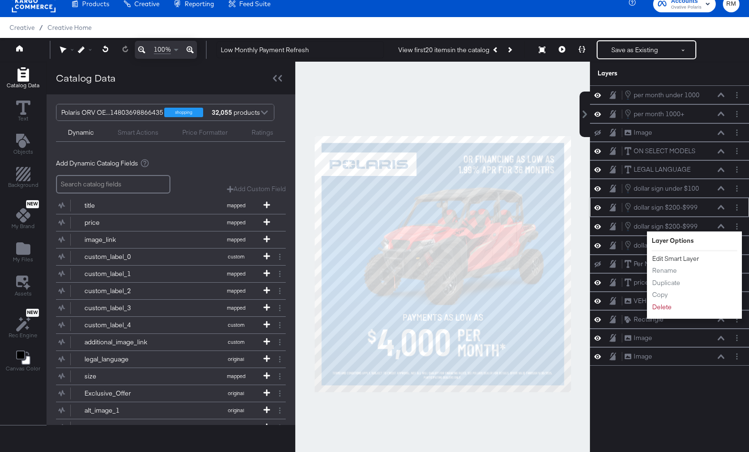
click at [679, 259] on button "Edit Smart Layer" at bounding box center [676, 259] width 48 height 10
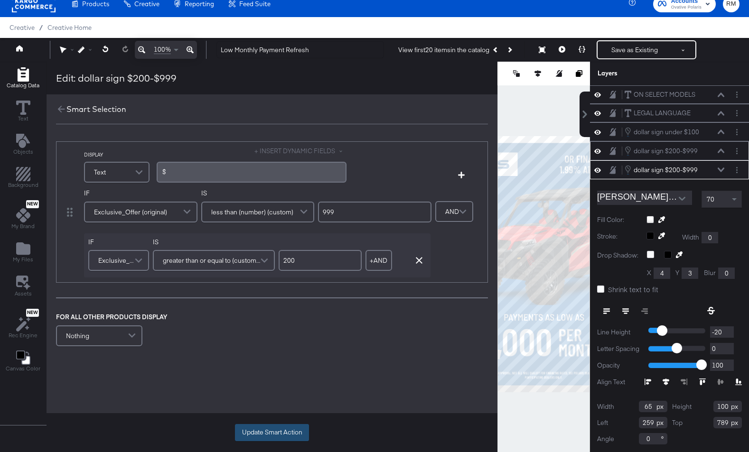
click at [296, 435] on button "Update Smart Action" at bounding box center [272, 432] width 74 height 17
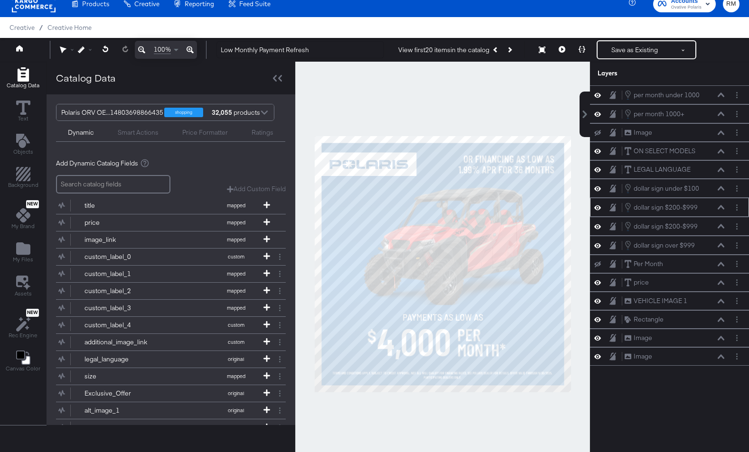
scroll to position [0, 0]
click at [741, 206] on button "Layer Options" at bounding box center [737, 208] width 10 height 10
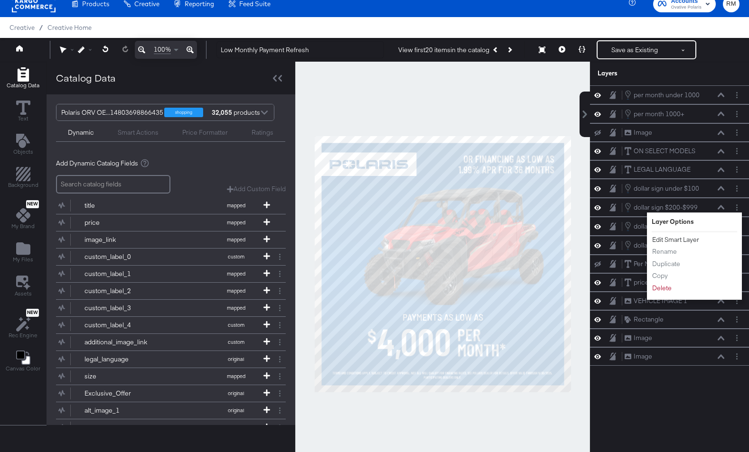
click at [696, 241] on button "Edit Smart Layer" at bounding box center [676, 240] width 48 height 10
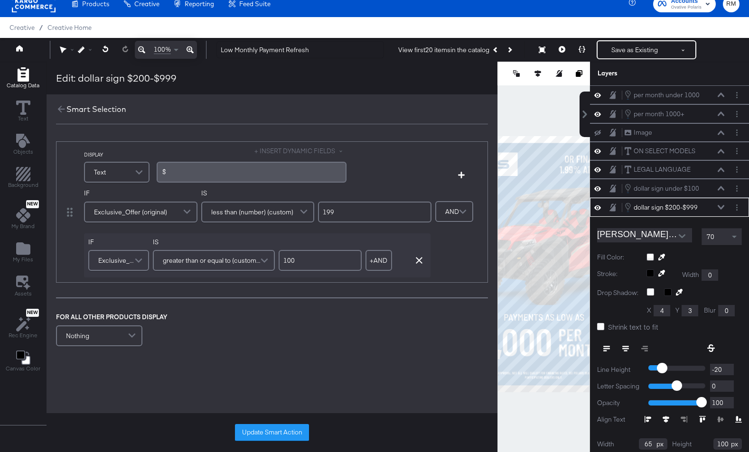
scroll to position [38, 0]
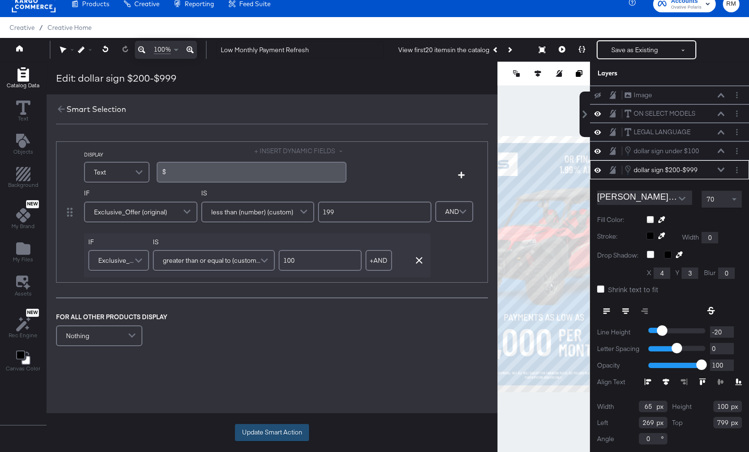
click at [276, 438] on button "Update Smart Action" at bounding box center [272, 432] width 74 height 17
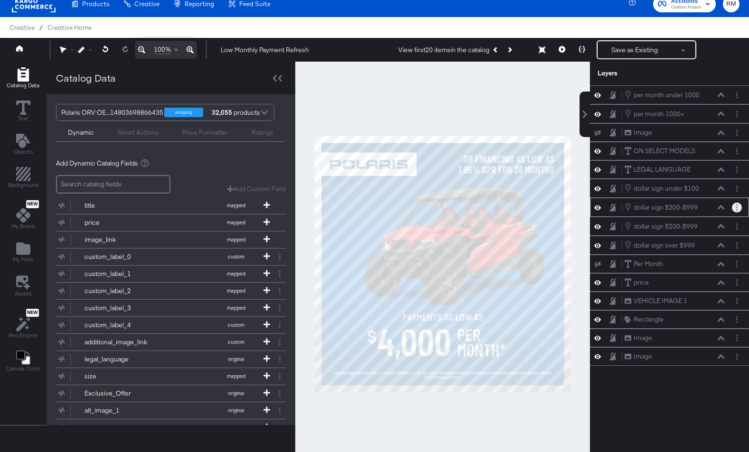
click at [736, 209] on icon "Layer Options" at bounding box center [736, 208] width 1 height 6
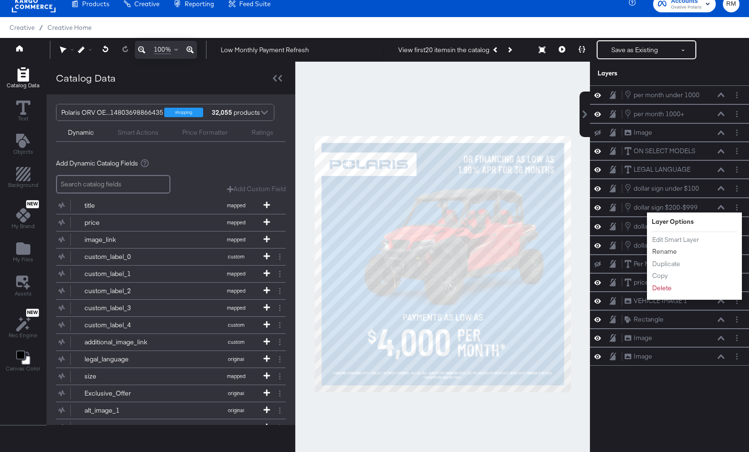
click at [667, 253] on button "Rename" at bounding box center [665, 252] width 26 height 10
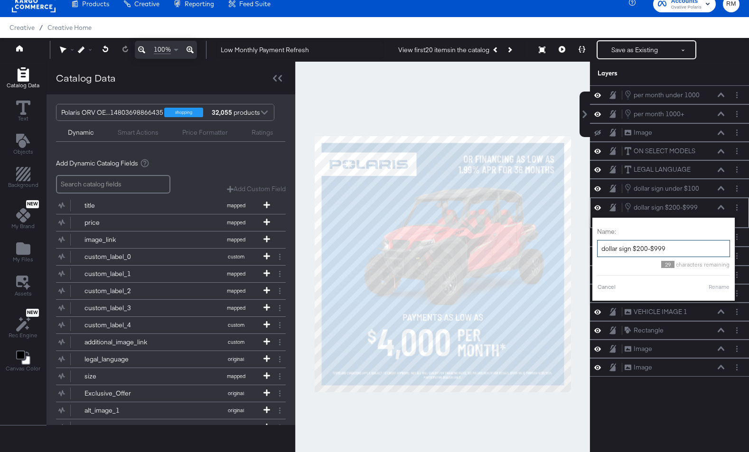
click at [639, 250] on input "dollar sign $200-$999" at bounding box center [663, 249] width 133 height 18
click at [646, 251] on input "dollar sign $100-$999" at bounding box center [651, 249] width 133 height 18
type input "dollar sign $100-$199"
click at [710, 291] on button "Rename" at bounding box center [707, 287] width 22 height 9
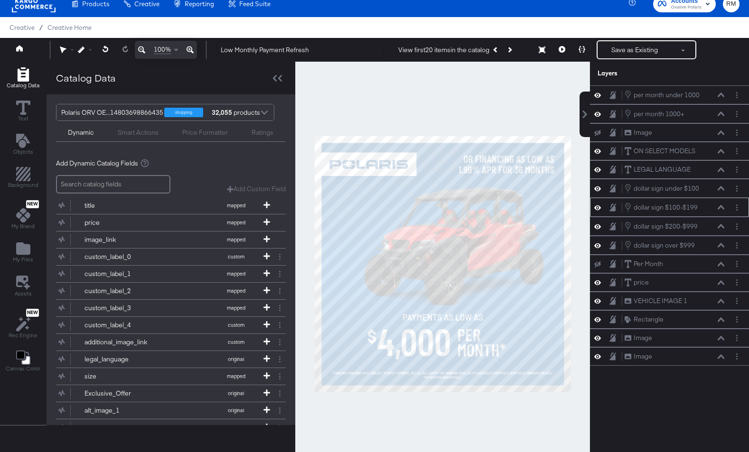
click at [722, 206] on icon at bounding box center [721, 207] width 7 height 5
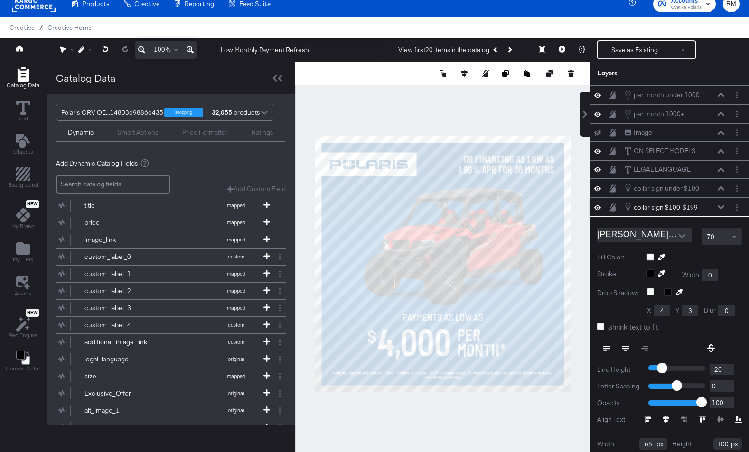
scroll to position [38, 0]
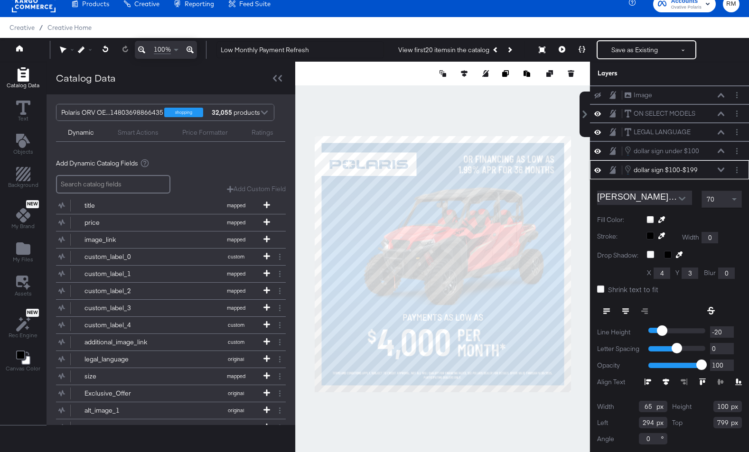
type input "295"
click at [581, 46] on button at bounding box center [582, 49] width 20 height 19
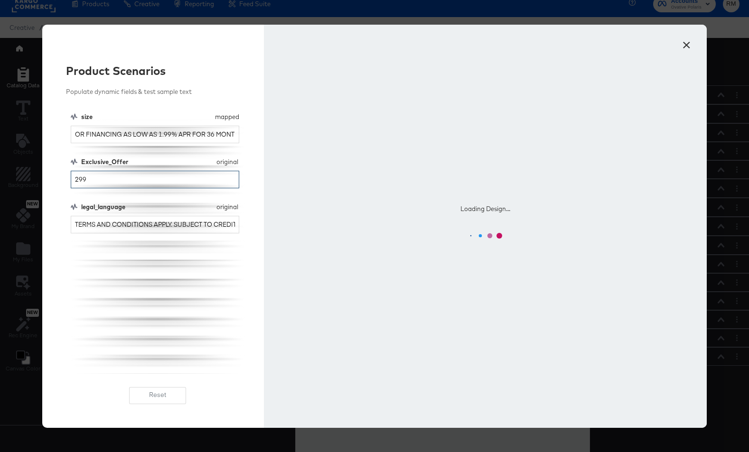
click at [77, 177] on input "299" at bounding box center [155, 180] width 169 height 18
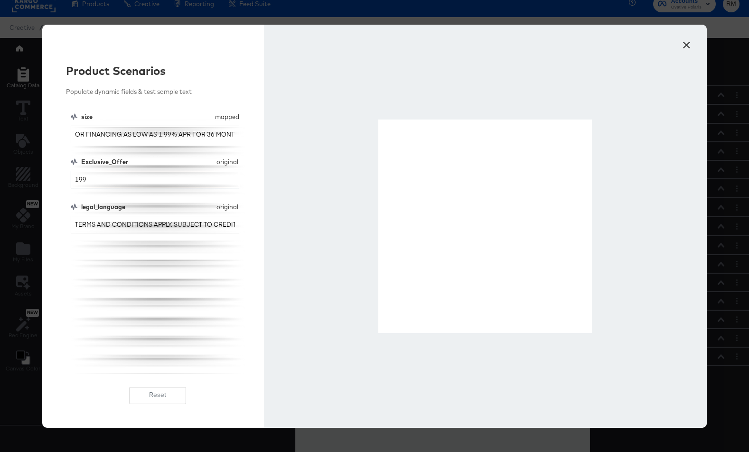
type input "199"
click at [679, 45] on button "×" at bounding box center [686, 42] width 17 height 17
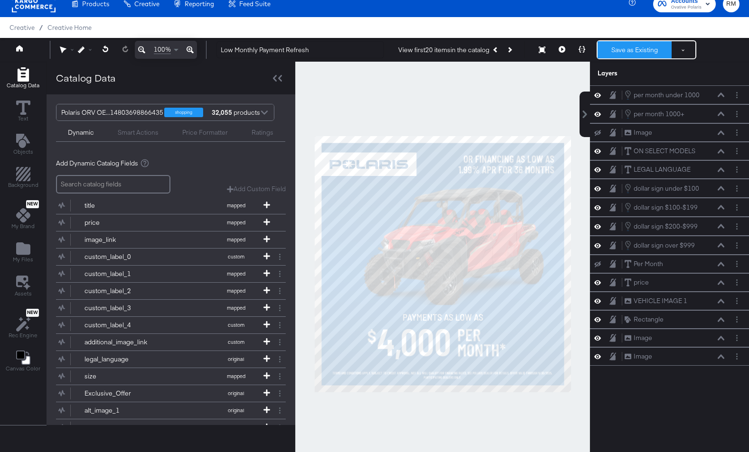
click at [638, 47] on button "Save as Existing" at bounding box center [635, 49] width 74 height 17
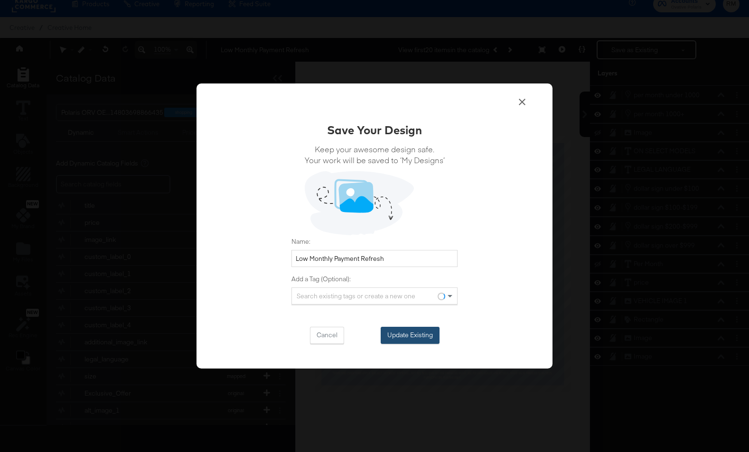
click at [431, 333] on button "Update Existing" at bounding box center [410, 335] width 59 height 17
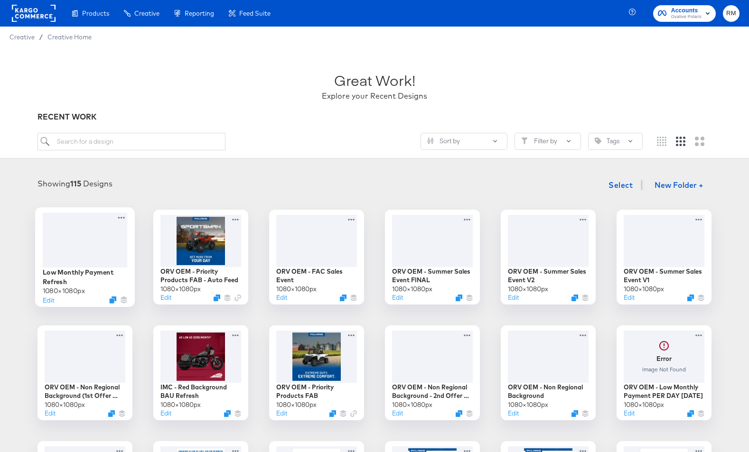
click at [104, 242] on div at bounding box center [85, 240] width 85 height 55
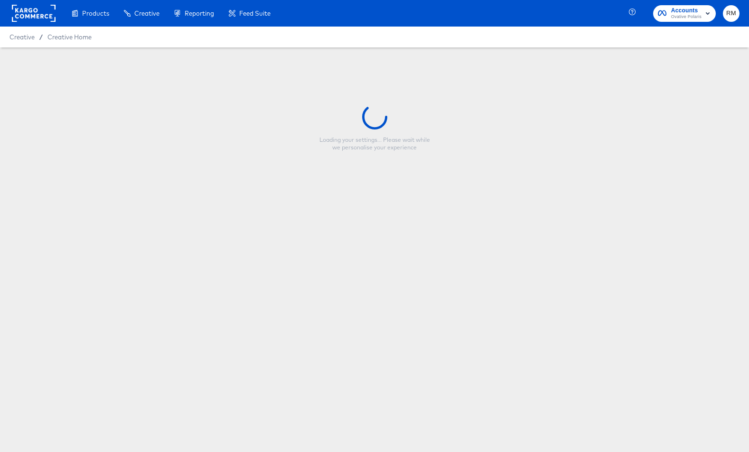
type input "Low Monthly Payment Refresh"
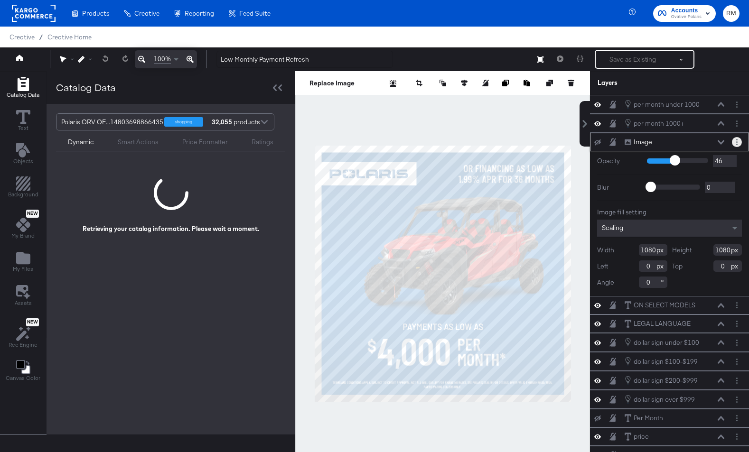
click at [740, 144] on button "Layer Options" at bounding box center [737, 142] width 10 height 10
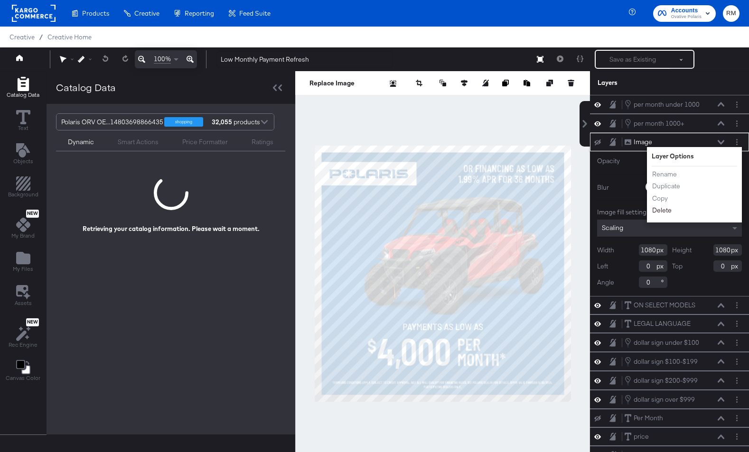
click at [656, 212] on button "Delete" at bounding box center [662, 211] width 20 height 10
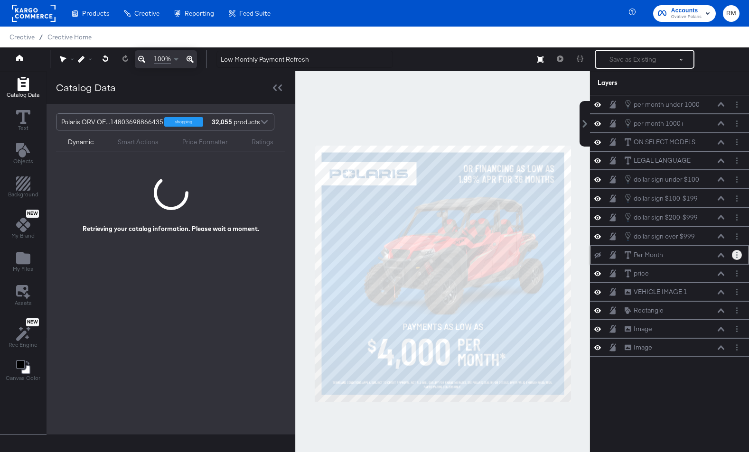
click at [738, 257] on button "Layer Options" at bounding box center [737, 255] width 10 height 10
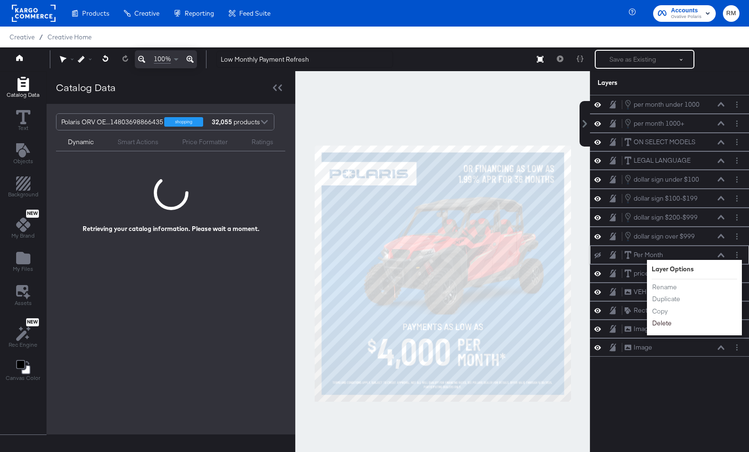
click at [668, 323] on button "Delete" at bounding box center [662, 324] width 20 height 10
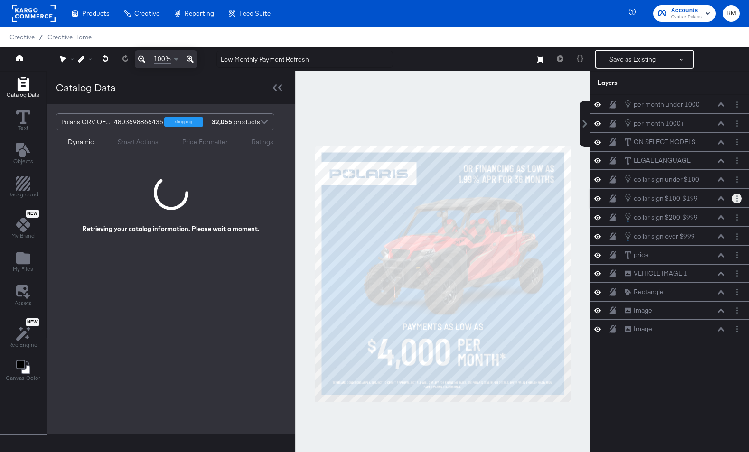
click at [737, 199] on icon "Layer Options" at bounding box center [736, 199] width 1 height 6
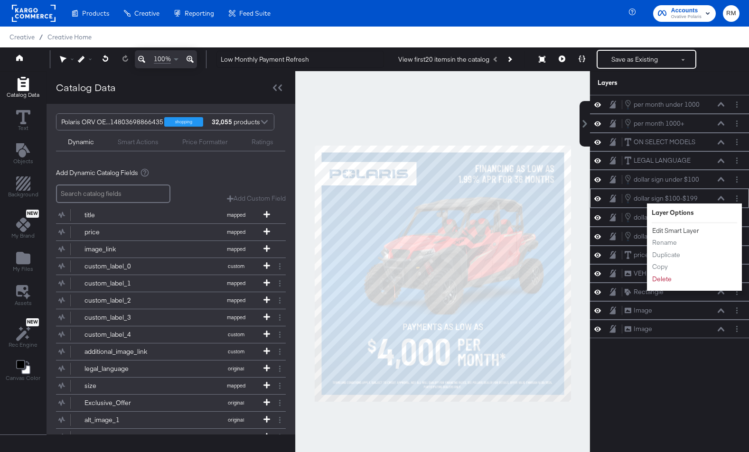
click at [673, 231] on button "Edit Smart Layer" at bounding box center [676, 231] width 48 height 10
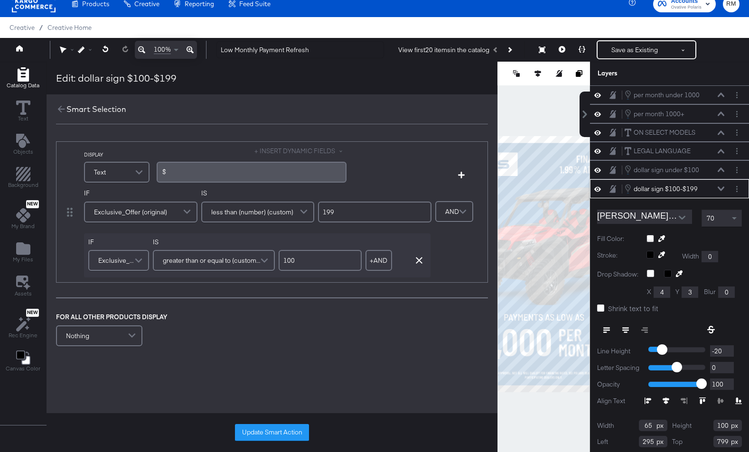
scroll to position [19, 0]
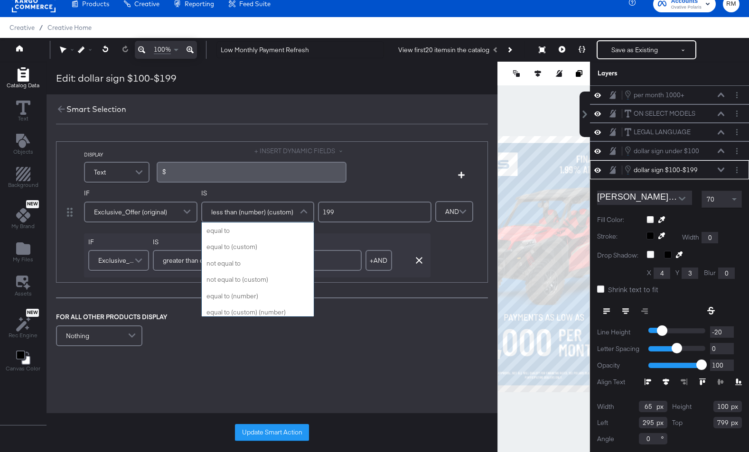
click at [298, 208] on span at bounding box center [305, 212] width 17 height 19
click at [297, 217] on span at bounding box center [305, 212] width 17 height 19
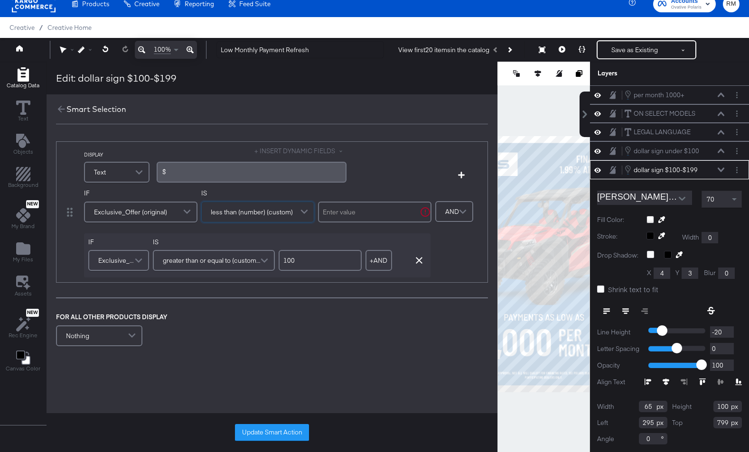
click at [348, 209] on input "text" at bounding box center [374, 212] width 113 height 21
type input "199"
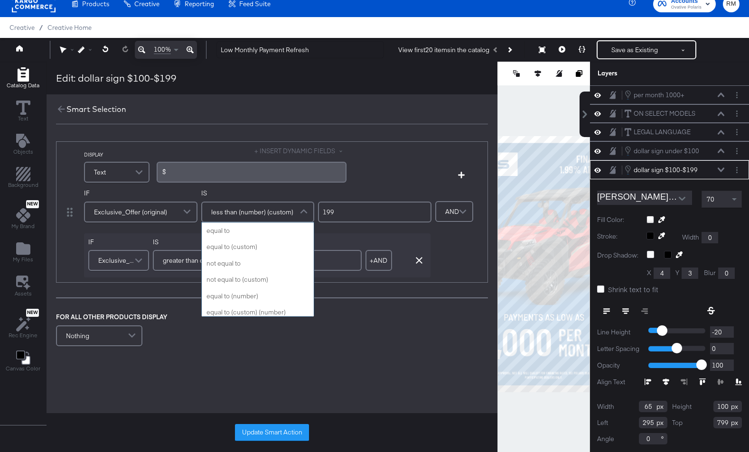
click at [304, 208] on span at bounding box center [305, 212] width 17 height 19
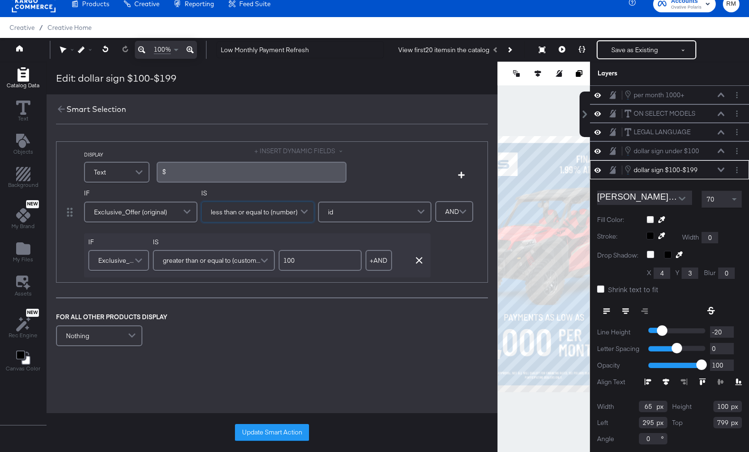
click at [348, 203] on div "id" at bounding box center [375, 212] width 112 height 19
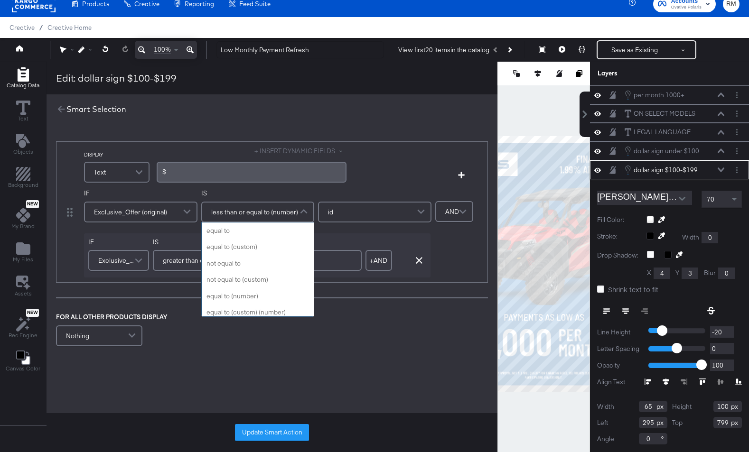
click at [297, 218] on span at bounding box center [305, 212] width 17 height 19
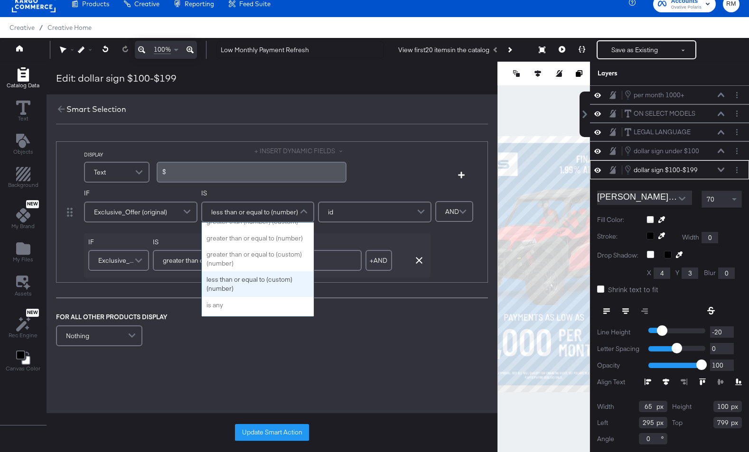
scroll to position [172, 0]
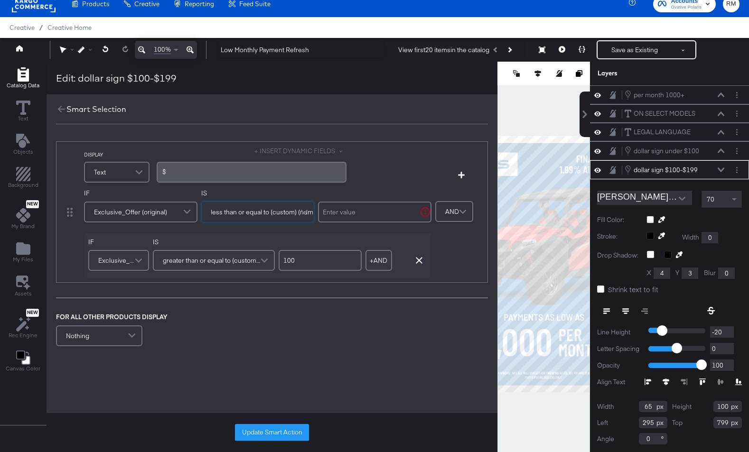
click at [365, 210] on input "text" at bounding box center [374, 212] width 113 height 21
type input "199"
click at [290, 431] on button "Update Smart Action" at bounding box center [272, 432] width 74 height 17
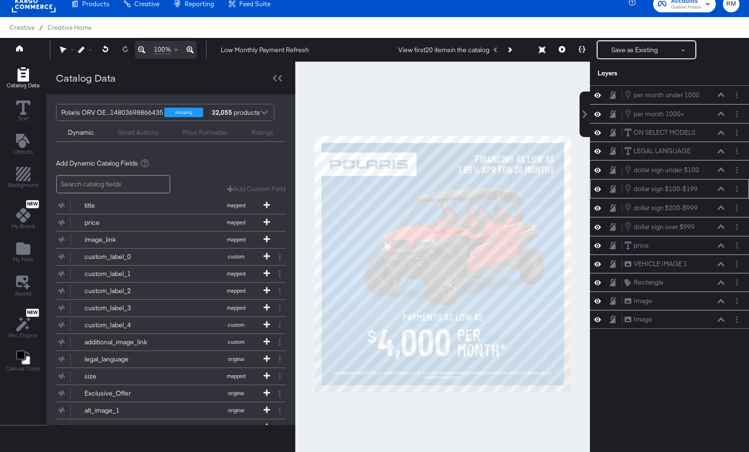
scroll to position [0, 0]
click at [585, 50] on icon at bounding box center [582, 49] width 7 height 7
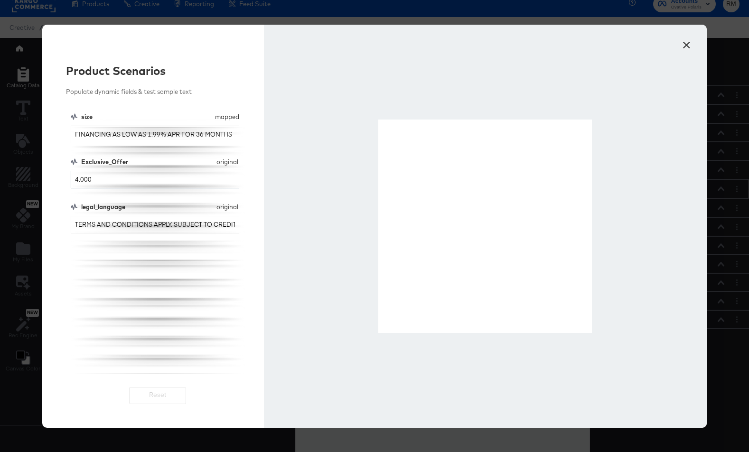
click at [135, 182] on input "4,000" at bounding box center [155, 180] width 169 height 18
type input "199"
click at [688, 42] on button "×" at bounding box center [686, 42] width 17 height 17
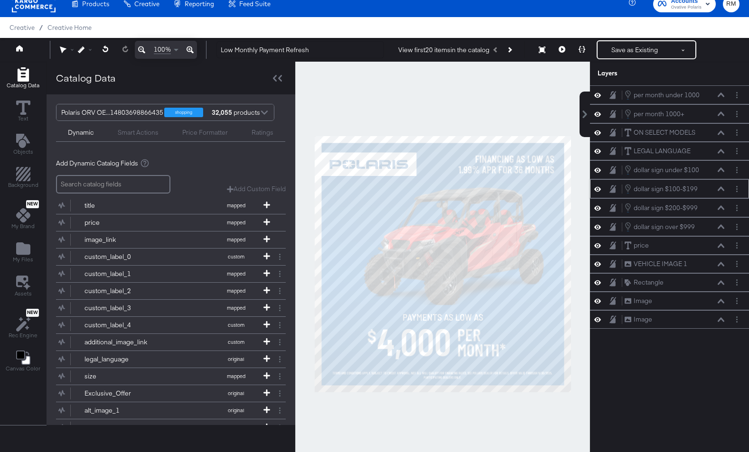
click at [722, 187] on icon at bounding box center [721, 189] width 7 height 5
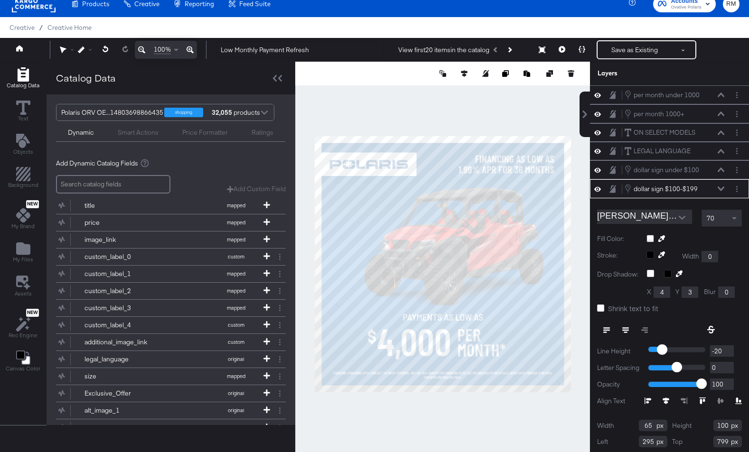
scroll to position [19, 0]
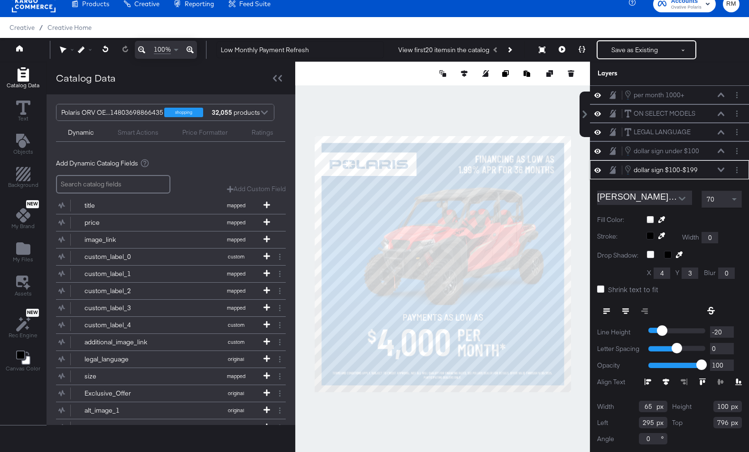
type input "795"
type input "291"
type input "794"
click at [589, 48] on button at bounding box center [582, 49] width 20 height 19
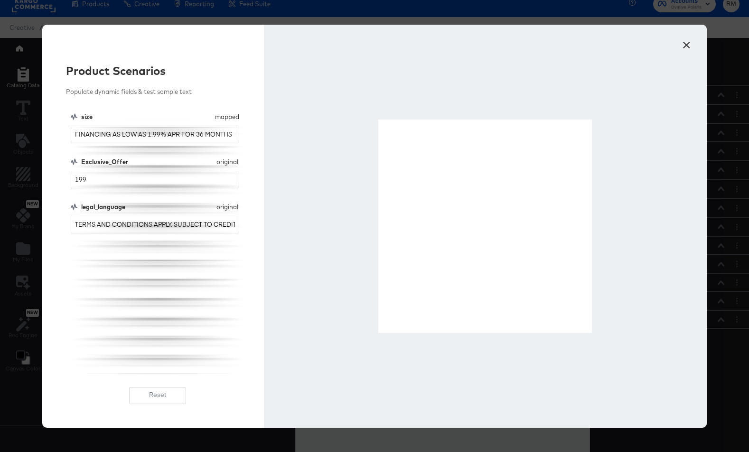
click at [692, 45] on button "×" at bounding box center [686, 42] width 17 height 17
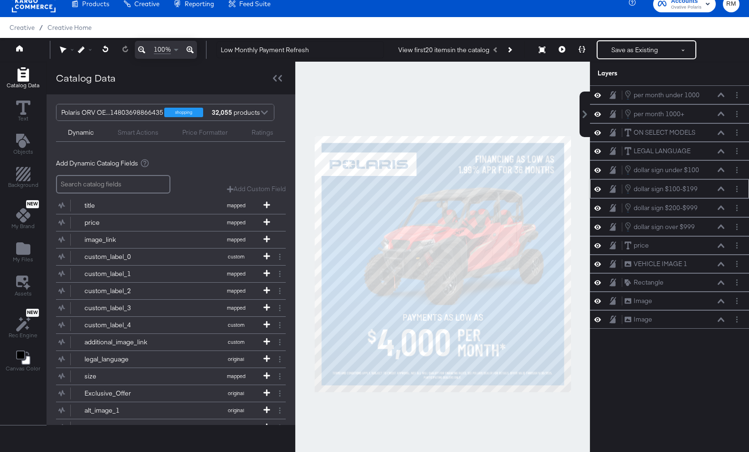
click at [725, 187] on button at bounding box center [721, 189] width 8 height 6
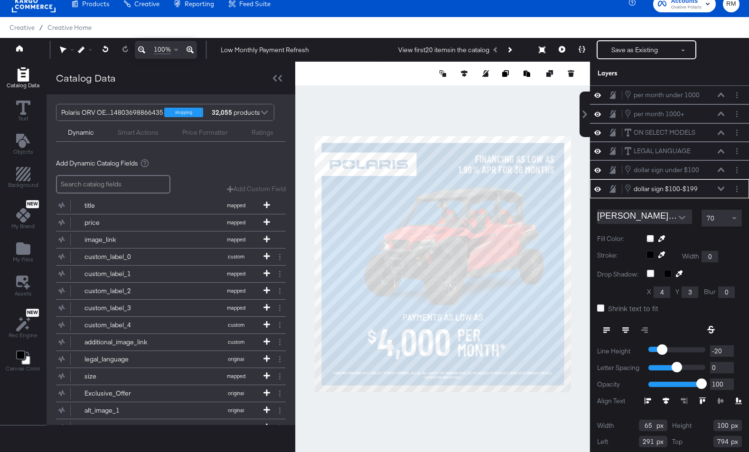
scroll to position [19, 0]
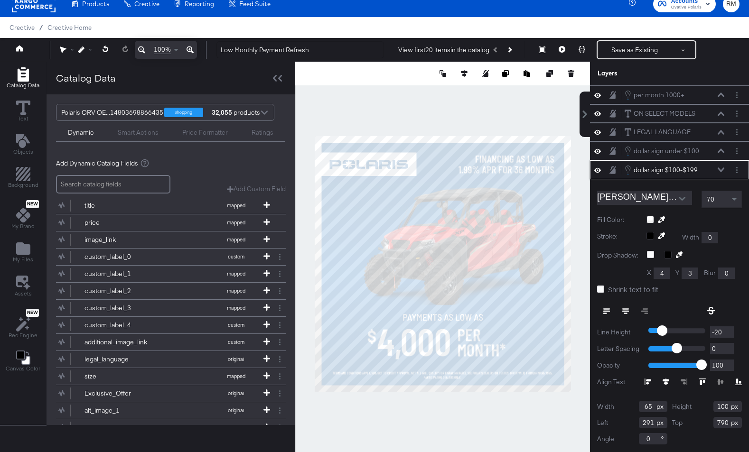
type input "789"
type input "287"
click at [578, 45] on button at bounding box center [582, 49] width 20 height 19
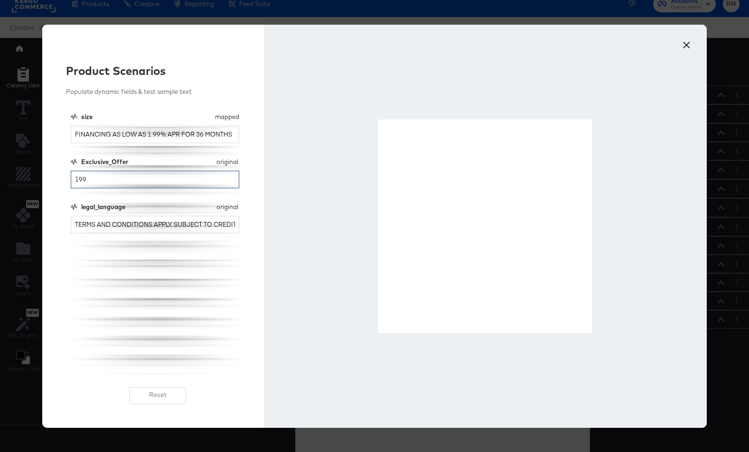
click at [79, 183] on input "199" at bounding box center [155, 180] width 169 height 18
click at [85, 186] on input "99" at bounding box center [155, 180] width 169 height 18
type input "1000"
click at [687, 41] on button "×" at bounding box center [686, 42] width 17 height 17
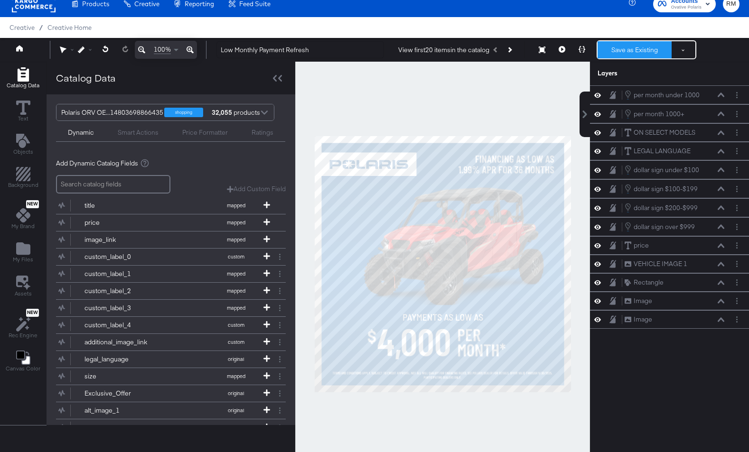
click at [620, 57] on button "Save as Existing" at bounding box center [635, 49] width 74 height 17
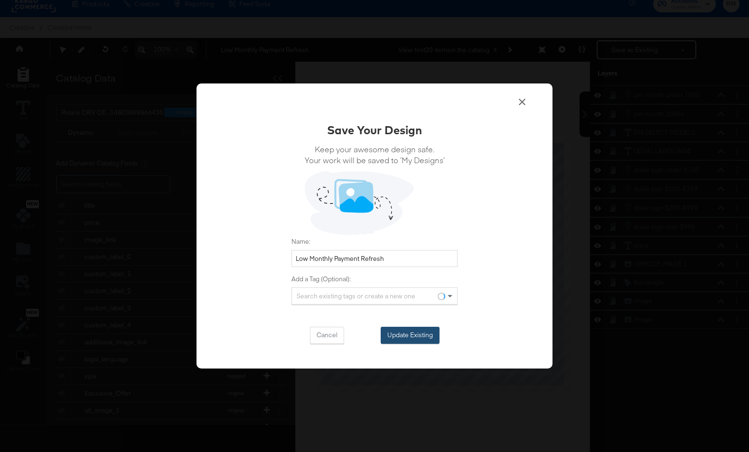
click at [416, 338] on button "Update Existing" at bounding box center [410, 335] width 59 height 17
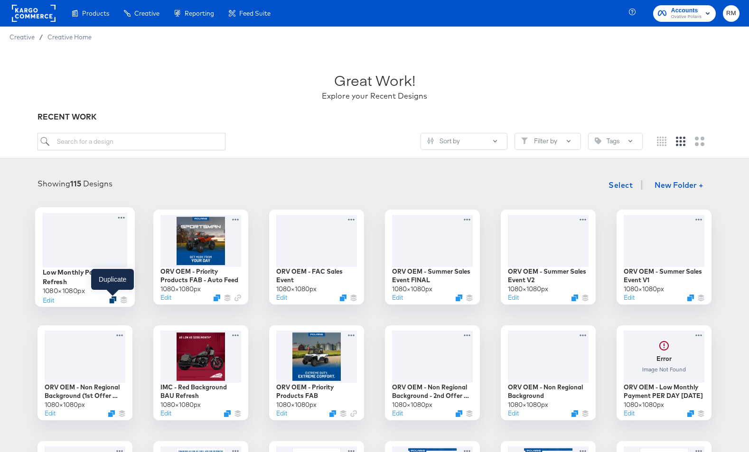
click at [114, 300] on icon "Duplicate" at bounding box center [112, 300] width 7 height 7
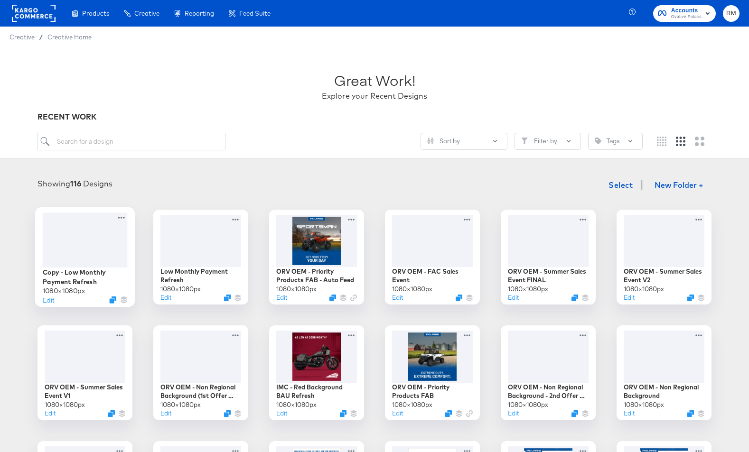
click at [98, 262] on div at bounding box center [85, 240] width 85 height 55
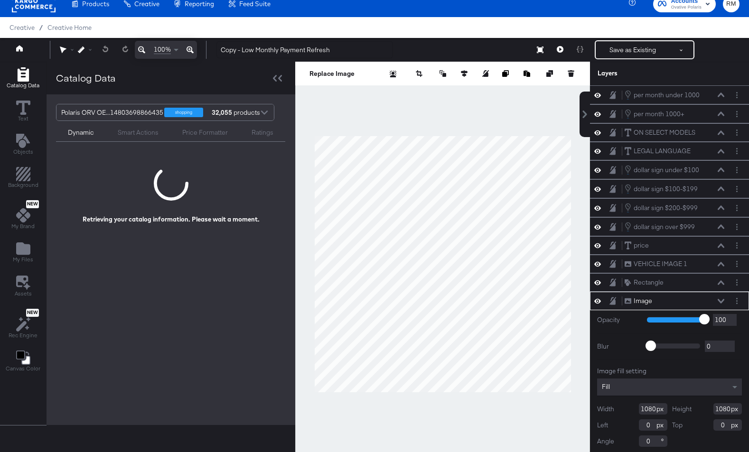
scroll to position [3, 0]
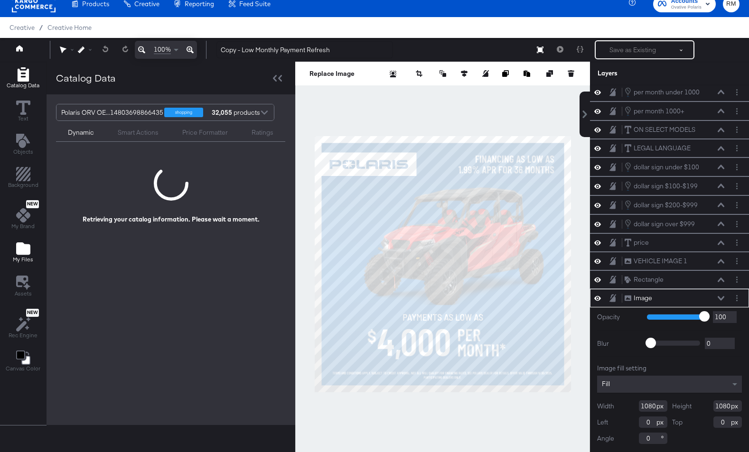
click at [24, 245] on icon "Add Files" at bounding box center [23, 249] width 14 height 12
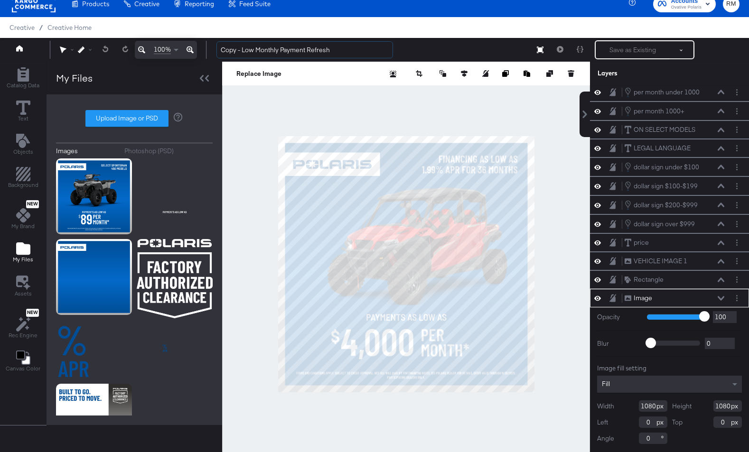
drag, startPoint x: 244, startPoint y: 48, endPoint x: 186, endPoint y: 46, distance: 58.0
click at [186, 46] on div "100% Copy - Low Monthly Payment Refresh Save as Existing See more options" at bounding box center [374, 50] width 749 height 24
click at [341, 39] on div "100% Low Monthly Payment Refresh Save as Existing See more options" at bounding box center [374, 50] width 749 height 24
click at [340, 47] on input "Low Monthly Payment Refresh" at bounding box center [304, 50] width 177 height 18
type input "Low Monthly Payment Refresh V2"
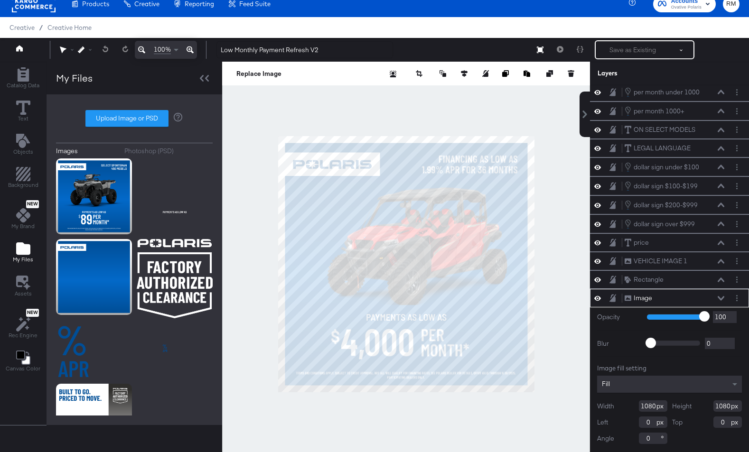
click at [148, 110] on div "Upload Image or PSD" at bounding box center [134, 118] width 157 height 17
click at [148, 113] on label "Upload Image or PSD" at bounding box center [127, 119] width 82 height 16
click at [134, 119] on input "Upload Image or PSD" at bounding box center [134, 119] width 0 height 0
type input "C:\fakepath\V4.png"
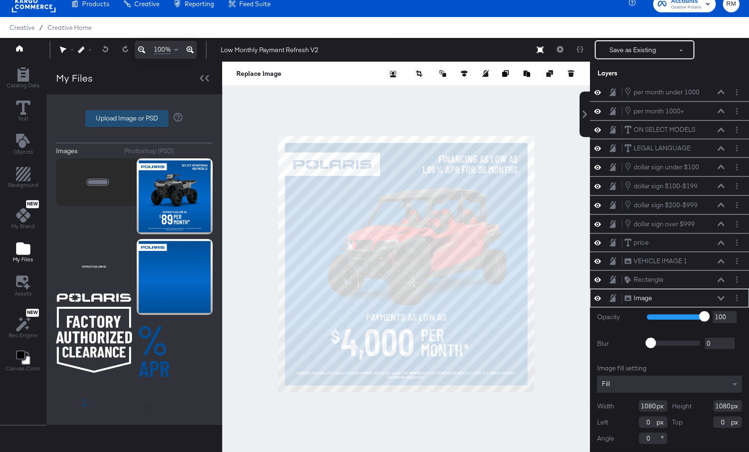
click at [153, 118] on label "Upload Image or PSD" at bounding box center [127, 119] width 82 height 16
click at [134, 119] on input "Upload Image or PSD" at bounding box center [134, 119] width 0 height 0
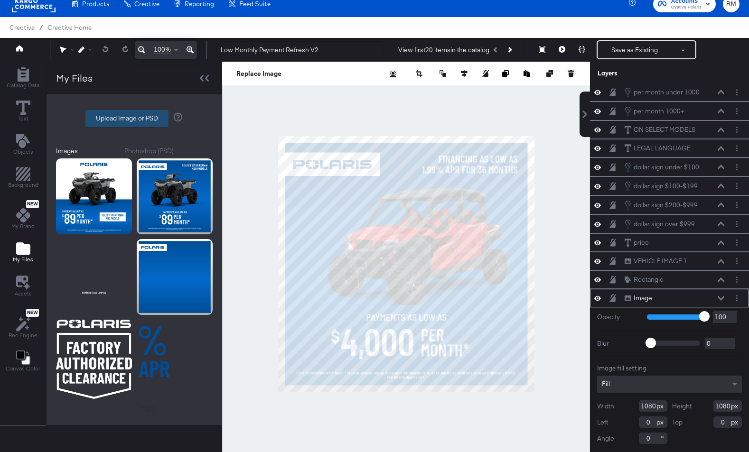
type input "C:\fakepath\polaris_lmp_2.png"
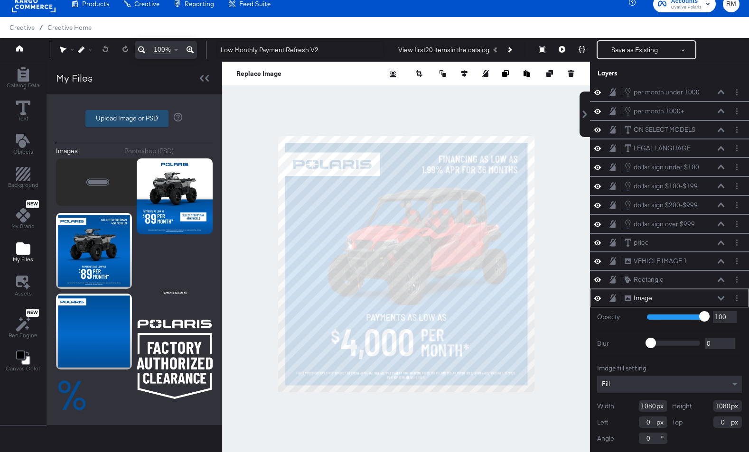
click at [141, 122] on label "Upload Image or PSD" at bounding box center [127, 119] width 82 height 16
click at [134, 119] on input "Upload Image or PSD" at bounding box center [134, 119] width 0 height 0
type input "C:\fakepath\polaris_lmp_box.png"
click at [132, 118] on label "Upload Image or PSD" at bounding box center [127, 119] width 82 height 16
click at [134, 119] on input "Upload Image or PSD" at bounding box center [134, 119] width 0 height 0
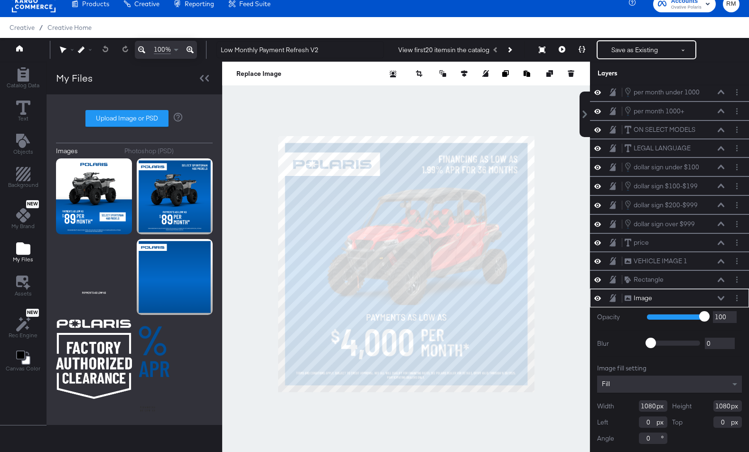
type input "C:\fakepath\polaris_lmp_paymentsaslowas.png"
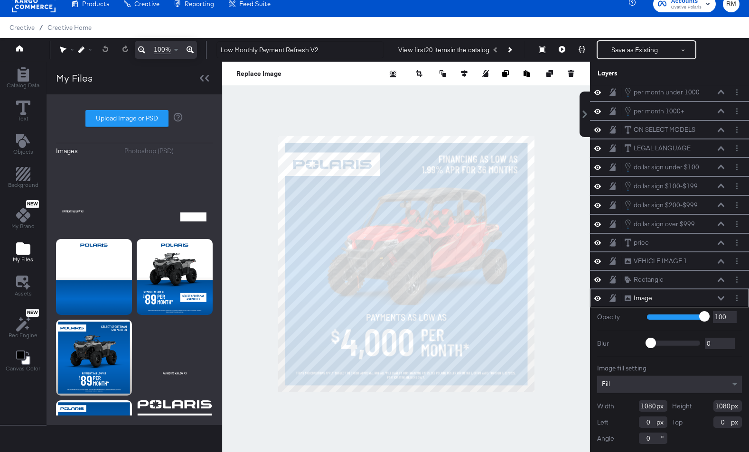
scroll to position [21, 0]
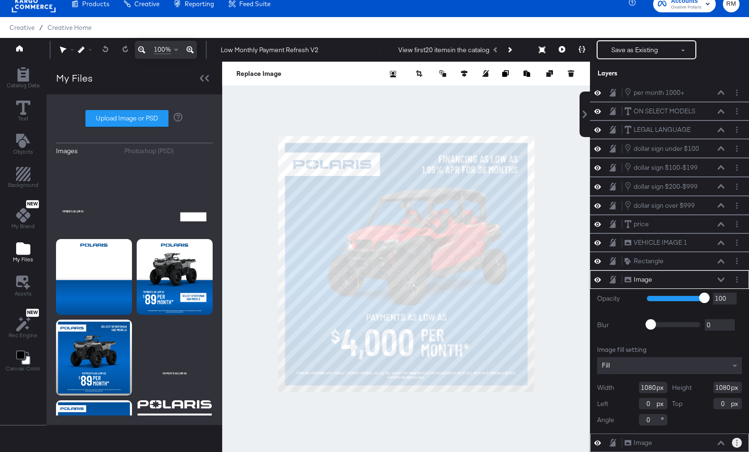
click at [735, 441] on button "Layer Options" at bounding box center [737, 443] width 10 height 10
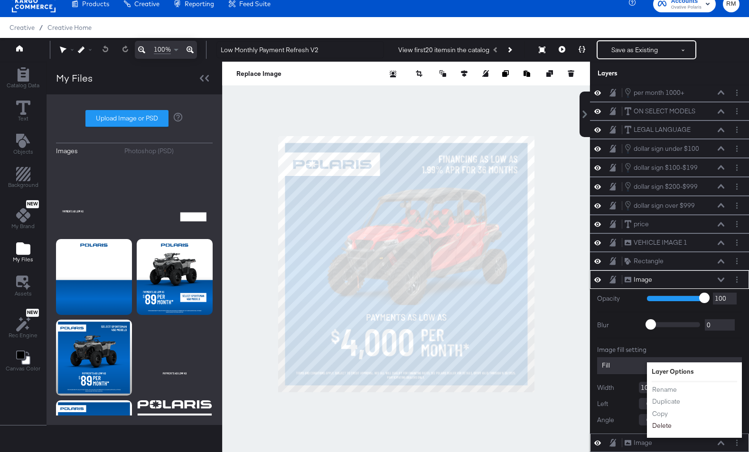
click at [664, 425] on button "Delete" at bounding box center [662, 426] width 20 height 10
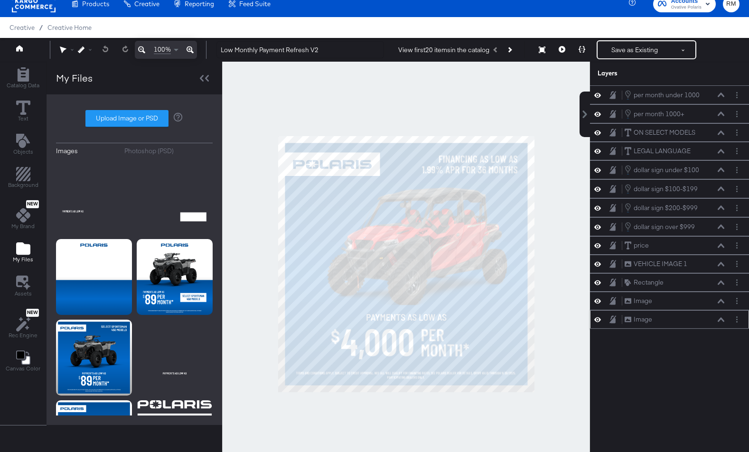
scroll to position [0, 0]
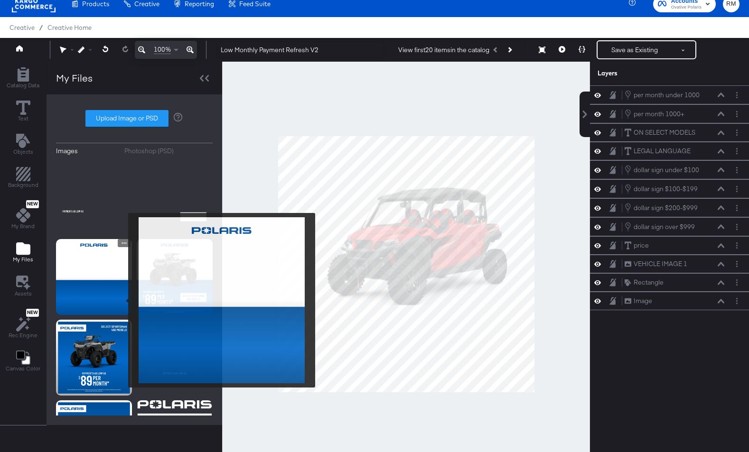
click at [122, 301] on img at bounding box center [94, 277] width 76 height 76
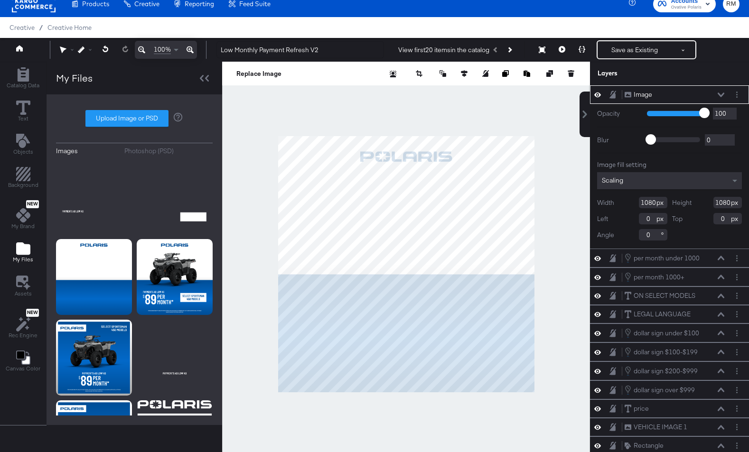
click at [650, 172] on div "Image fill setting Scaling Width 1080 Height 1080 Left 0 Top 0 Angle 0" at bounding box center [669, 200] width 145 height 80
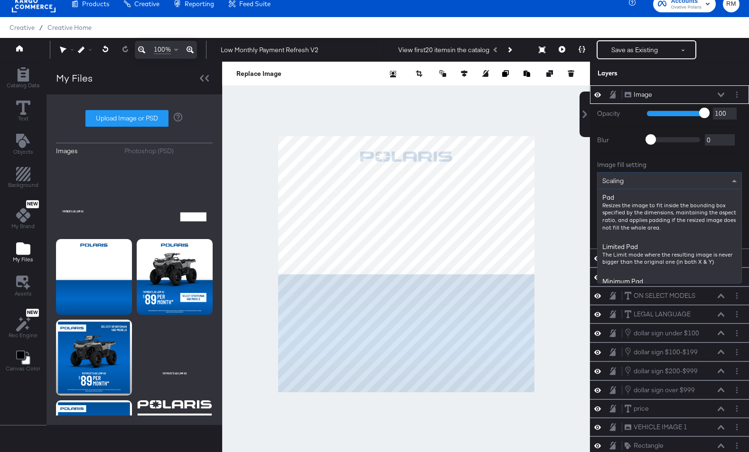
click at [640, 181] on div "Scaling" at bounding box center [670, 181] width 144 height 16
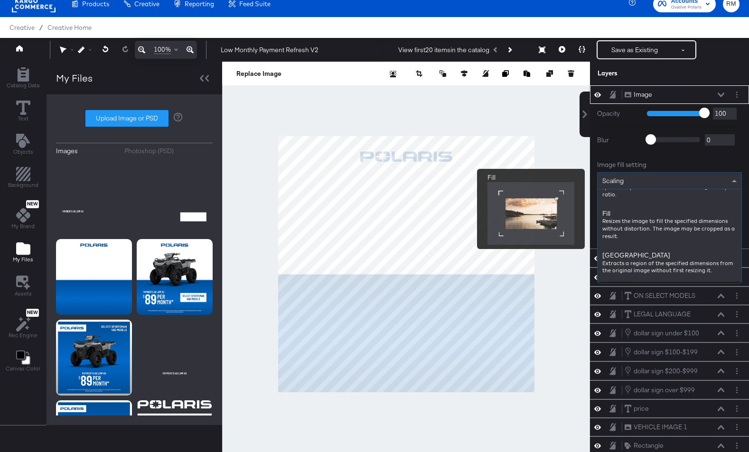
scroll to position [150, 0]
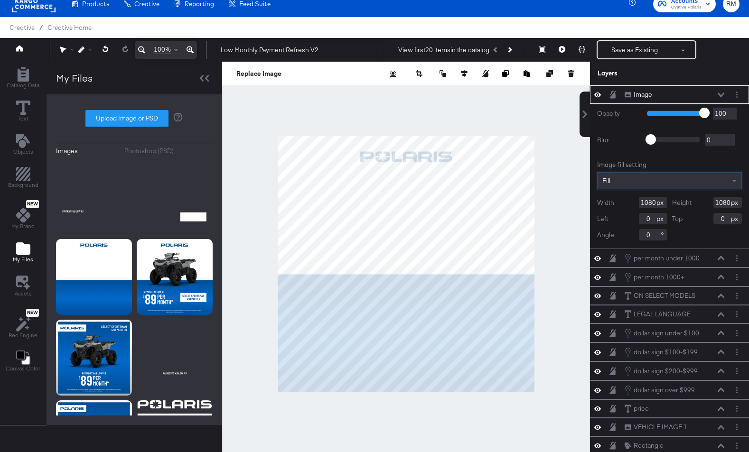
click at [724, 95] on icon at bounding box center [721, 95] width 7 height 5
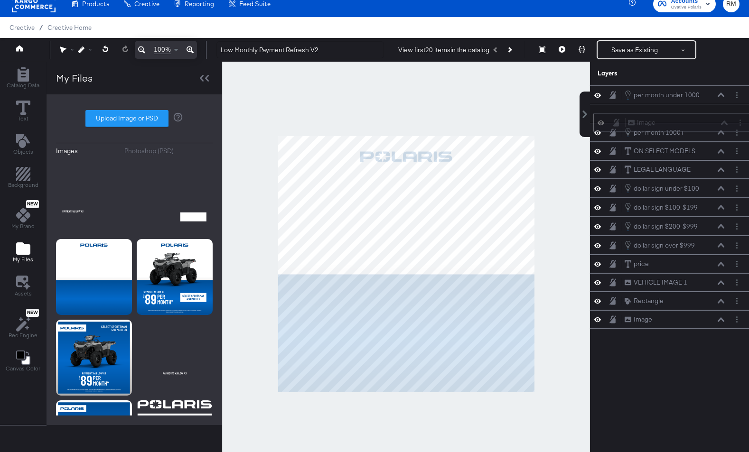
scroll to position [9, 0]
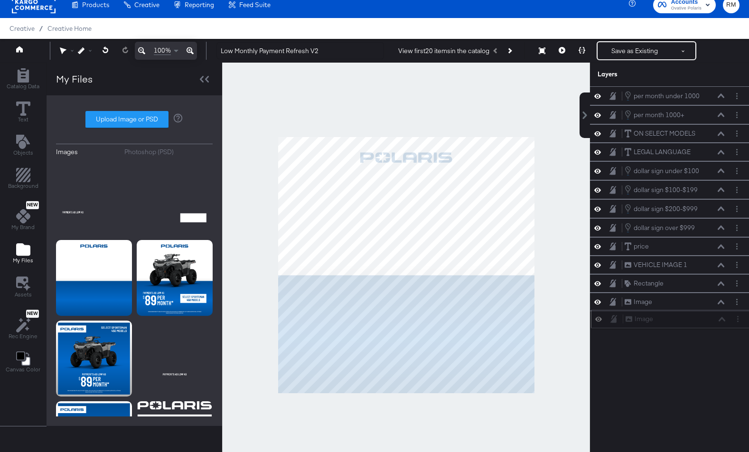
drag, startPoint x: 713, startPoint y: 121, endPoint x: 711, endPoint y: 320, distance: 198.5
click at [711, 320] on div "Image Image" at bounding box center [675, 319] width 101 height 10
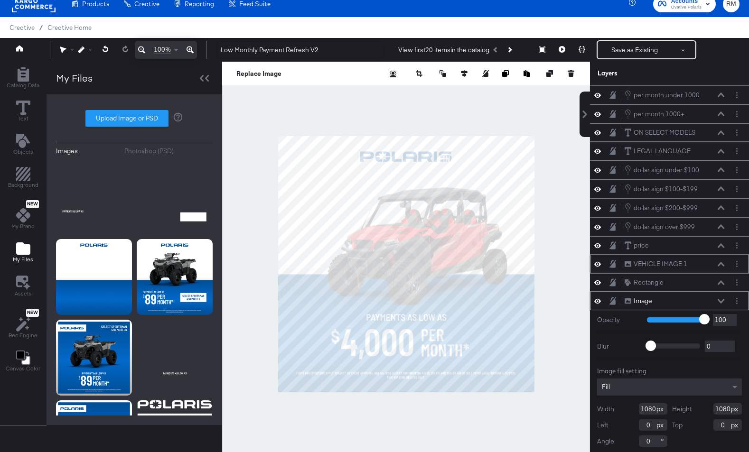
scroll to position [3, 0]
click at [736, 300] on icon "Layer Options" at bounding box center [736, 298] width 1 height 6
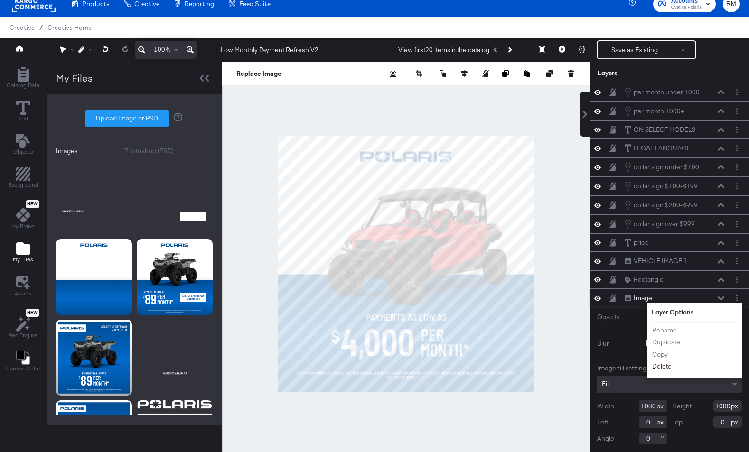
click at [667, 365] on button "Delete" at bounding box center [662, 367] width 20 height 10
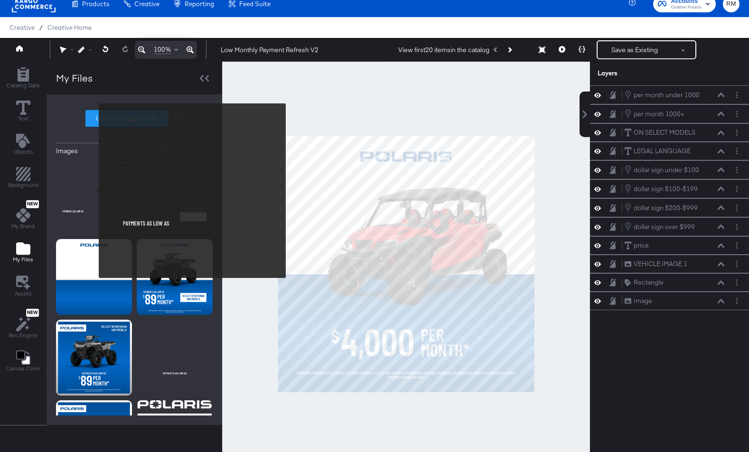
click at [93, 191] on img at bounding box center [94, 197] width 76 height 76
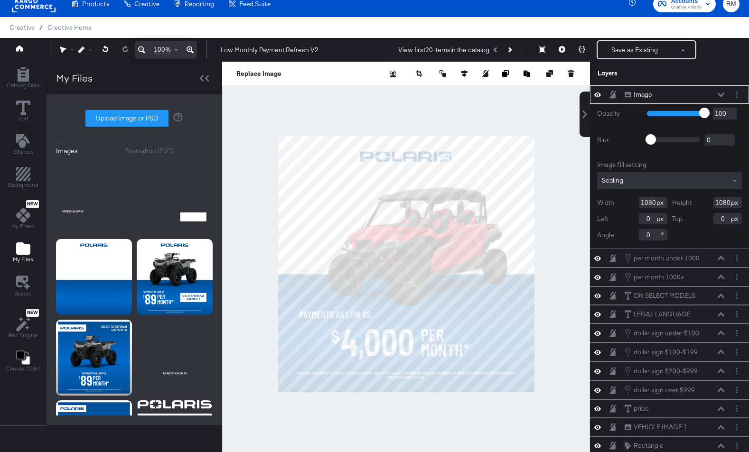
click at [668, 182] on div "Scaling" at bounding box center [669, 180] width 145 height 17
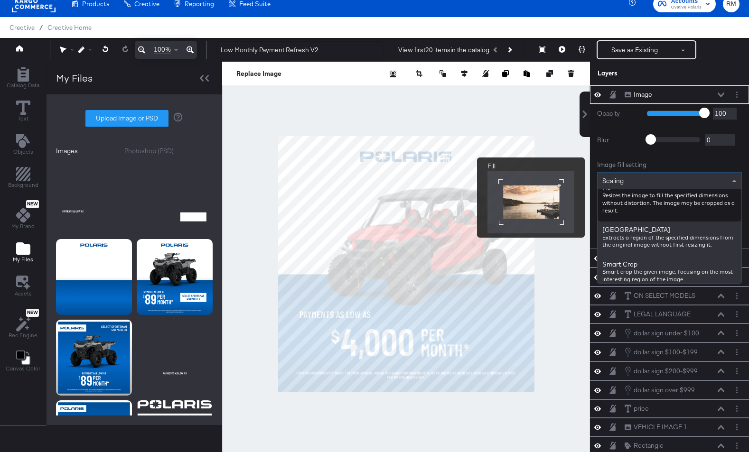
scroll to position [150, 0]
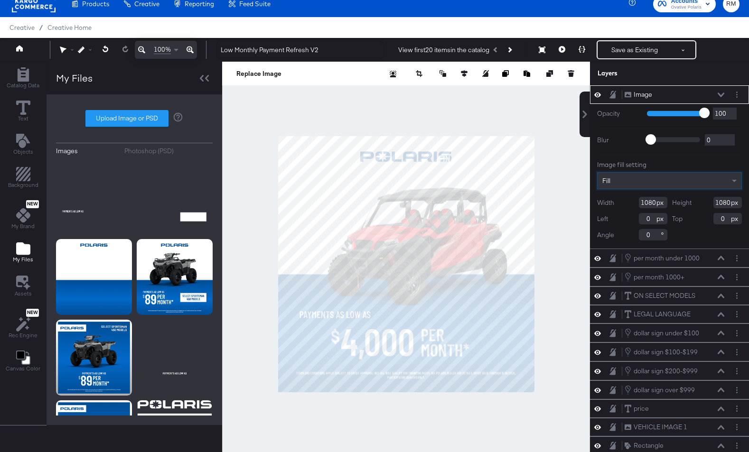
click at [719, 96] on icon at bounding box center [721, 95] width 7 height 5
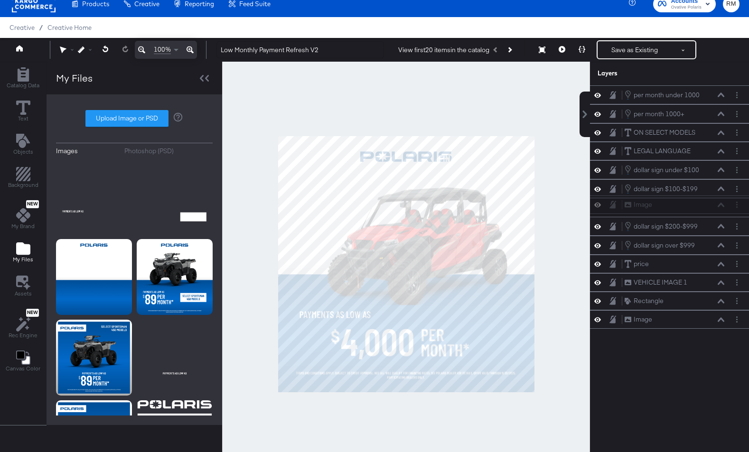
scroll to position [9, 0]
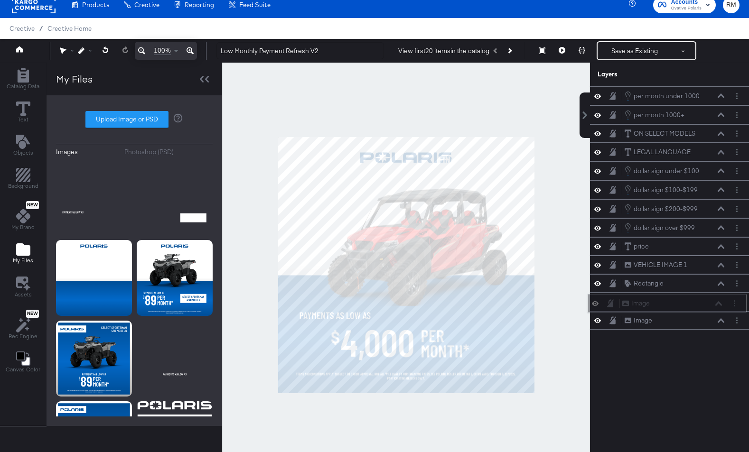
drag, startPoint x: 710, startPoint y: 91, endPoint x: 708, endPoint y: 305, distance: 213.7
click at [708, 305] on div "Image Image" at bounding box center [672, 304] width 101 height 10
drag, startPoint x: 713, startPoint y: 154, endPoint x: 713, endPoint y: 289, distance: 134.8
click at [713, 289] on div "LEGAL LANGUAGE LEGAL LANGUAGE" at bounding box center [675, 285] width 101 height 10
click at [599, 266] on icon at bounding box center [597, 265] width 7 height 8
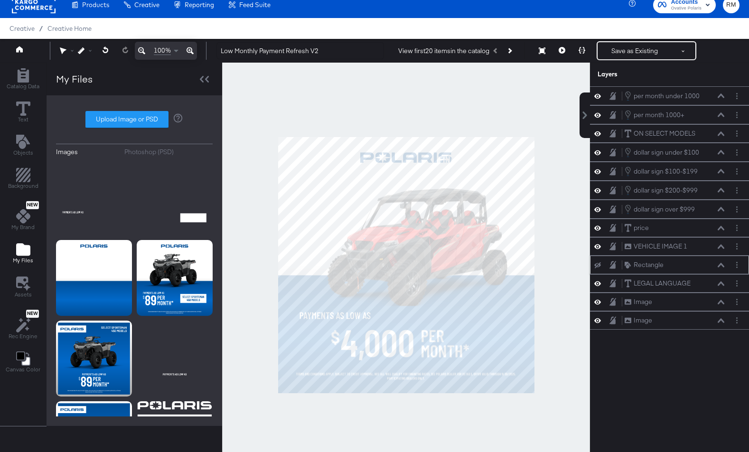
click at [599, 266] on icon at bounding box center [597, 266] width 7 height 6
click at [599, 266] on icon at bounding box center [597, 265] width 7 height 8
click at [599, 266] on icon at bounding box center [597, 266] width 7 height 6
click at [738, 266] on button "Layer Options" at bounding box center [737, 265] width 10 height 10
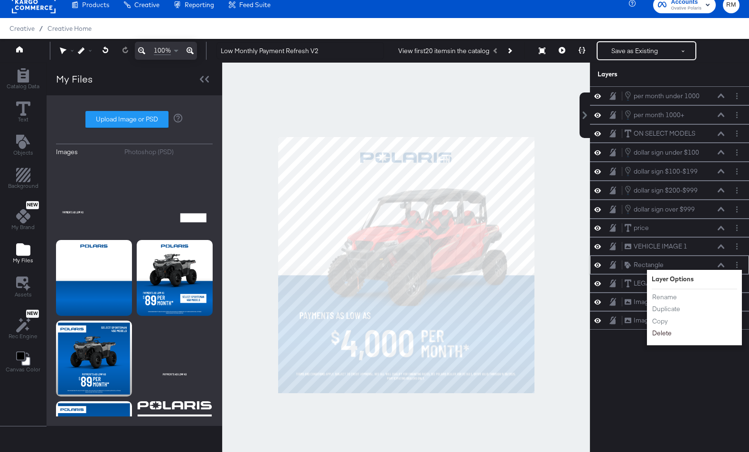
click at [667, 336] on button "Delete" at bounding box center [662, 334] width 20 height 10
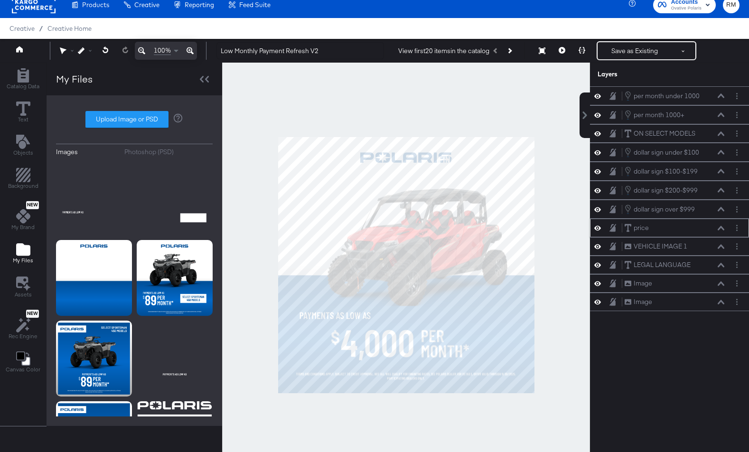
click at [723, 228] on icon at bounding box center [721, 228] width 7 height 4
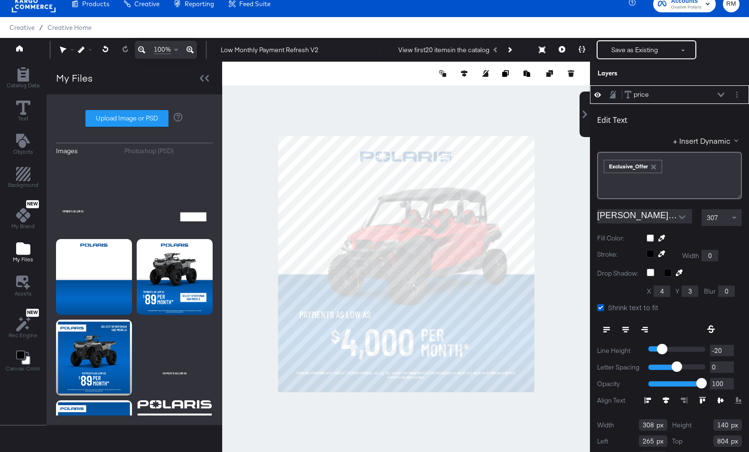
scroll to position [0, 0]
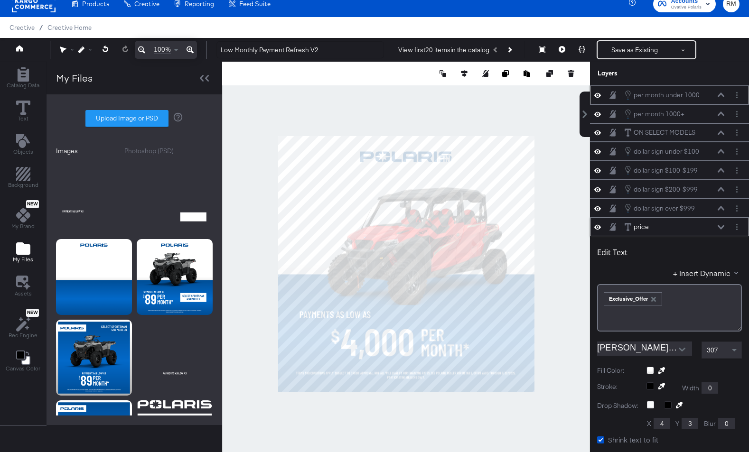
click at [721, 94] on icon at bounding box center [721, 95] width 7 height 4
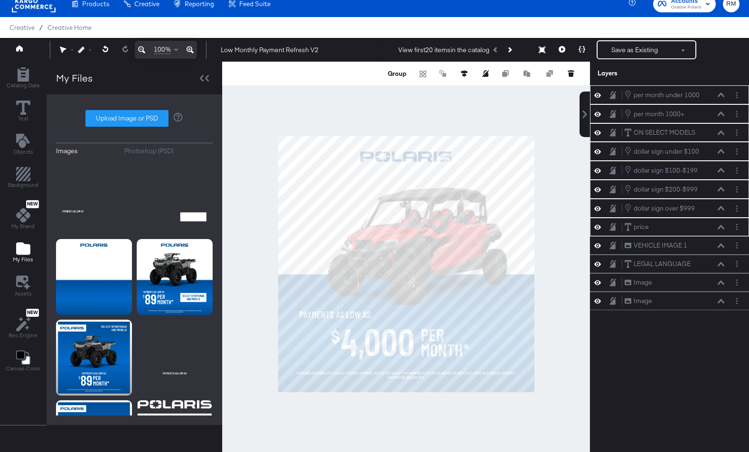
click at [367, 396] on div at bounding box center [406, 264] width 368 height 405
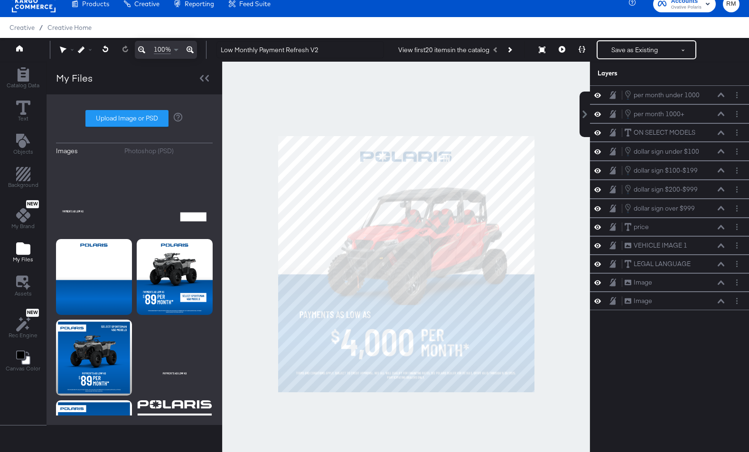
scroll to position [38, 0]
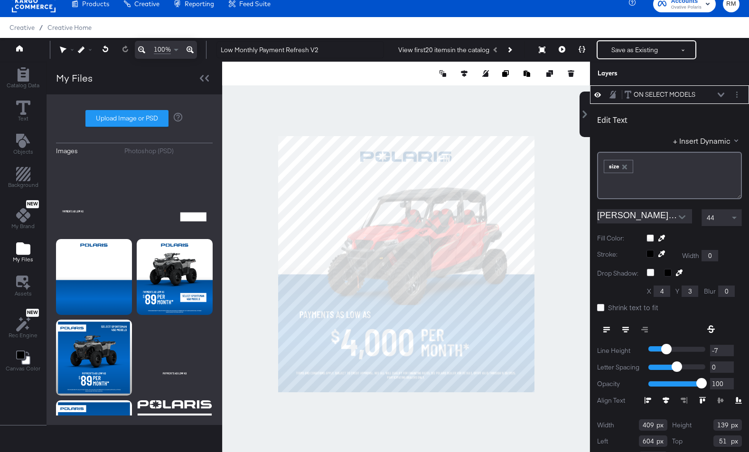
click at [720, 99] on div "ON SELECT MODELS ON SELECT MODELS" at bounding box center [674, 95] width 101 height 10
click at [720, 95] on icon at bounding box center [721, 95] width 7 height 4
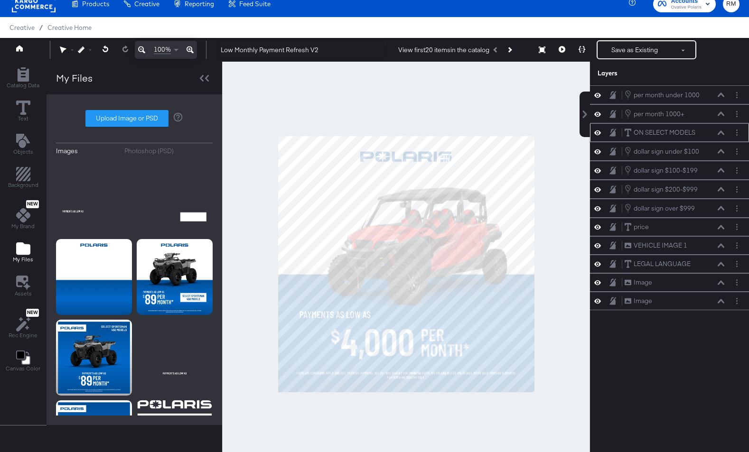
scroll to position [0, 0]
drag, startPoint x: 709, startPoint y: 128, endPoint x: 706, endPoint y: 248, distance: 120.2
click at [706, 248] on div "ON SELECT MODELS ON SELECT MODELS" at bounding box center [671, 250] width 101 height 10
click at [720, 97] on icon at bounding box center [721, 95] width 7 height 5
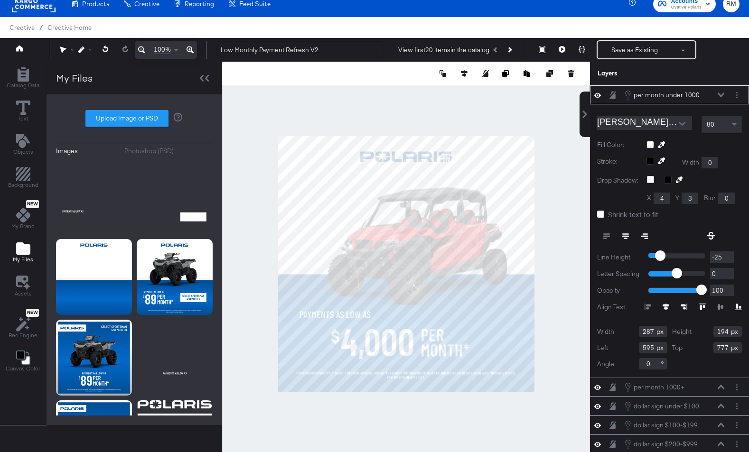
scroll to position [131, 0]
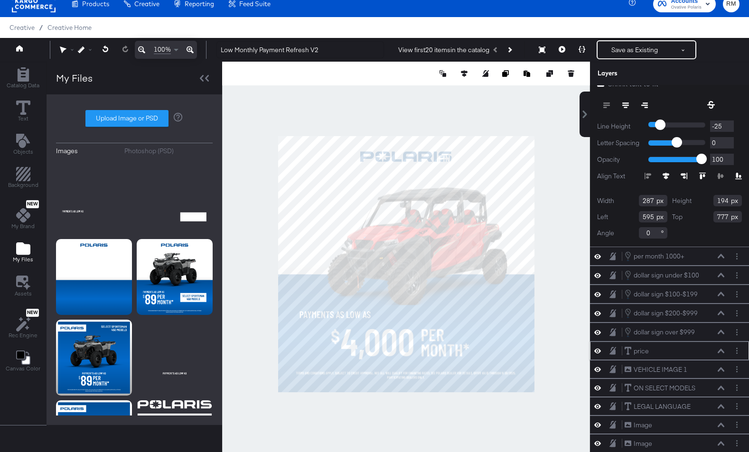
click at [721, 349] on icon at bounding box center [721, 351] width 7 height 4
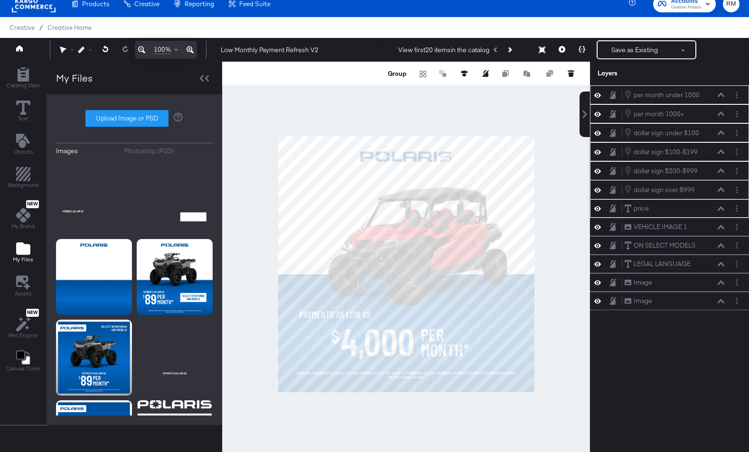
click at [721, 190] on icon at bounding box center [721, 190] width 7 height 5
click at [395, 425] on div at bounding box center [406, 264] width 368 height 405
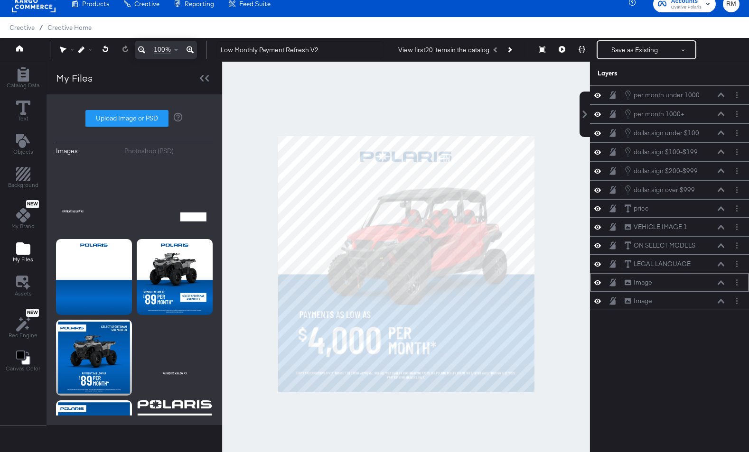
click at [721, 282] on icon at bounding box center [721, 283] width 7 height 4
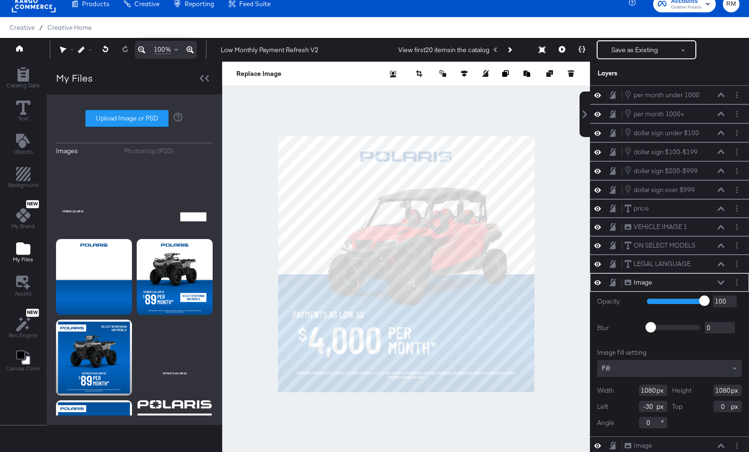
type input "-31"
click at [533, 418] on div at bounding box center [406, 264] width 368 height 405
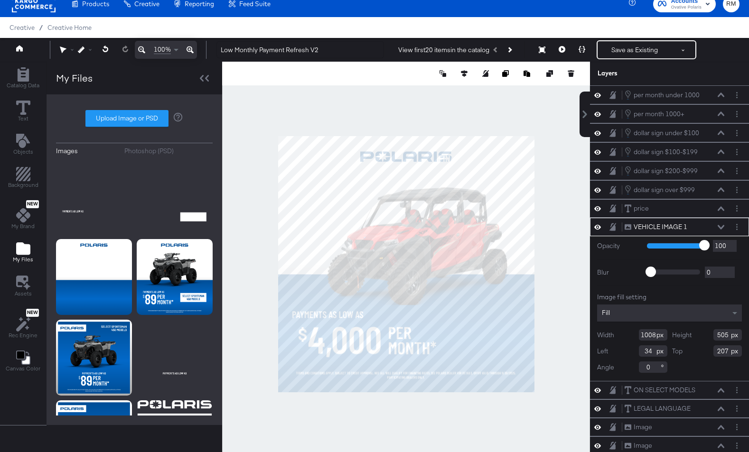
click at [439, 417] on div at bounding box center [406, 264] width 368 height 405
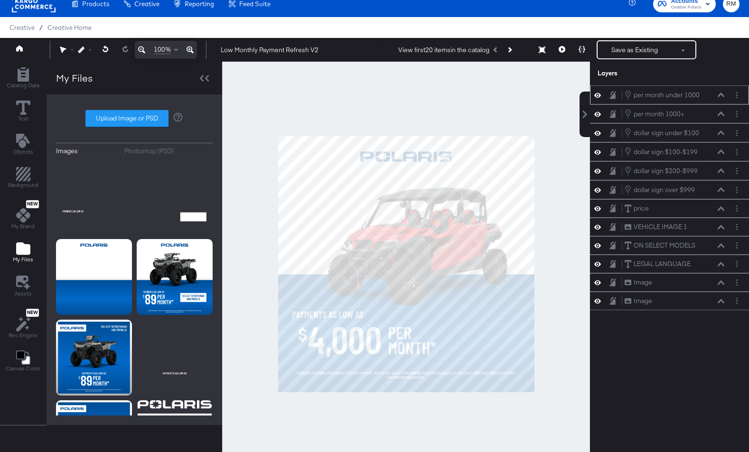
click at [720, 97] on button at bounding box center [721, 95] width 8 height 6
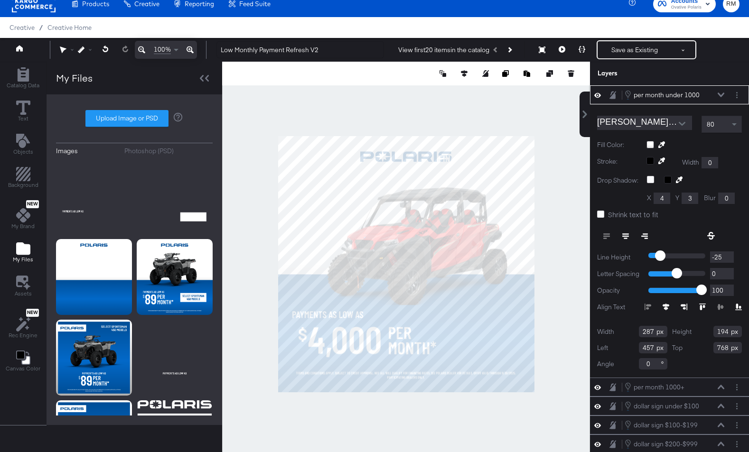
scroll to position [131, 0]
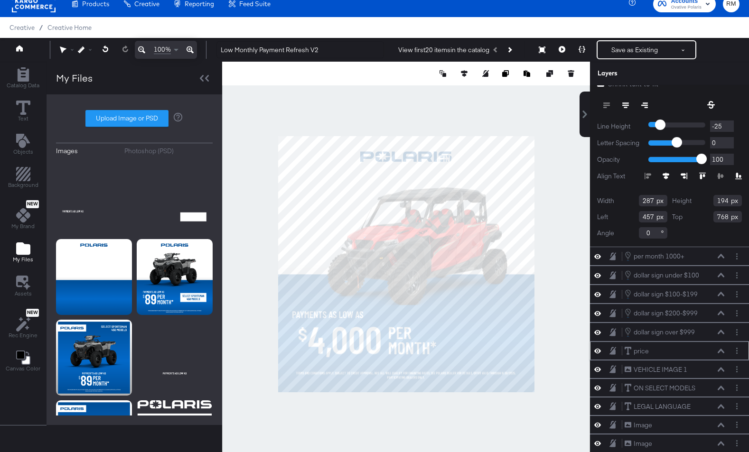
click at [721, 349] on icon at bounding box center [721, 351] width 7 height 4
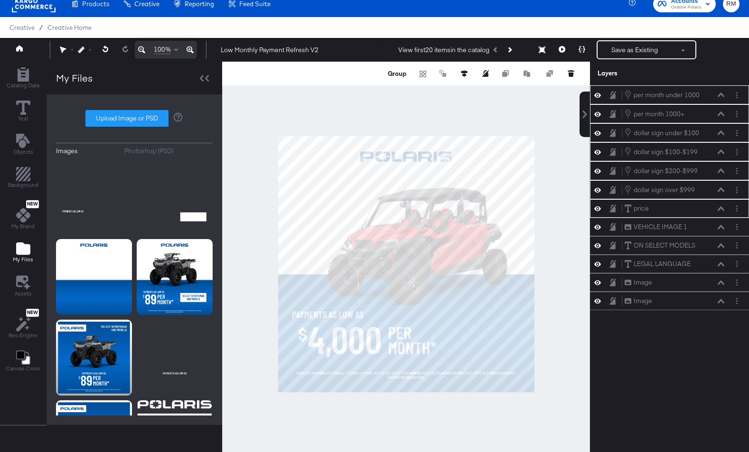
scroll to position [0, 0]
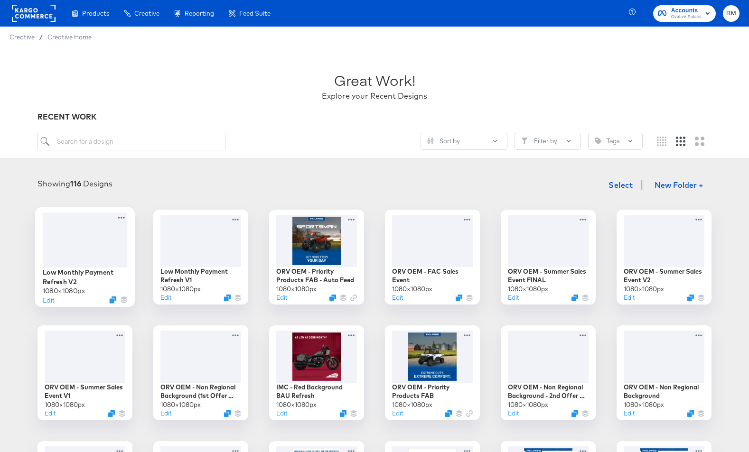
click at [82, 241] on div at bounding box center [85, 240] width 85 height 55
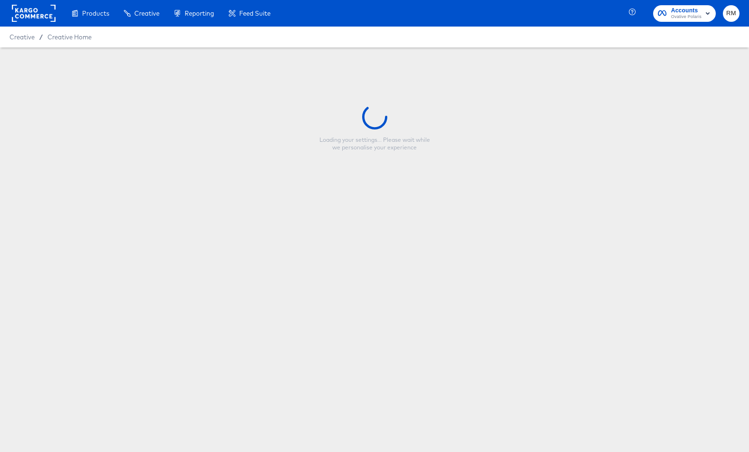
type input "Low Monthly Payment Refresh V2"
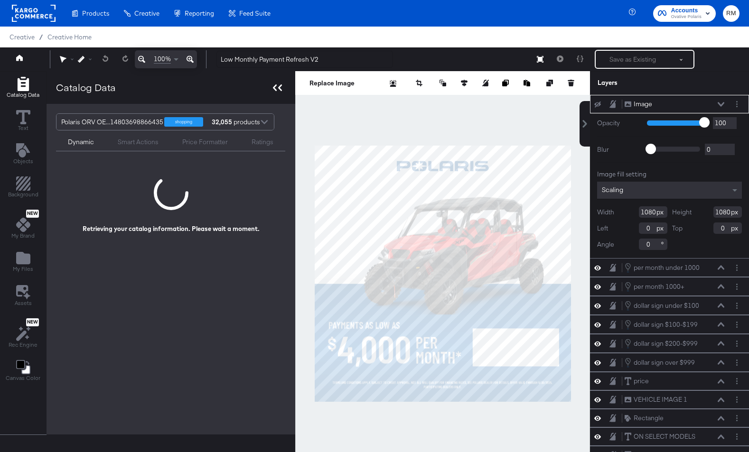
click at [276, 91] on icon at bounding box center [277, 88] width 9 height 7
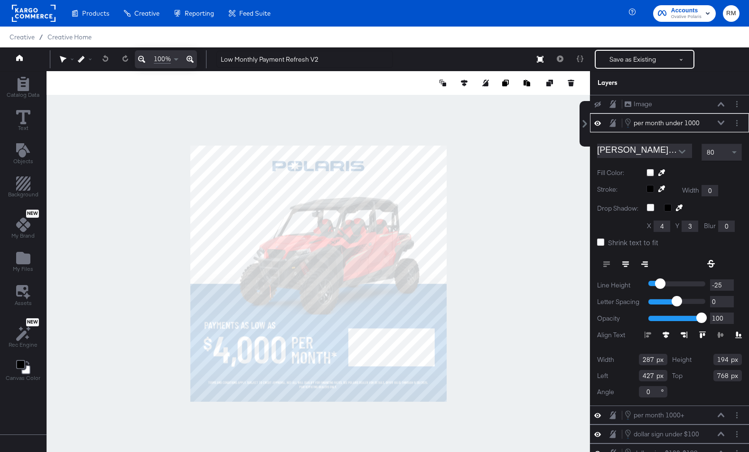
click at [405, 426] on div at bounding box center [319, 273] width 544 height 405
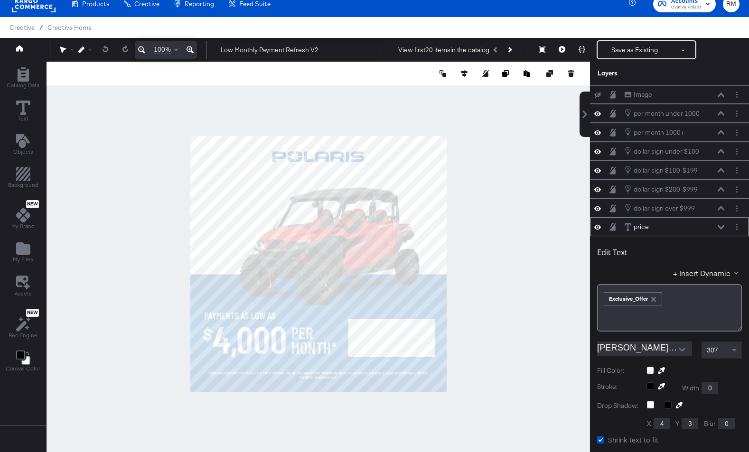
click at [531, 319] on div at bounding box center [319, 264] width 544 height 405
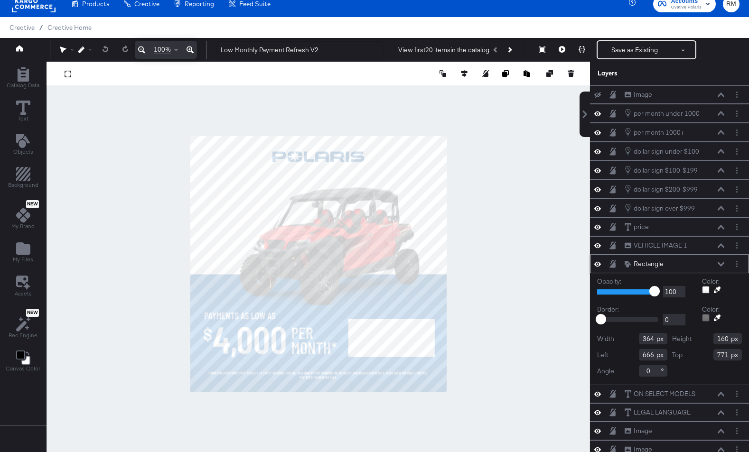
click at [722, 262] on icon at bounding box center [721, 264] width 7 height 5
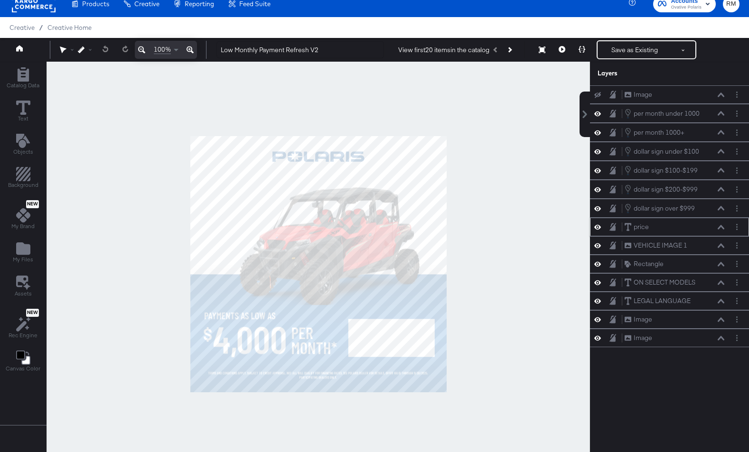
click at [687, 227] on div "price price" at bounding box center [674, 227] width 101 height 10
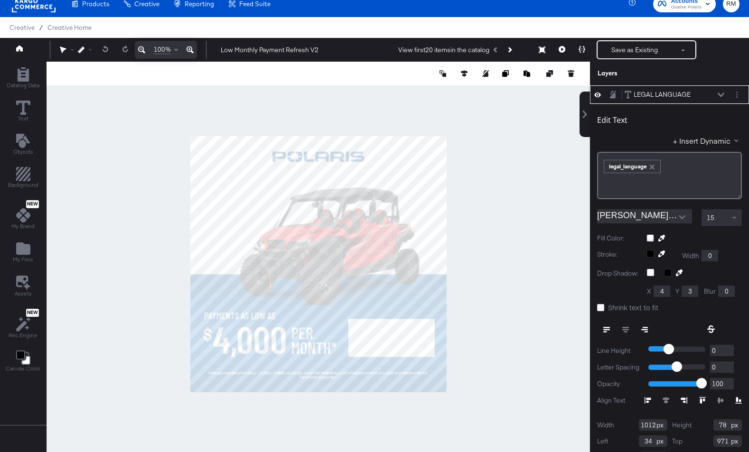
click at [730, 222] on span at bounding box center [736, 218] width 12 height 16
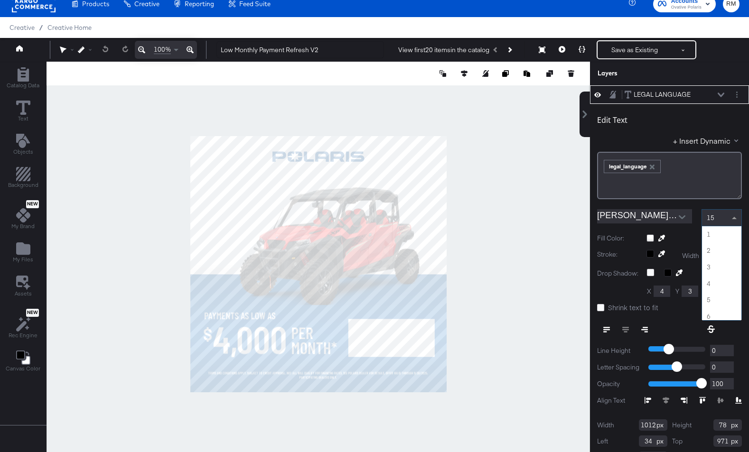
scroll to position [230, 0]
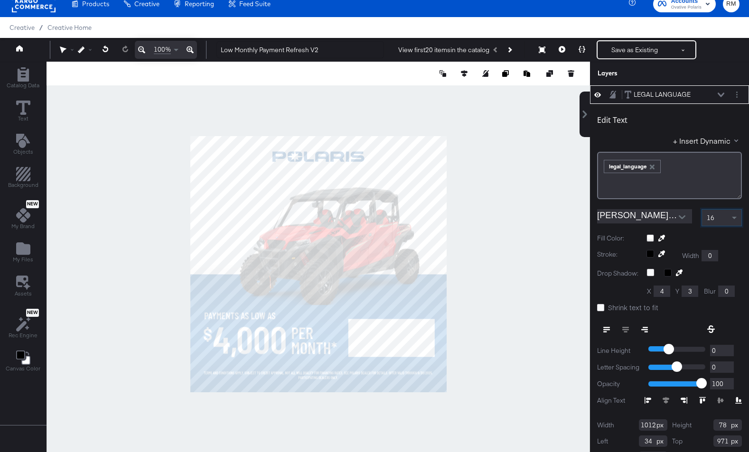
click at [501, 411] on div at bounding box center [319, 264] width 544 height 405
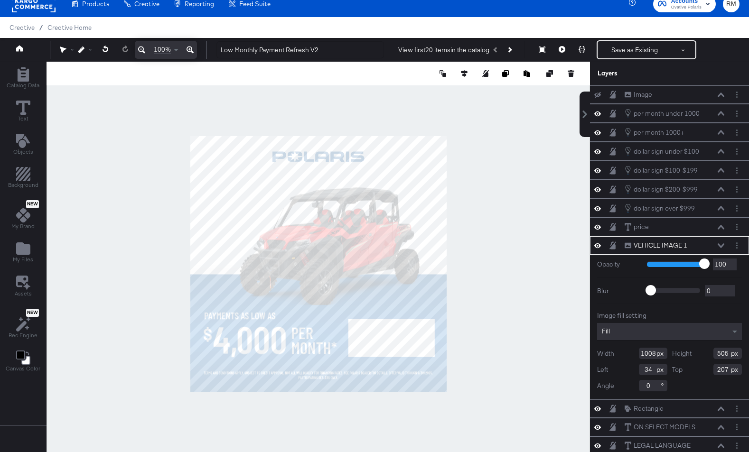
type input "928"
type input "45"
click at [467, 271] on div at bounding box center [319, 264] width 544 height 405
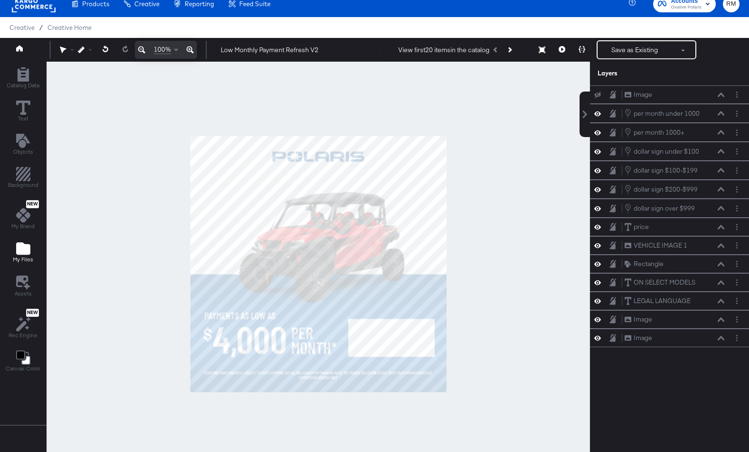
click at [28, 247] on icon "Add Files" at bounding box center [23, 249] width 14 height 12
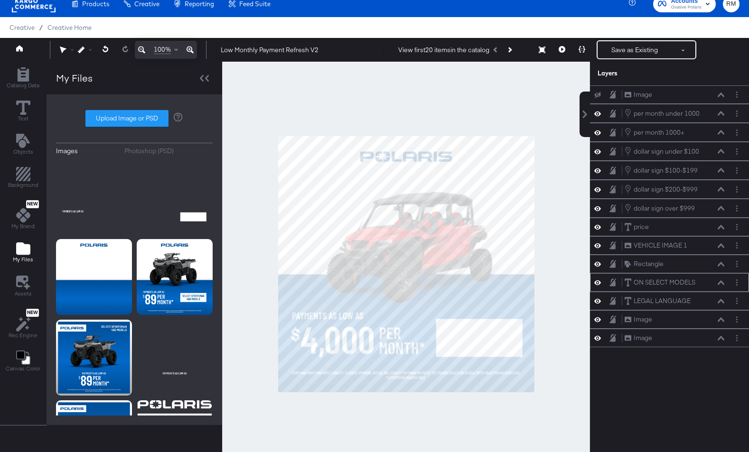
click at [721, 282] on icon at bounding box center [721, 283] width 7 height 4
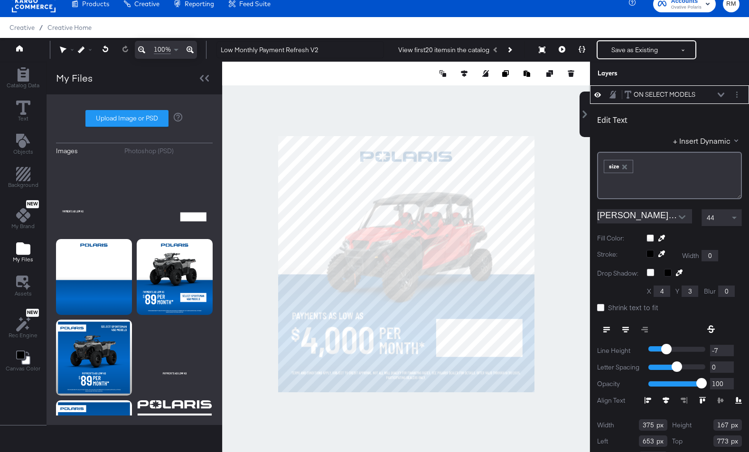
click at [719, 94] on icon at bounding box center [721, 95] width 7 height 4
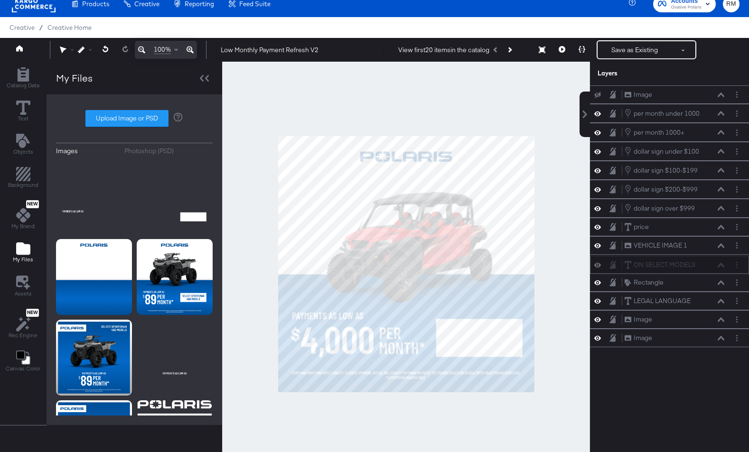
drag, startPoint x: 708, startPoint y: 289, endPoint x: 707, endPoint y: 267, distance: 21.9
click at [707, 267] on div "ON SELECT MODELS ON SELECT MODELS" at bounding box center [669, 265] width 159 height 19
click at [720, 264] on icon at bounding box center [721, 264] width 7 height 4
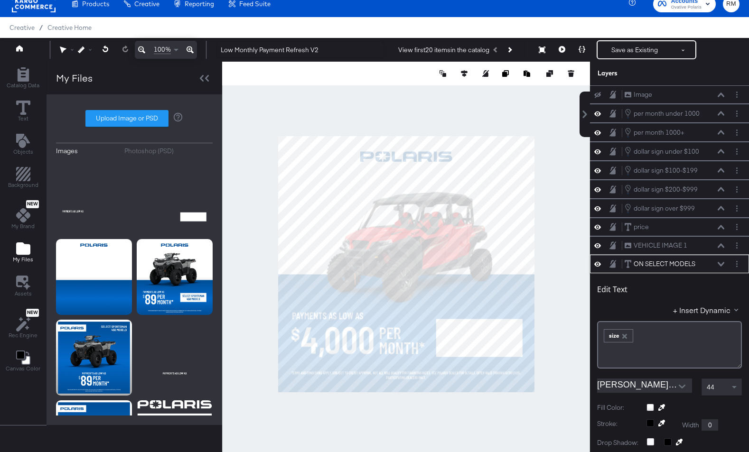
scroll to position [169, 0]
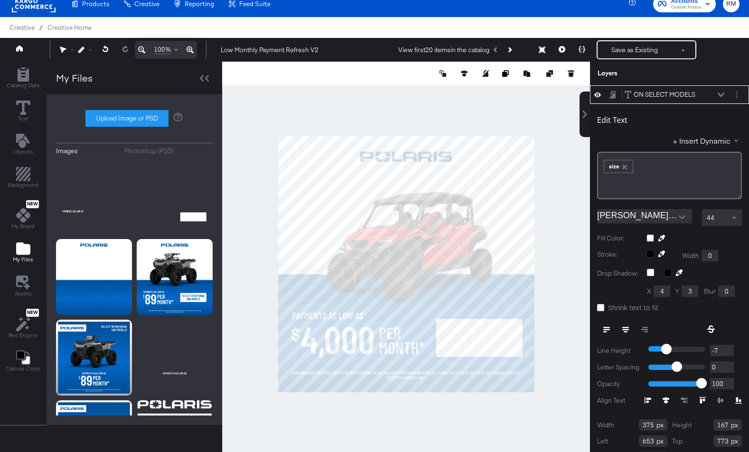
click at [665, 238] on icon at bounding box center [662, 238] width 7 height 7
click at [439, 155] on div at bounding box center [406, 264] width 367 height 405
type input "364"
type input "163"
type input "666"
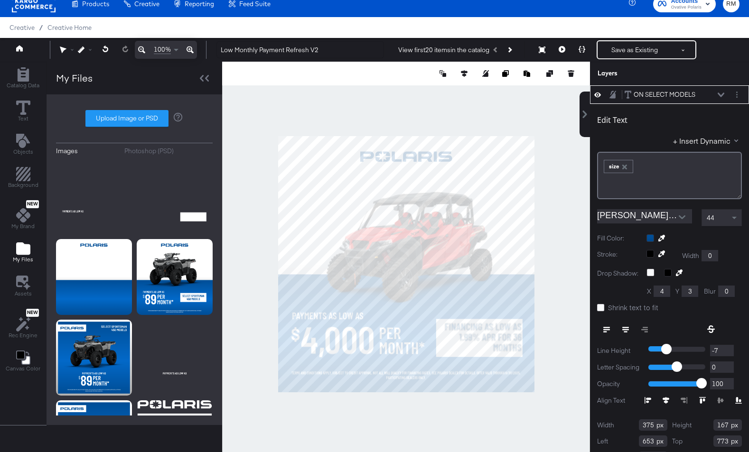
type input "768"
type input "377"
type input "152"
type input "768"
type input "377"
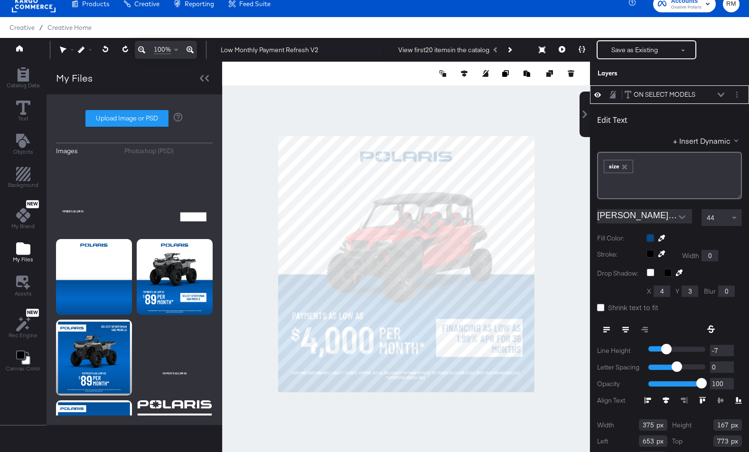
type input "100"
type input "783"
type input "346"
type input "684"
type input "768"
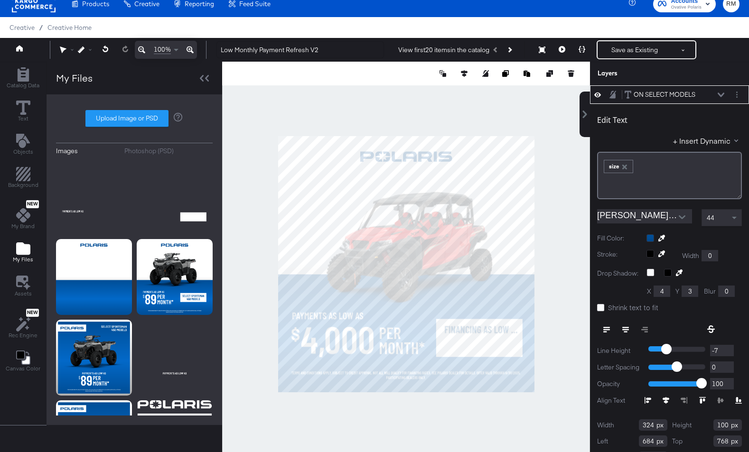
type input "328"
type input "150"
type input "776"
click at [604, 307] on icon at bounding box center [600, 307] width 7 height 7
click at [0, 0] on input "Shrink text to fit" at bounding box center [0, 0] width 0 height 0
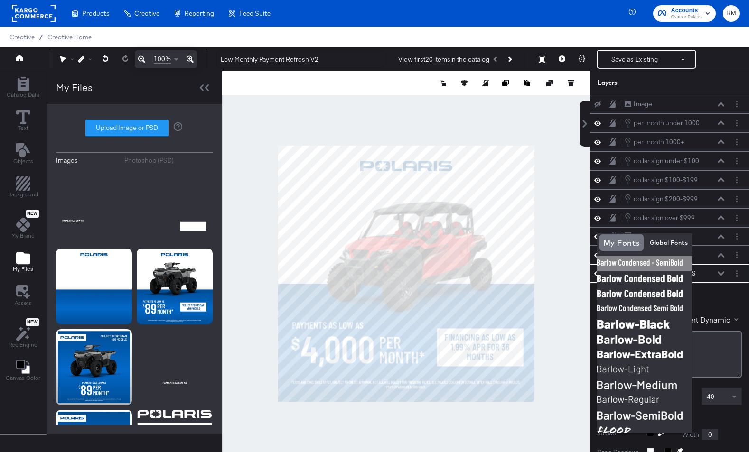
scroll to position [169, 0]
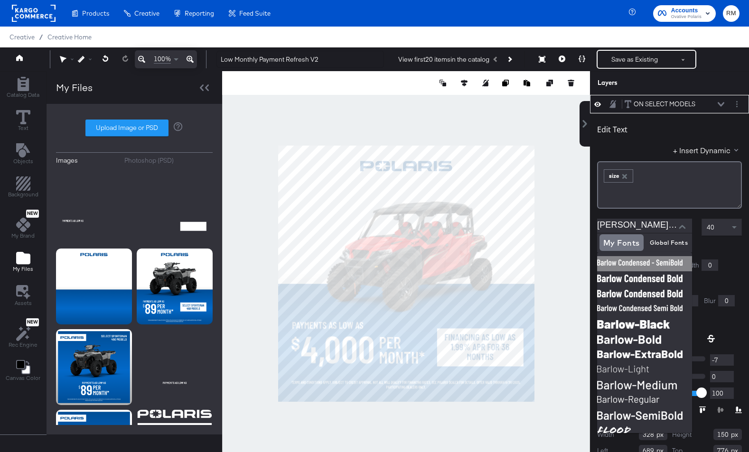
click at [672, 262] on img at bounding box center [644, 263] width 95 height 15
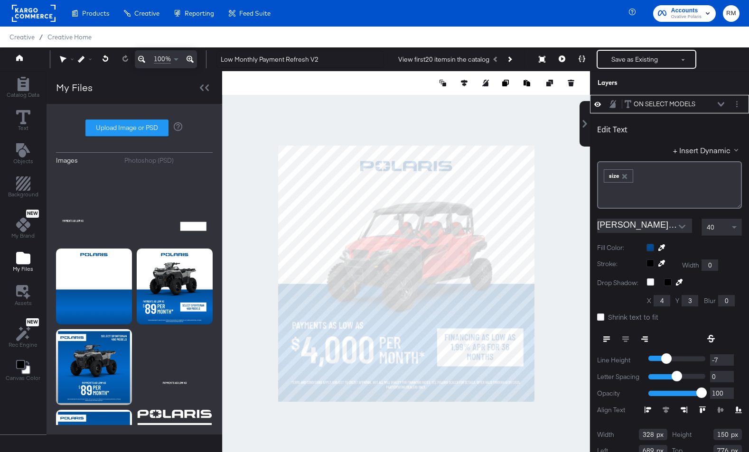
type input "777"
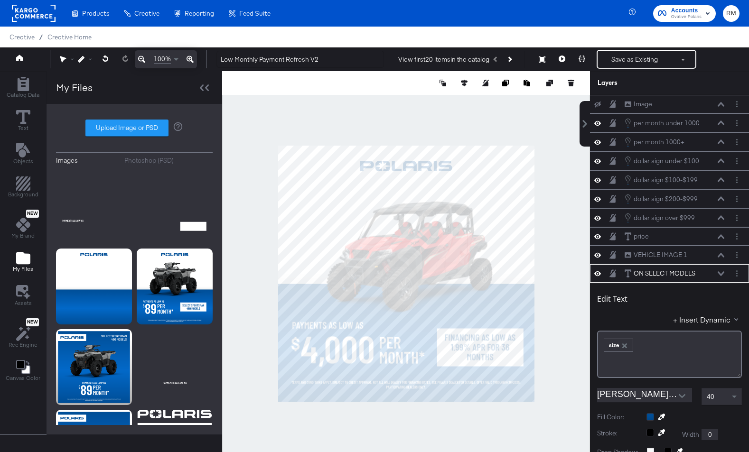
click at [574, 437] on div at bounding box center [406, 273] width 368 height 405
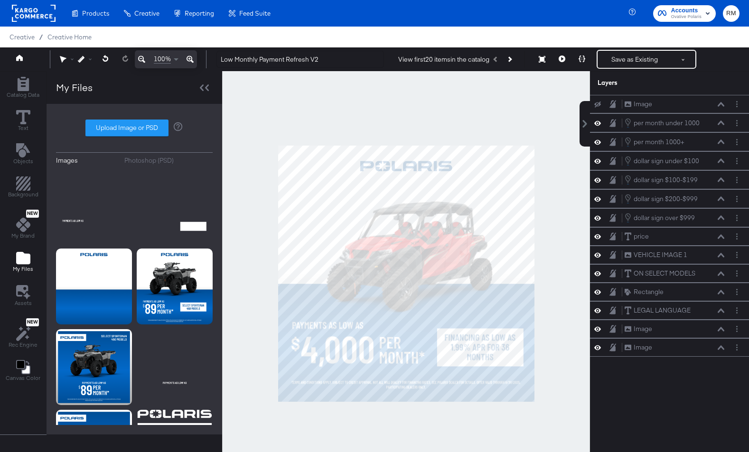
scroll to position [9, 0]
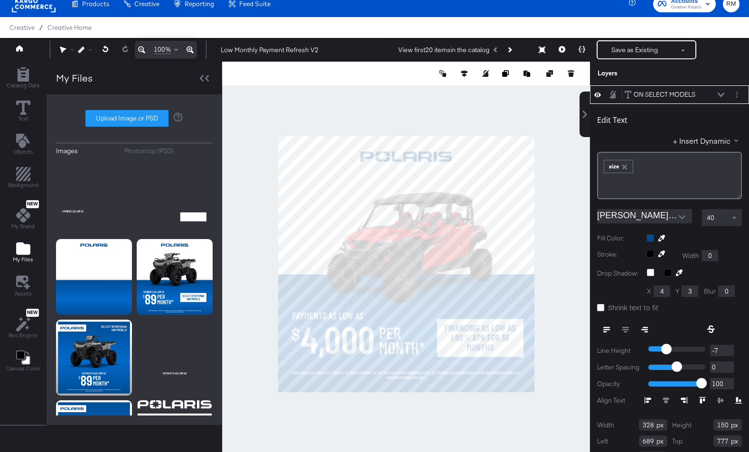
click at [536, 355] on div at bounding box center [406, 264] width 368 height 405
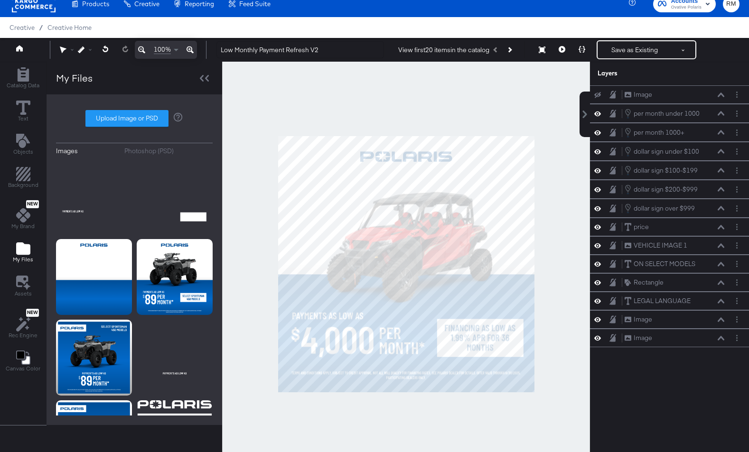
scroll to position [0, 0]
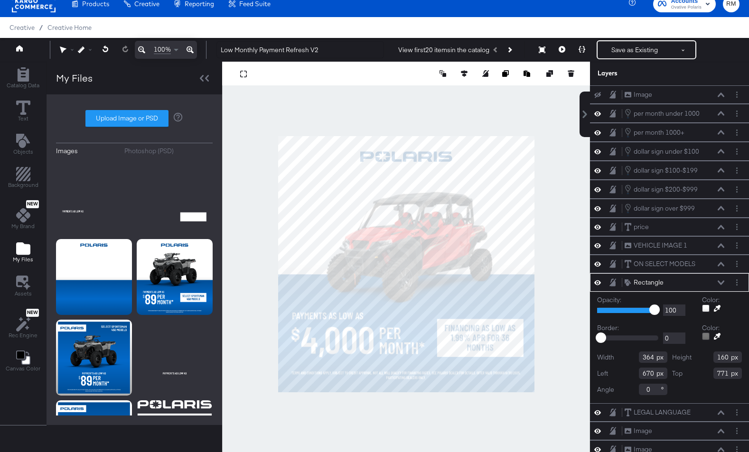
type input "772"
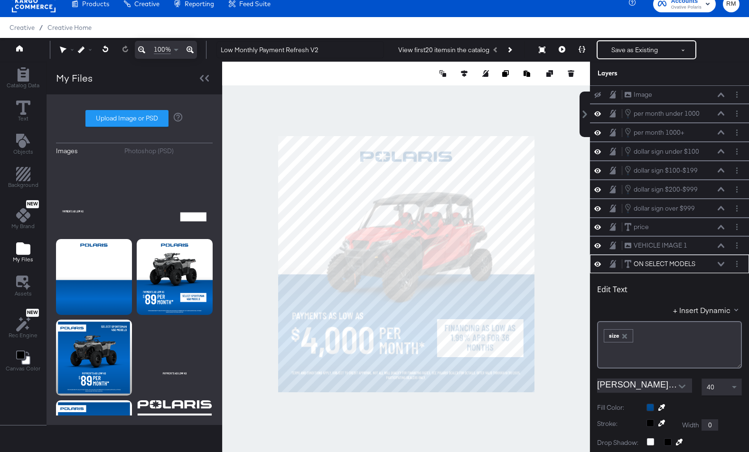
scroll to position [169, 0]
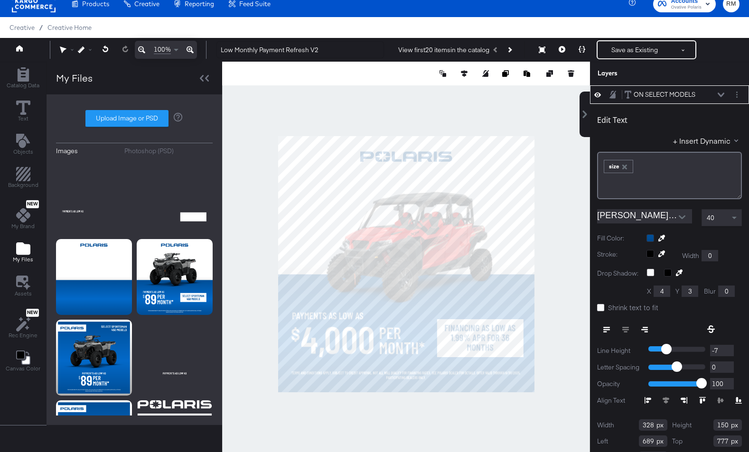
type input "778"
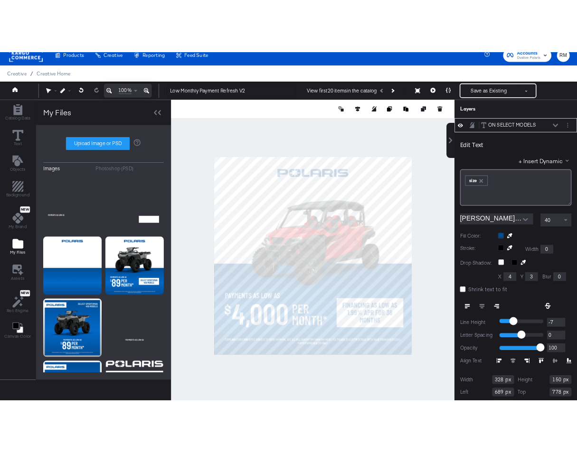
scroll to position [0, 0]
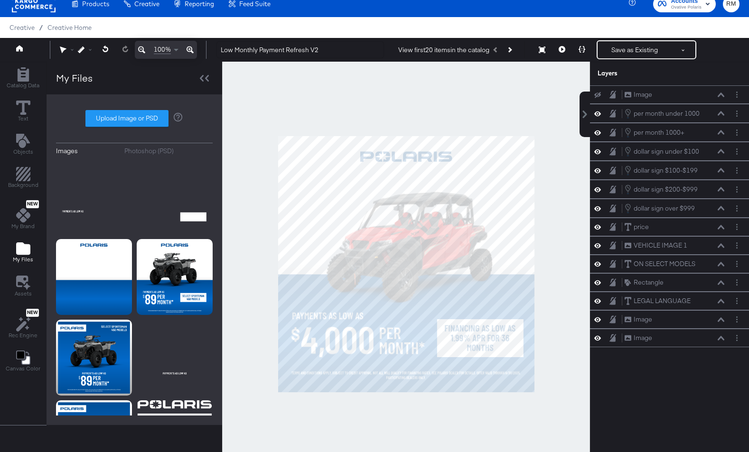
click at [508, 431] on div at bounding box center [406, 264] width 368 height 405
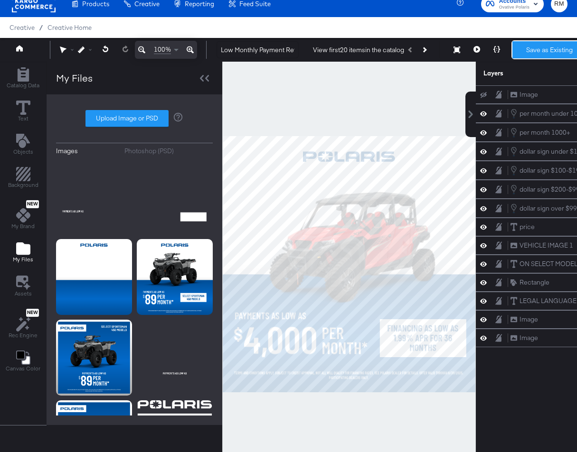
click at [536, 55] on button "Save as Existing" at bounding box center [549, 49] width 74 height 17
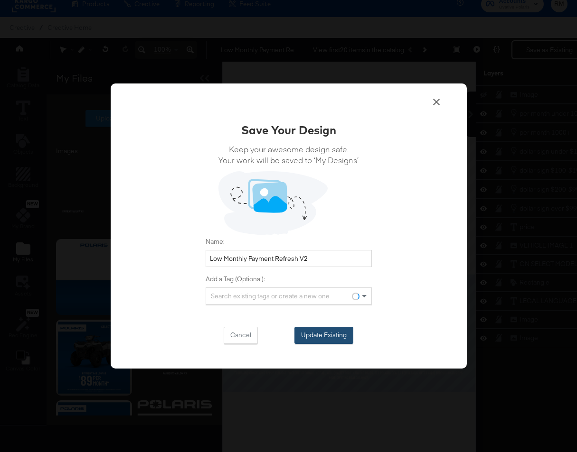
click at [339, 336] on button "Update Existing" at bounding box center [323, 335] width 59 height 17
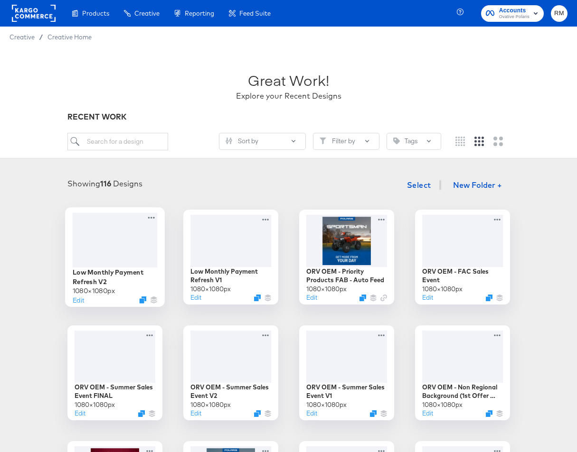
click at [130, 243] on div at bounding box center [114, 240] width 85 height 55
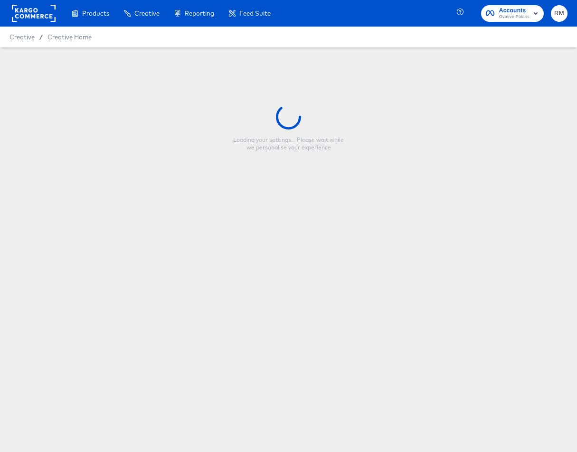
type input "Low Monthly Payment Refresh V2"
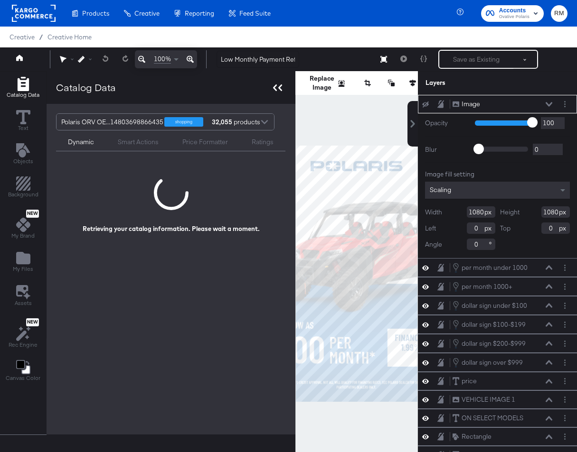
click at [270, 88] on div at bounding box center [277, 88] width 17 height 14
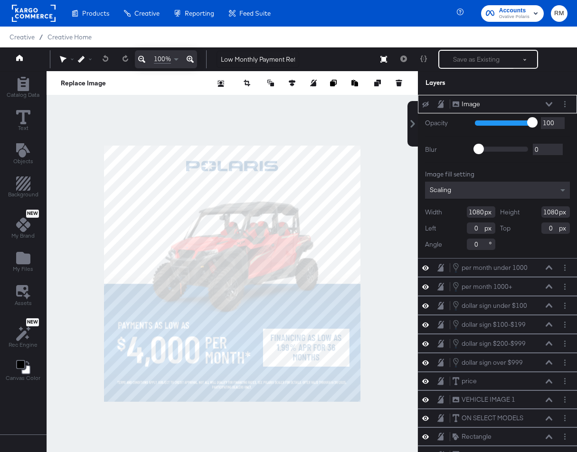
click at [318, 423] on div at bounding box center [232, 273] width 371 height 405
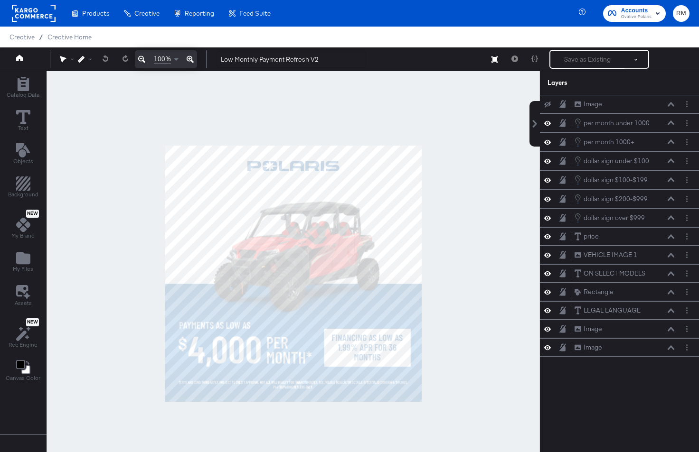
click at [453, 110] on div at bounding box center [293, 273] width 493 height 405
click at [502, 60] on icon at bounding box center [499, 59] width 7 height 7
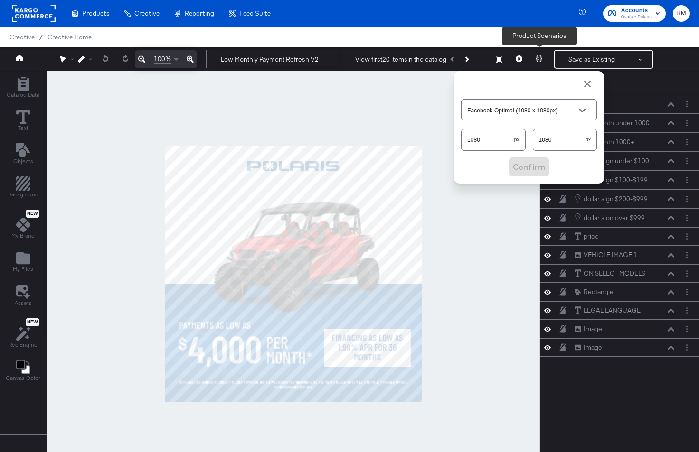
click at [528, 57] on button at bounding box center [519, 59] width 20 height 19
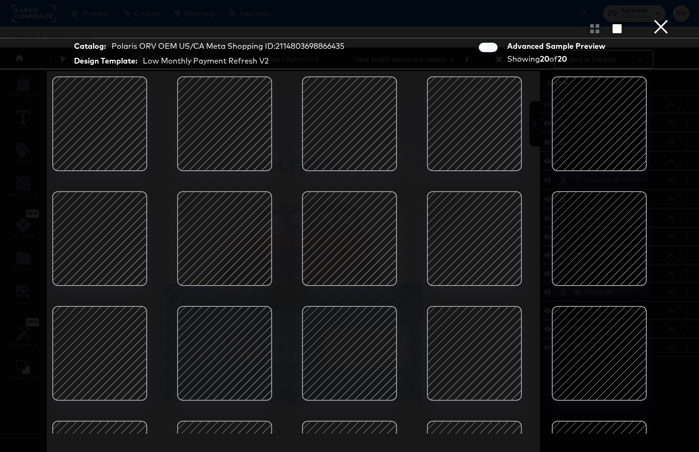
click at [654, 19] on button "×" at bounding box center [660, 9] width 19 height 19
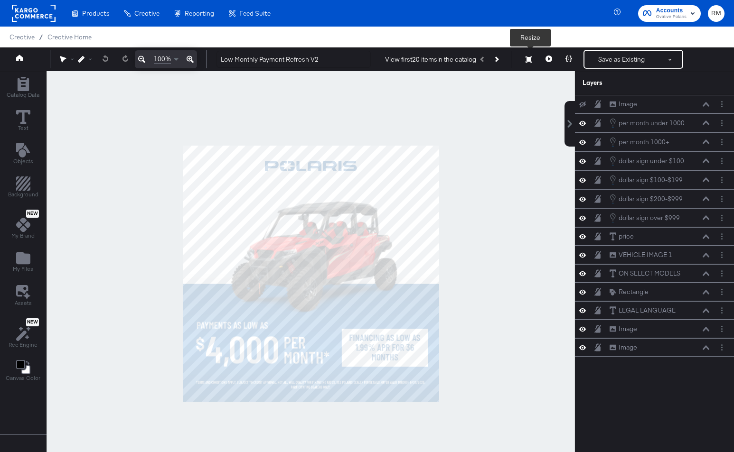
click at [529, 56] on icon at bounding box center [529, 59] width 7 height 7
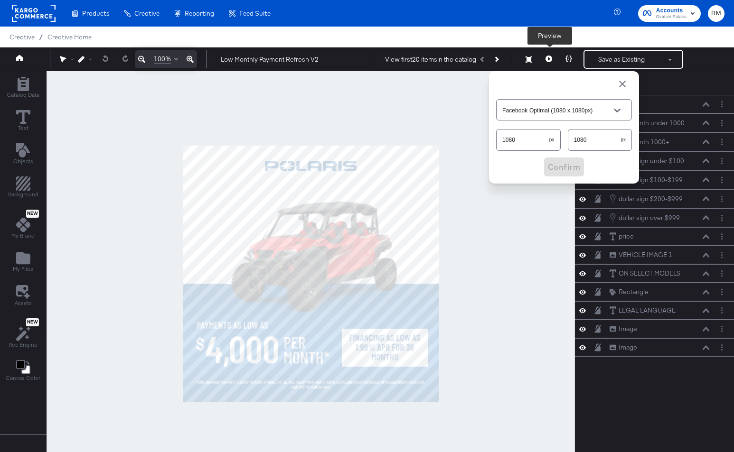
click at [555, 58] on button at bounding box center [549, 59] width 20 height 19
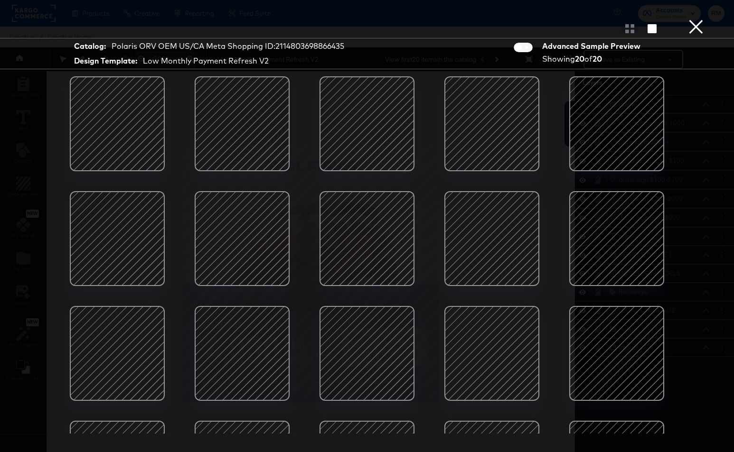
click at [223, 140] on div at bounding box center [242, 124] width 81 height 81
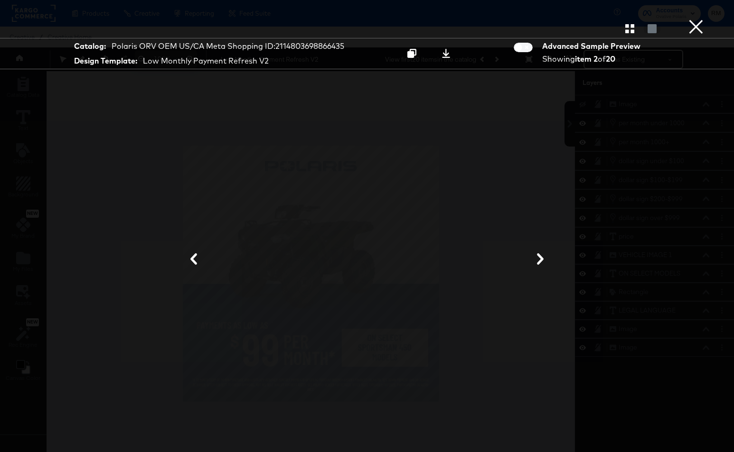
click at [699, 19] on button "×" at bounding box center [696, 9] width 19 height 19
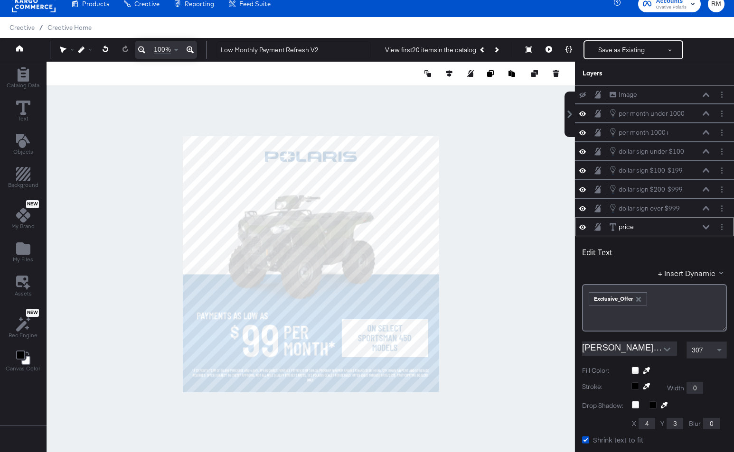
scroll to position [132, 0]
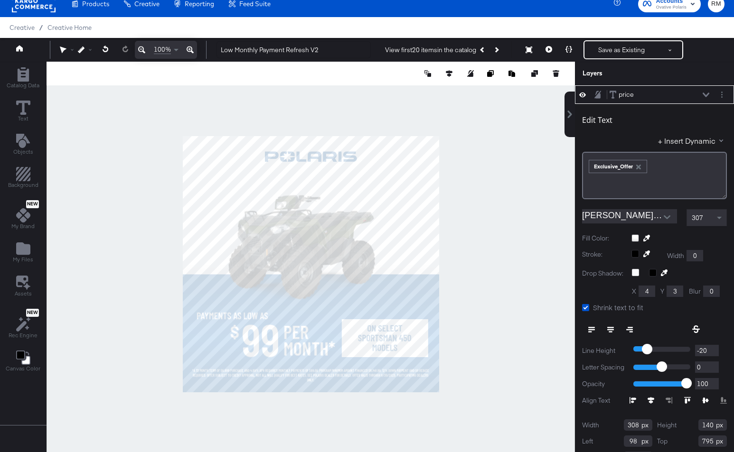
click at [593, 329] on icon at bounding box center [591, 329] width 7 height 1
click at [242, 401] on div at bounding box center [311, 264] width 528 height 405
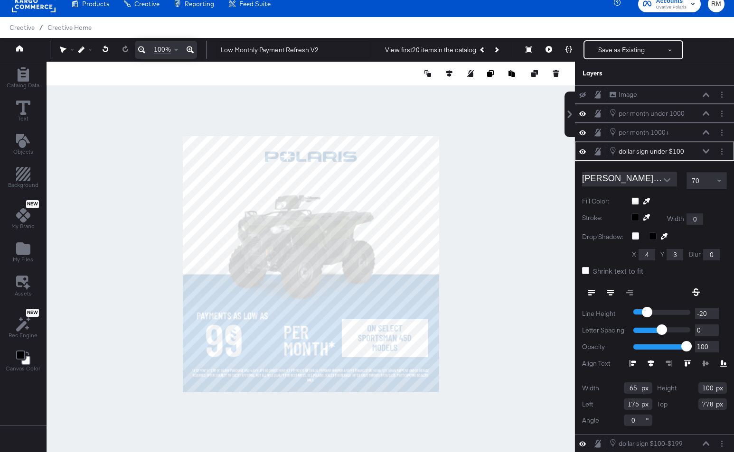
type input "19"
type input "777"
type input "22"
click at [216, 414] on div at bounding box center [311, 264] width 528 height 405
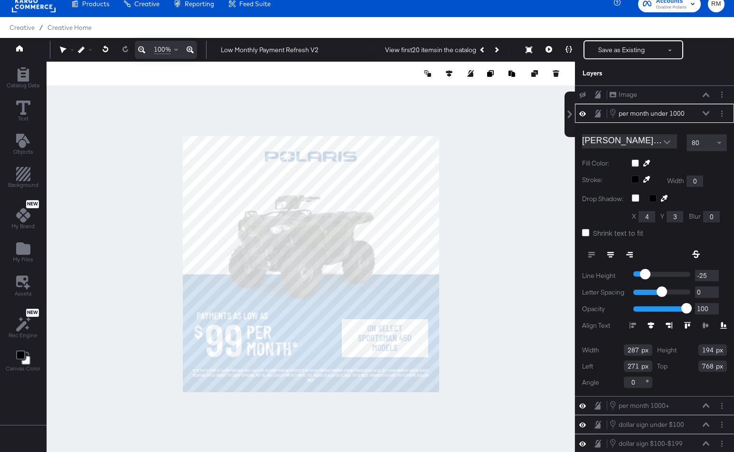
type input "272"
type input "769"
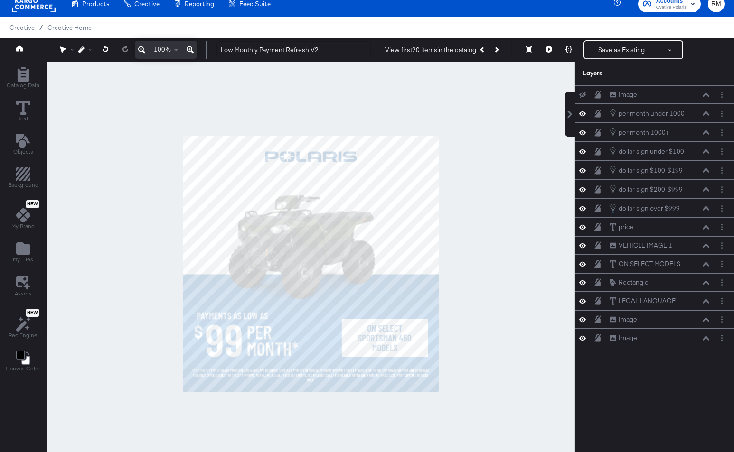
click at [254, 411] on div at bounding box center [311, 264] width 528 height 405
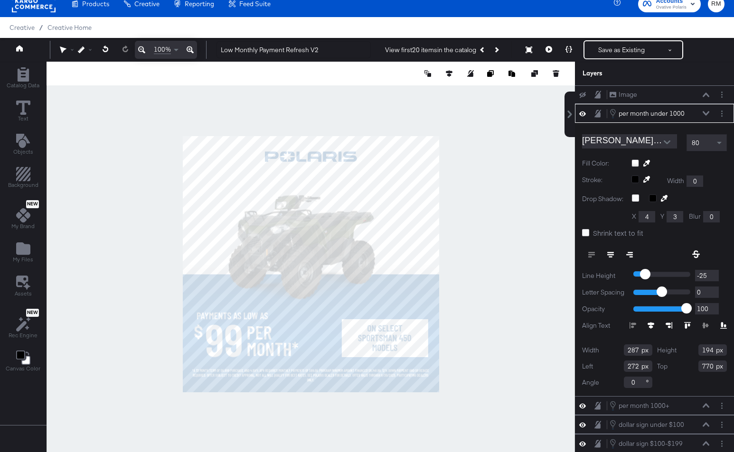
type input "771"
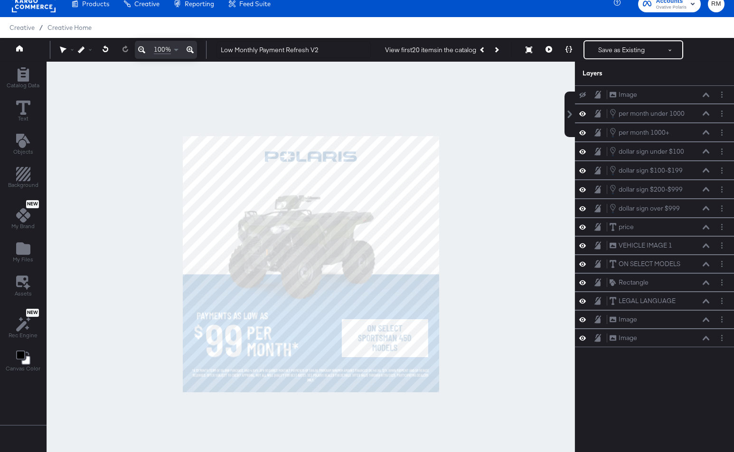
click at [278, 416] on div at bounding box center [311, 264] width 528 height 405
click at [550, 54] on button at bounding box center [549, 49] width 20 height 19
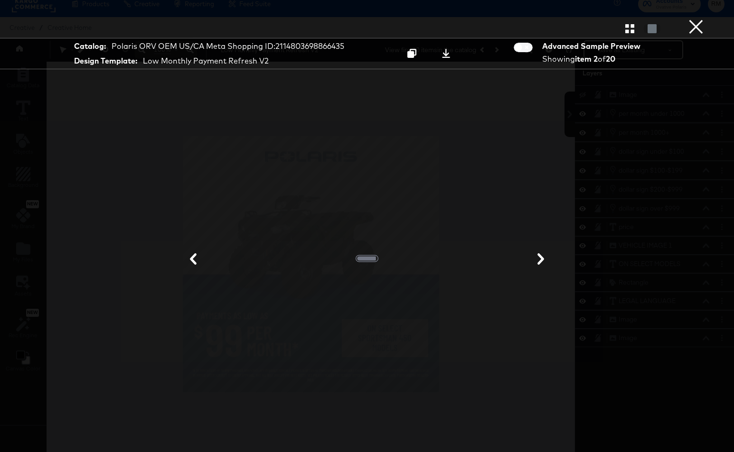
click at [627, 35] on div "Product View" at bounding box center [367, 28] width 734 height 19
click at [626, 27] on icon "button" at bounding box center [629, 28] width 9 height 9
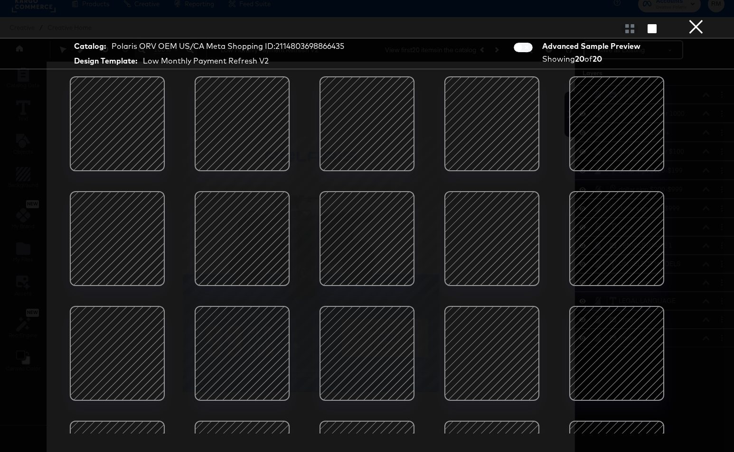
scroll to position [82, 0]
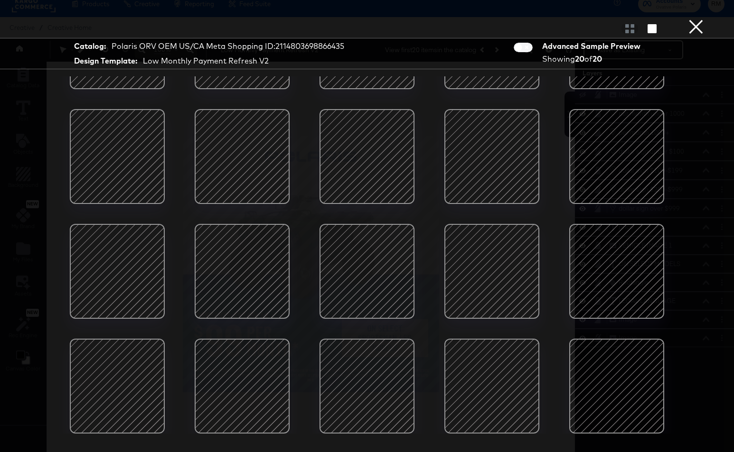
click at [625, 174] on div at bounding box center [616, 156] width 81 height 81
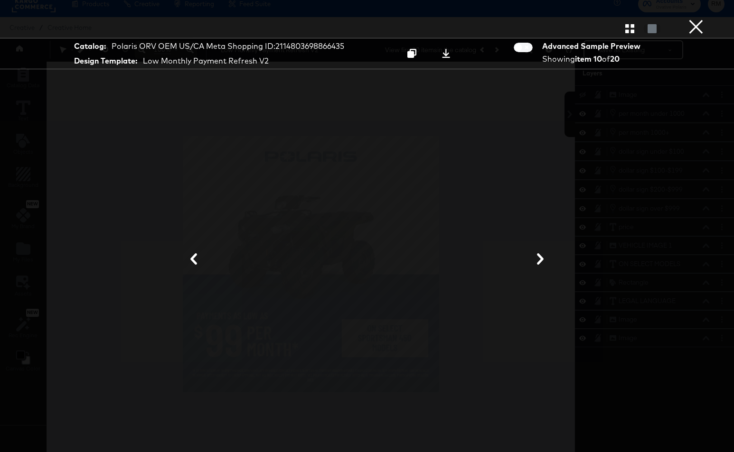
click at [691, 19] on button "×" at bounding box center [696, 9] width 19 height 19
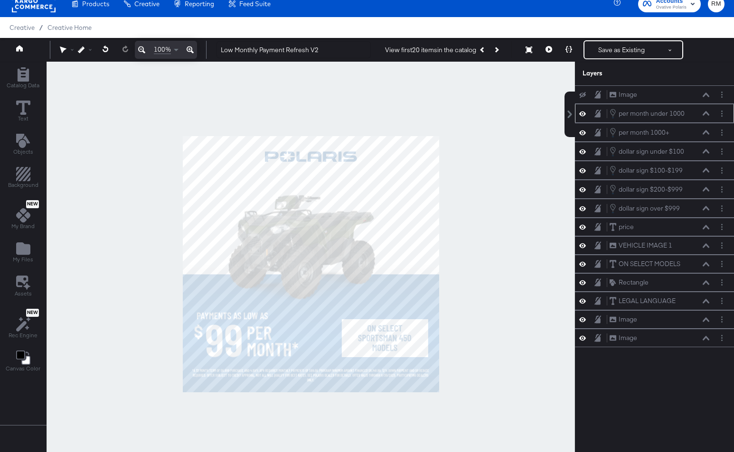
click at [707, 116] on div "per month under 1000 per month under 1000" at bounding box center [659, 113] width 101 height 10
click at [706, 112] on icon at bounding box center [706, 113] width 7 height 4
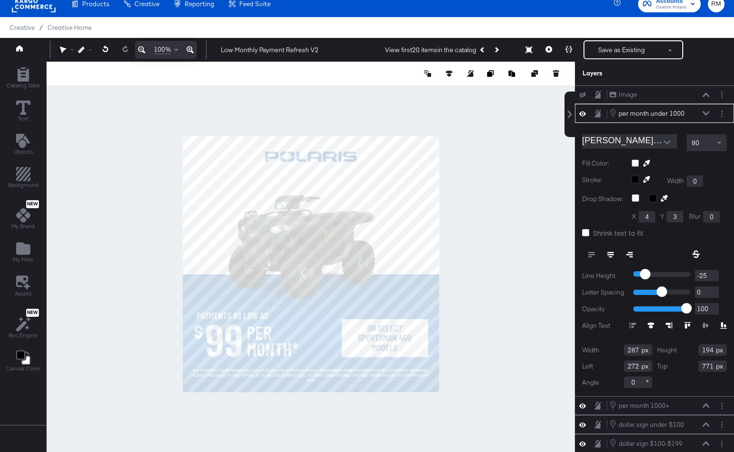
scroll to position [168, 0]
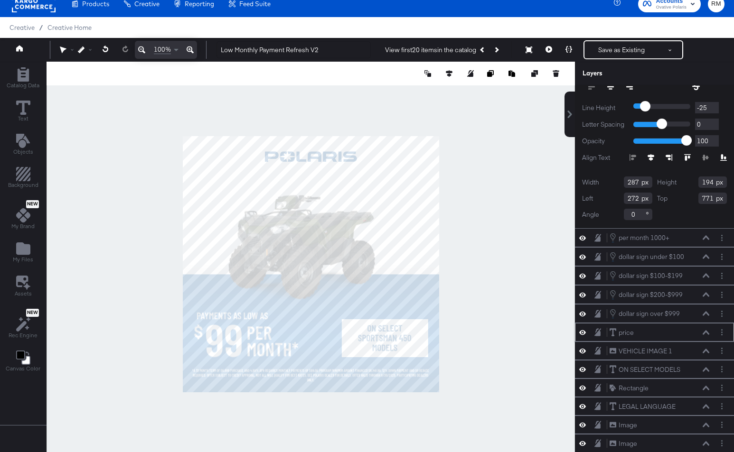
click at [706, 331] on icon at bounding box center [706, 332] width 7 height 4
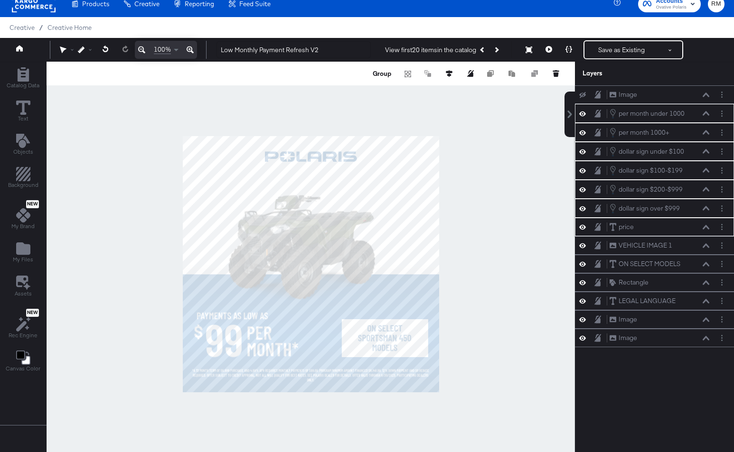
scroll to position [0, 0]
click at [704, 323] on div "Image Image" at bounding box center [659, 320] width 101 height 10
click at [704, 321] on icon at bounding box center [706, 320] width 7 height 5
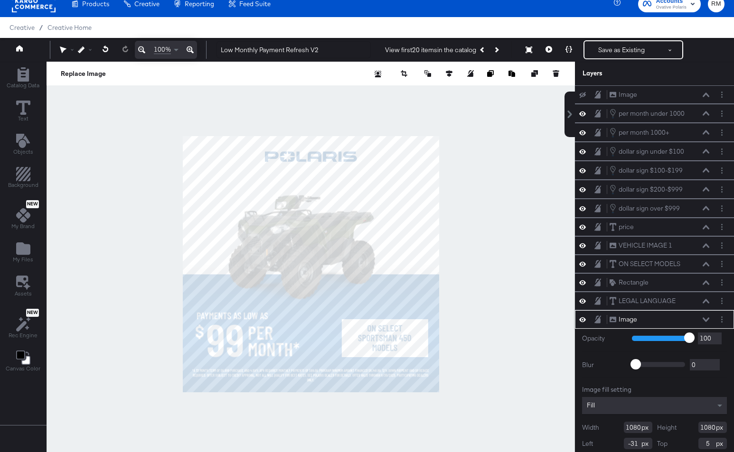
scroll to position [21, 0]
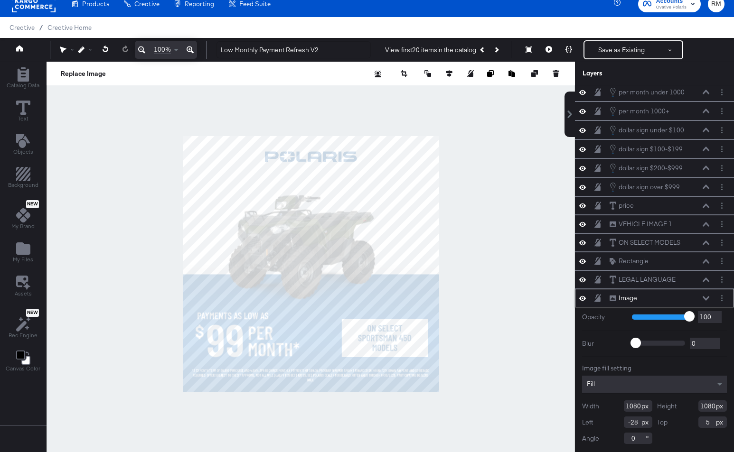
type input "-27"
click at [462, 401] on div at bounding box center [311, 264] width 528 height 405
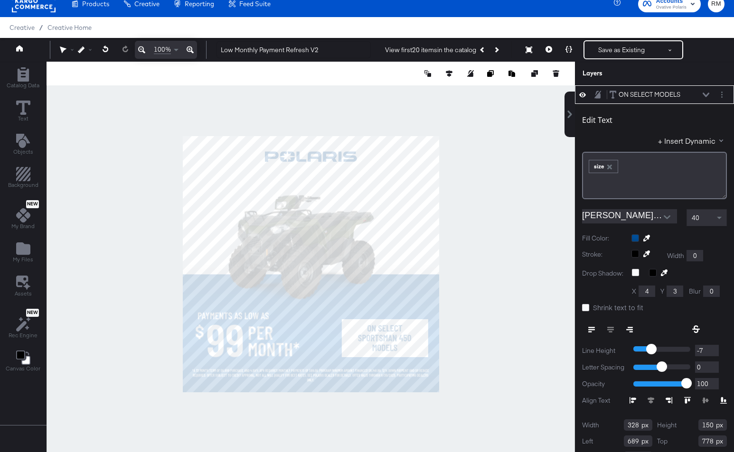
scroll to position [0, 0]
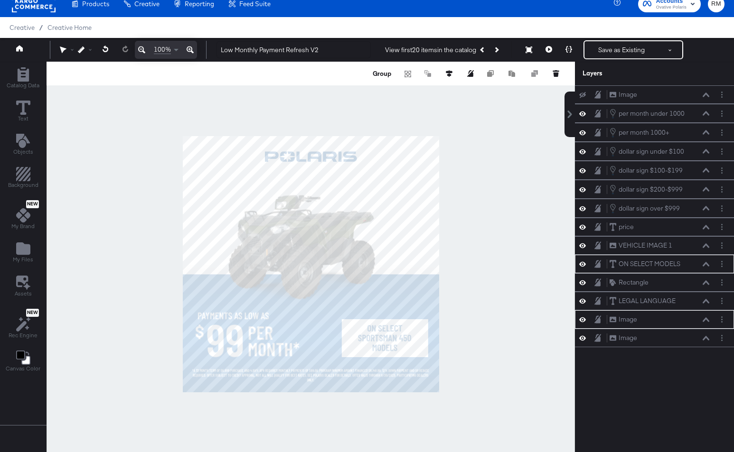
click at [489, 331] on div at bounding box center [311, 264] width 528 height 405
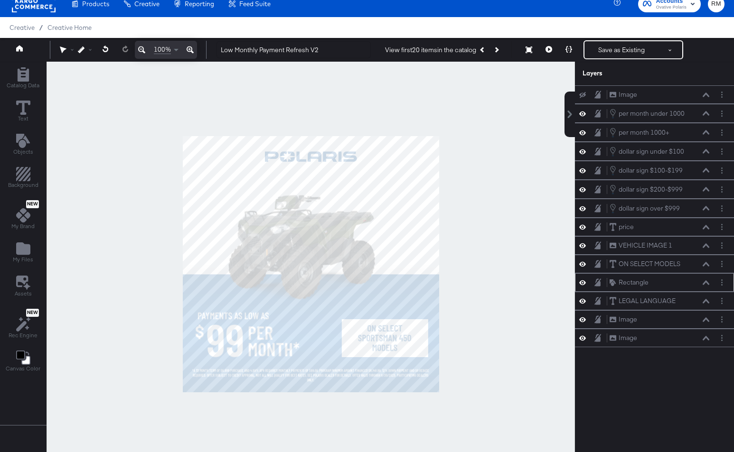
click at [708, 283] on icon at bounding box center [706, 283] width 7 height 4
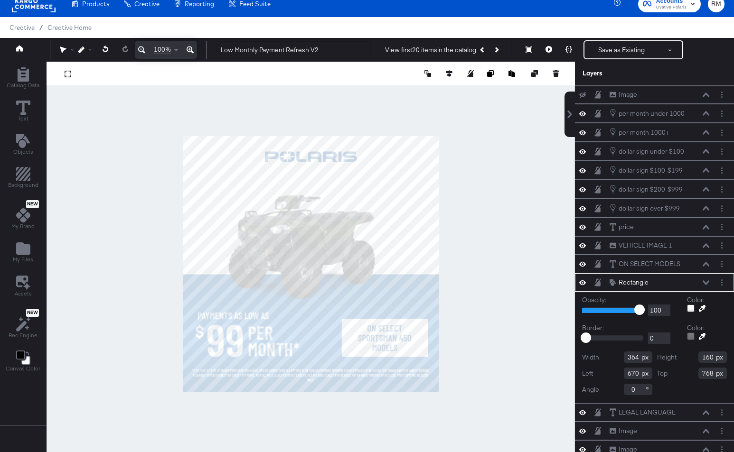
type input "767"
click at [501, 395] on div at bounding box center [311, 264] width 528 height 405
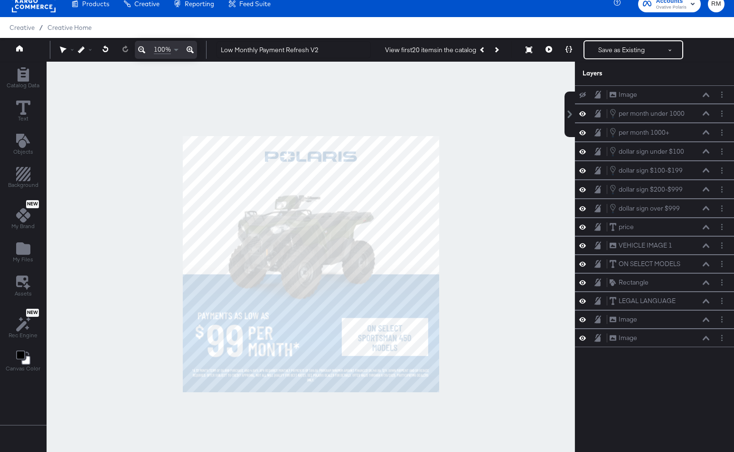
scroll to position [169, 0]
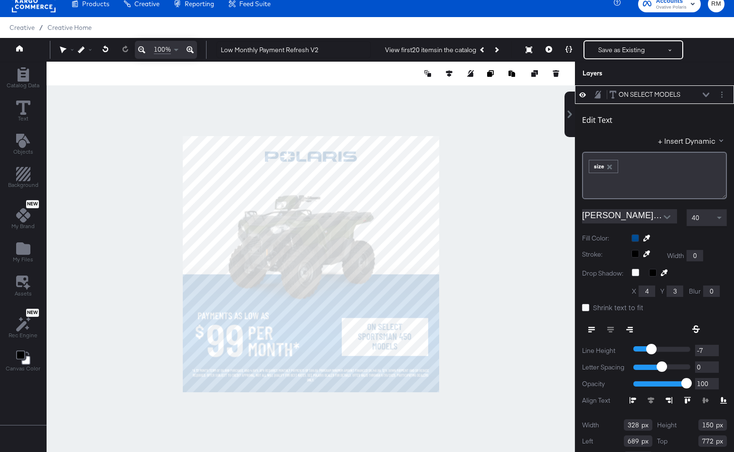
type input "771"
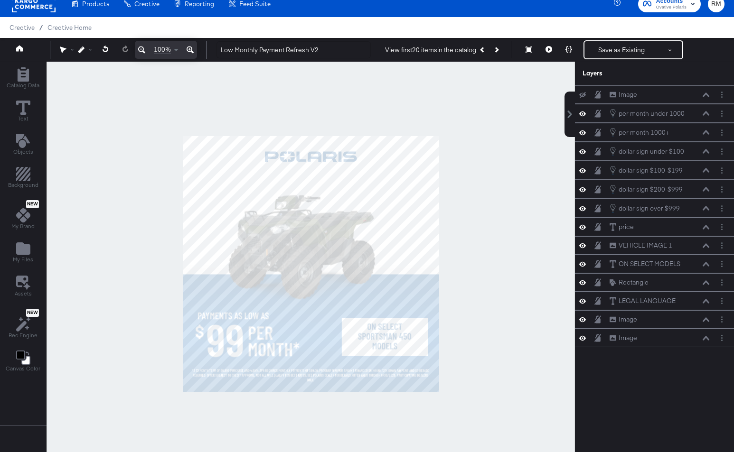
scroll to position [0, 0]
click at [482, 361] on div at bounding box center [311, 264] width 528 height 405
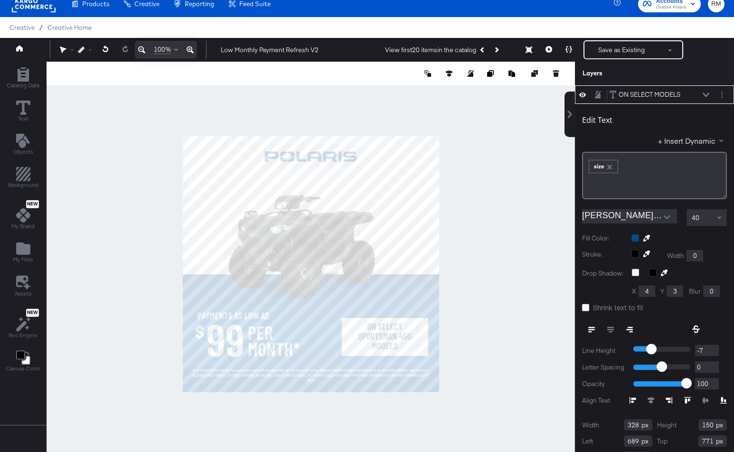
type input "772"
click at [494, 342] on div at bounding box center [311, 264] width 528 height 405
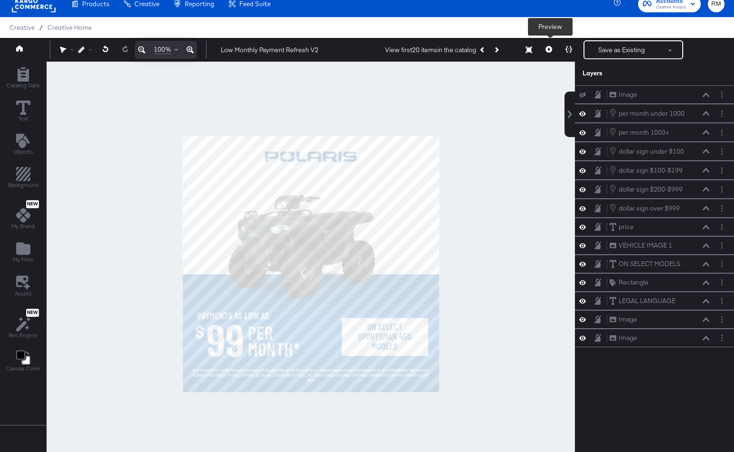
click at [548, 54] on button at bounding box center [549, 49] width 20 height 19
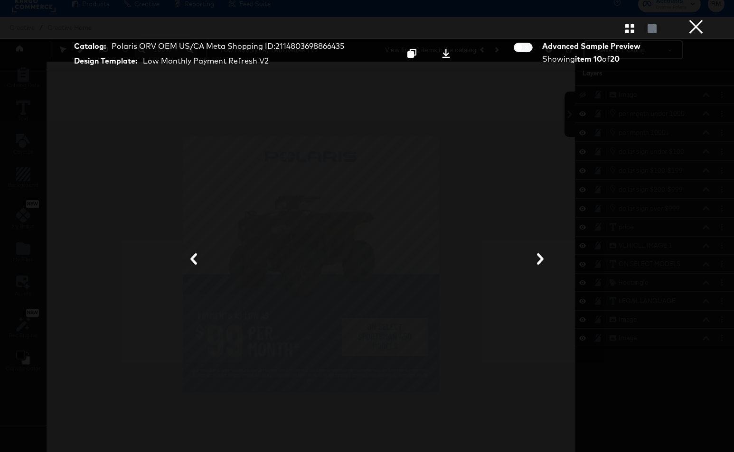
click at [702, 19] on button "×" at bounding box center [696, 9] width 19 height 19
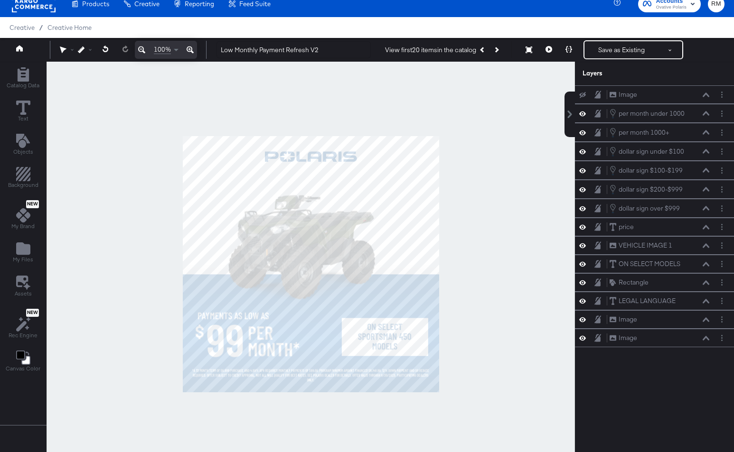
scroll to position [207, 0]
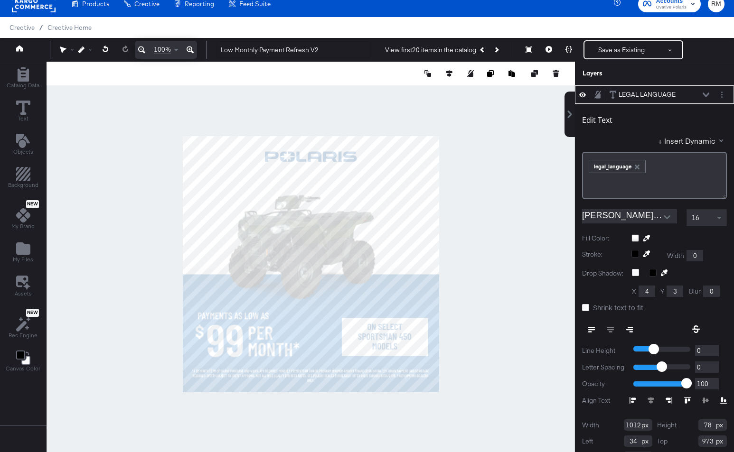
type input "974"
type input "53"
type input "978"
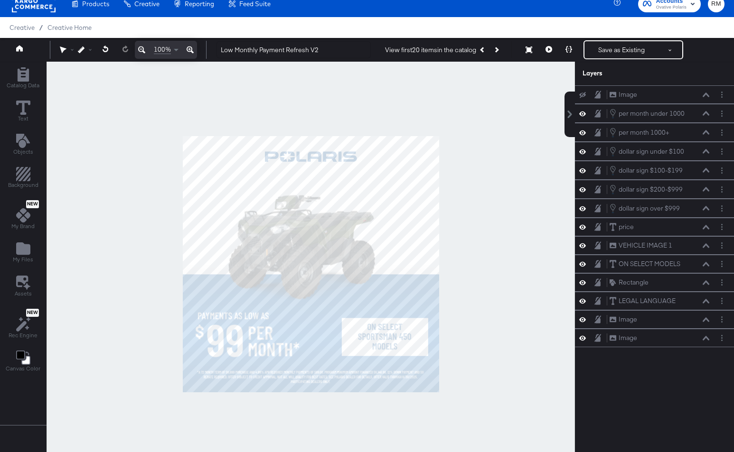
click at [405, 405] on div at bounding box center [311, 264] width 528 height 405
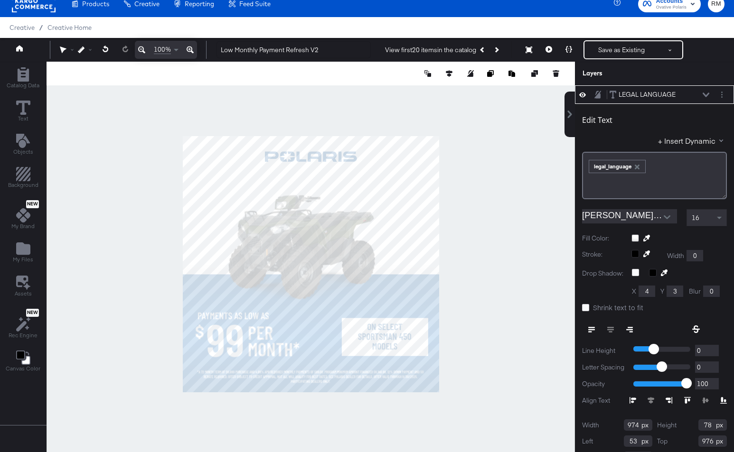
type input "975"
click at [391, 398] on div at bounding box center [311, 264] width 528 height 405
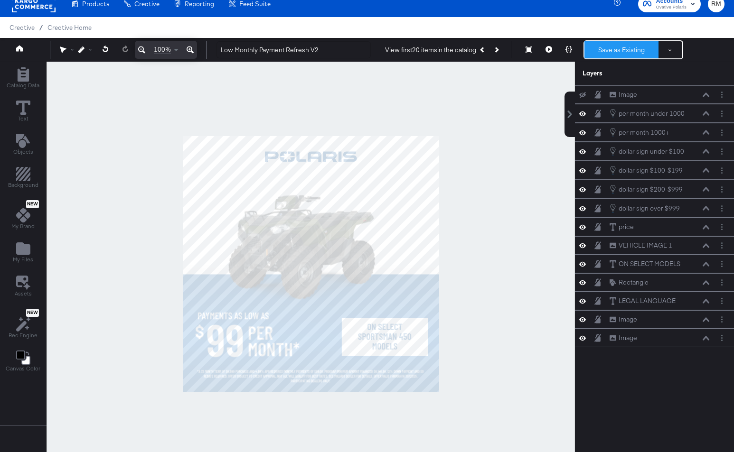
click at [615, 55] on button "Save as Existing" at bounding box center [621, 49] width 74 height 17
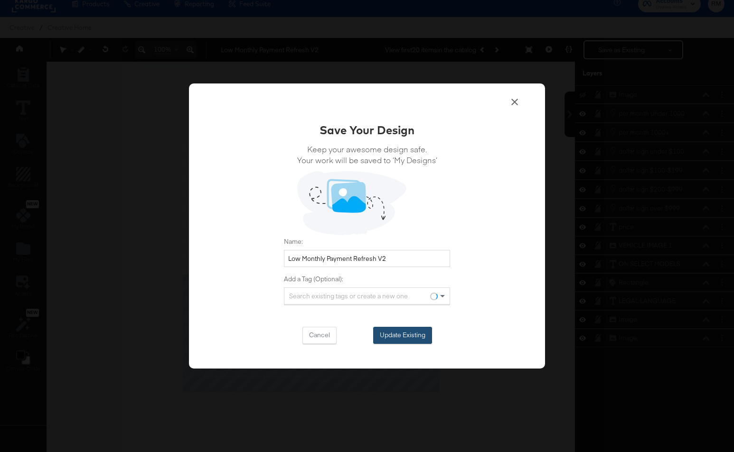
click at [401, 331] on button "Update Existing" at bounding box center [402, 335] width 59 height 17
